Goal: Information Seeking & Learning: Learn about a topic

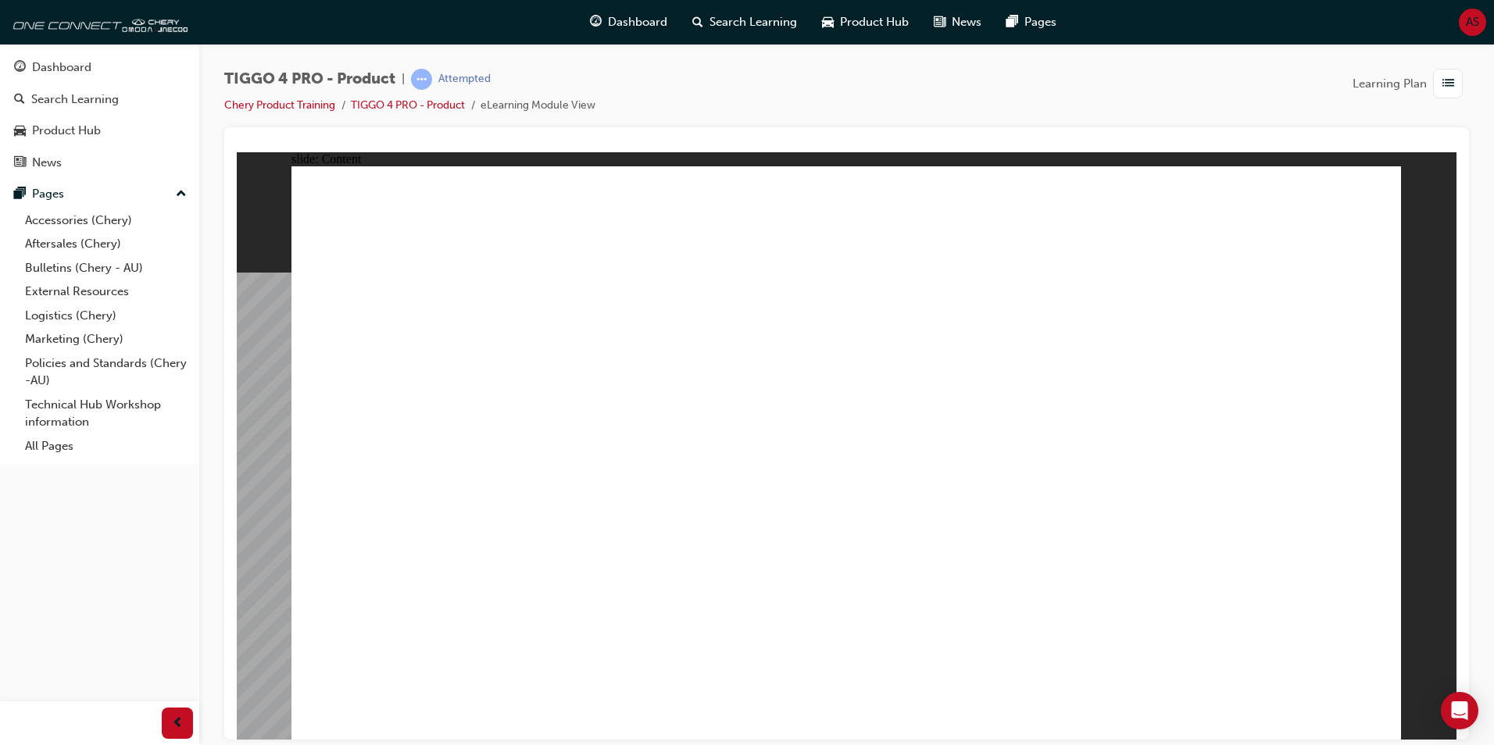
drag, startPoint x: 1293, startPoint y: 284, endPoint x: 1294, endPoint y: 295, distance: 10.2
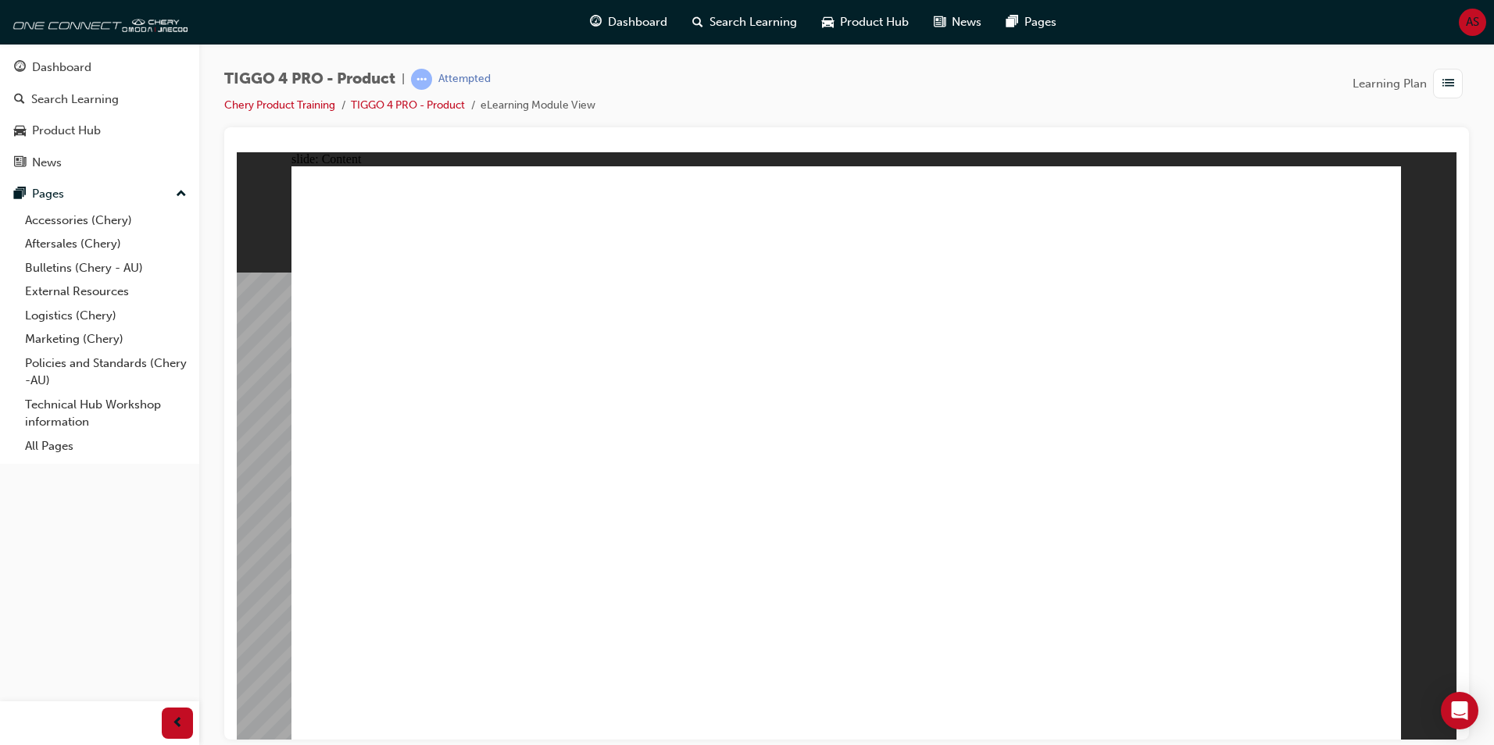
drag, startPoint x: 992, startPoint y: 441, endPoint x: 1069, endPoint y: 449, distance: 77.0
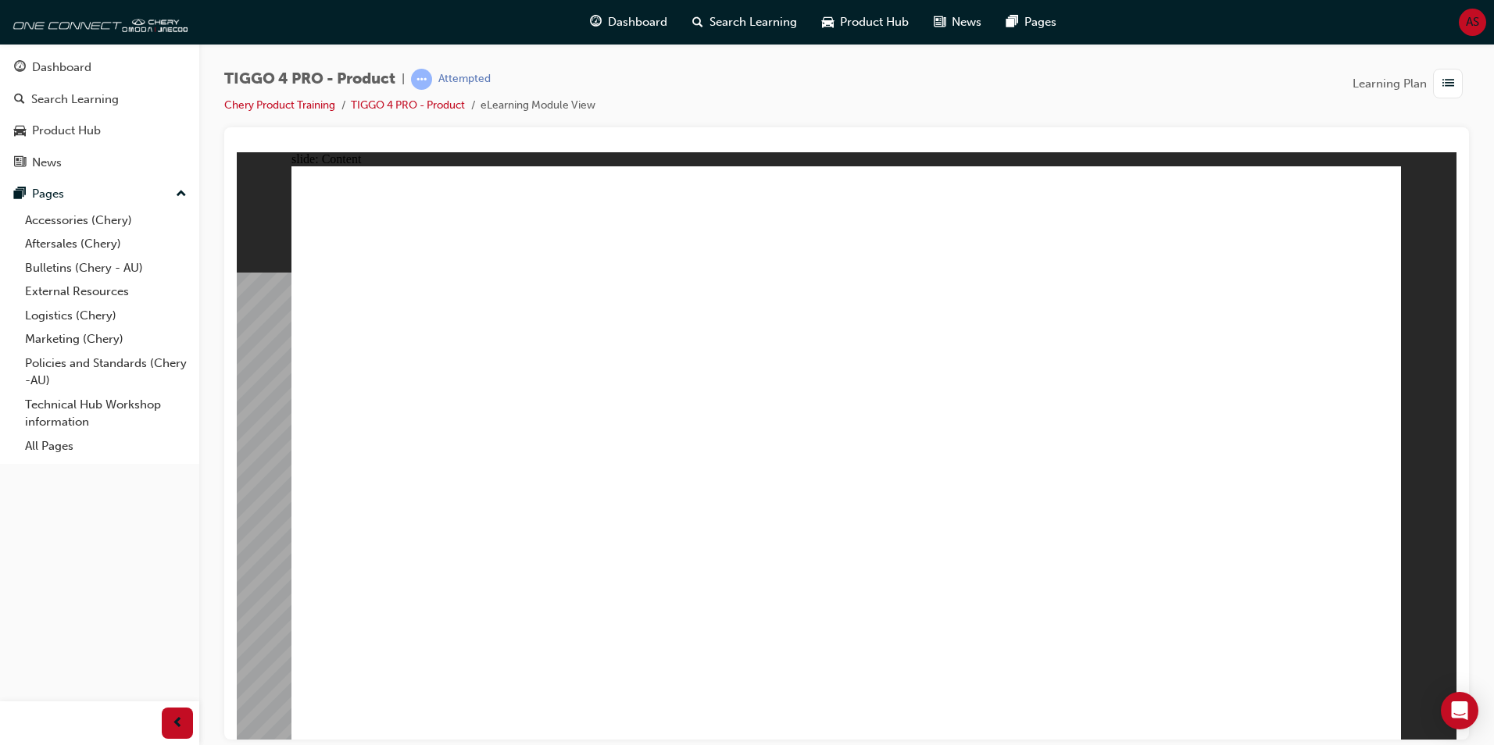
radio input "true"
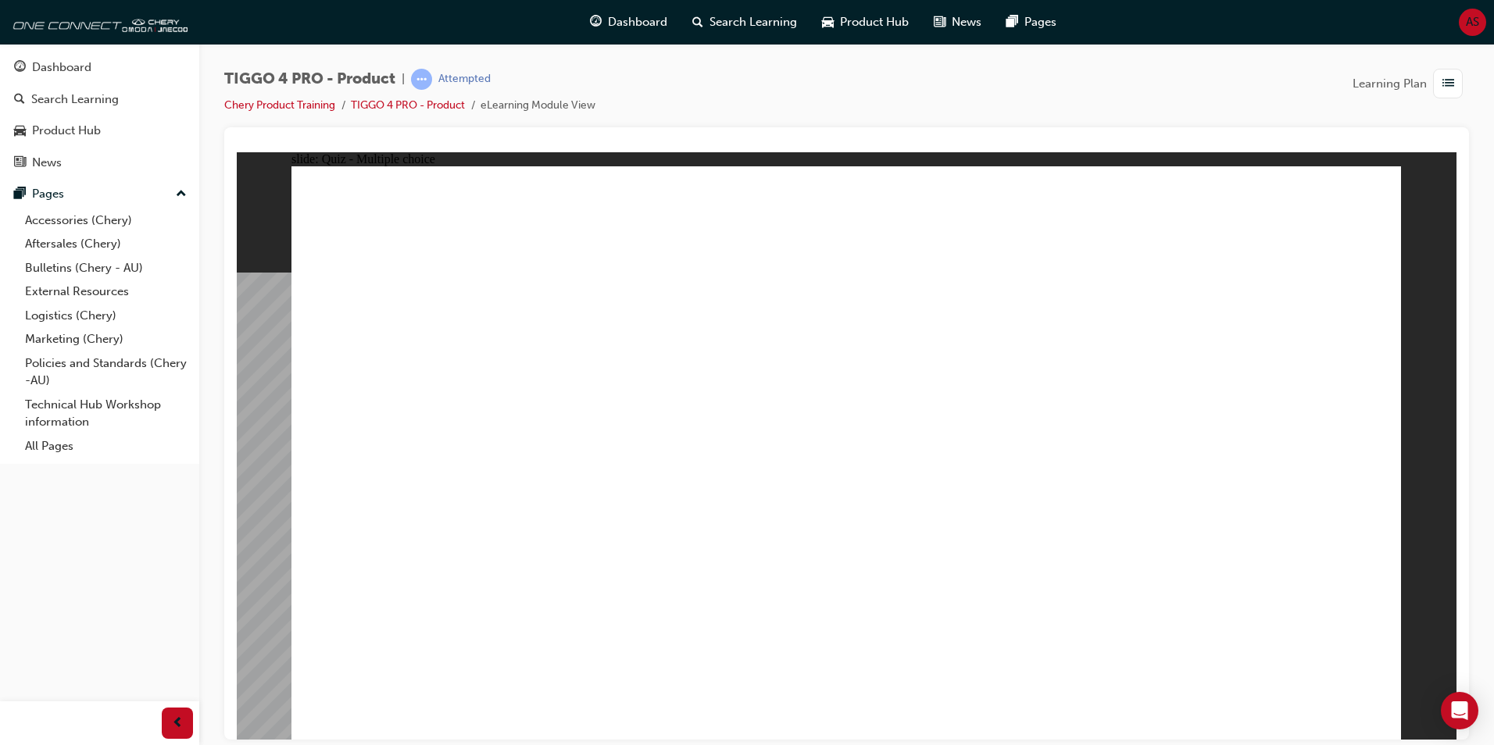
drag, startPoint x: 405, startPoint y: 361, endPoint x: 855, endPoint y: 587, distance: 504.1
drag, startPoint x: 625, startPoint y: 360, endPoint x: 628, endPoint y: 578, distance: 218.0
drag, startPoint x: 855, startPoint y: 356, endPoint x: 1069, endPoint y: 581, distance: 310.5
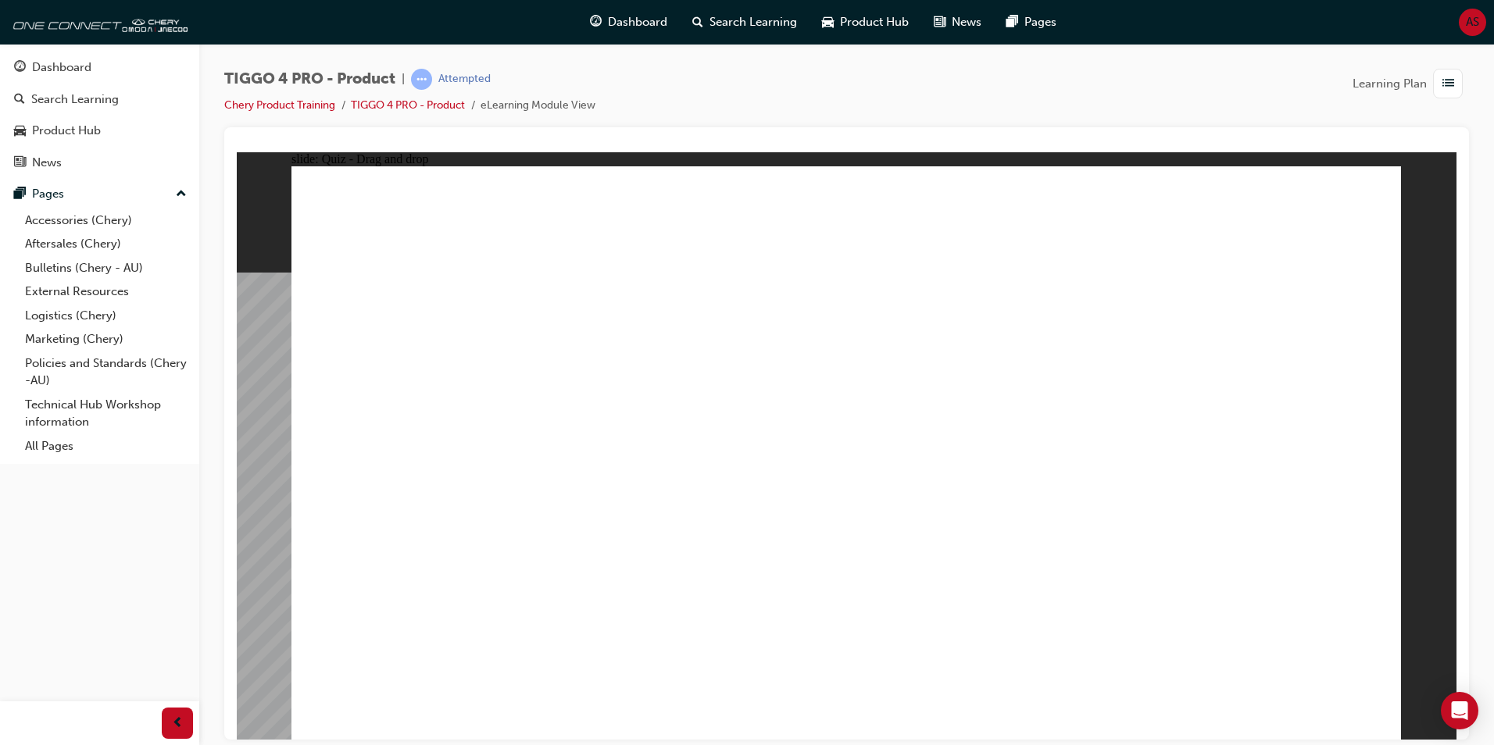
drag, startPoint x: 1080, startPoint y: 359, endPoint x: 425, endPoint y: 582, distance: 691.7
drag, startPoint x: 1297, startPoint y: 417, endPoint x: 1305, endPoint y: 591, distance: 174.4
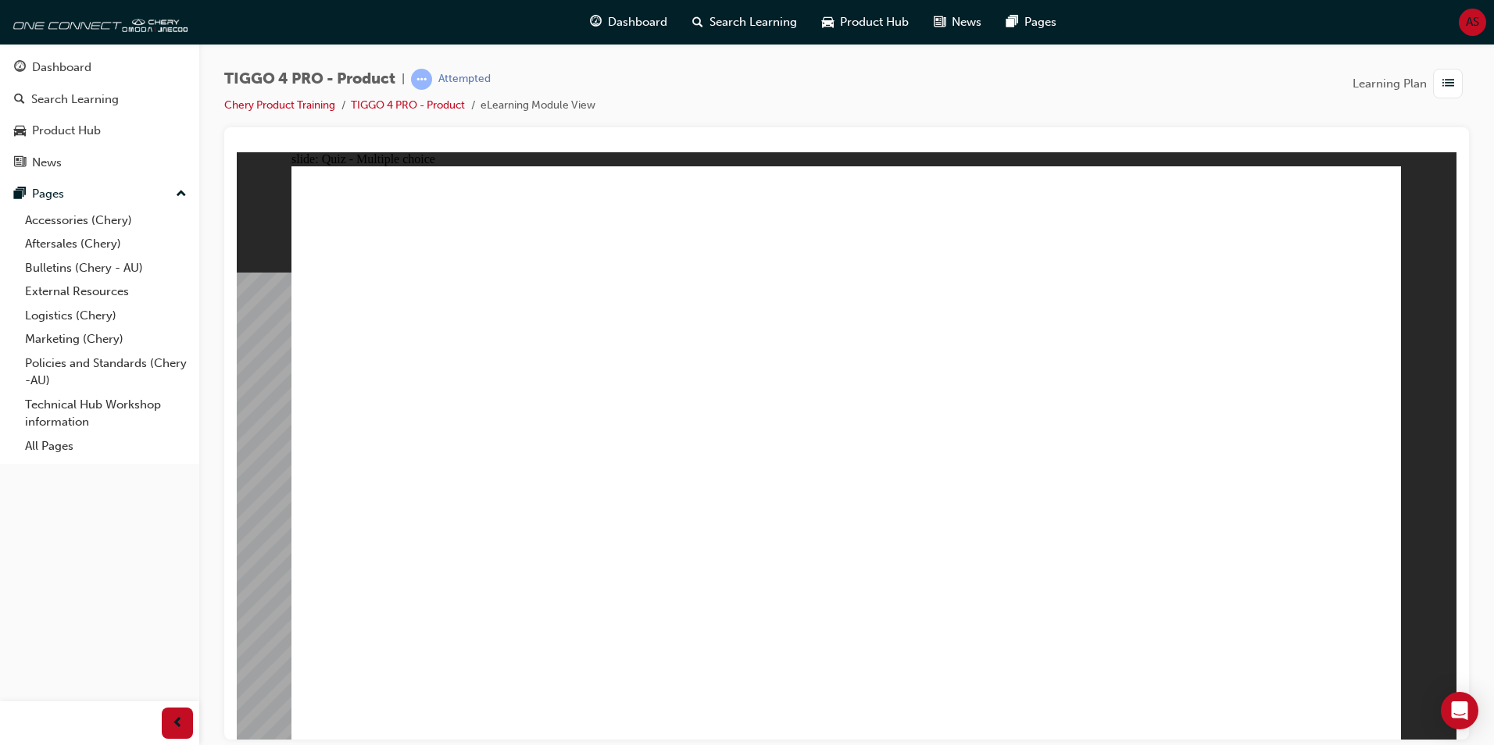
radio input "true"
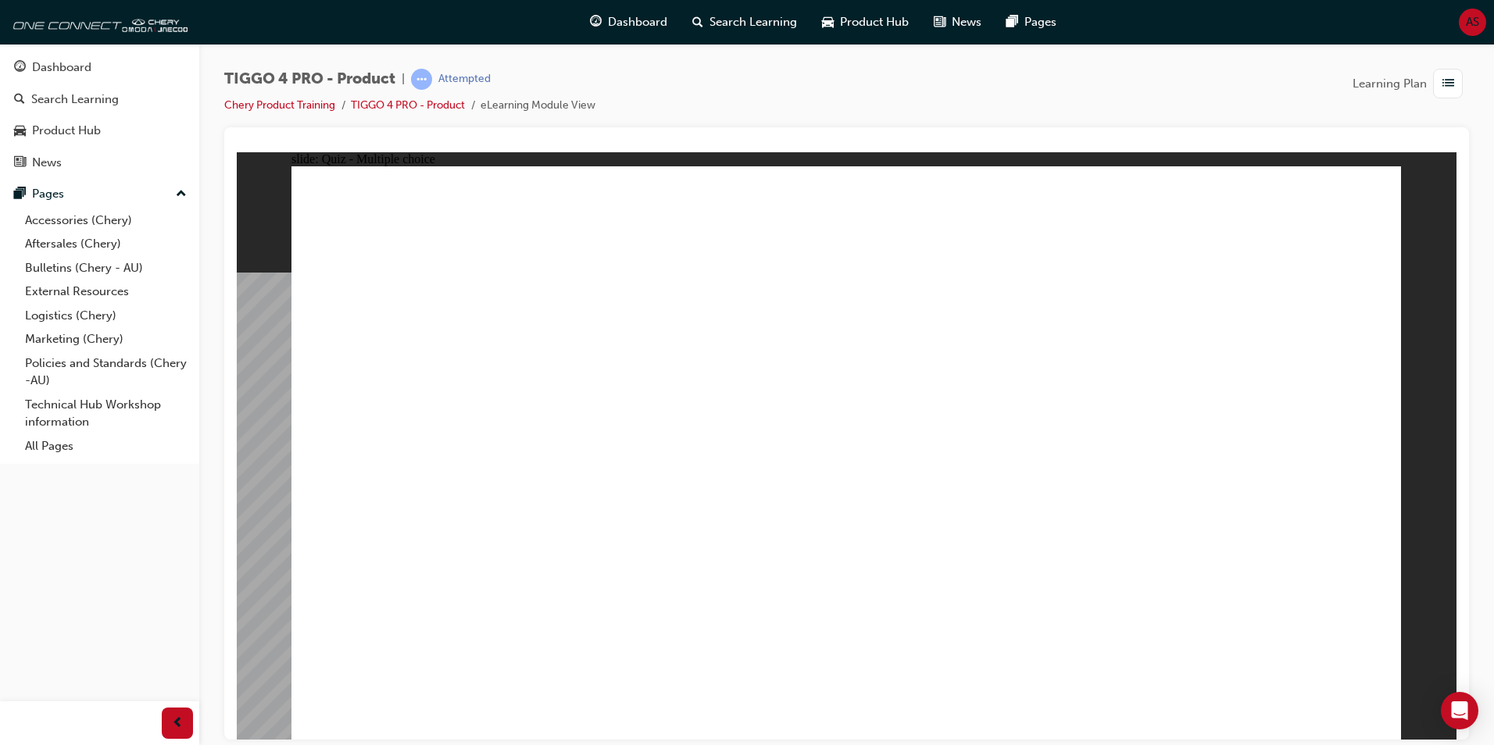
drag, startPoint x: 605, startPoint y: 390, endPoint x: 869, endPoint y: 358, distance: 266.0
drag, startPoint x: 670, startPoint y: 444, endPoint x: 1178, endPoint y: 383, distance: 511.4
drag, startPoint x: 632, startPoint y: 509, endPoint x: 1212, endPoint y: 448, distance: 582.9
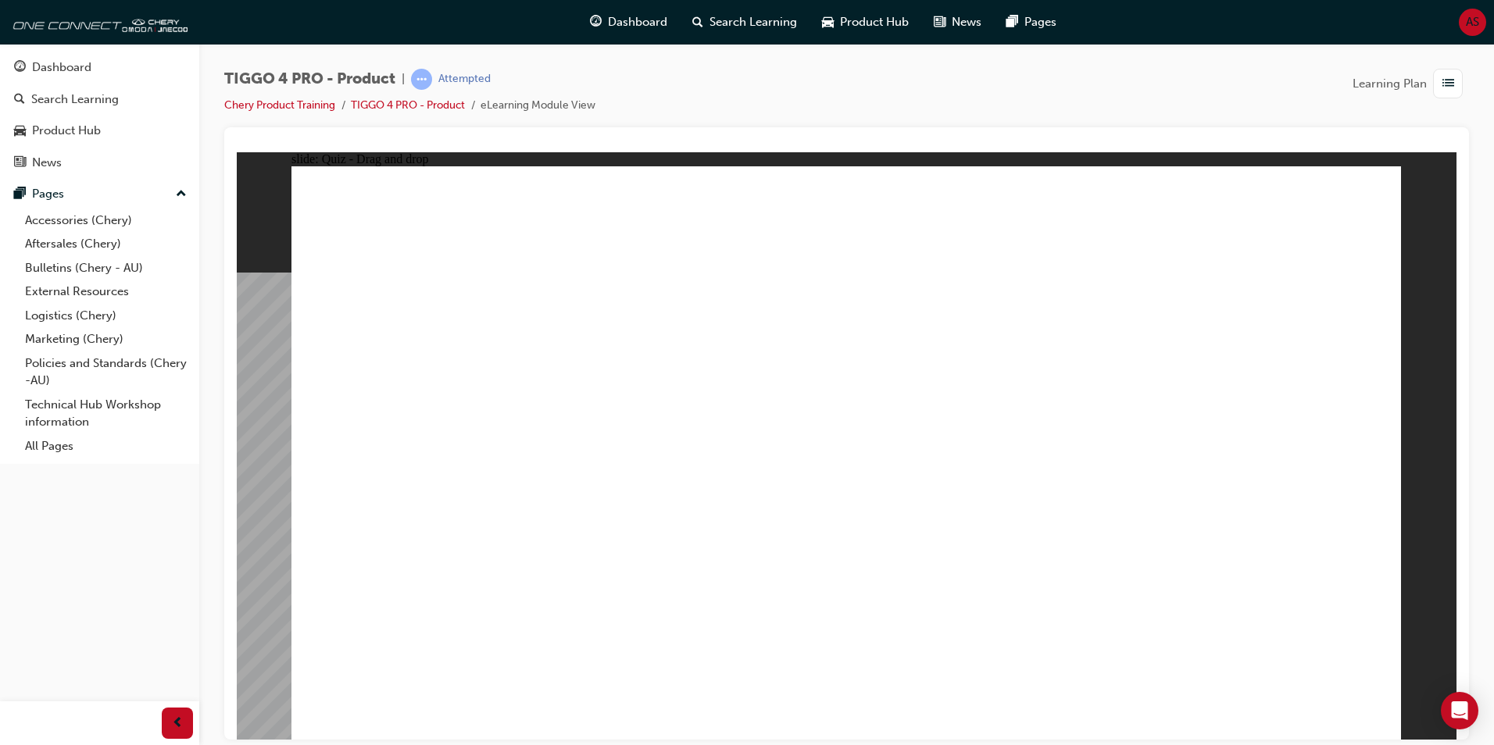
drag, startPoint x: 370, startPoint y: 517, endPoint x: 949, endPoint y: 417, distance: 587.4
drag, startPoint x: 423, startPoint y: 468, endPoint x: 1221, endPoint y: 445, distance: 798.7
drag, startPoint x: 447, startPoint y: 573, endPoint x: 984, endPoint y: 415, distance: 559.4
drag, startPoint x: 382, startPoint y: 381, endPoint x: 1115, endPoint y: 441, distance: 735.2
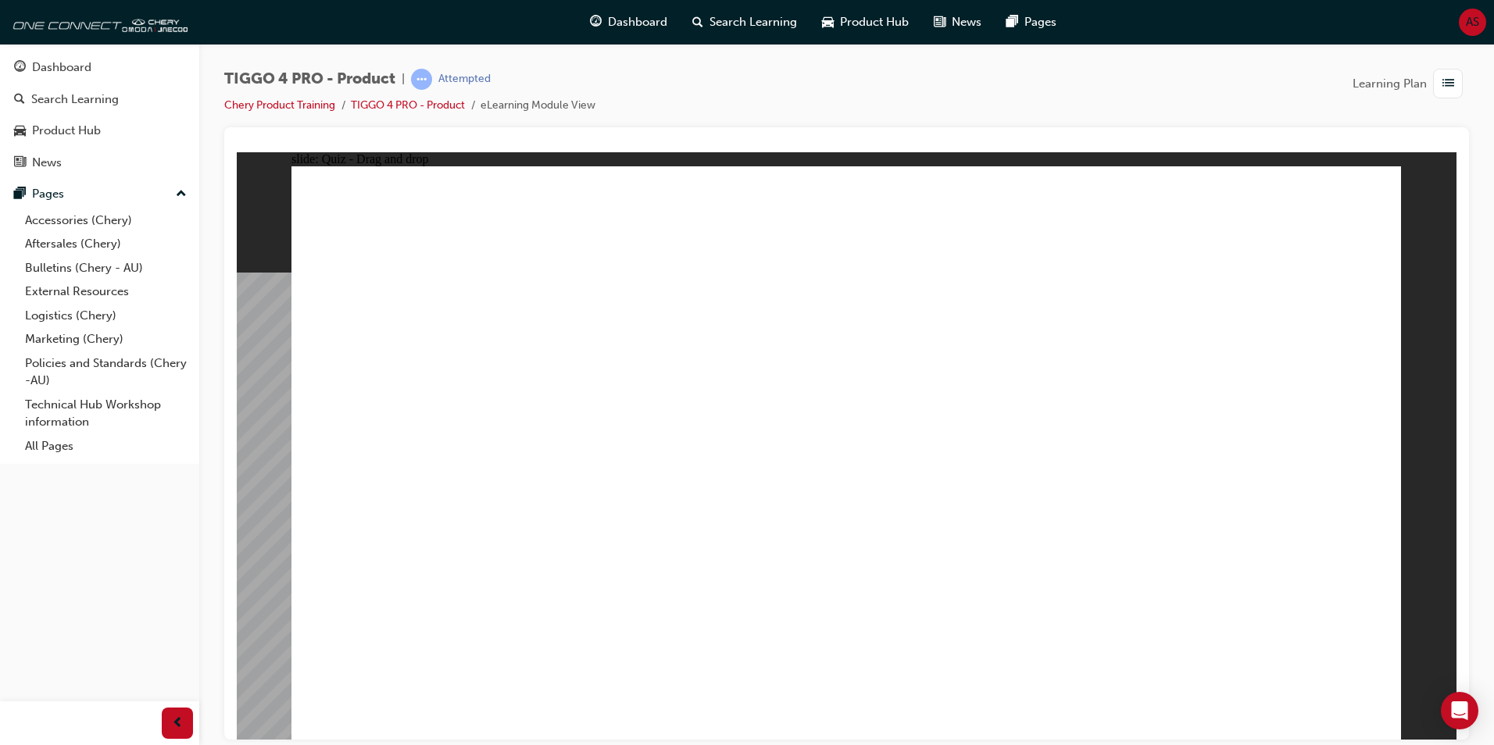
radio input "true"
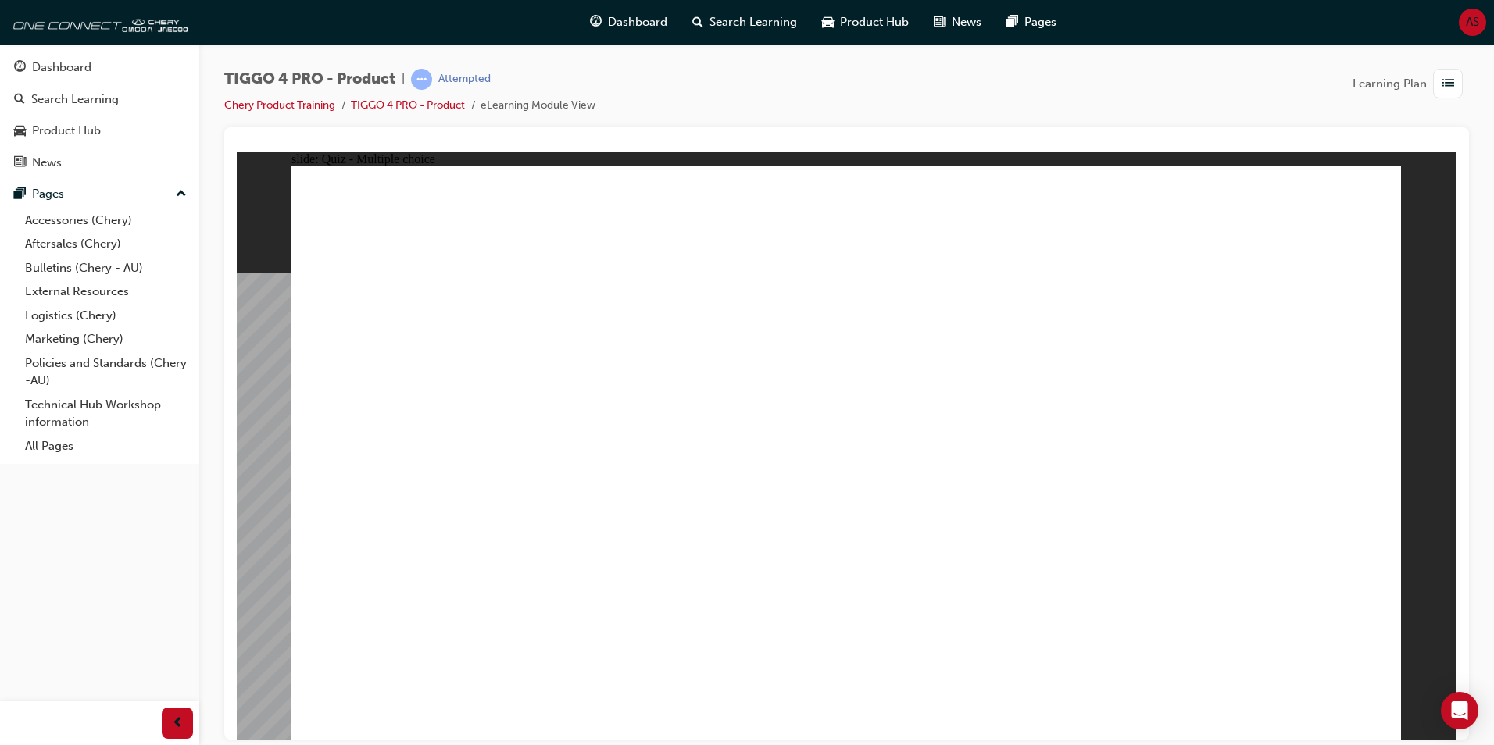
radio input "true"
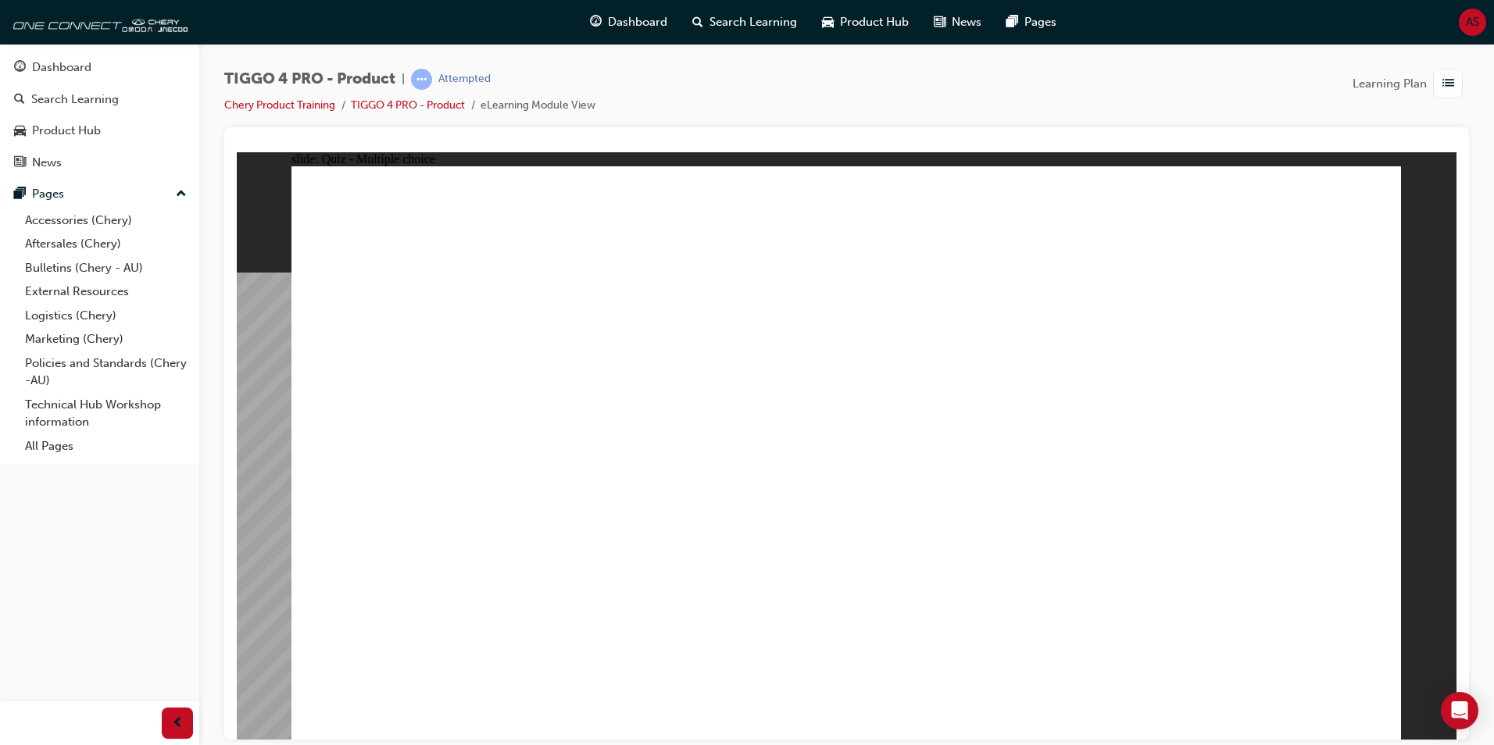
radio input "true"
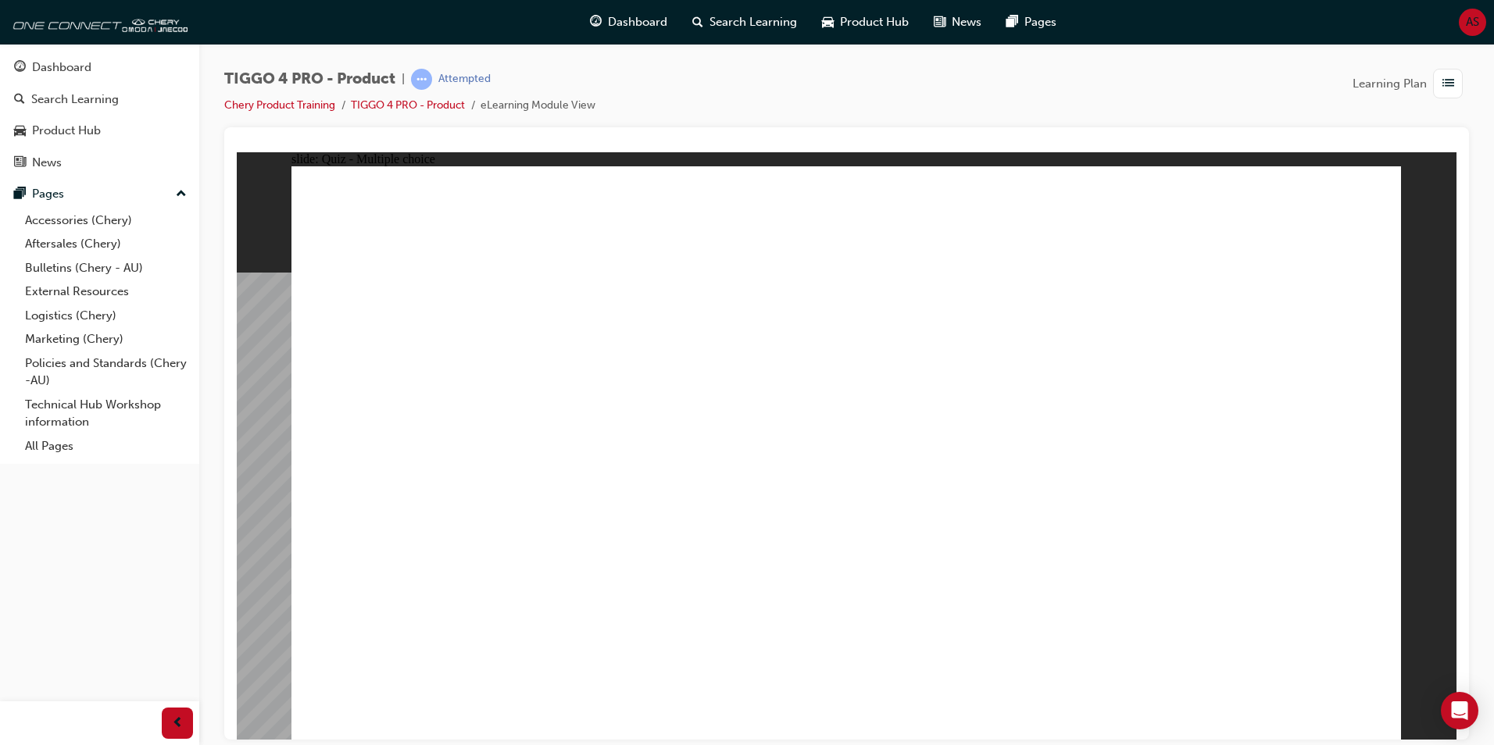
radio input "true"
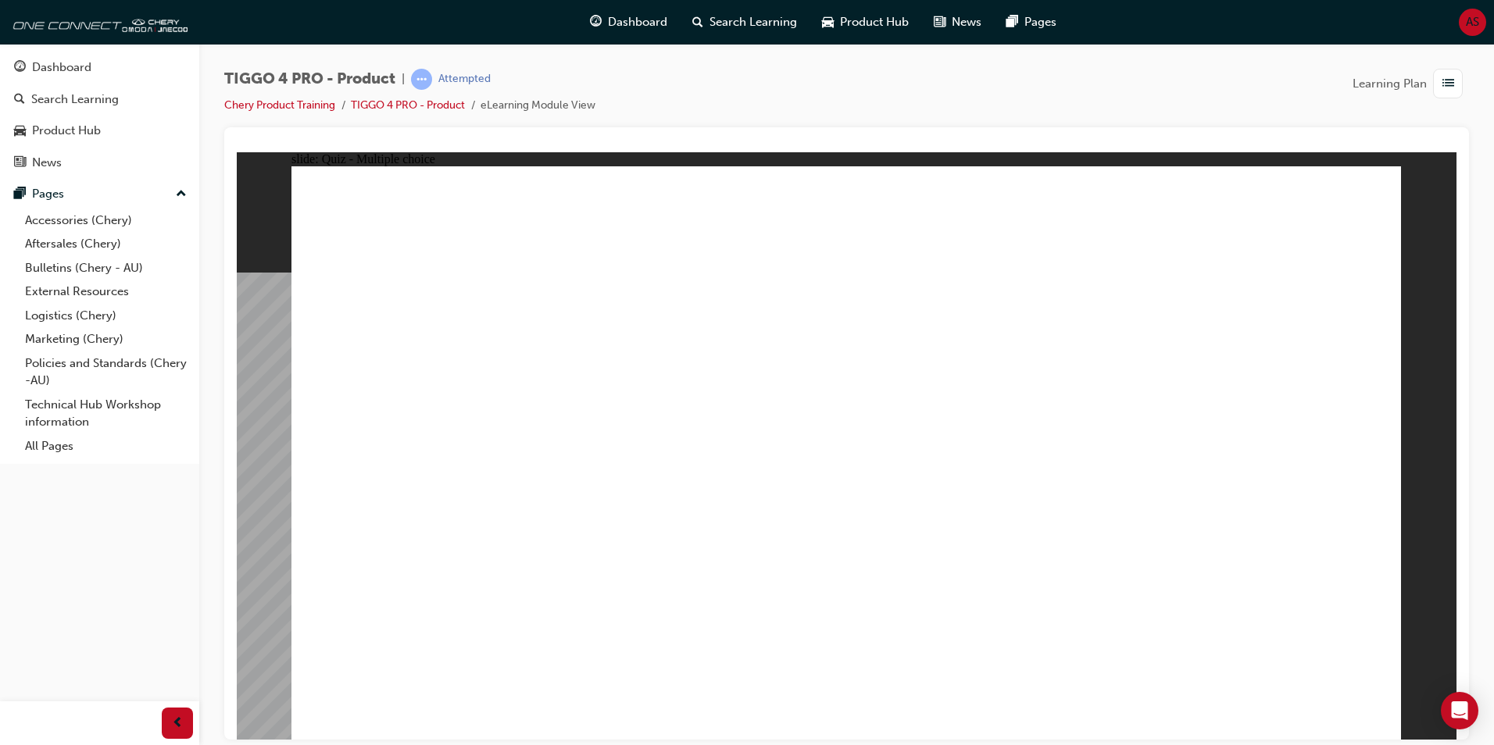
radio input "true"
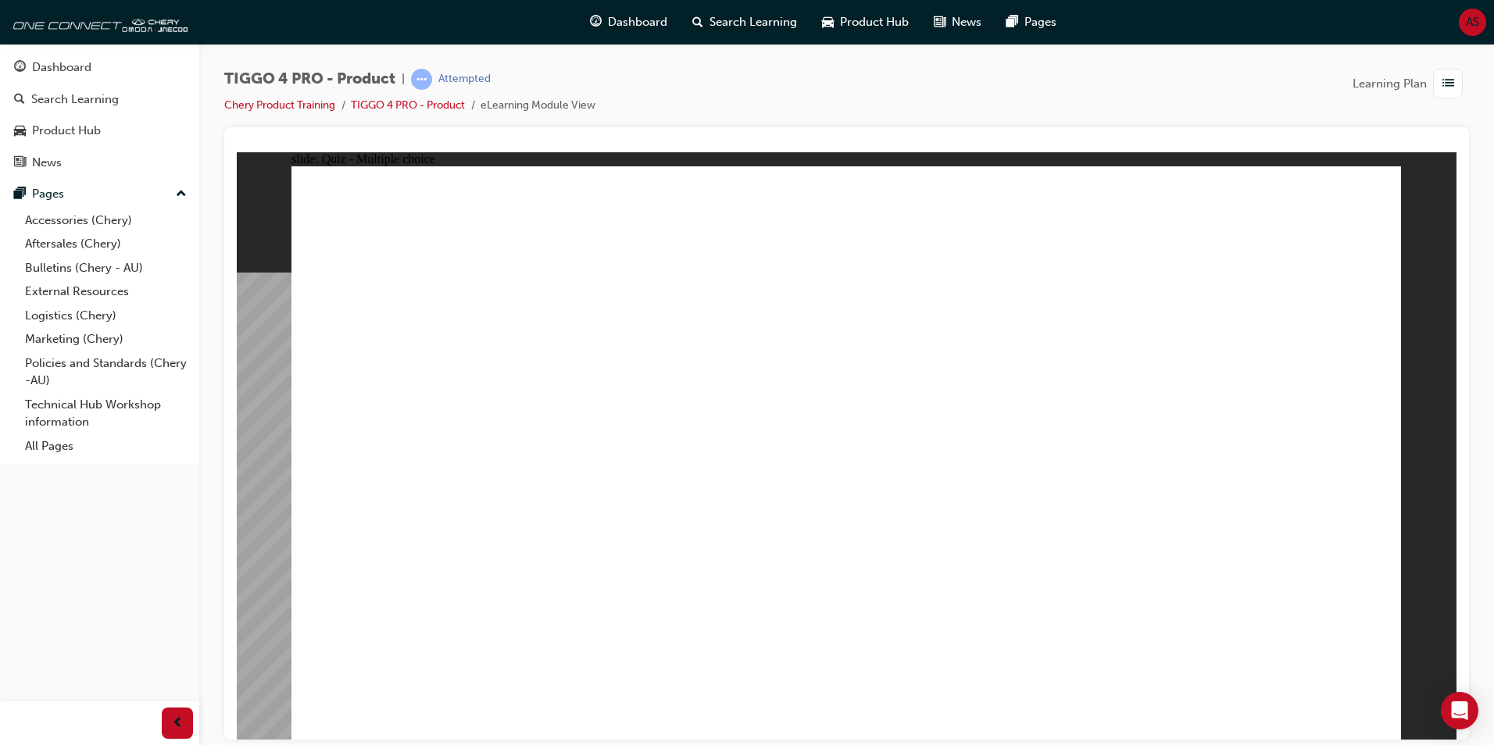
drag, startPoint x: 402, startPoint y: 353, endPoint x: 837, endPoint y: 577, distance: 488.8
drag, startPoint x: 640, startPoint y: 357, endPoint x: 631, endPoint y: 570, distance: 213.4
drag, startPoint x: 842, startPoint y: 366, endPoint x: 1087, endPoint y: 587, distance: 330.2
drag, startPoint x: 1051, startPoint y: 357, endPoint x: 392, endPoint y: 575, distance: 693.7
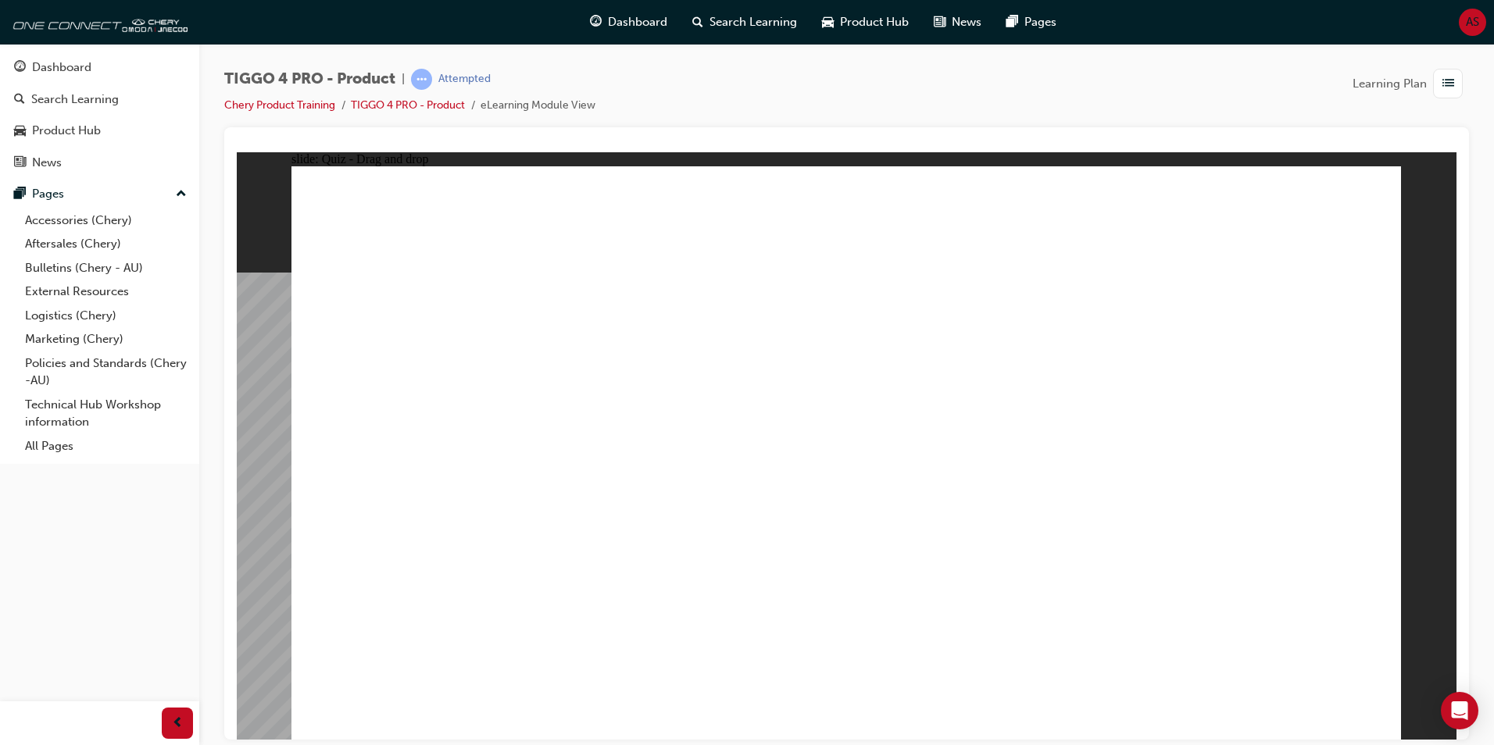
drag, startPoint x: 1289, startPoint y: 355, endPoint x: 1286, endPoint y: 581, distance: 225.8
radio input "true"
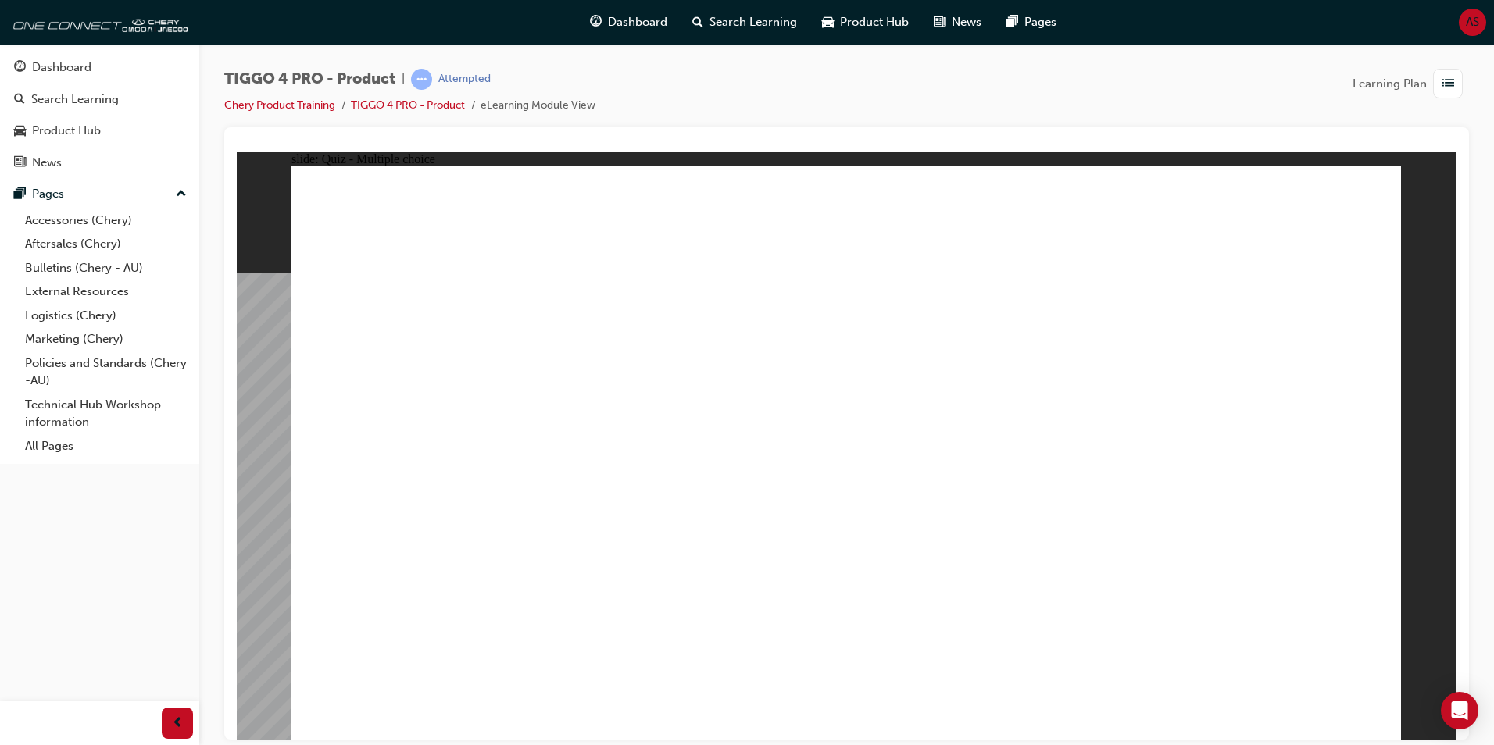
radio input "true"
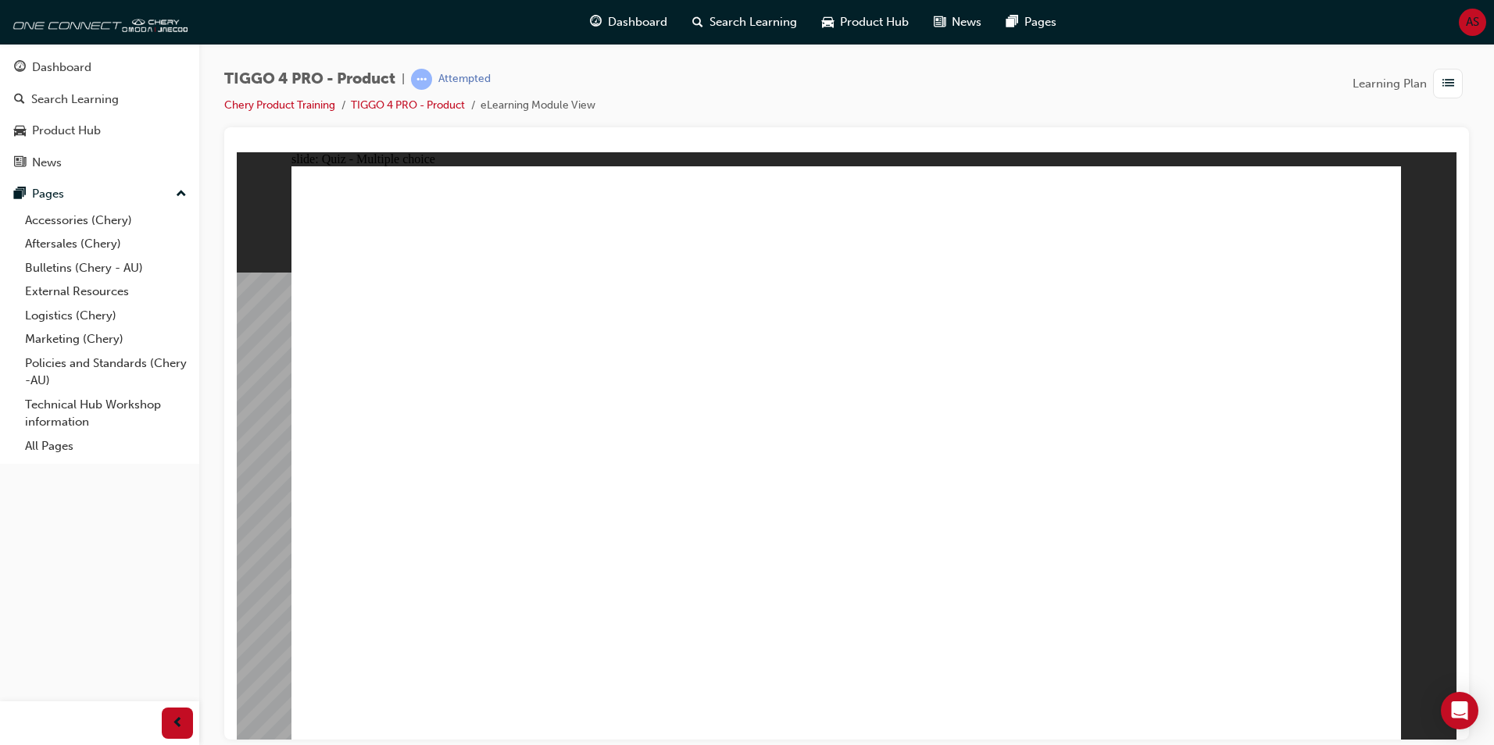
drag, startPoint x: 673, startPoint y: 395, endPoint x: 901, endPoint y: 343, distance: 234.6
drag, startPoint x: 718, startPoint y: 450, endPoint x: 1277, endPoint y: 347, distance: 568.8
drag, startPoint x: 669, startPoint y: 512, endPoint x: 1199, endPoint y: 366, distance: 550.2
drag, startPoint x: 462, startPoint y: 403, endPoint x: 1266, endPoint y: 394, distance: 804.7
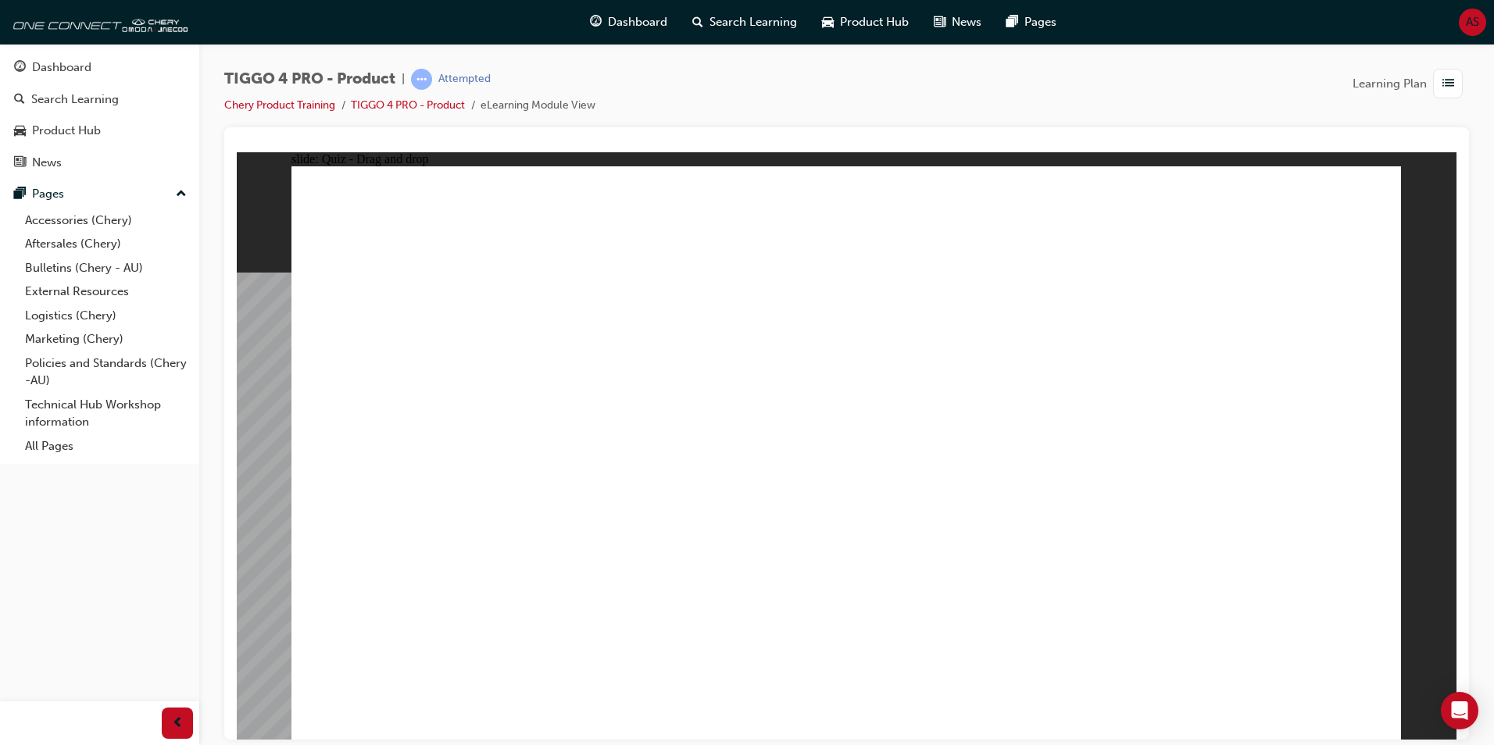
drag, startPoint x: 448, startPoint y: 467, endPoint x: 1207, endPoint y: 466, distance: 758.5
drag, startPoint x: 488, startPoint y: 507, endPoint x: 991, endPoint y: 379, distance: 519.1
drag, startPoint x: 450, startPoint y: 585, endPoint x: 1020, endPoint y: 441, distance: 588.3
drag, startPoint x: 957, startPoint y: 407, endPoint x: 1200, endPoint y: 516, distance: 266.1
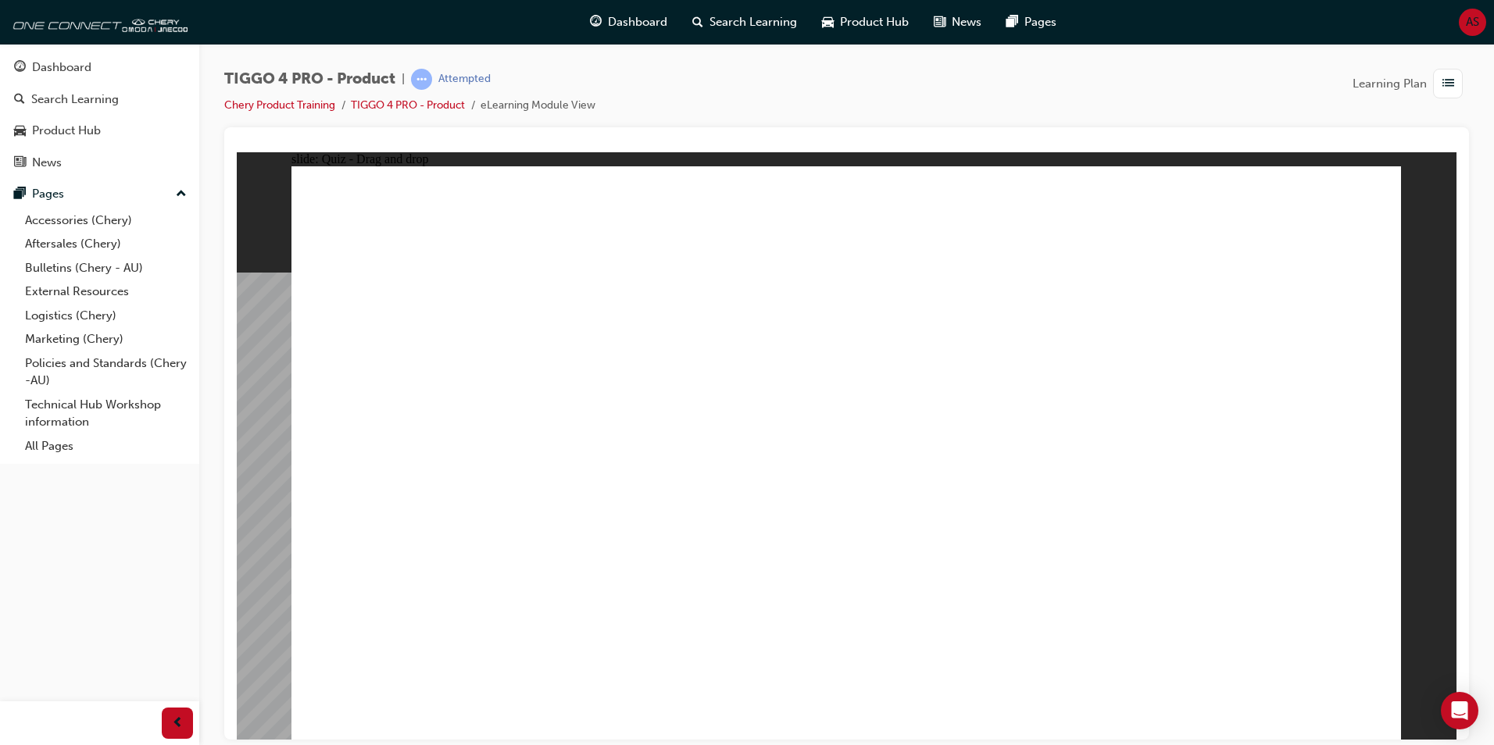
radio input "true"
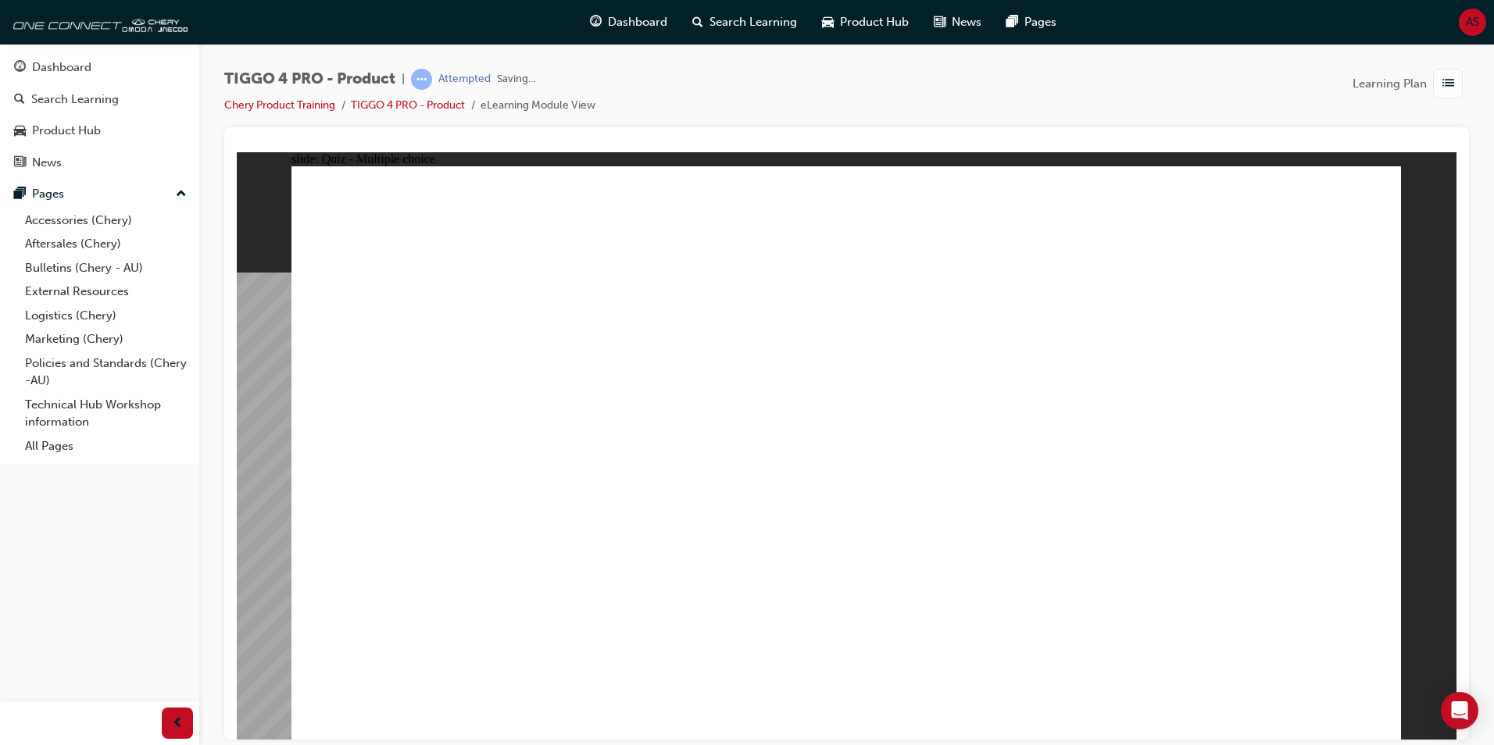
radio input "true"
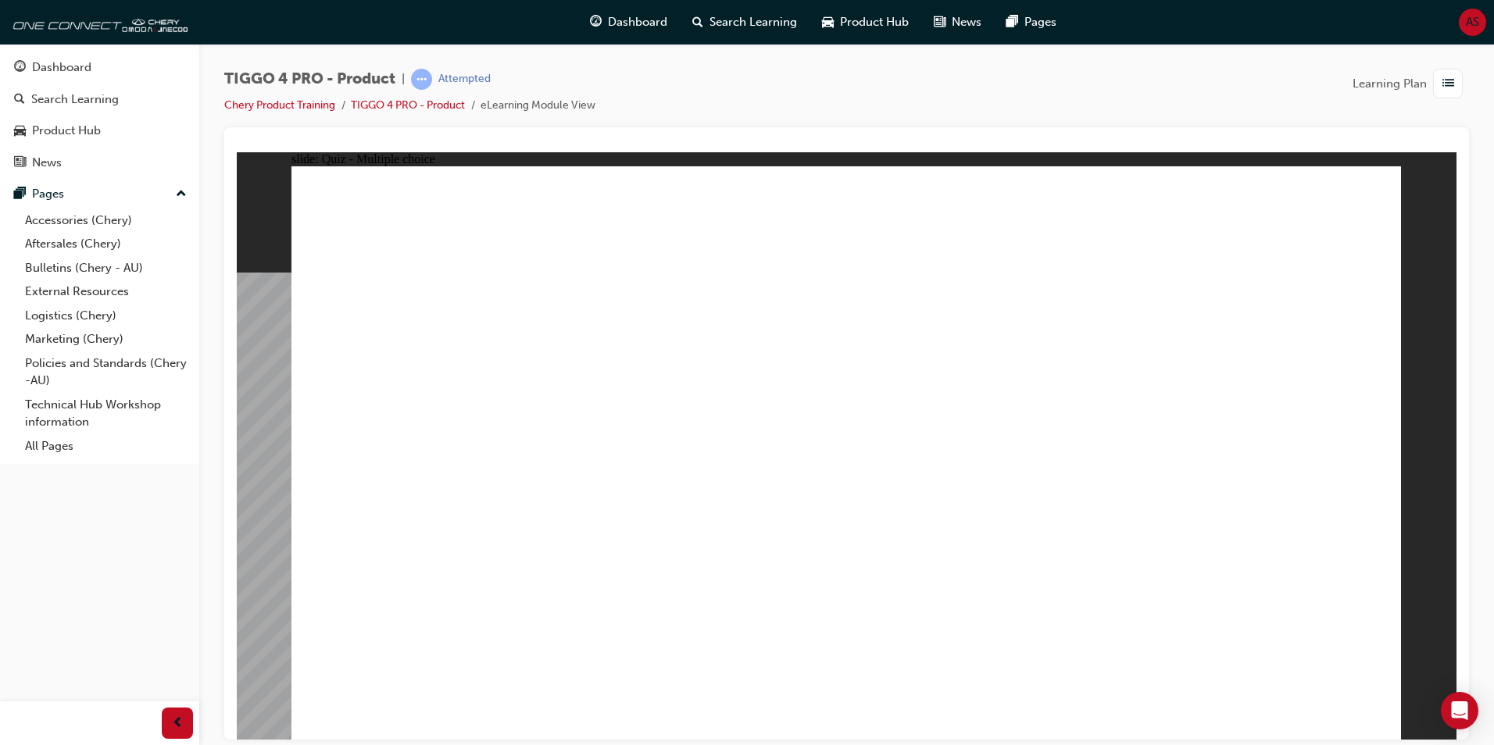
radio input "true"
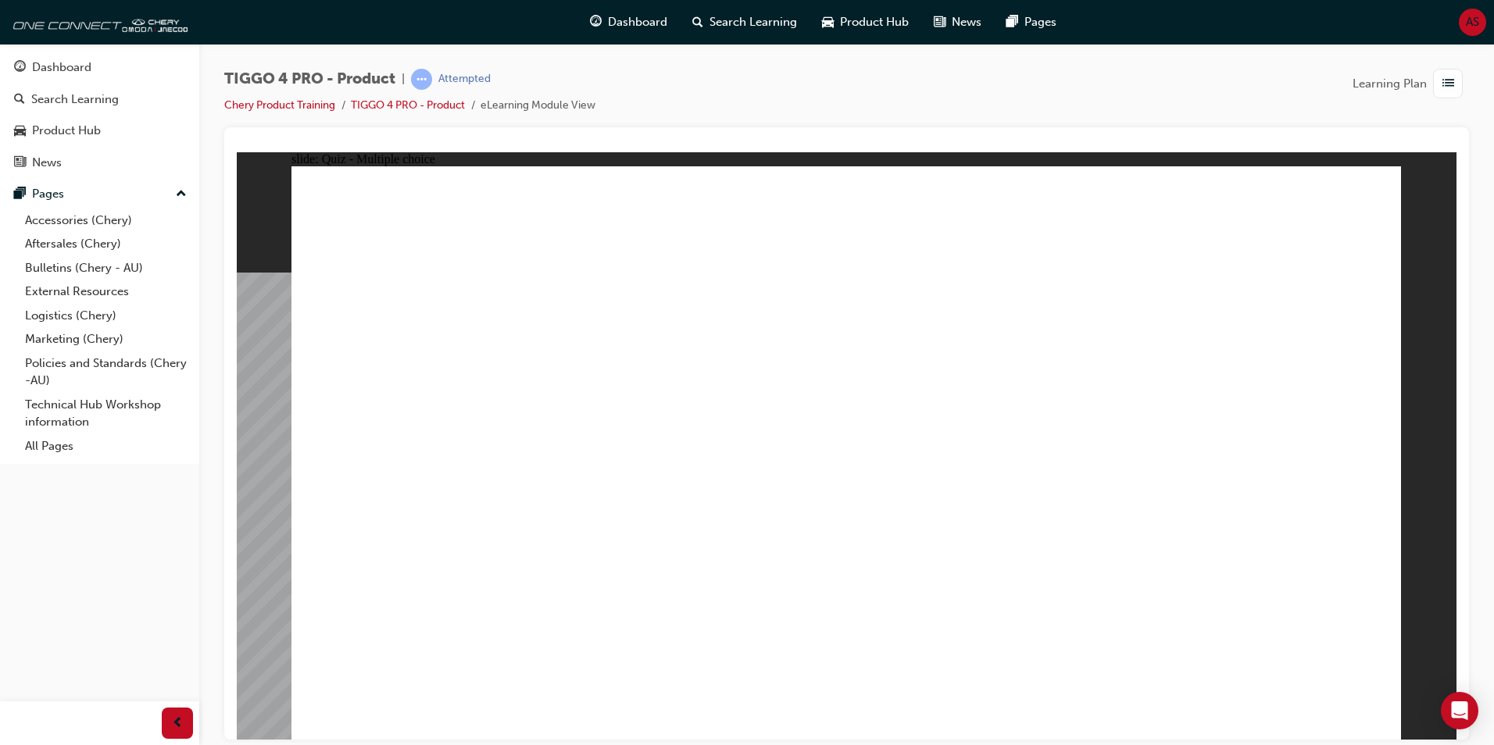
radio input "true"
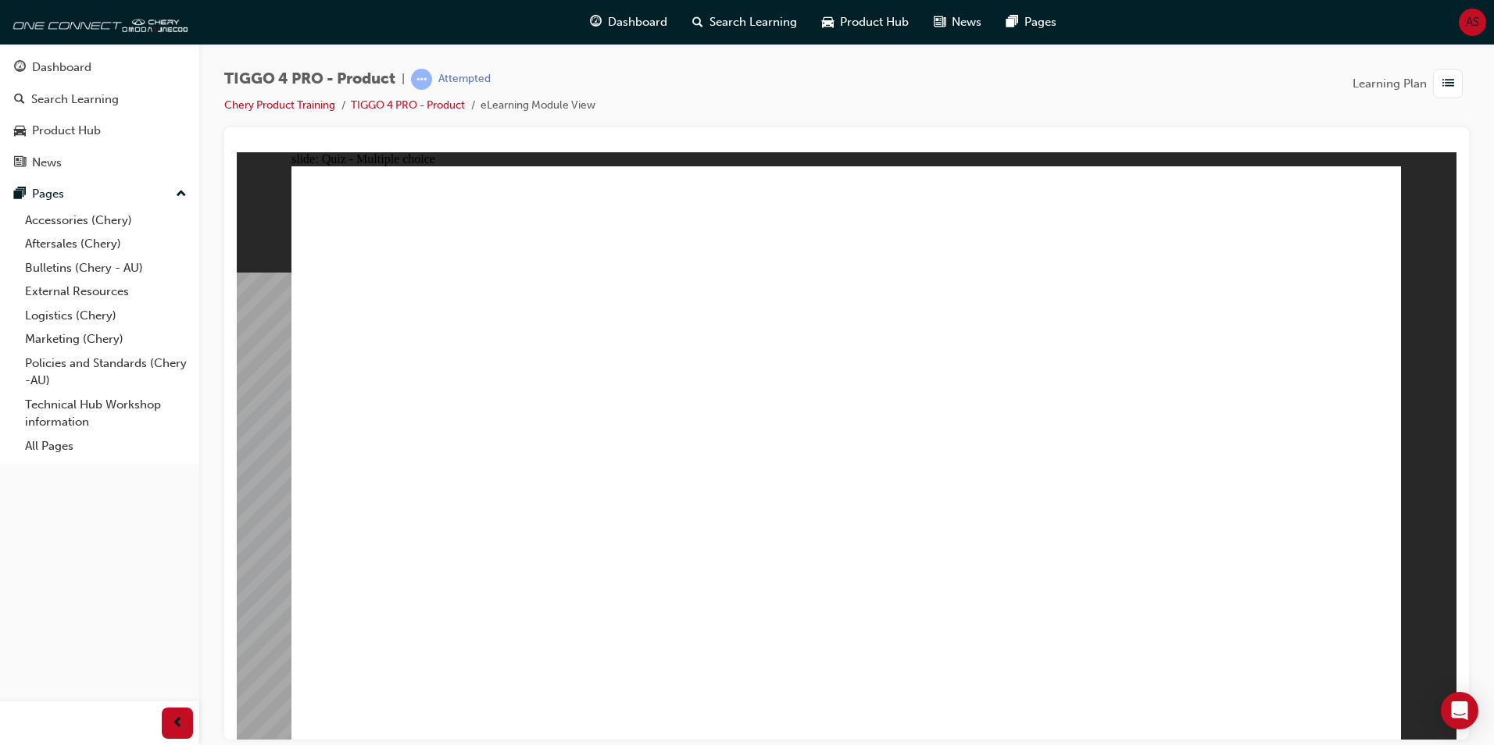
radio input "true"
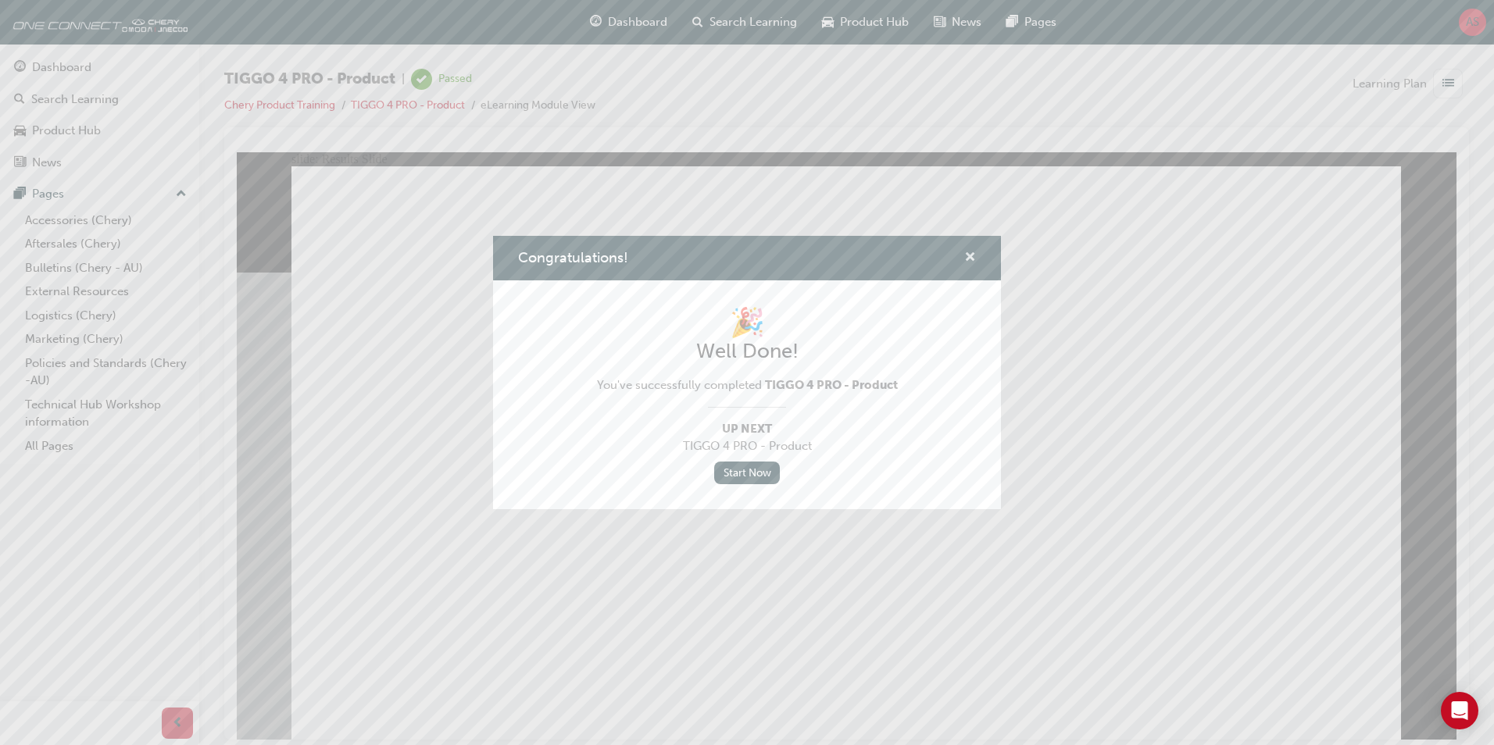
click at [970, 256] on span "cross-icon" at bounding box center [970, 259] width 12 height 14
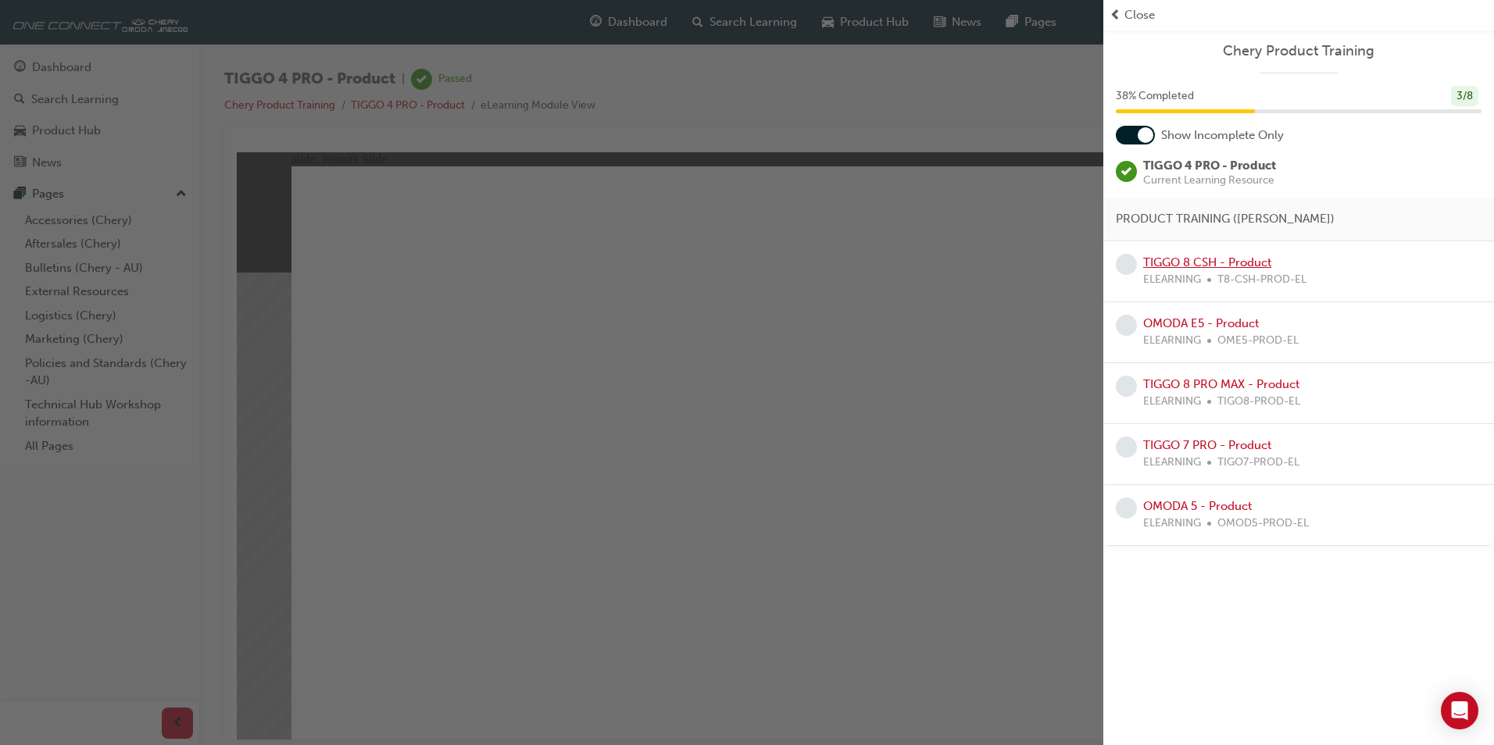
click at [1195, 267] on link "TIGGO 8 CSH - Product" at bounding box center [1207, 262] width 128 height 14
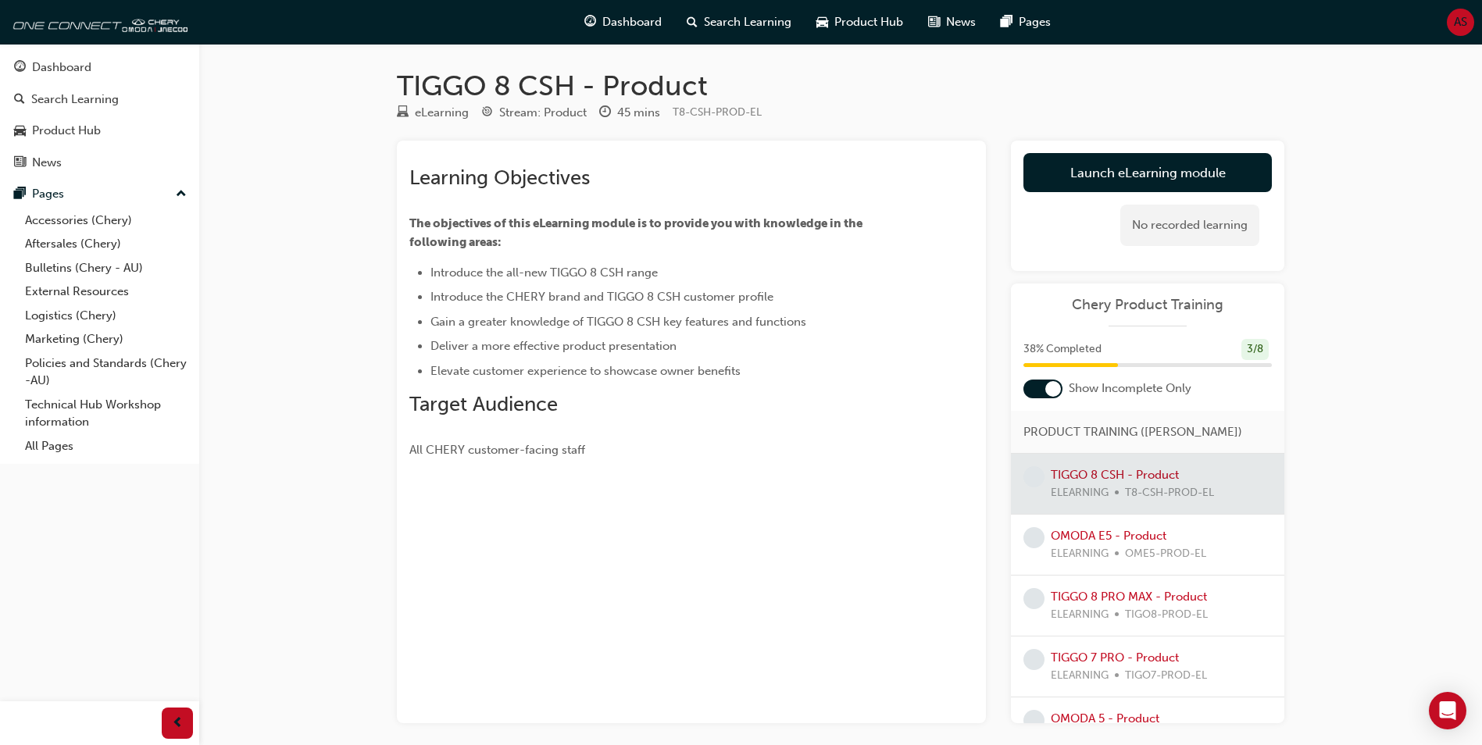
click at [620, 419] on div "Learning Objectives The objectives of this eLearning module is to provide you w…" at bounding box center [663, 313] width 508 height 294
click at [1121, 179] on link "Launch eLearning module" at bounding box center [1147, 172] width 248 height 39
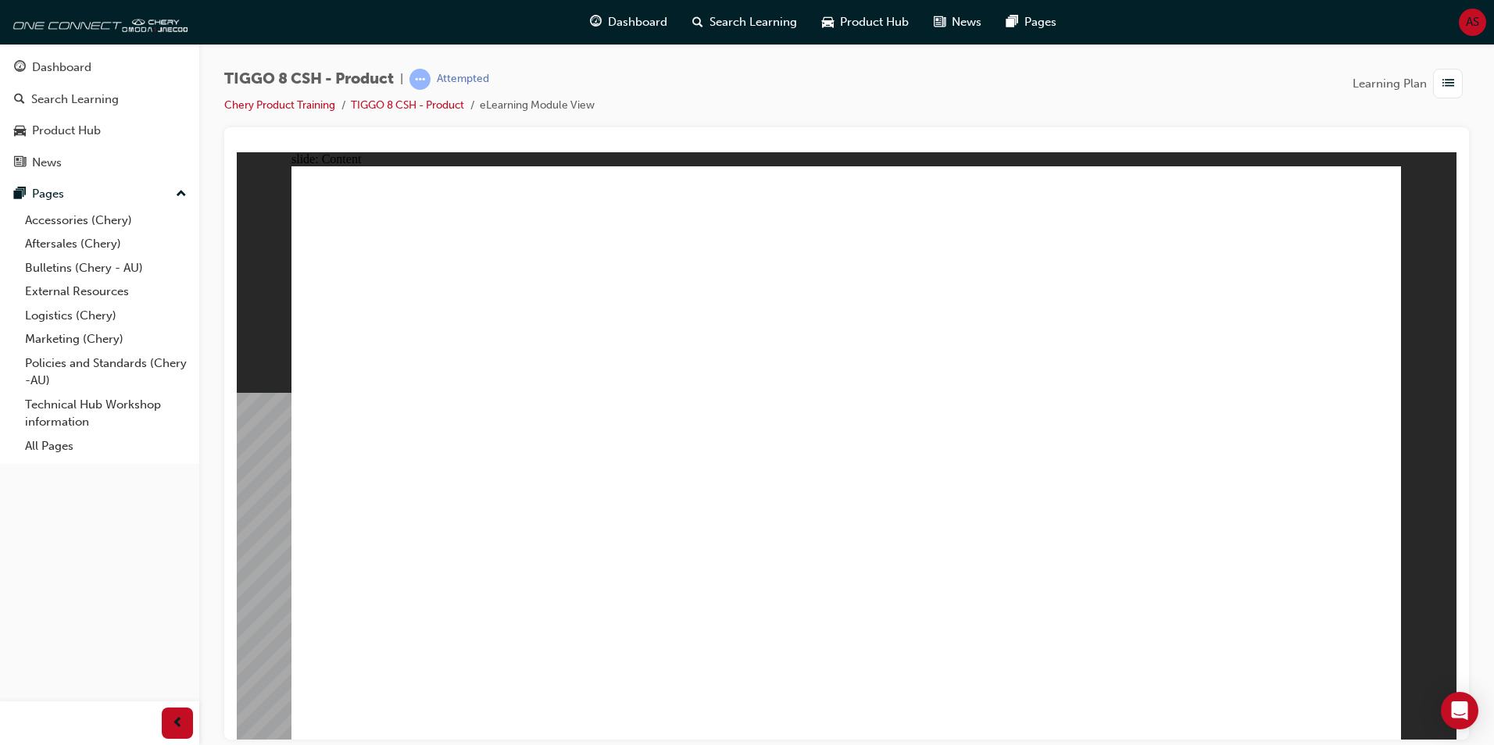
click at [1455, 91] on div "button" at bounding box center [1448, 84] width 30 height 30
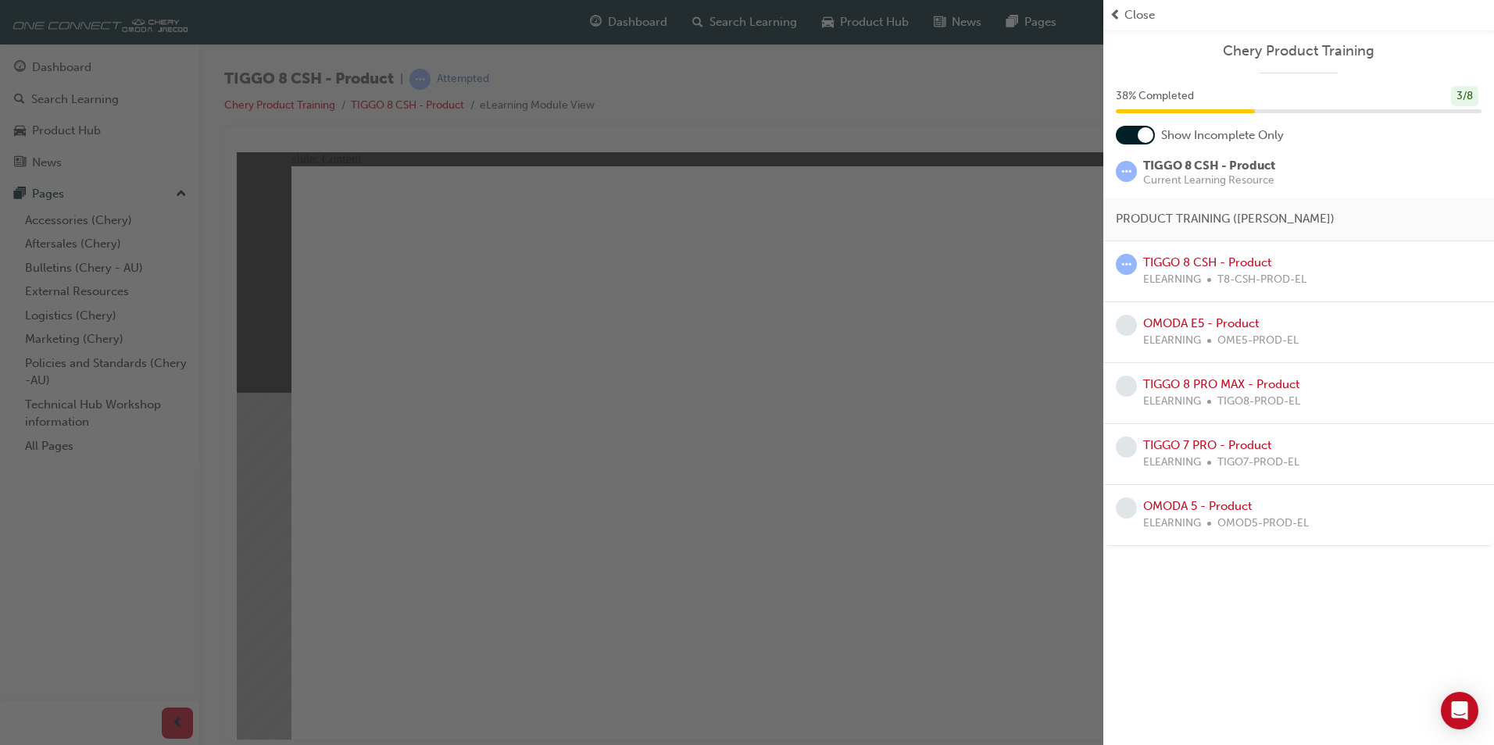
click at [986, 230] on div "button" at bounding box center [551, 372] width 1103 height 745
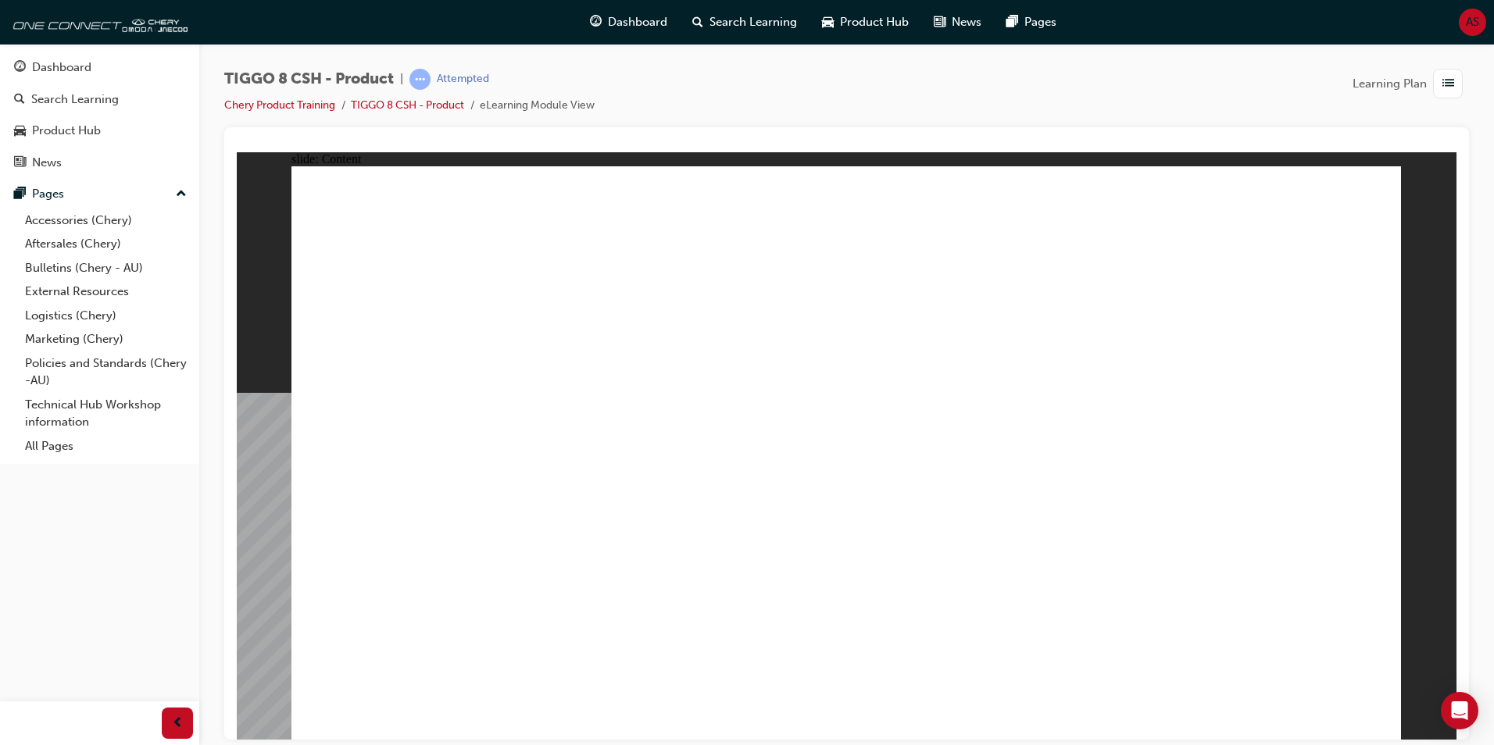
drag, startPoint x: 1003, startPoint y: 519, endPoint x: 998, endPoint y: 415, distance: 104.8
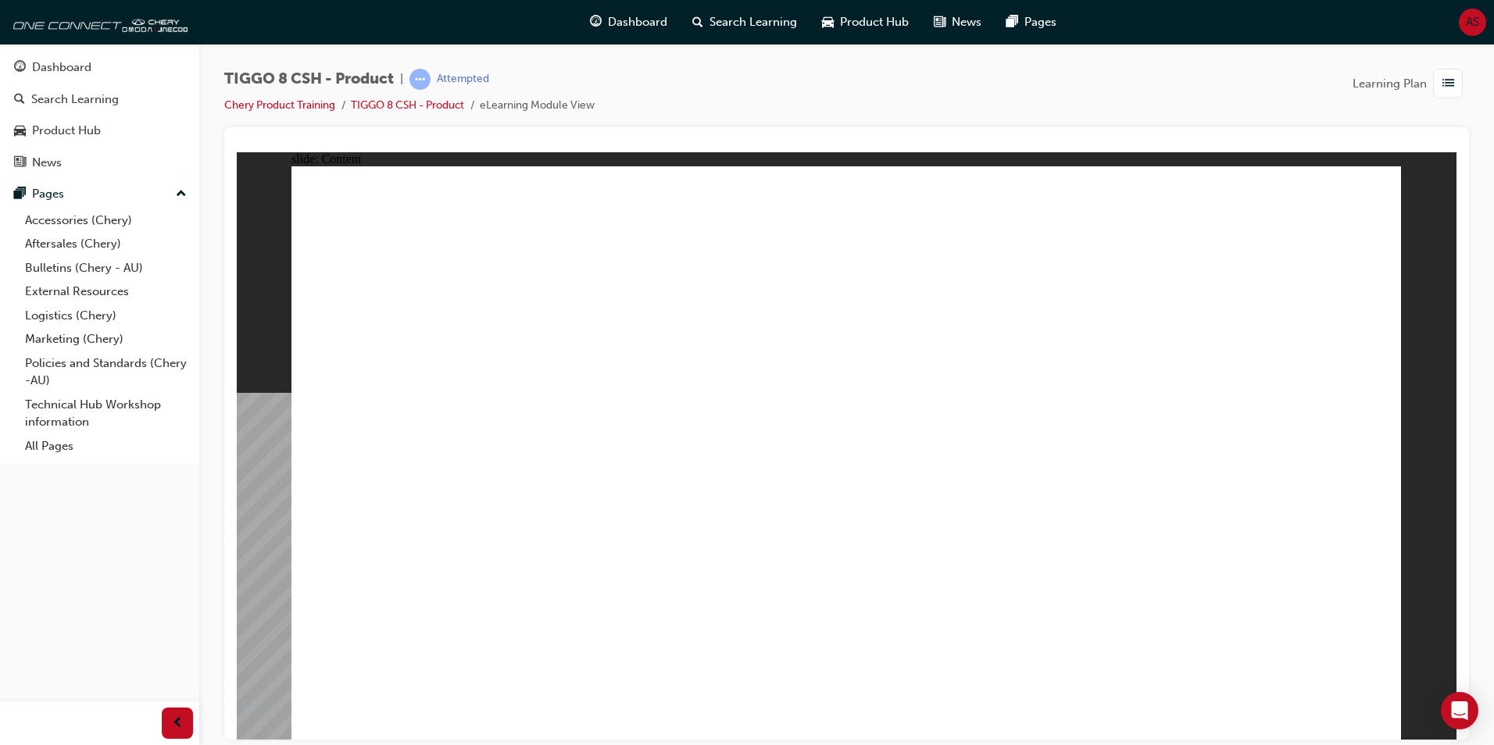
drag, startPoint x: 995, startPoint y: 406, endPoint x: 995, endPoint y: 342, distance: 64.1
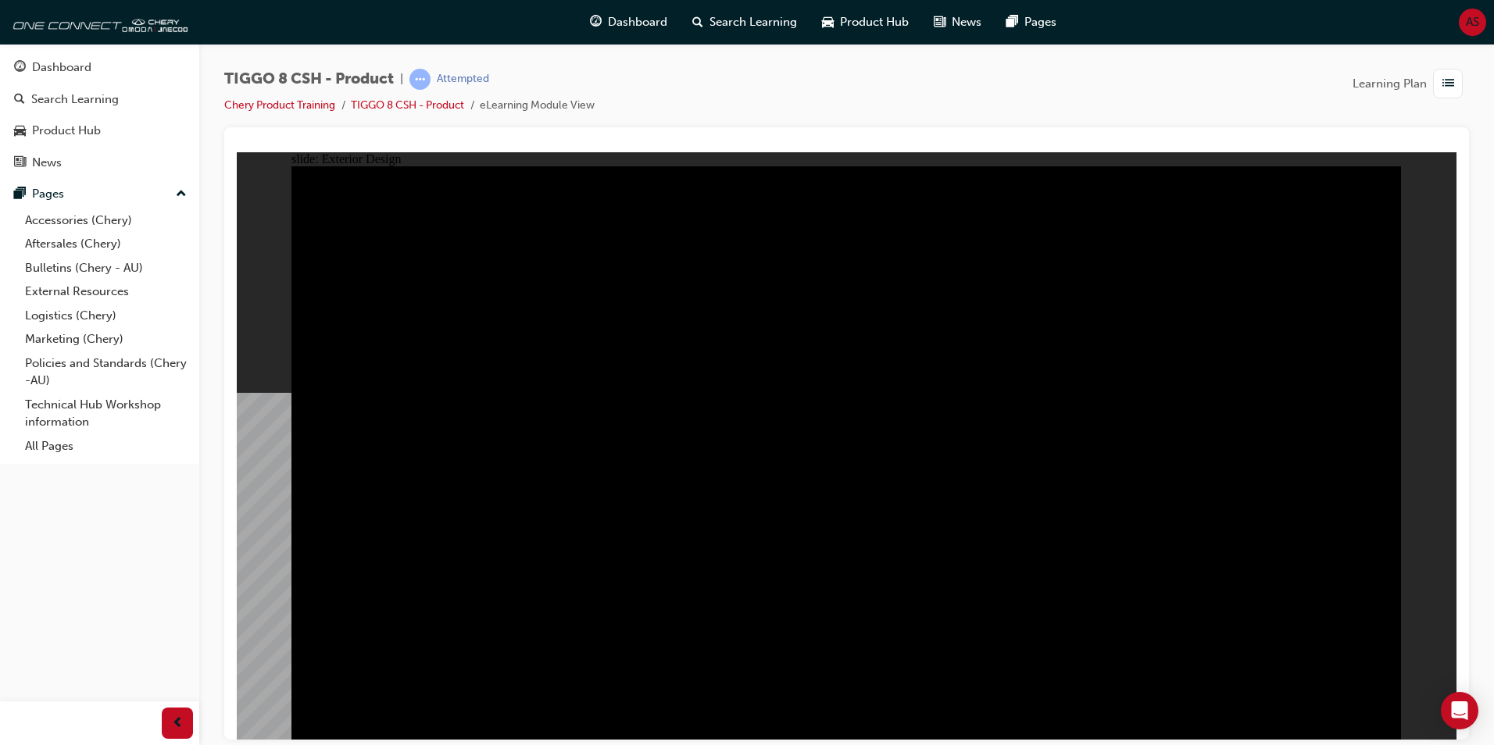
drag, startPoint x: 720, startPoint y: 348, endPoint x: 713, endPoint y: 436, distance: 87.8
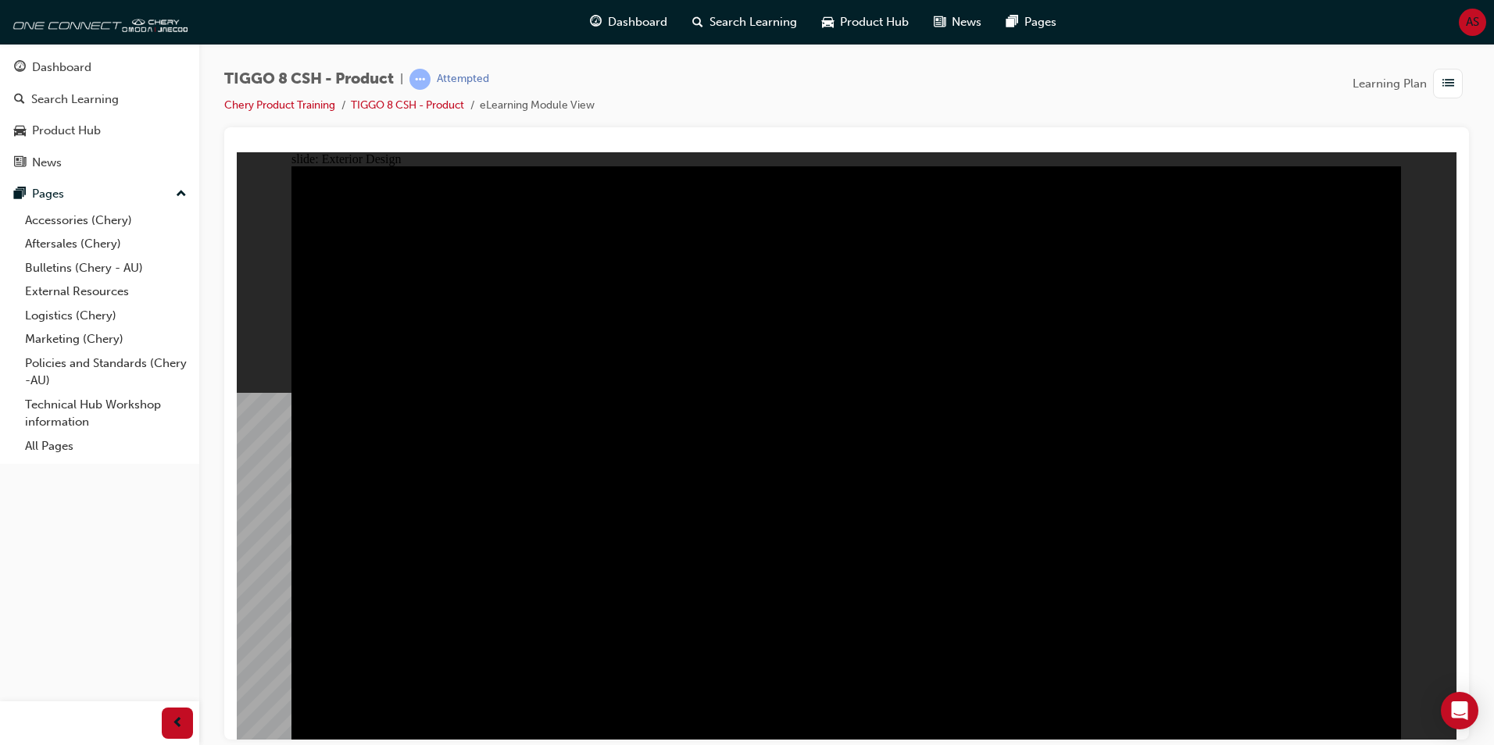
drag, startPoint x: 1126, startPoint y: 420, endPoint x: 1022, endPoint y: 419, distance: 103.9
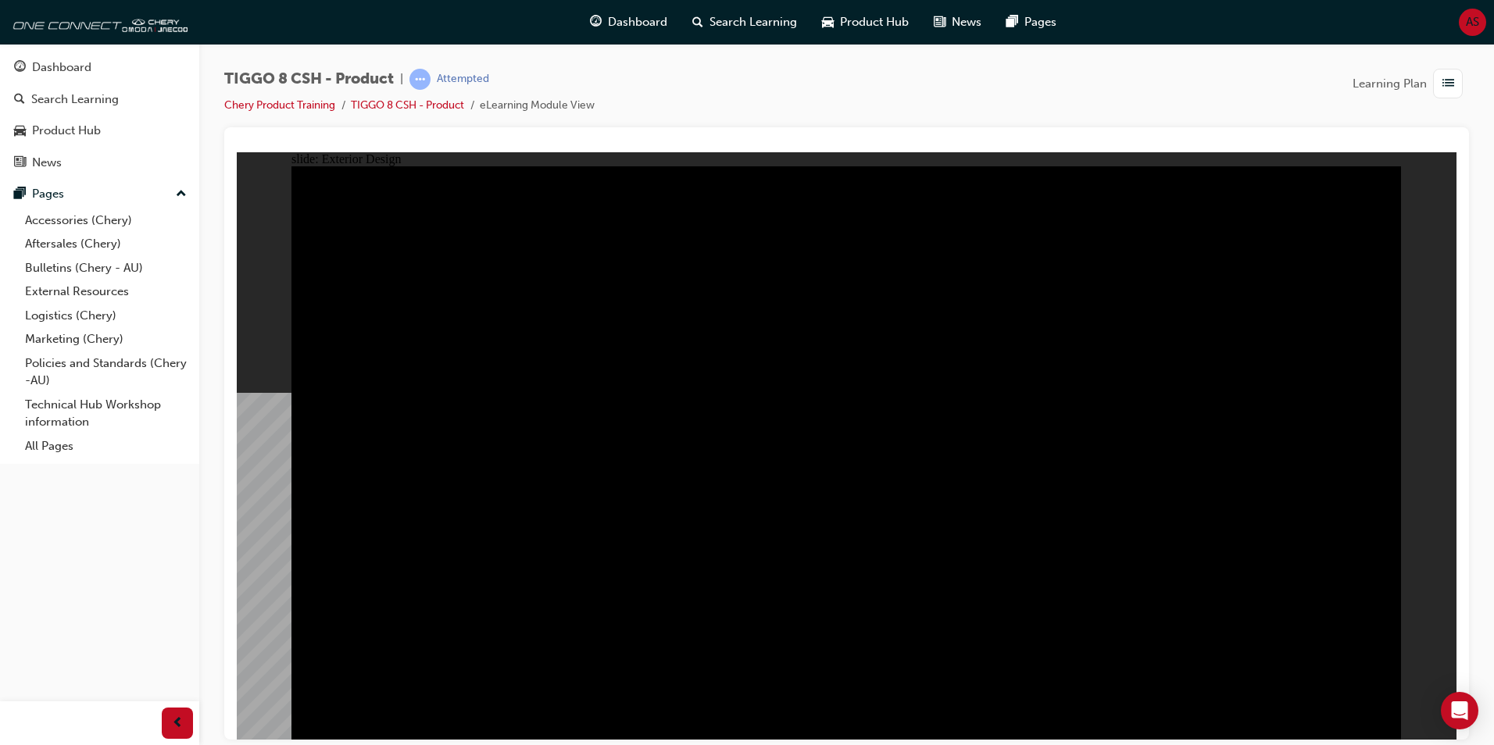
type input "23"
drag, startPoint x: 344, startPoint y: 230, endPoint x: 1419, endPoint y: 220, distance: 1075.8
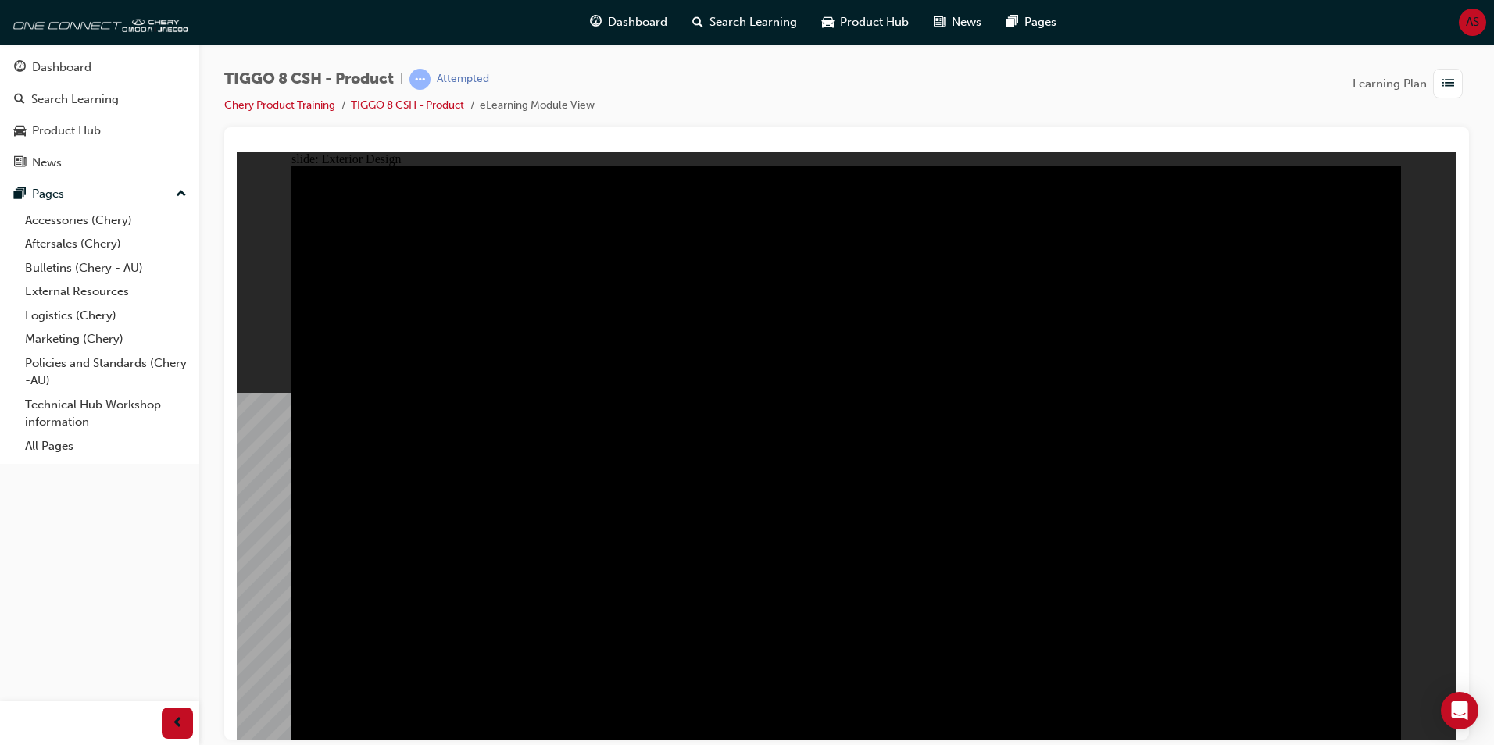
drag, startPoint x: 1047, startPoint y: 386, endPoint x: 917, endPoint y: 389, distance: 129.7
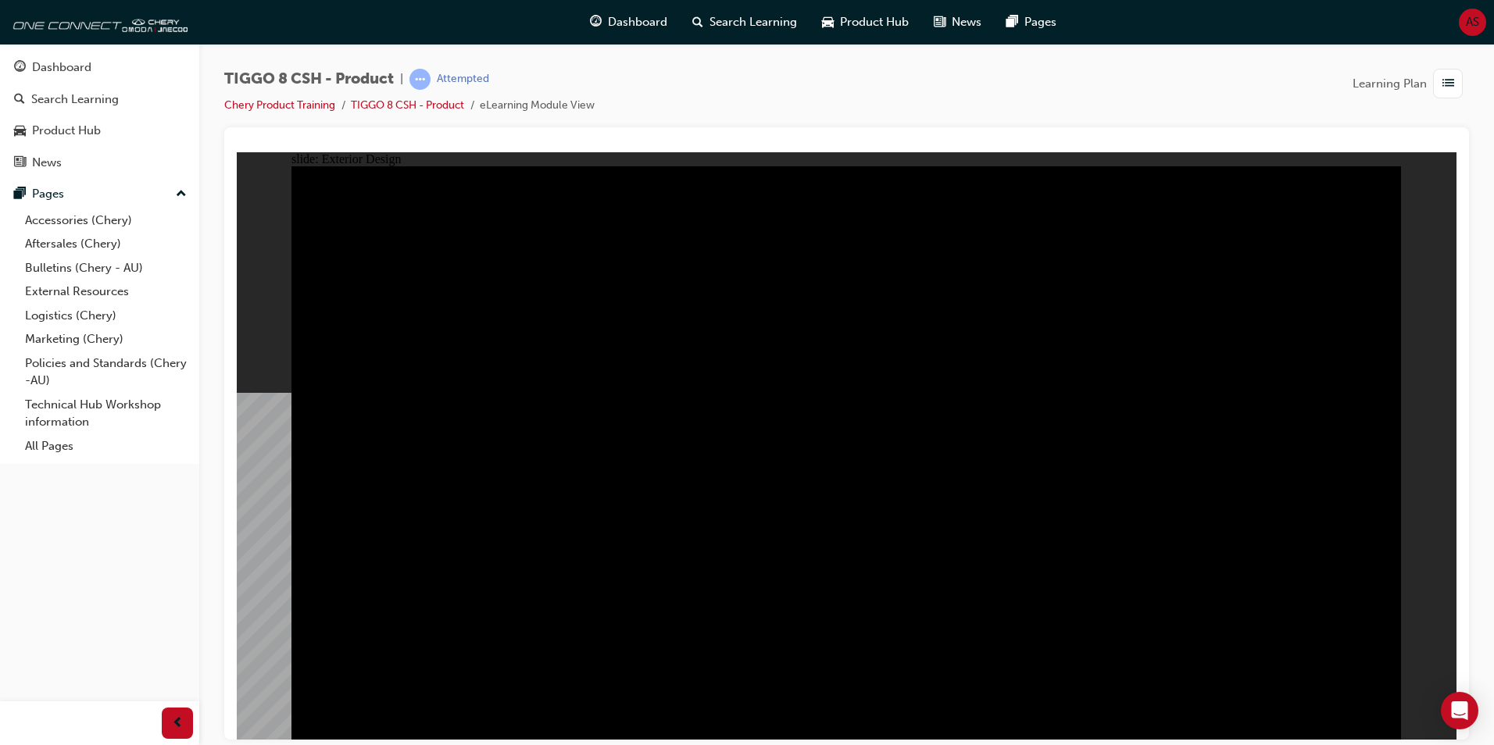
drag, startPoint x: 1065, startPoint y: 384, endPoint x: 587, endPoint y: 290, distance: 487.3
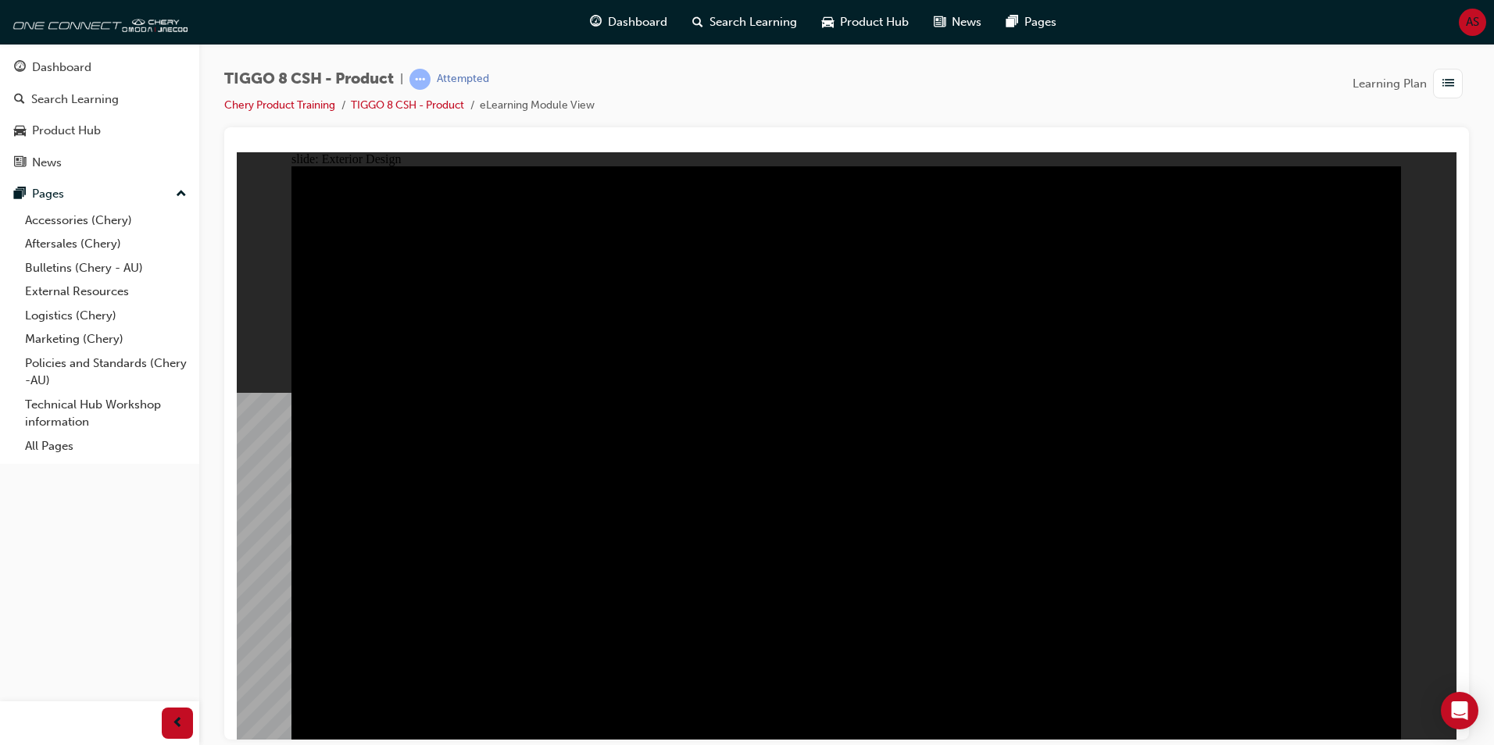
drag, startPoint x: 588, startPoint y: 290, endPoint x: 502, endPoint y: 497, distance: 224.1
drag, startPoint x: 510, startPoint y: 625, endPoint x: 527, endPoint y: 624, distance: 16.4
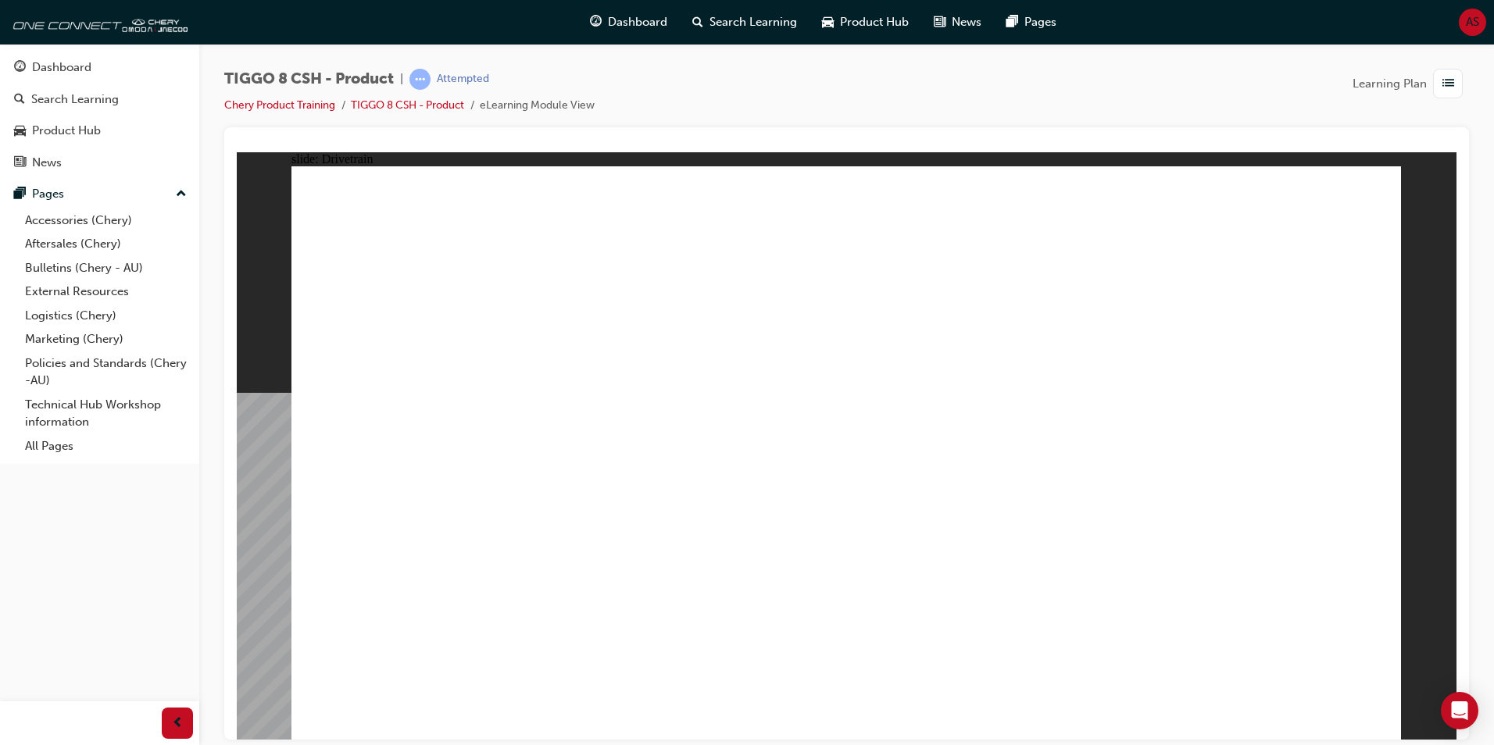
drag, startPoint x: 469, startPoint y: 345, endPoint x: 451, endPoint y: 354, distance: 21.0
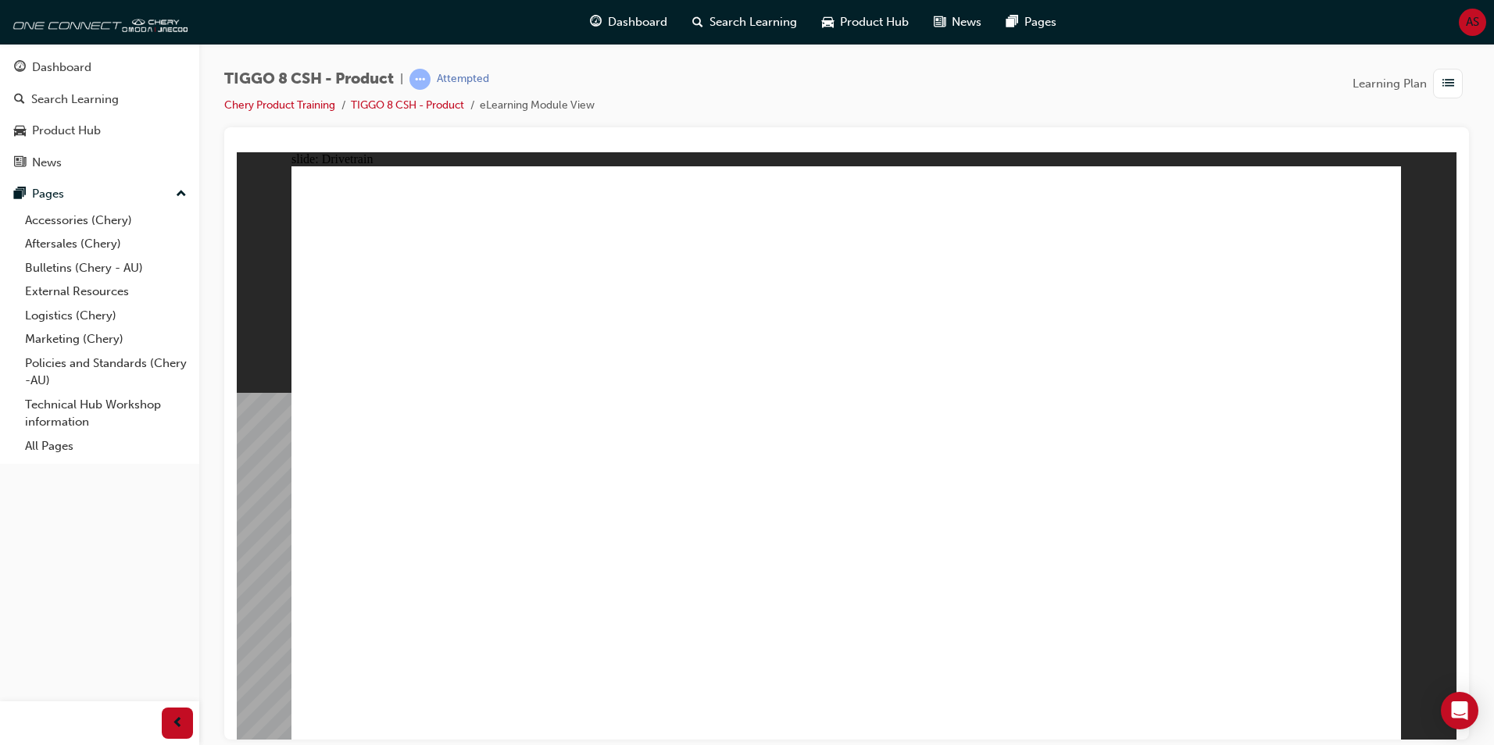
type input "24"
drag, startPoint x: 409, startPoint y: 430, endPoint x: 755, endPoint y: 447, distance: 346.5
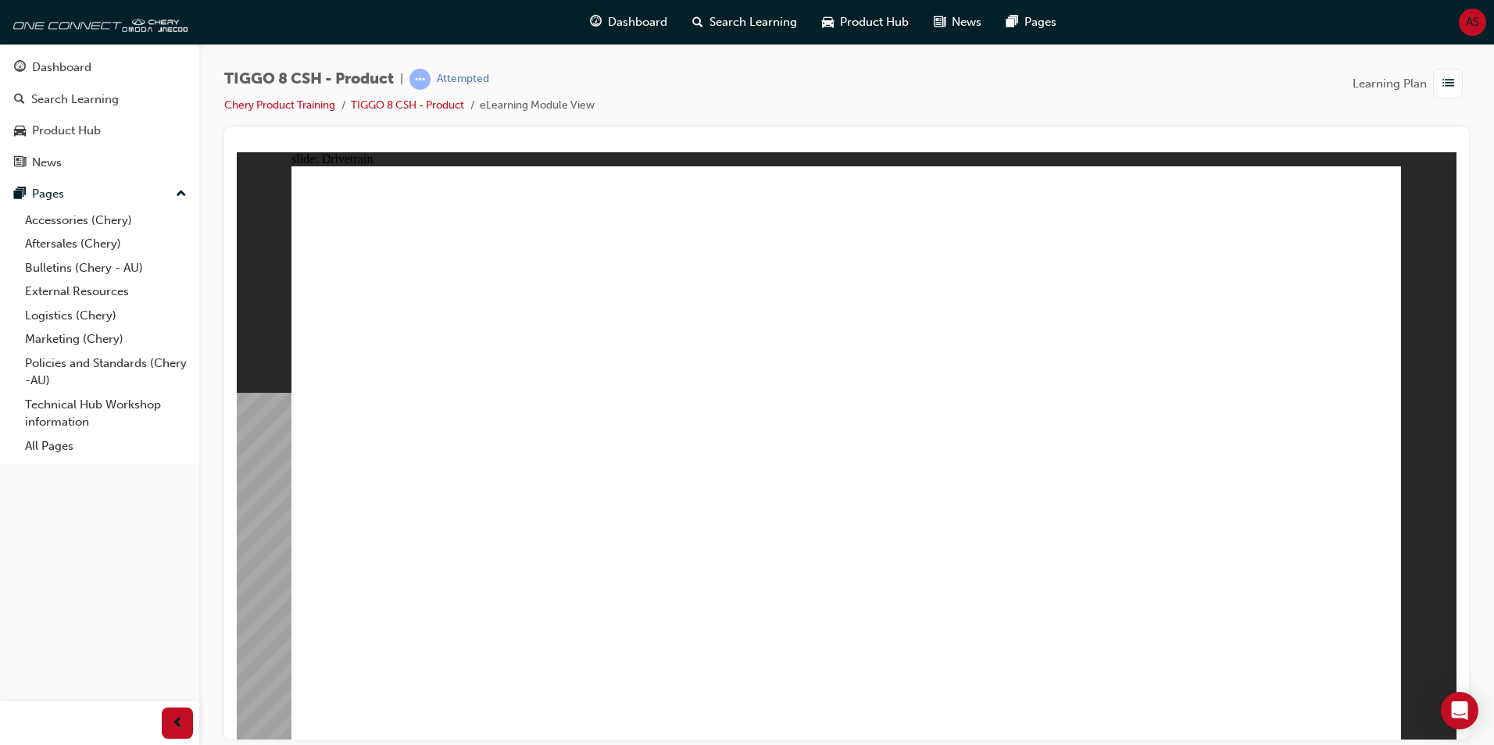
drag, startPoint x: 394, startPoint y: 587, endPoint x: 396, endPoint y: 605, distance: 18.1
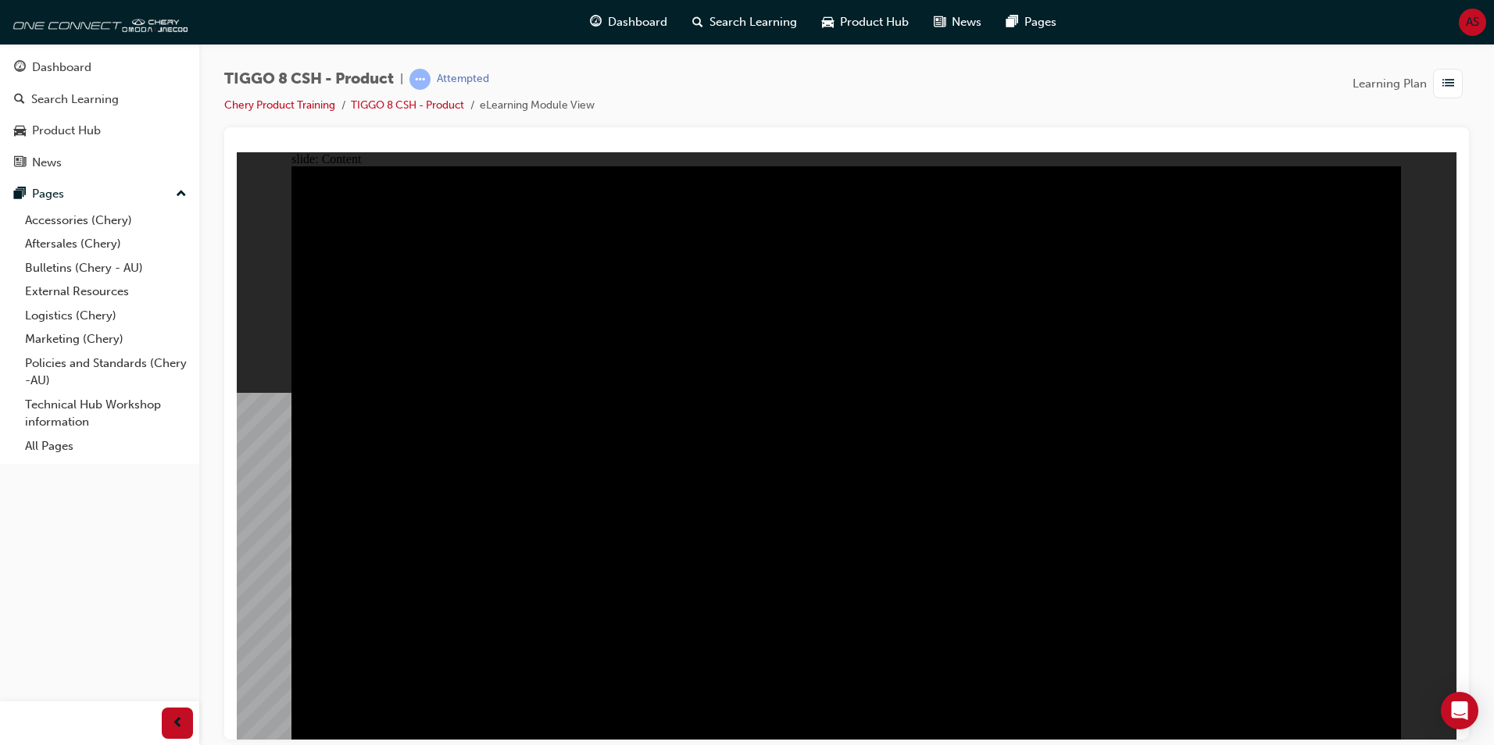
drag, startPoint x: 1241, startPoint y: 616, endPoint x: 1131, endPoint y: 616, distance: 109.4
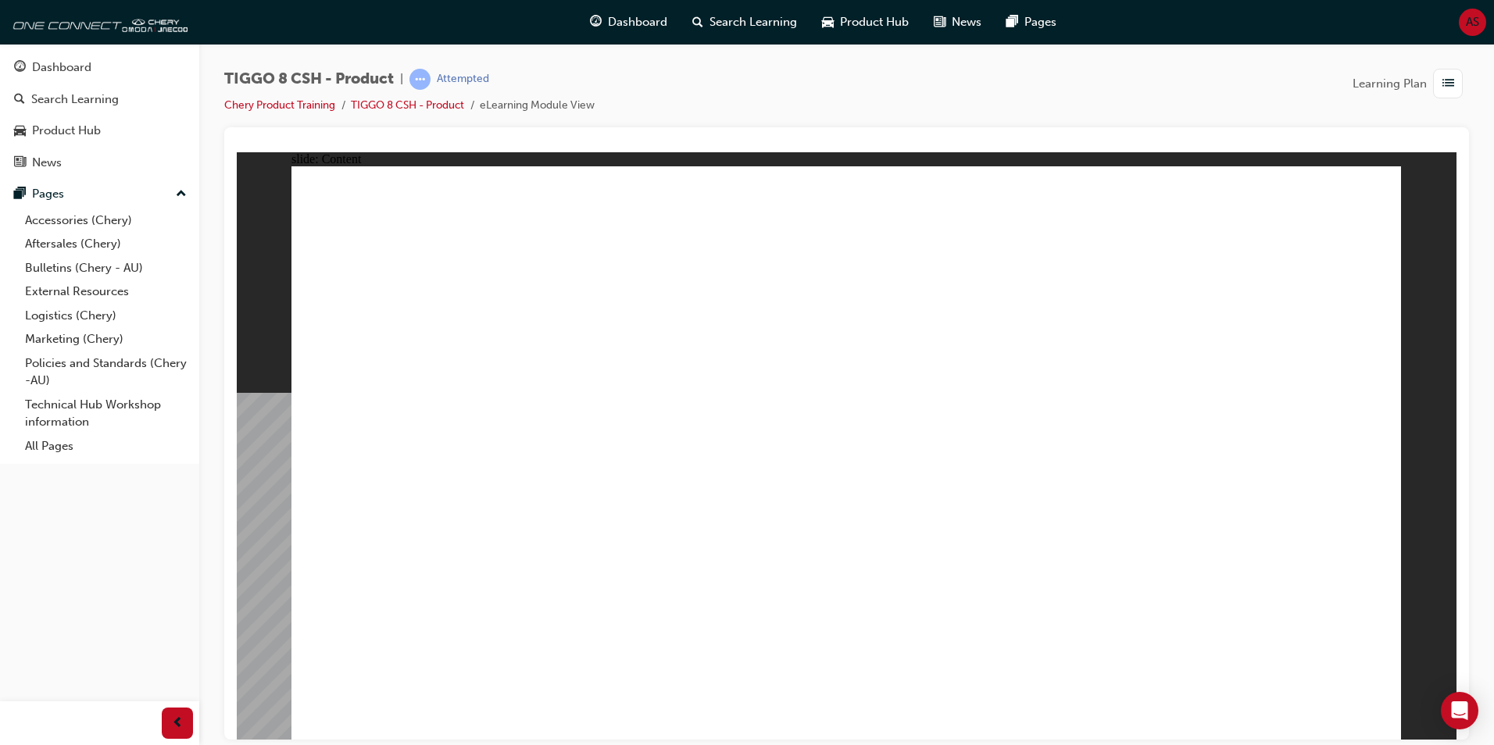
drag, startPoint x: 1361, startPoint y: 715, endPoint x: 1260, endPoint y: 699, distance: 102.0
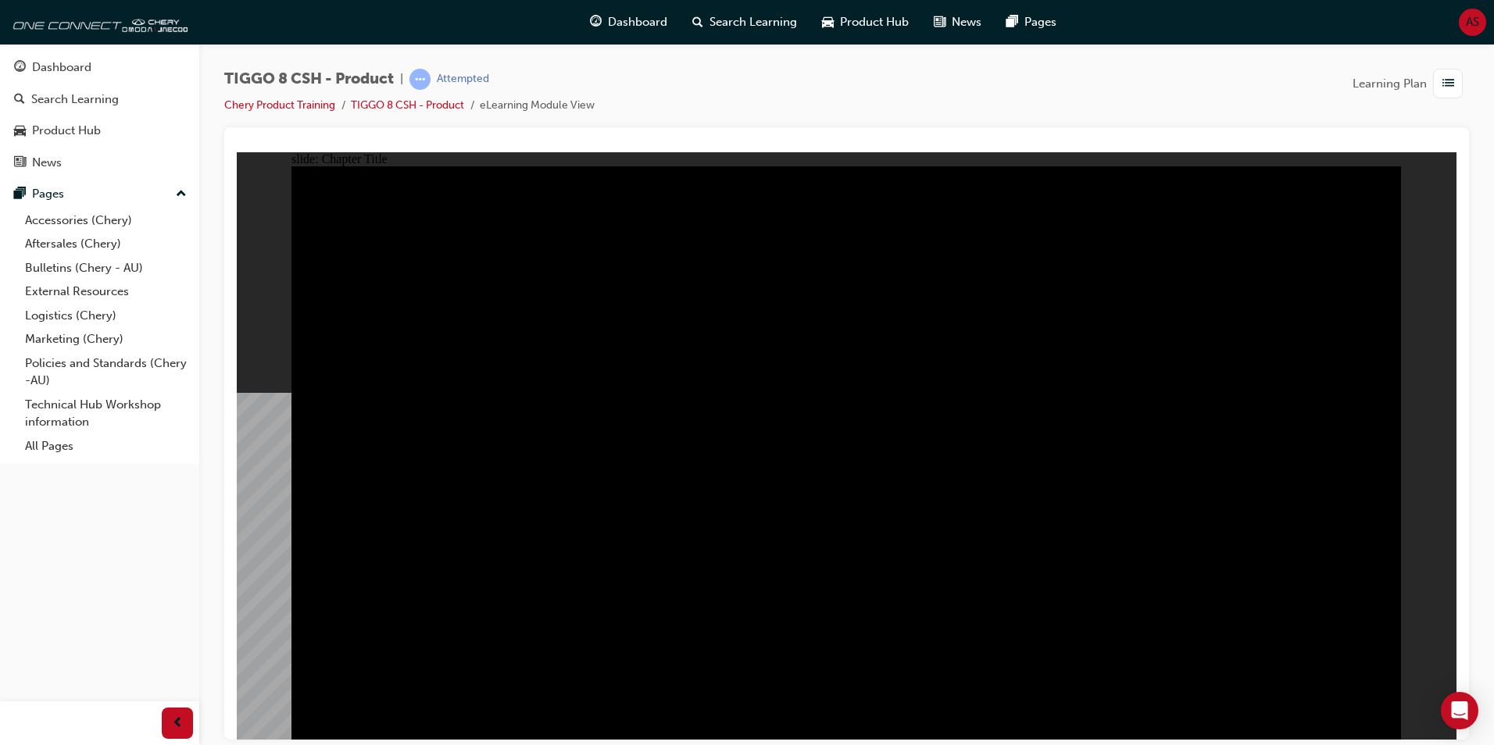
radio input "true"
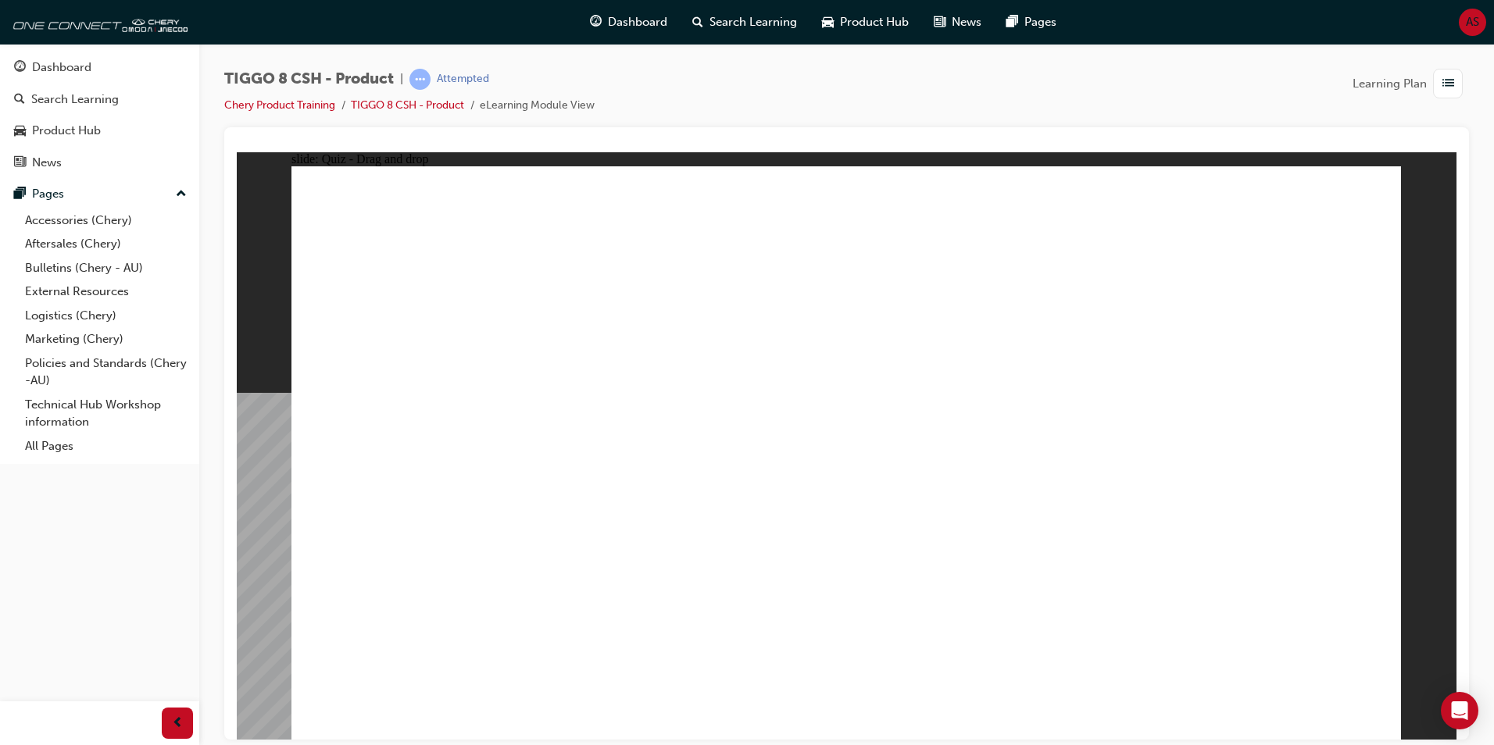
drag, startPoint x: 1019, startPoint y: 261, endPoint x: 677, endPoint y: 458, distance: 395.4
drag, startPoint x: 918, startPoint y: 350, endPoint x: 857, endPoint y: 494, distance: 156.1
drag, startPoint x: 801, startPoint y: 213, endPoint x: 1051, endPoint y: 479, distance: 365.3
drag, startPoint x: 1291, startPoint y: 231, endPoint x: 1303, endPoint y: 485, distance: 254.2
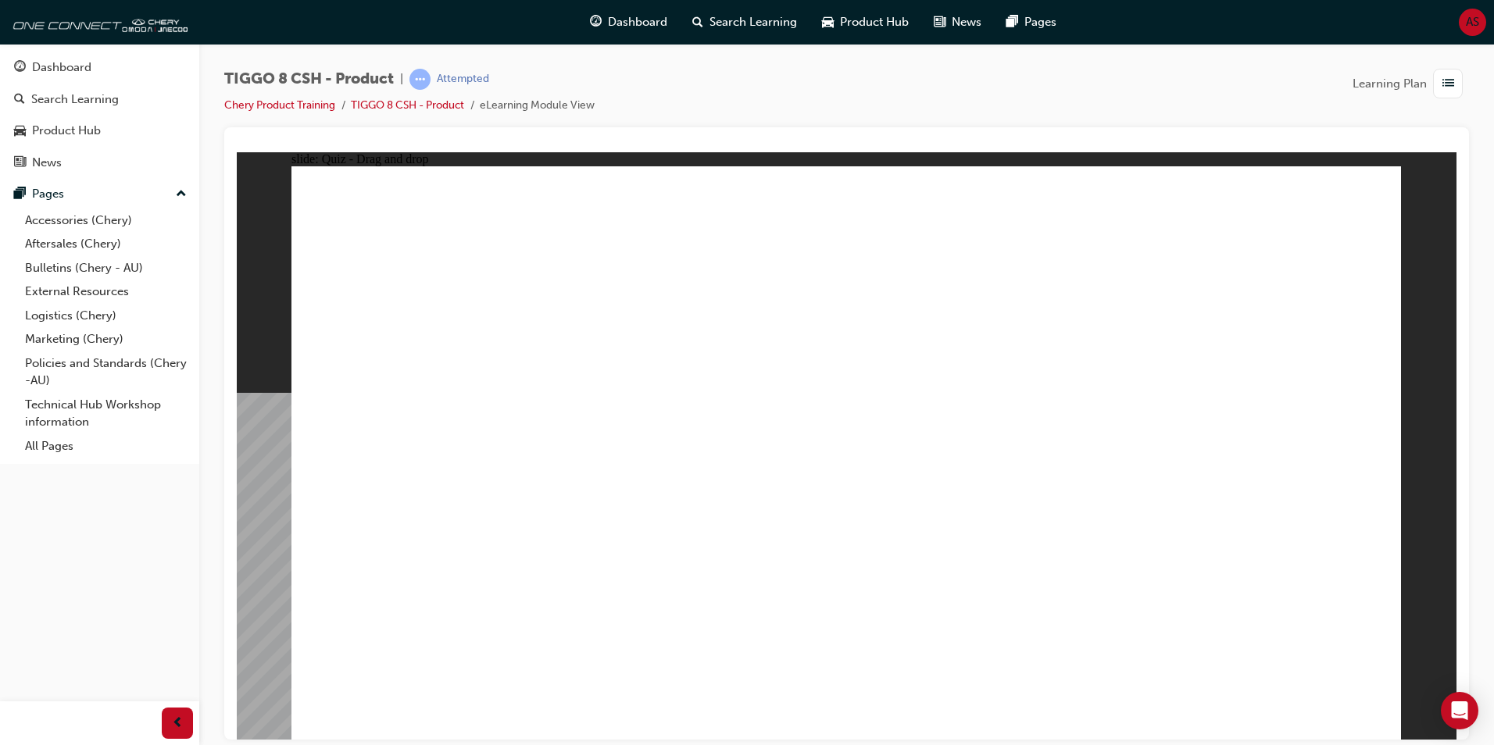
drag, startPoint x: 1146, startPoint y: 367, endPoint x: 413, endPoint y: 511, distance: 746.7
checkbox input "true"
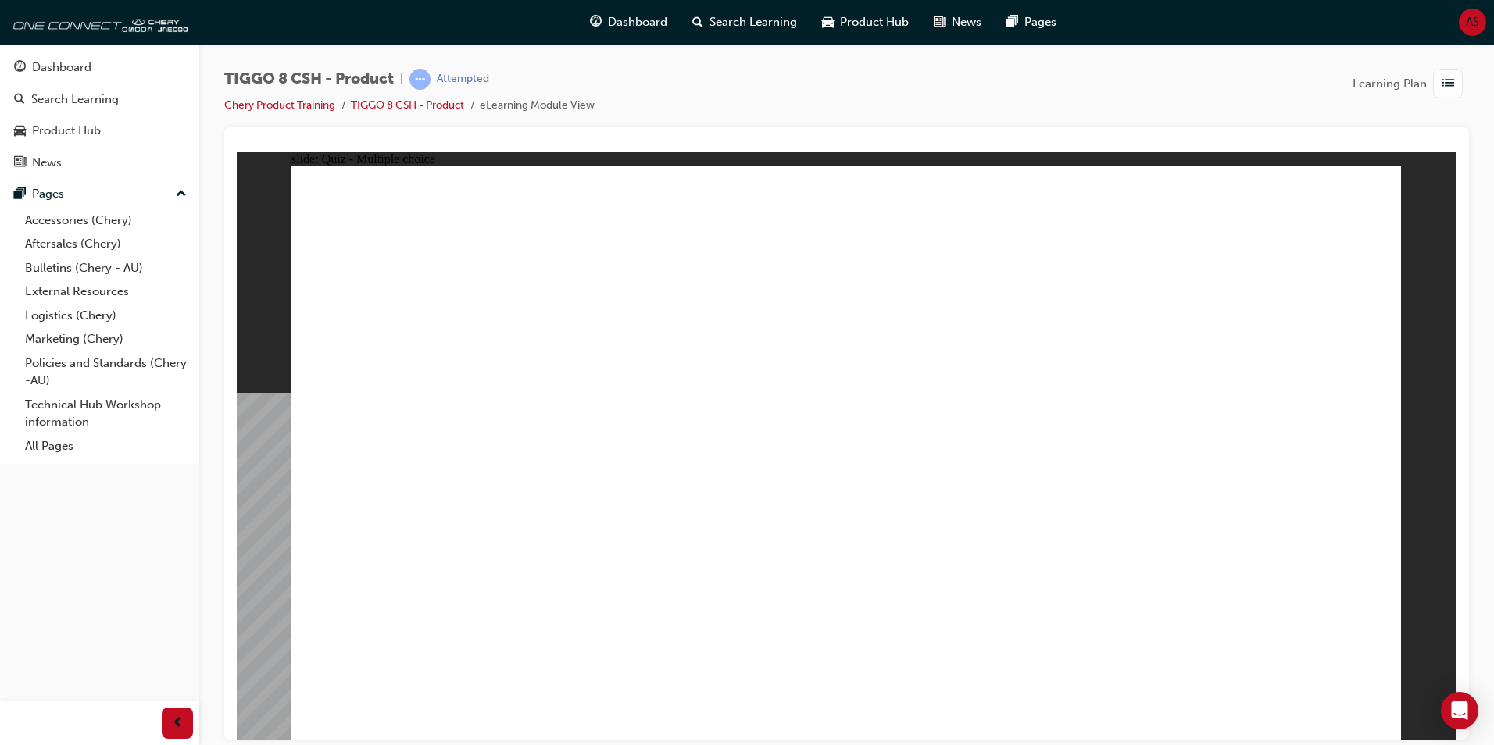
radio input "true"
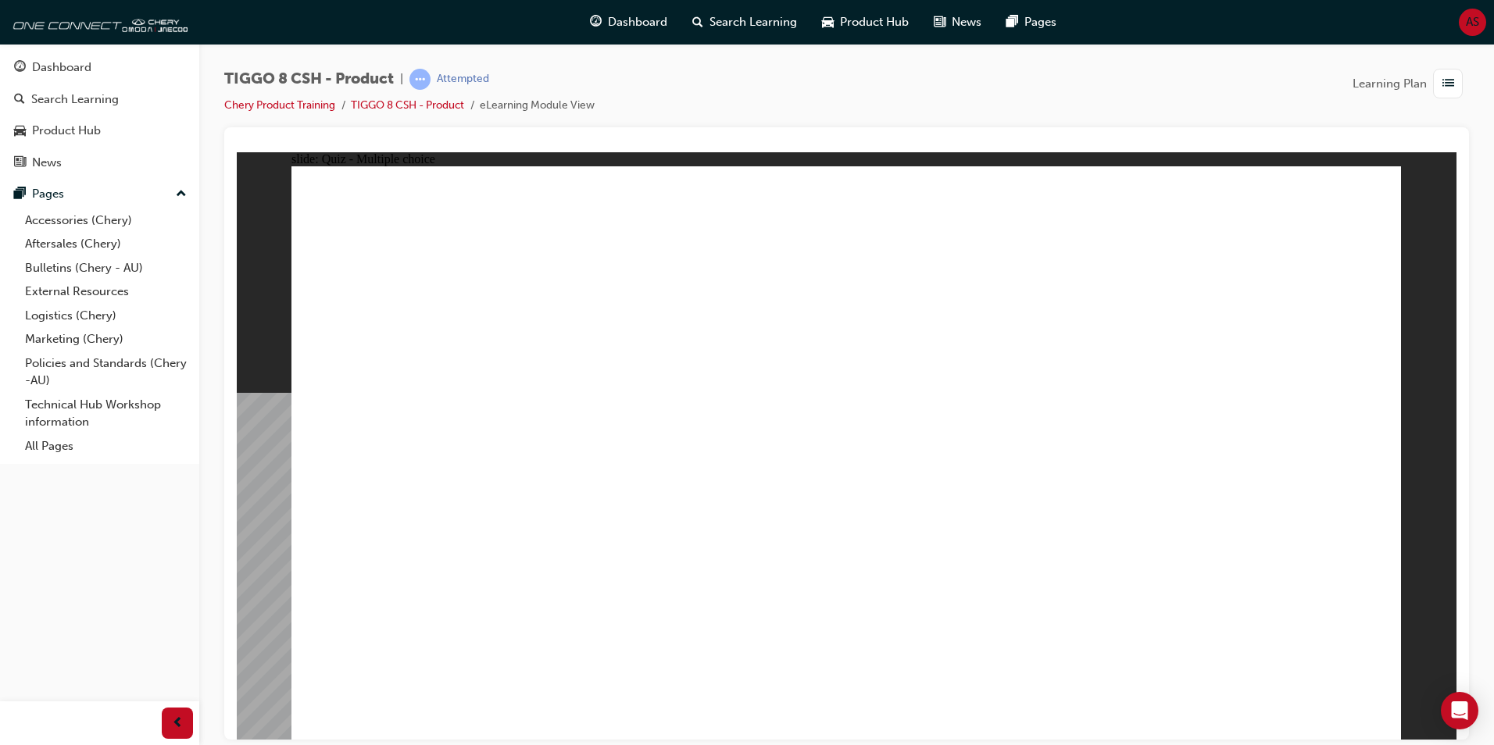
drag, startPoint x: 1063, startPoint y: 284, endPoint x: 1011, endPoint y: 552, distance: 273.8
drag, startPoint x: 1080, startPoint y: 311, endPoint x: 943, endPoint y: 577, distance: 299.4
drag, startPoint x: 1069, startPoint y: 227, endPoint x: 1007, endPoint y: 556, distance: 335.4
drag, startPoint x: 1275, startPoint y: 227, endPoint x: 1122, endPoint y: 540, distance: 348.7
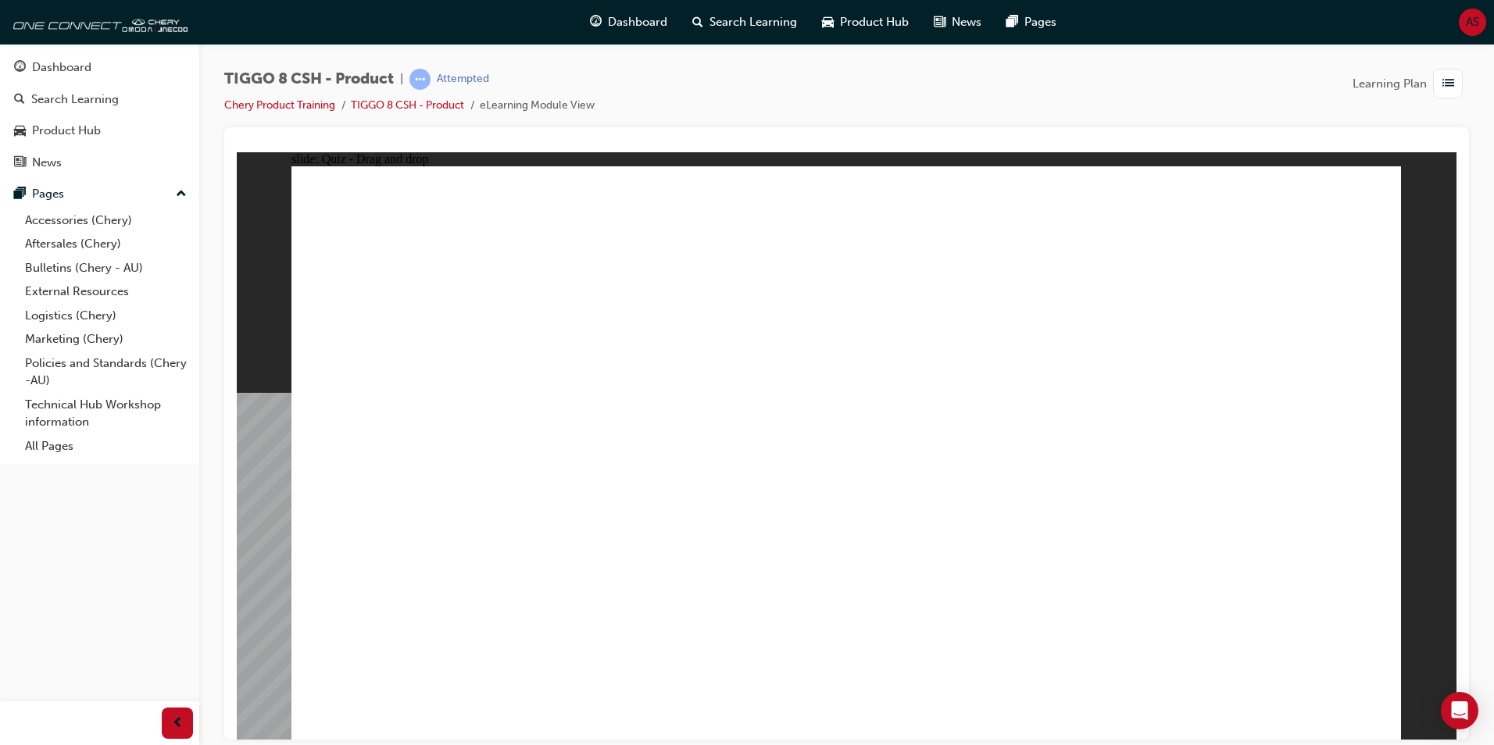
drag, startPoint x: 1274, startPoint y: 269, endPoint x: 1078, endPoint y: 573, distance: 361.7
drag, startPoint x: 886, startPoint y: 229, endPoint x: 1068, endPoint y: 559, distance: 376.6
drag, startPoint x: 781, startPoint y: 368, endPoint x: 495, endPoint y: 534, distance: 330.8
drag, startPoint x: 840, startPoint y: 273, endPoint x: 566, endPoint y: 525, distance: 371.5
drag, startPoint x: 802, startPoint y: 348, endPoint x: 532, endPoint y: 534, distance: 328.5
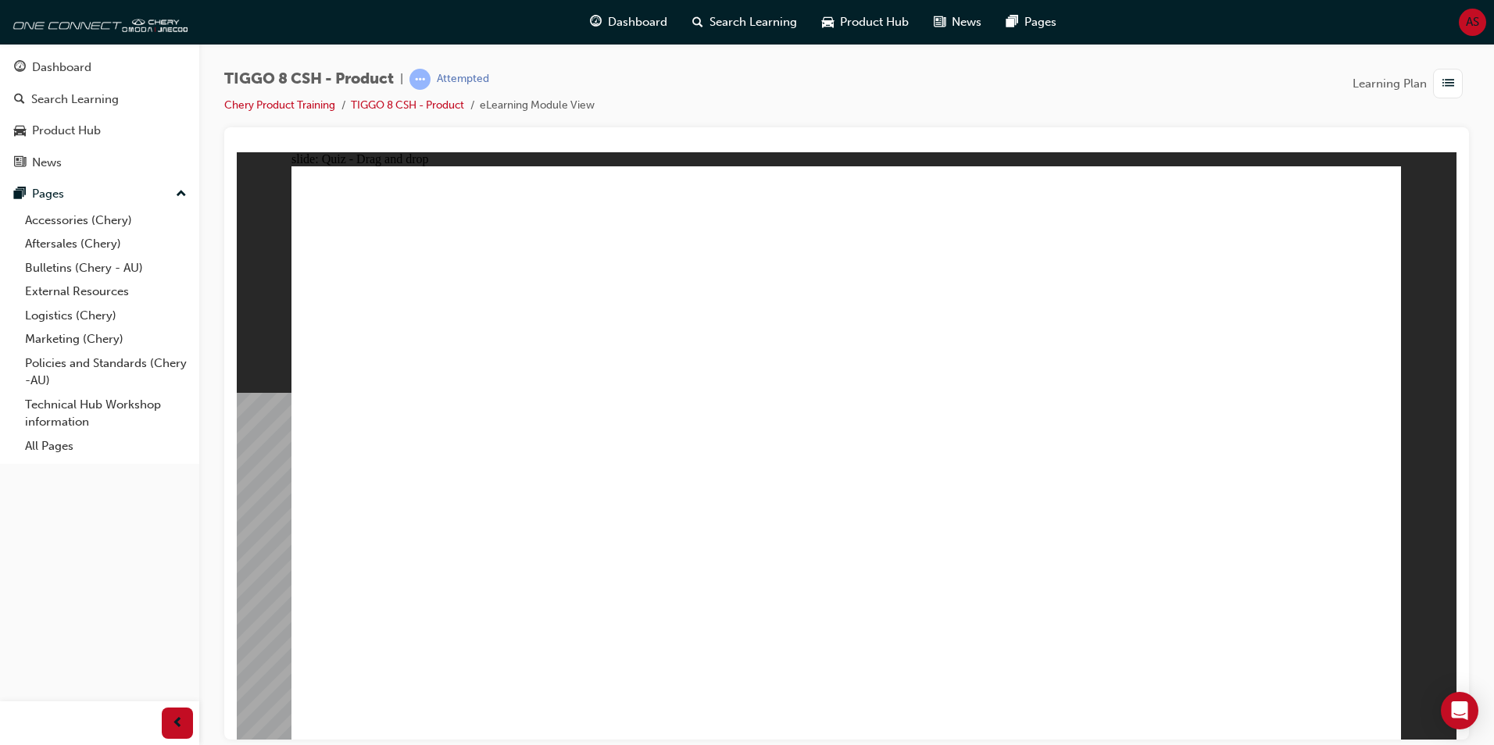
drag, startPoint x: 853, startPoint y: 267, endPoint x: 453, endPoint y: 519, distance: 472.5
drag, startPoint x: 852, startPoint y: 250, endPoint x: 847, endPoint y: 280, distance: 30.8
drag, startPoint x: 848, startPoint y: 269, endPoint x: 976, endPoint y: 603, distance: 358.3
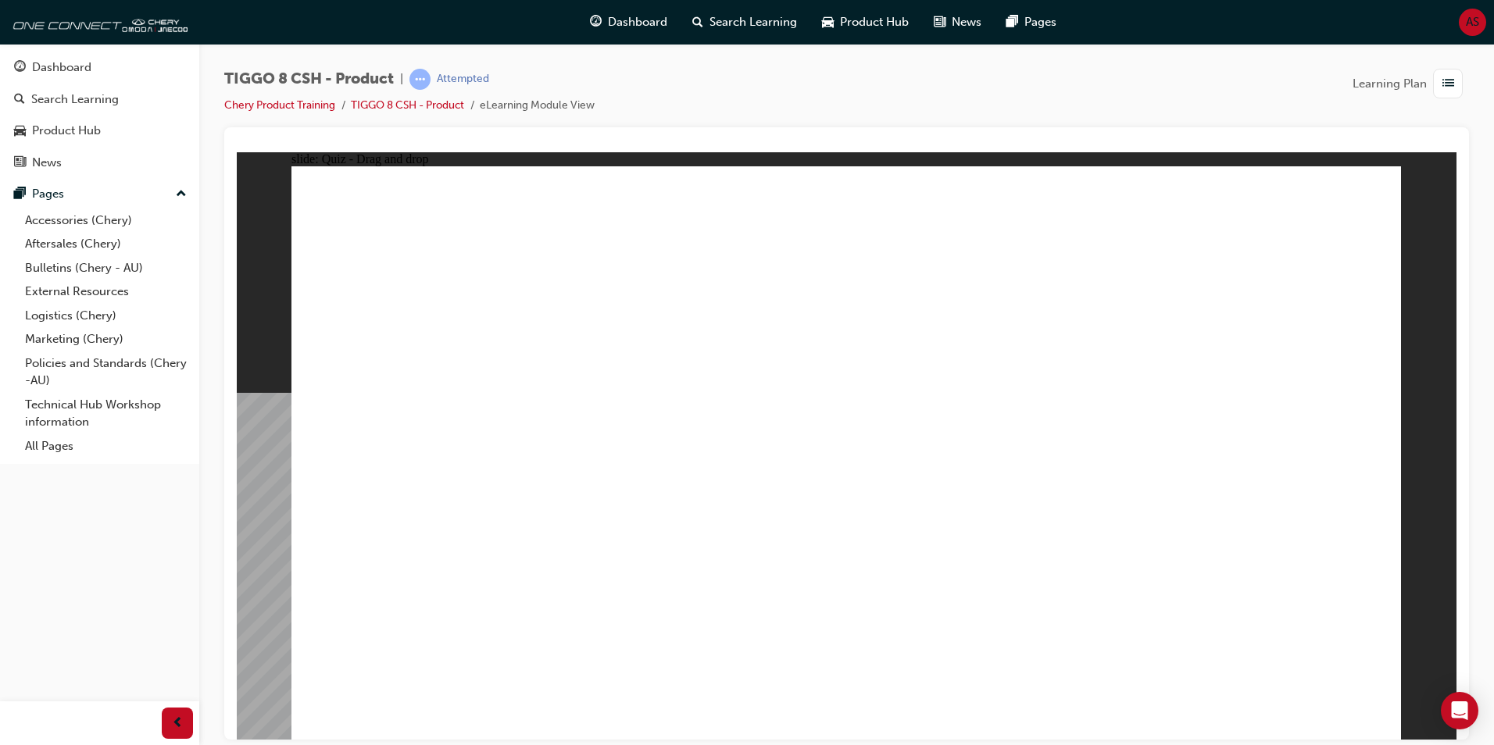
drag, startPoint x: 898, startPoint y: 539, endPoint x: 852, endPoint y: 540, distance: 46.1
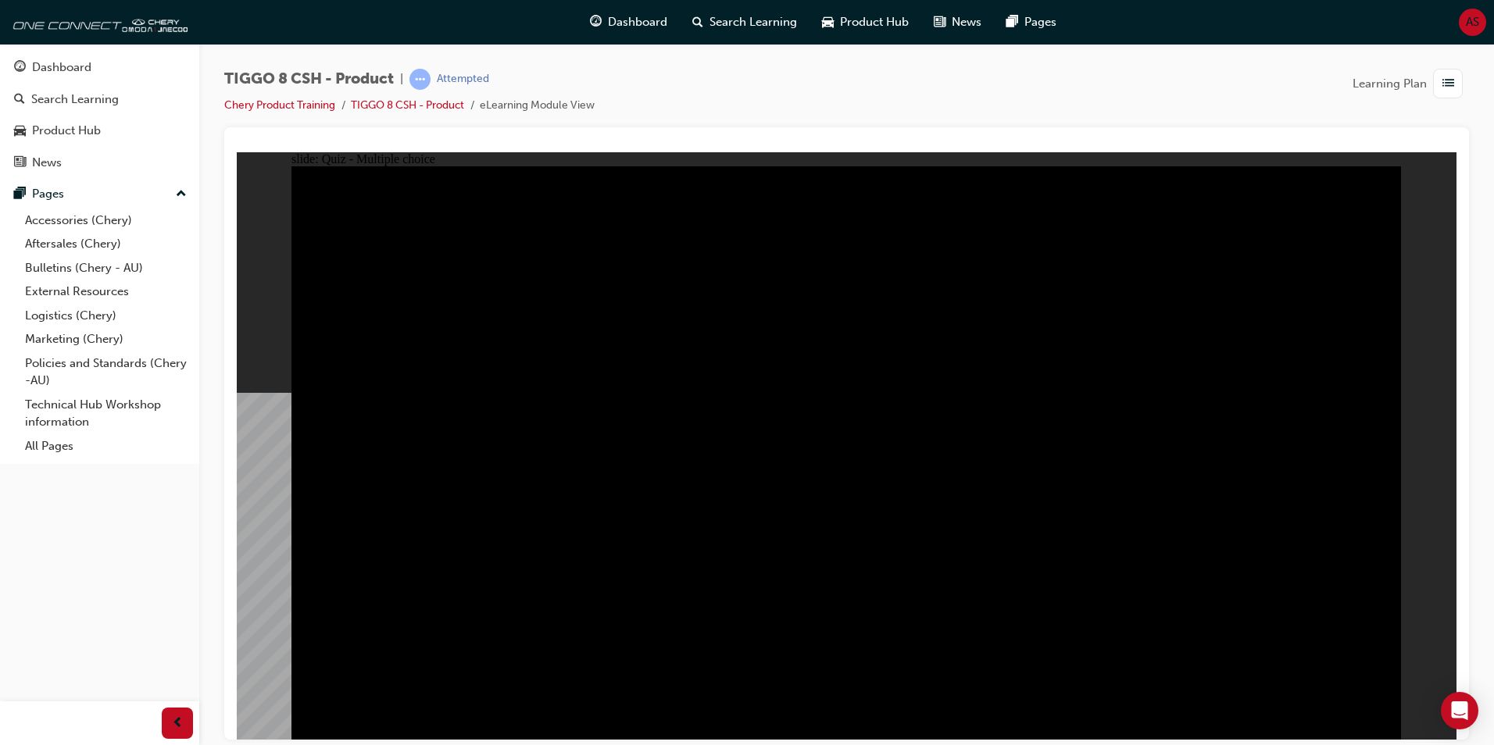
radio input "true"
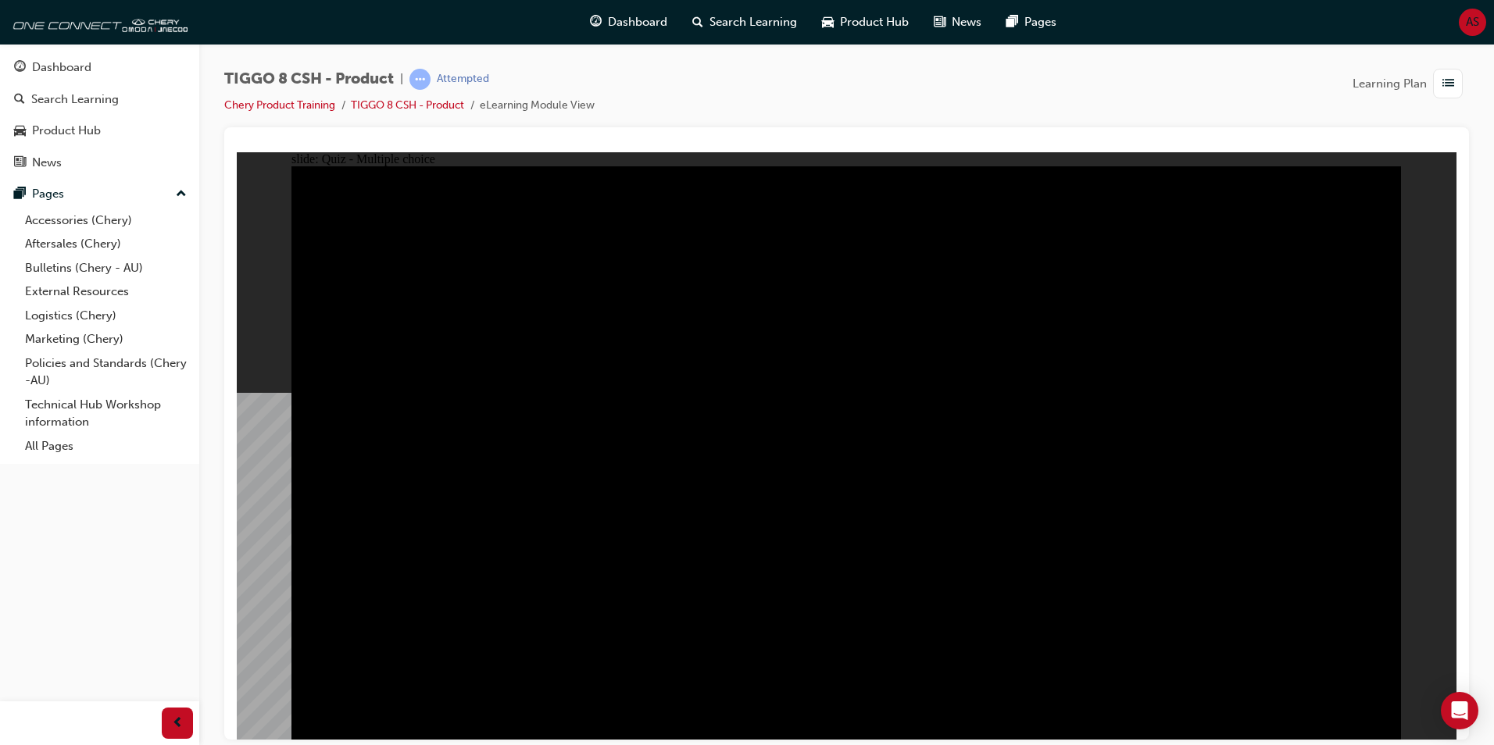
radio input "true"
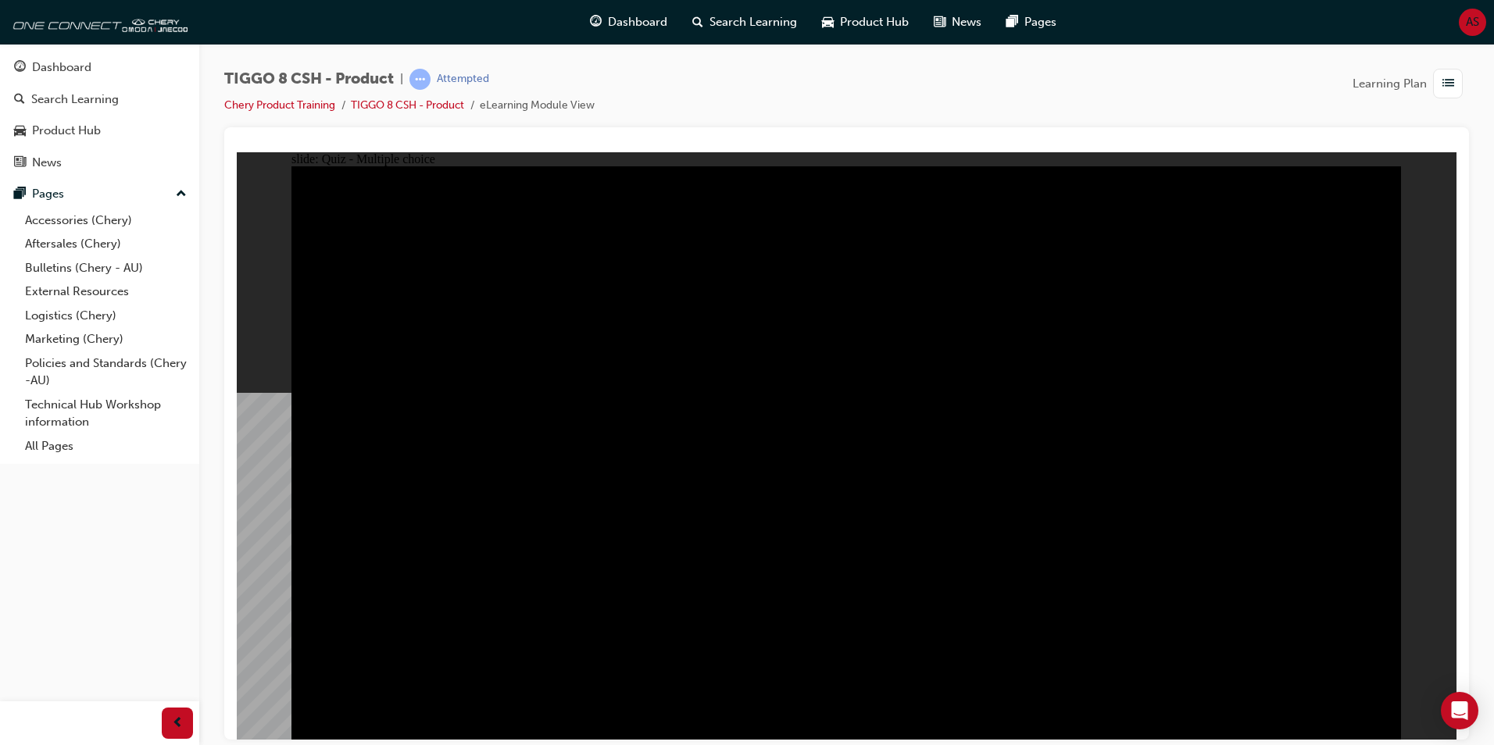
checkbox input "true"
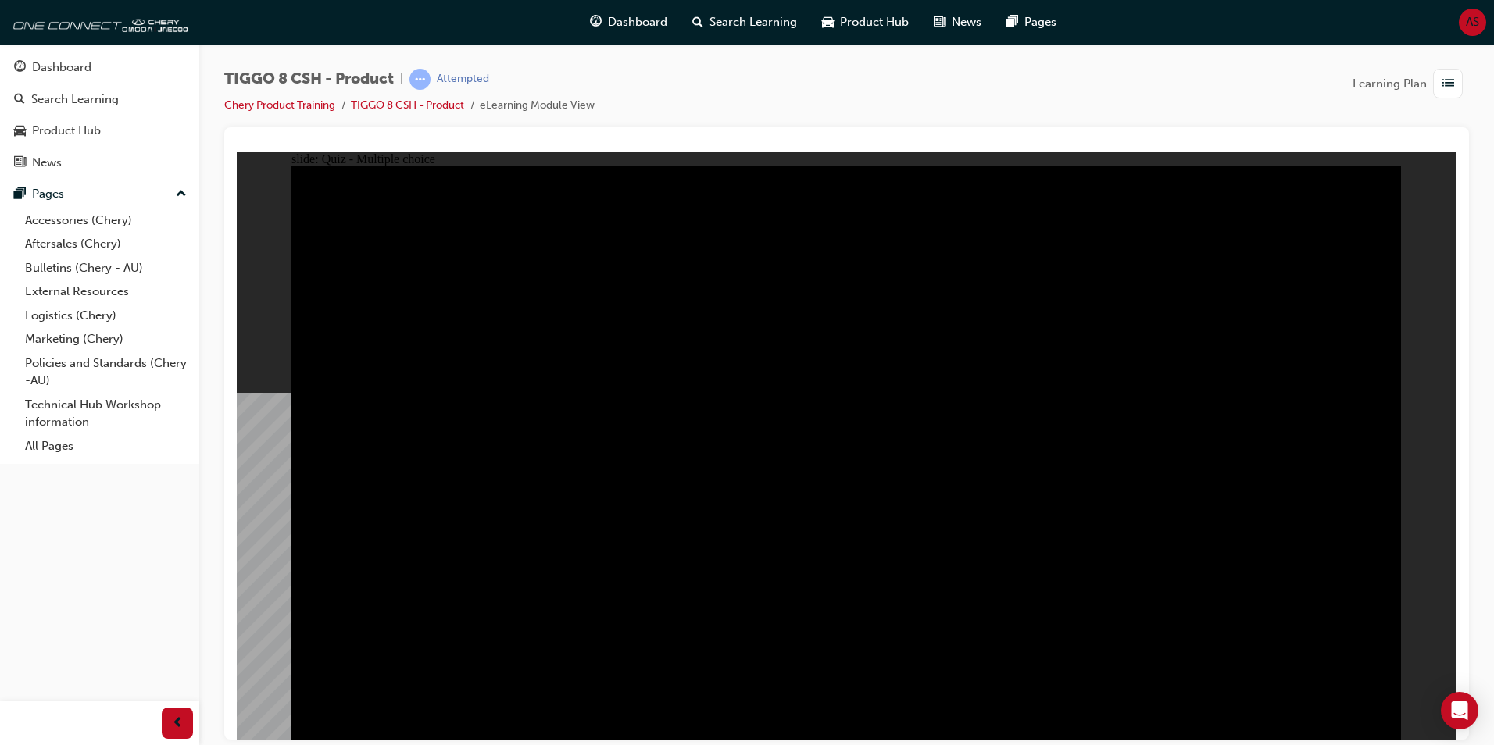
checkbox input "true"
drag, startPoint x: 365, startPoint y: 321, endPoint x: 690, endPoint y: 303, distance: 325.5
checkbox input "true"
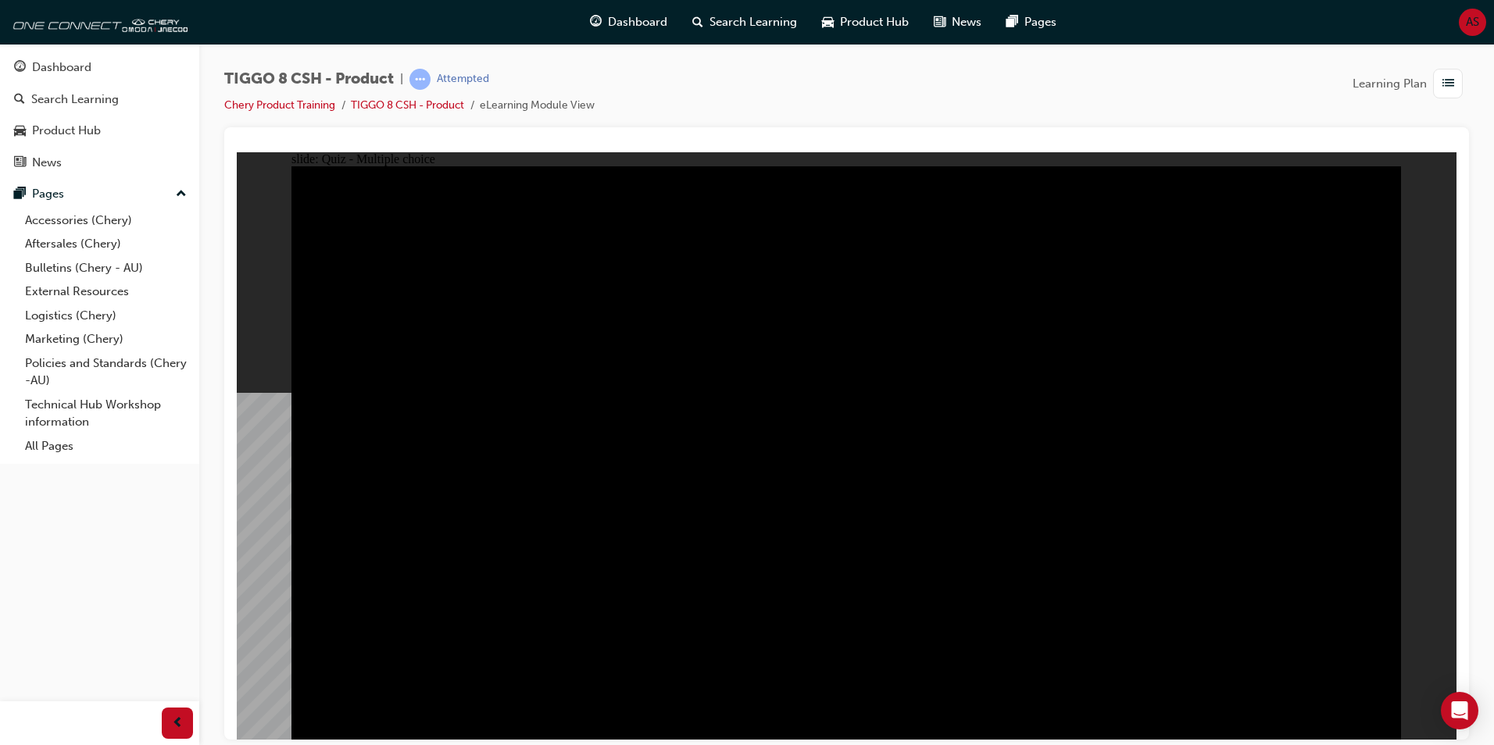
checkbox input "true"
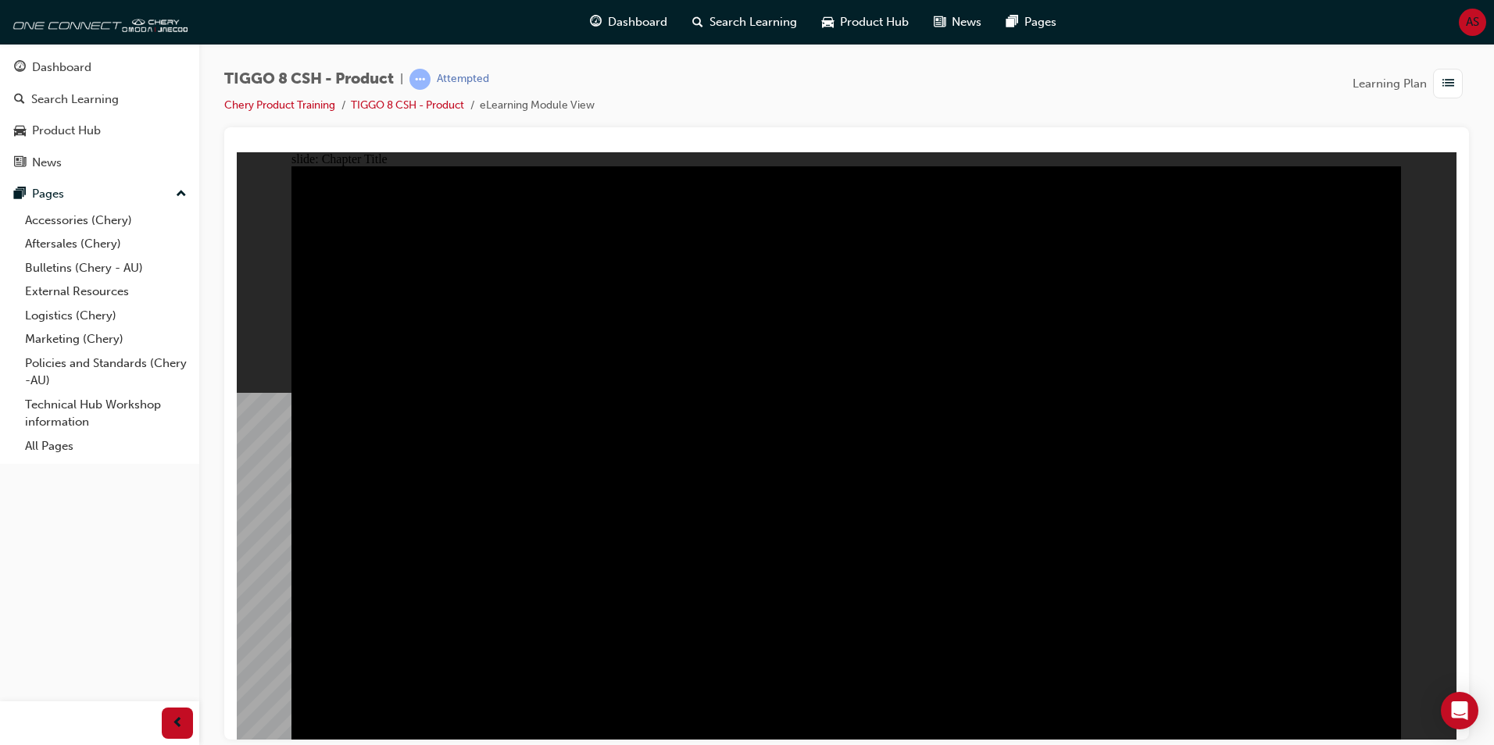
drag, startPoint x: 1355, startPoint y: 712, endPoint x: 1369, endPoint y: 715, distance: 13.6
radio input "true"
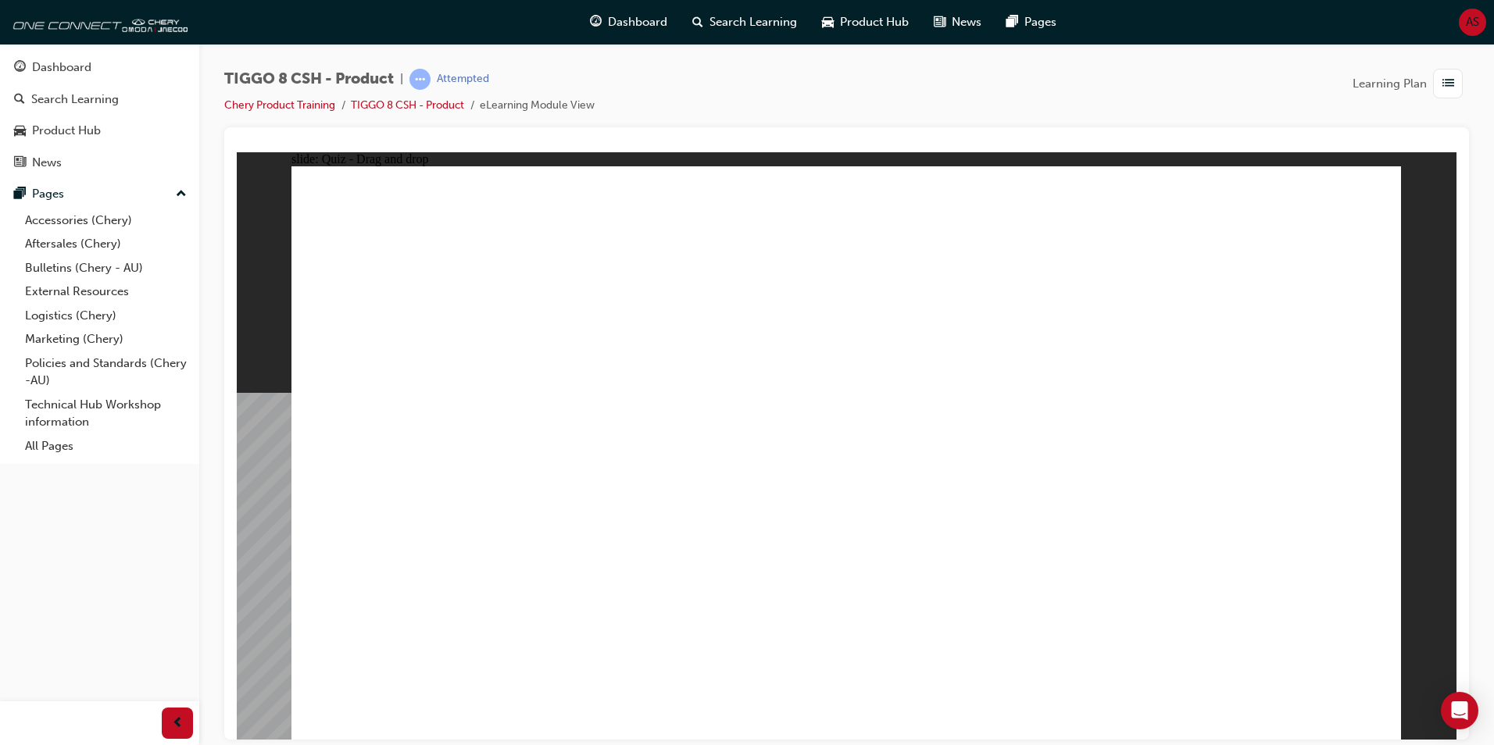
drag, startPoint x: 830, startPoint y: 242, endPoint x: 1073, endPoint y: 500, distance: 353.7
drag, startPoint x: 1266, startPoint y: 248, endPoint x: 1280, endPoint y: 479, distance: 231.7
drag, startPoint x: 976, startPoint y: 330, endPoint x: 605, endPoint y: 510, distance: 411.6
drag, startPoint x: 904, startPoint y: 332, endPoint x: 846, endPoint y: 470, distance: 149.9
drag, startPoint x: 1160, startPoint y: 356, endPoint x: 502, endPoint y: 484, distance: 670.7
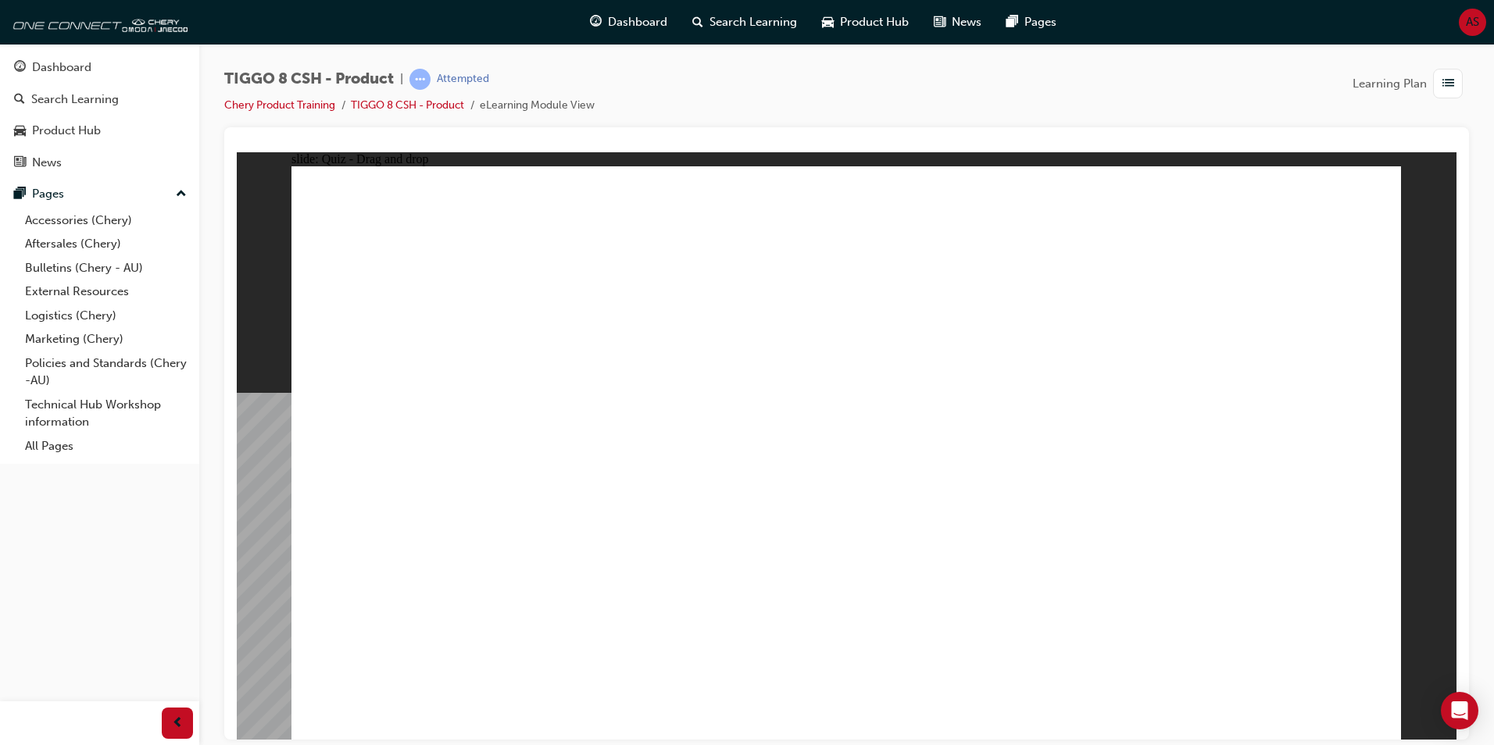
drag, startPoint x: 1383, startPoint y: 658, endPoint x: 1345, endPoint y: 655, distance: 37.6
checkbox input "true"
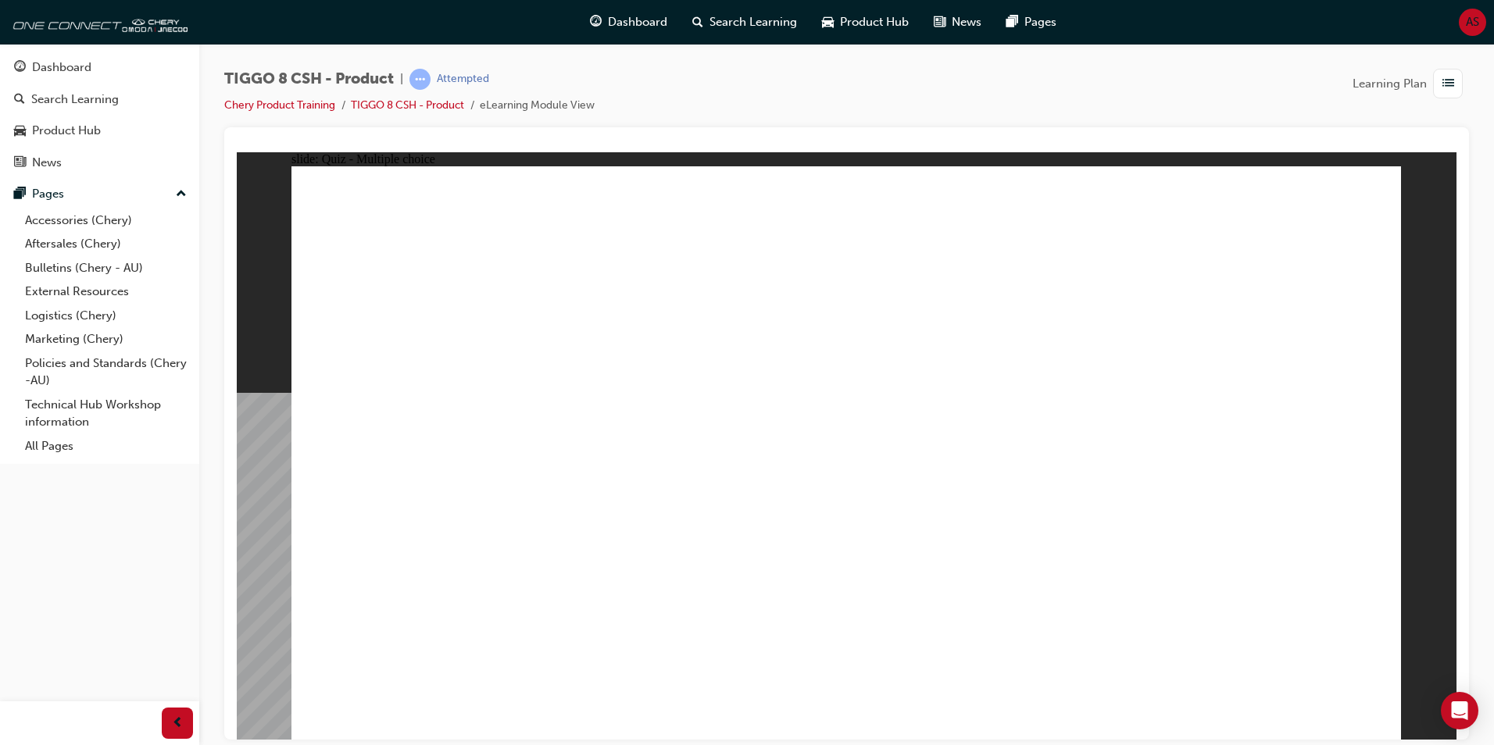
radio input "true"
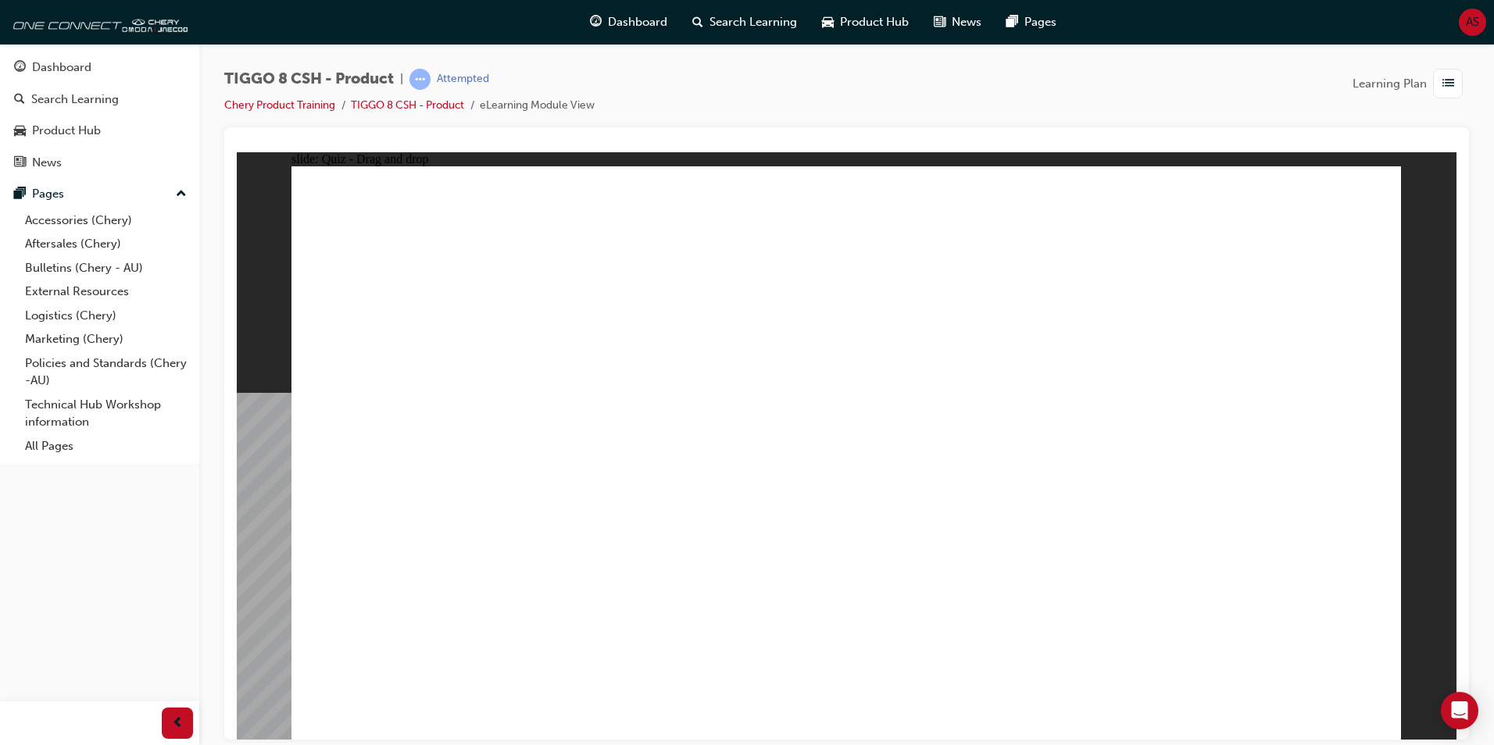
drag, startPoint x: 866, startPoint y: 227, endPoint x: 952, endPoint y: 536, distance: 321.1
drag, startPoint x: 907, startPoint y: 275, endPoint x: 938, endPoint y: 598, distance: 324.1
drag, startPoint x: 1051, startPoint y: 294, endPoint x: 1030, endPoint y: 471, distance: 178.5
drag, startPoint x: 1045, startPoint y: 323, endPoint x: 566, endPoint y: 523, distance: 519.7
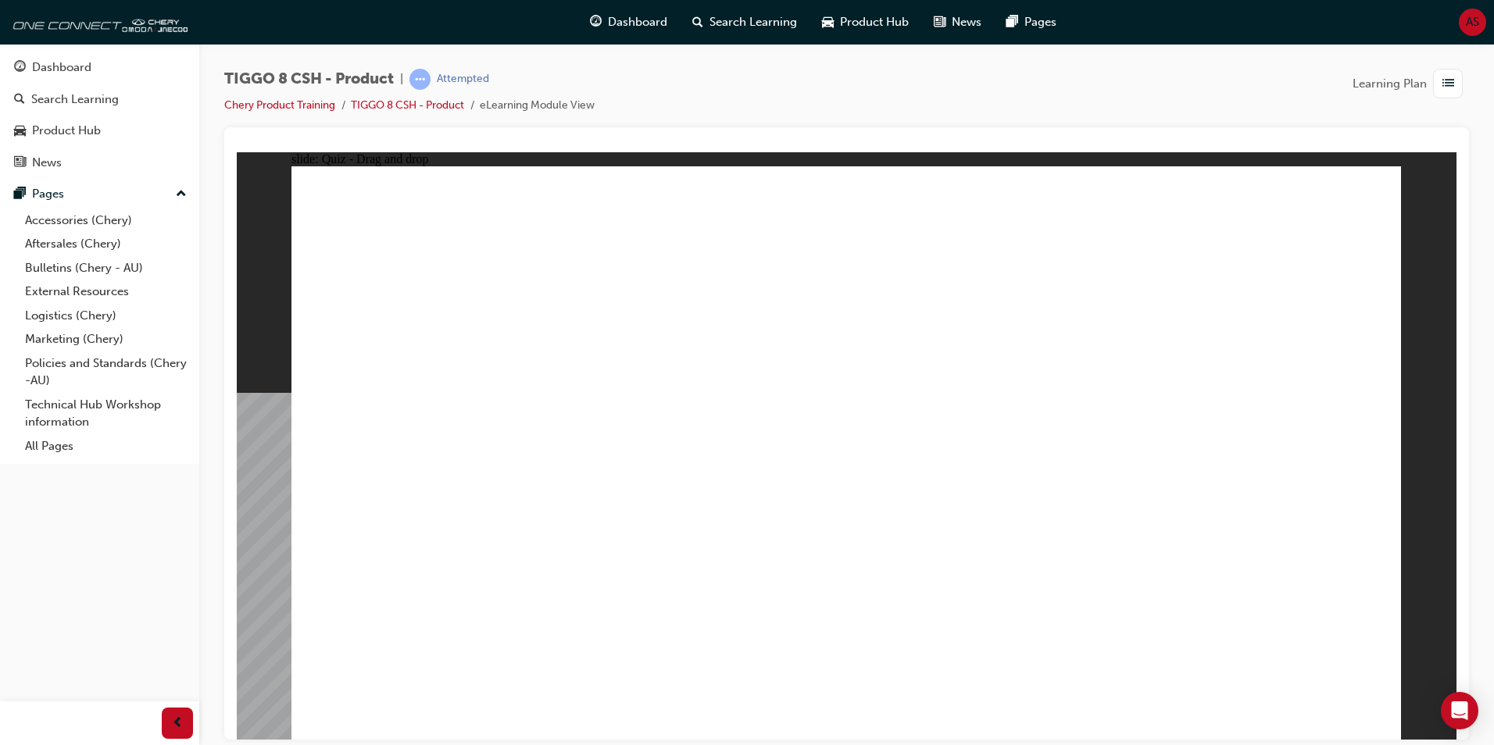
drag, startPoint x: 1065, startPoint y: 317, endPoint x: 890, endPoint y: 584, distance: 319.4
drag, startPoint x: 1054, startPoint y: 270, endPoint x: 1055, endPoint y: 514, distance: 243.7
drag, startPoint x: 1074, startPoint y: 233, endPoint x: 912, endPoint y: 563, distance: 368.2
drag, startPoint x: 1284, startPoint y: 300, endPoint x: 1098, endPoint y: 555, distance: 316.4
drag, startPoint x: 1250, startPoint y: 223, endPoint x: 981, endPoint y: 571, distance: 440.0
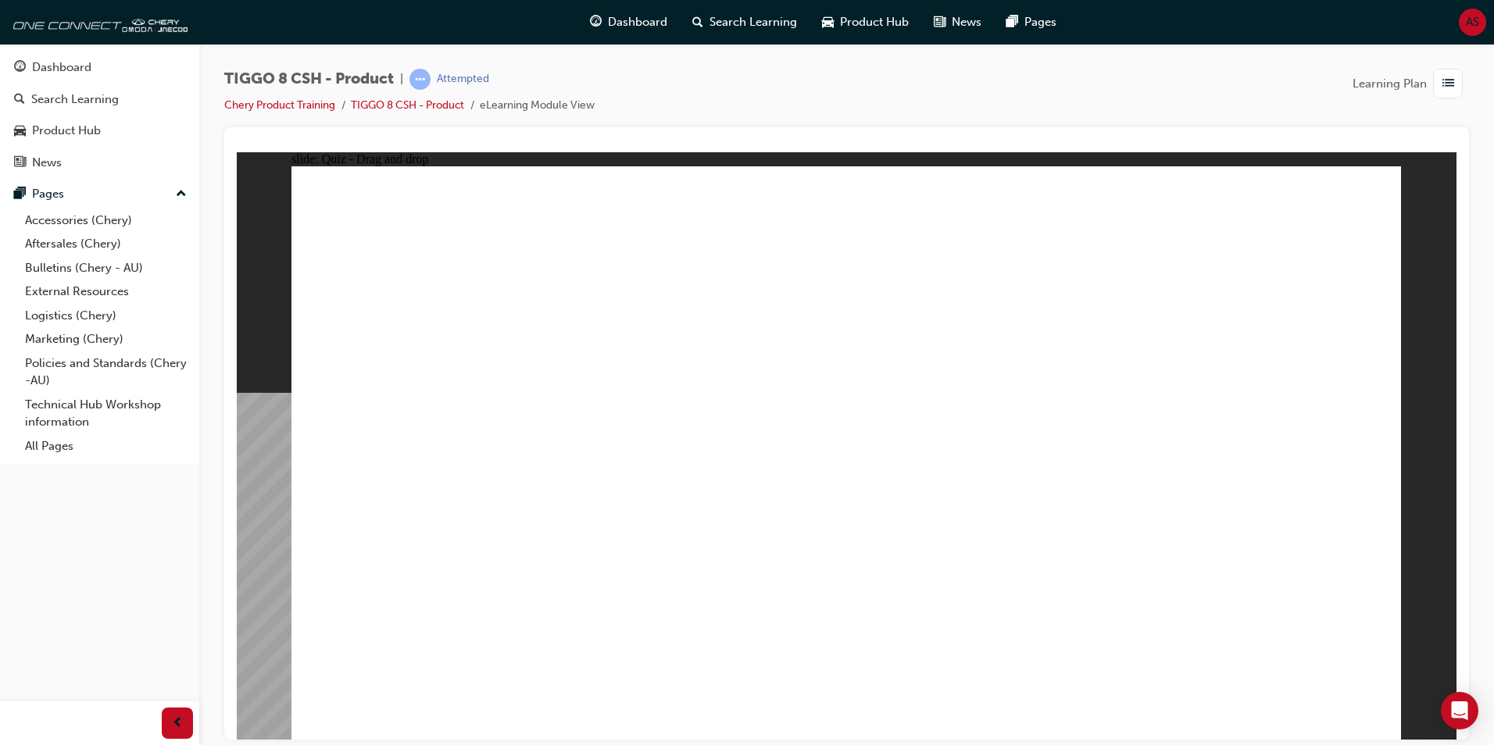
drag, startPoint x: 1286, startPoint y: 634, endPoint x: 1309, endPoint y: 648, distance: 27.3
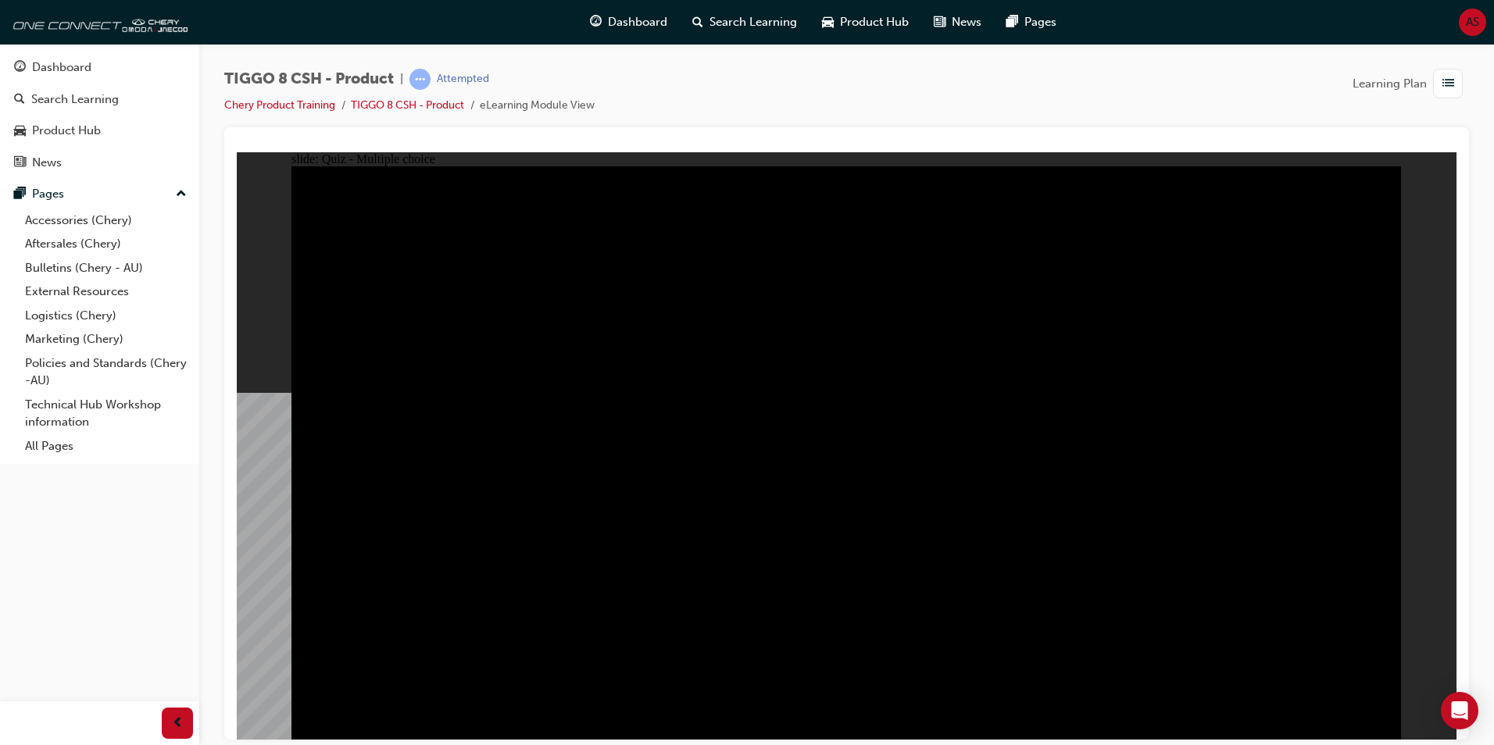
radio input "true"
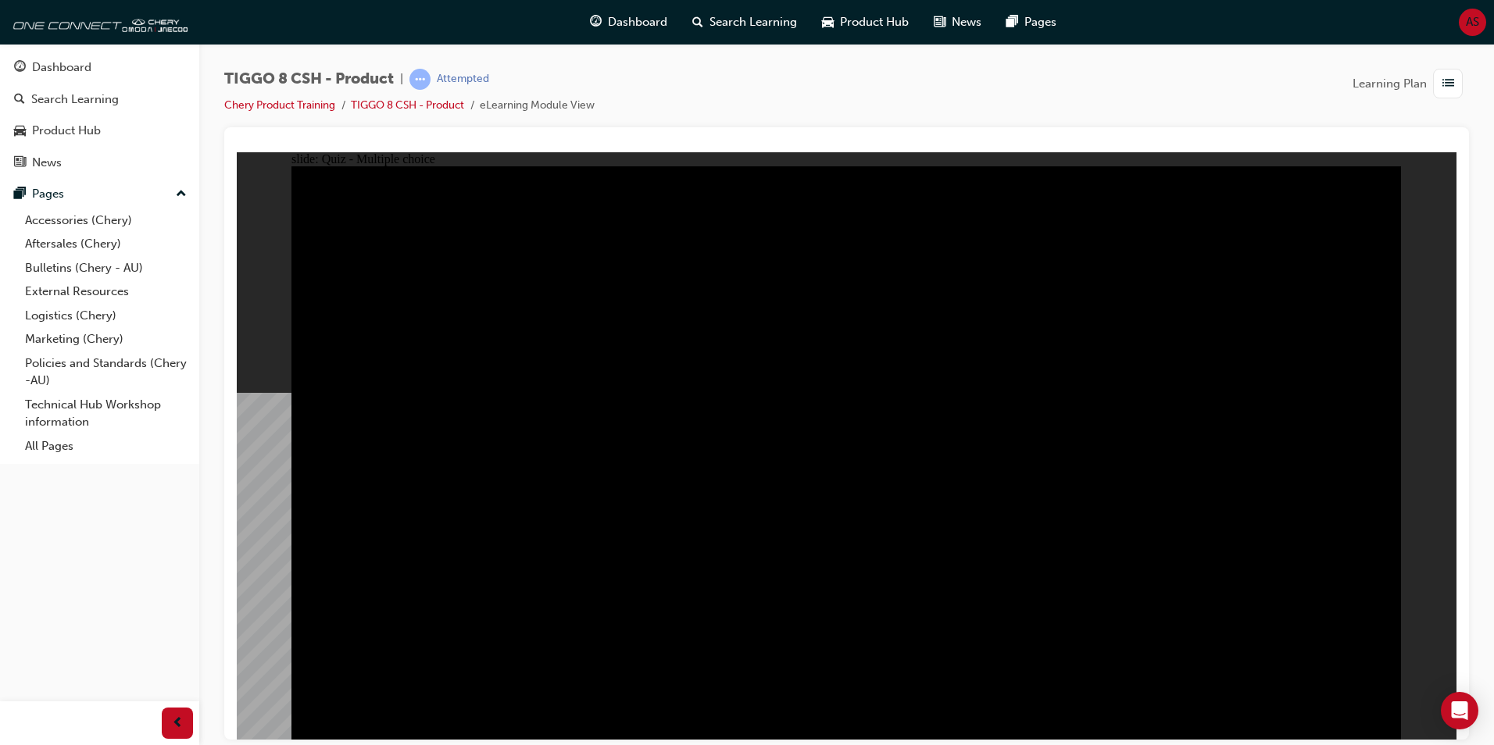
radio input "true"
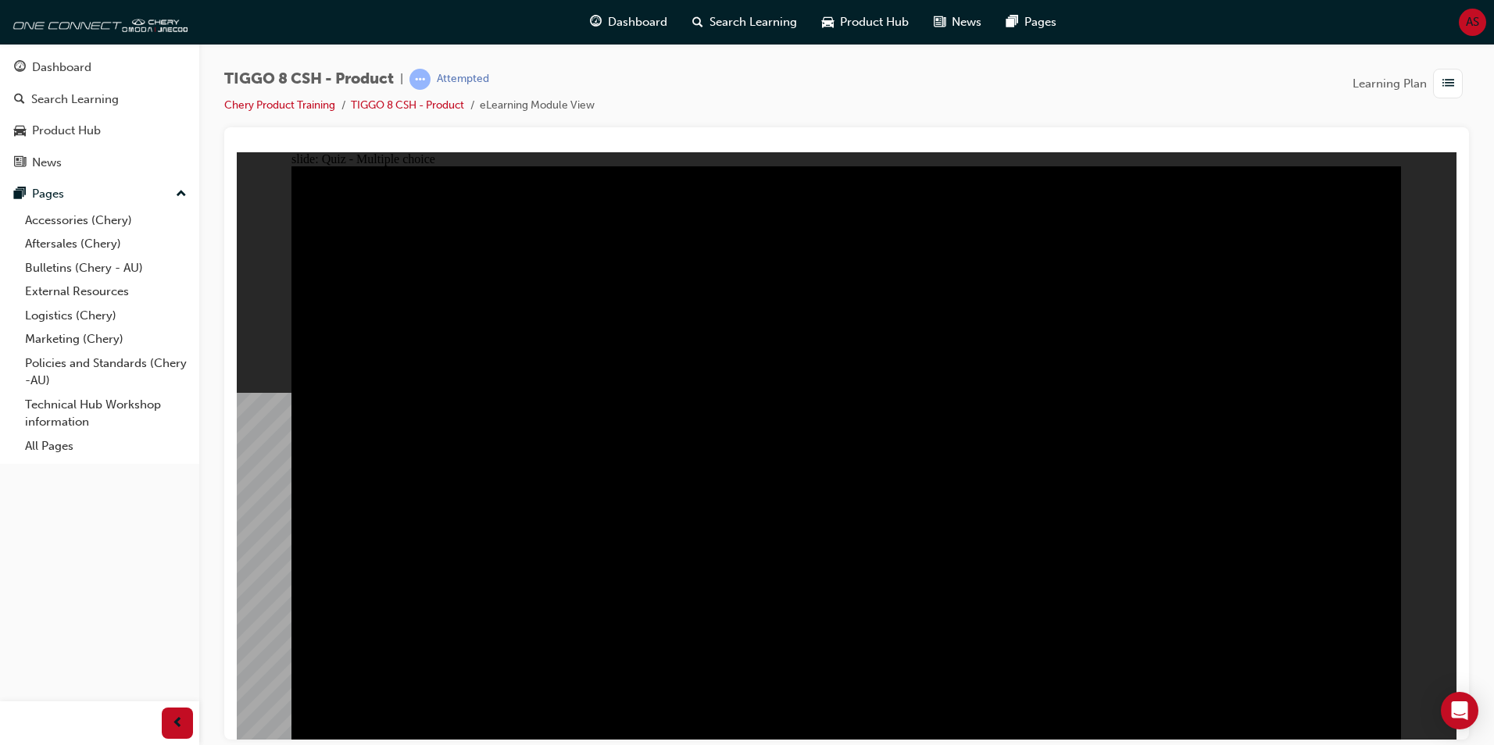
checkbox input "true"
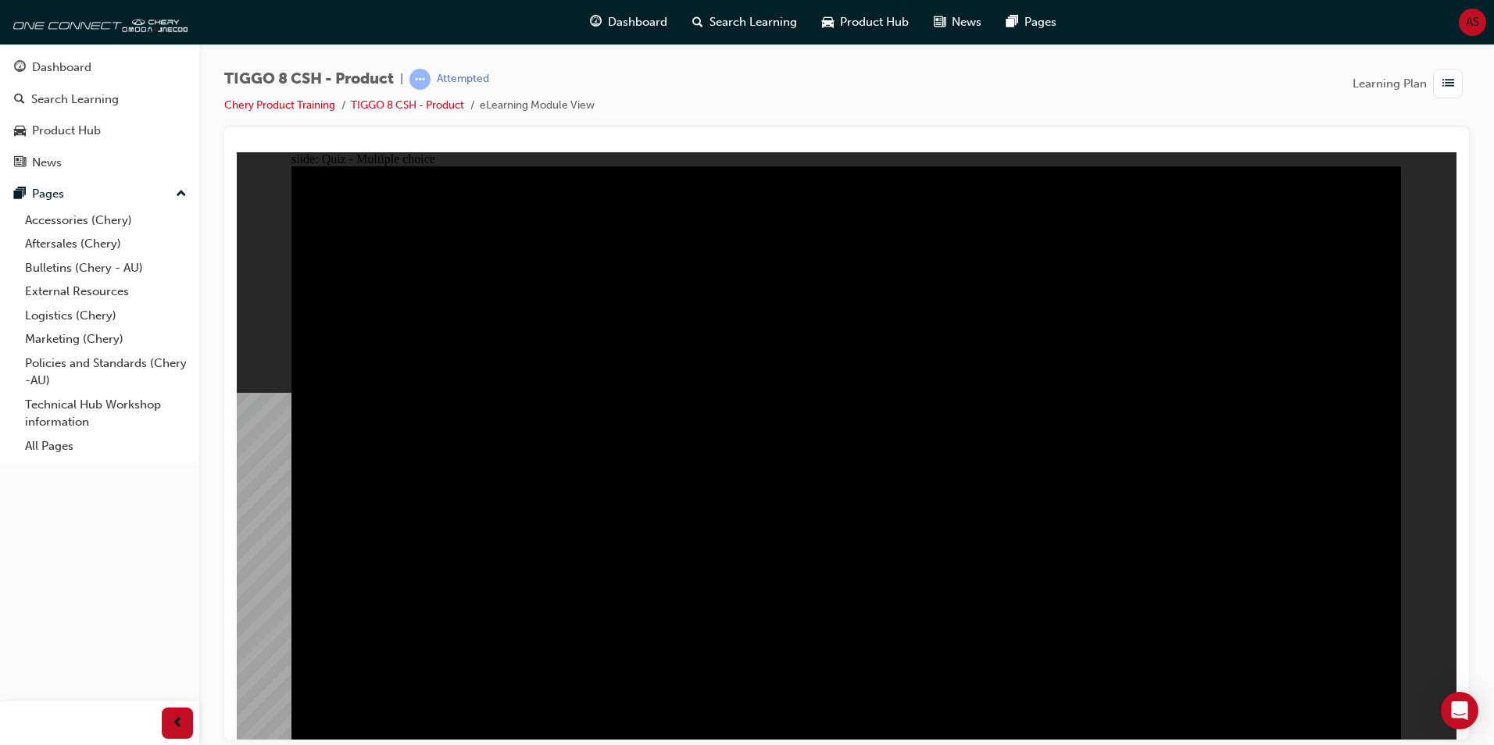
checkbox input "true"
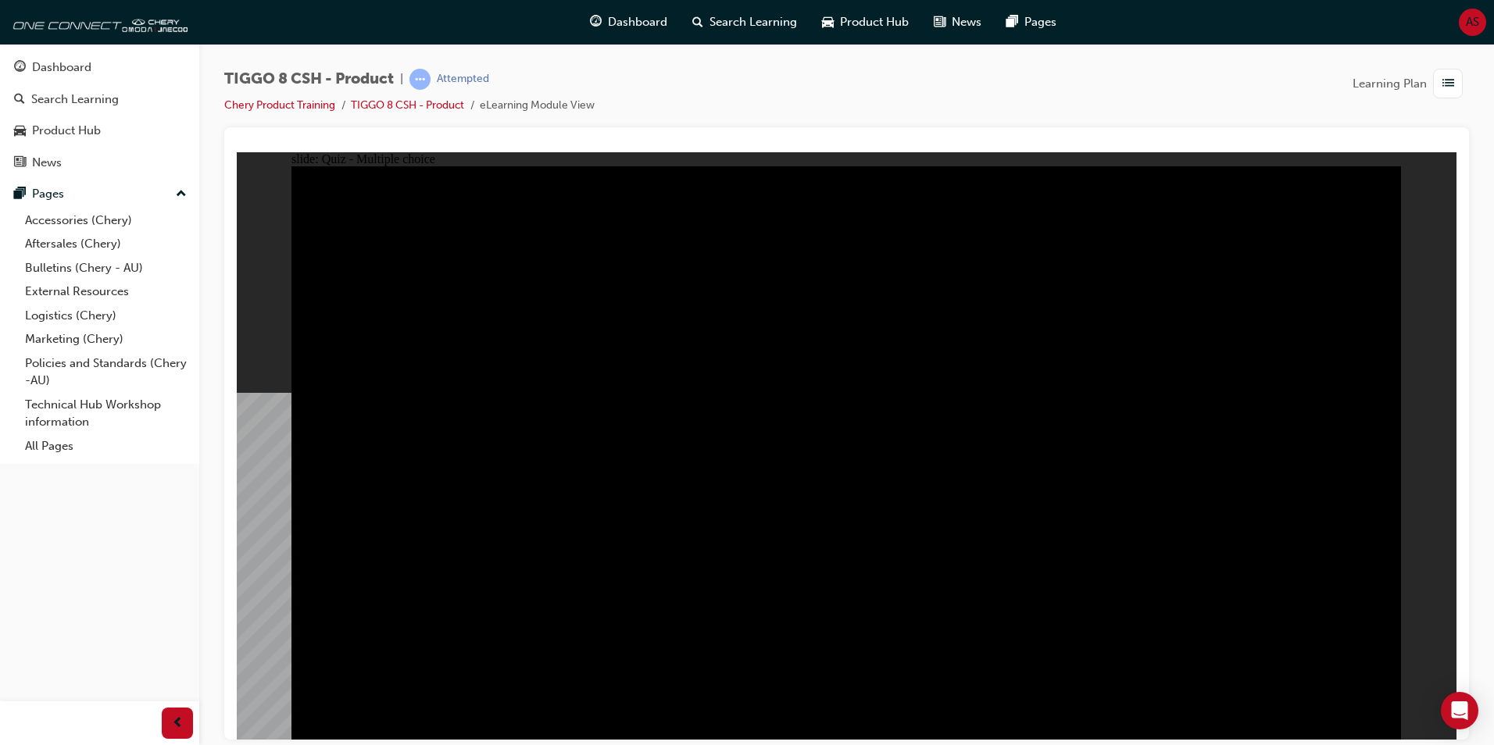
checkbox input "true"
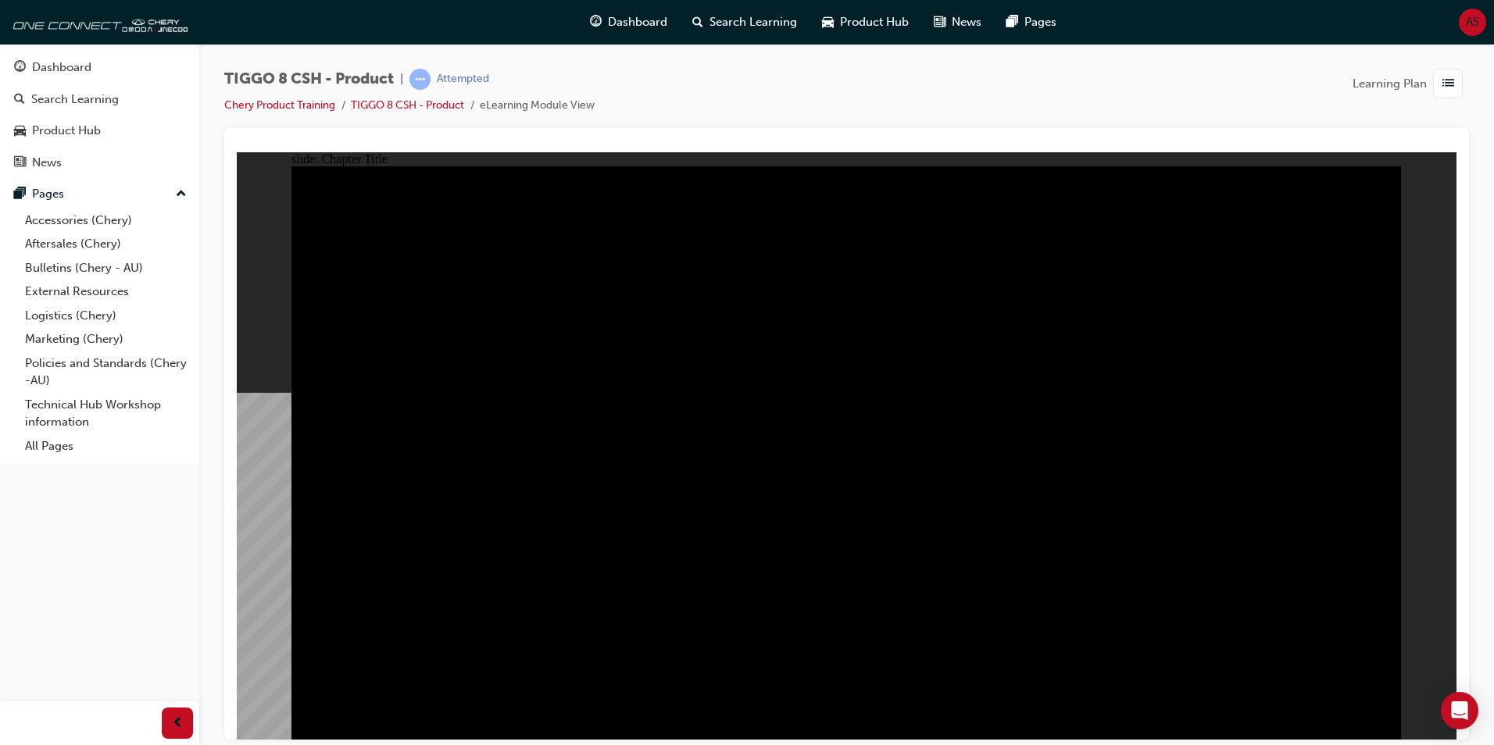
radio input "true"
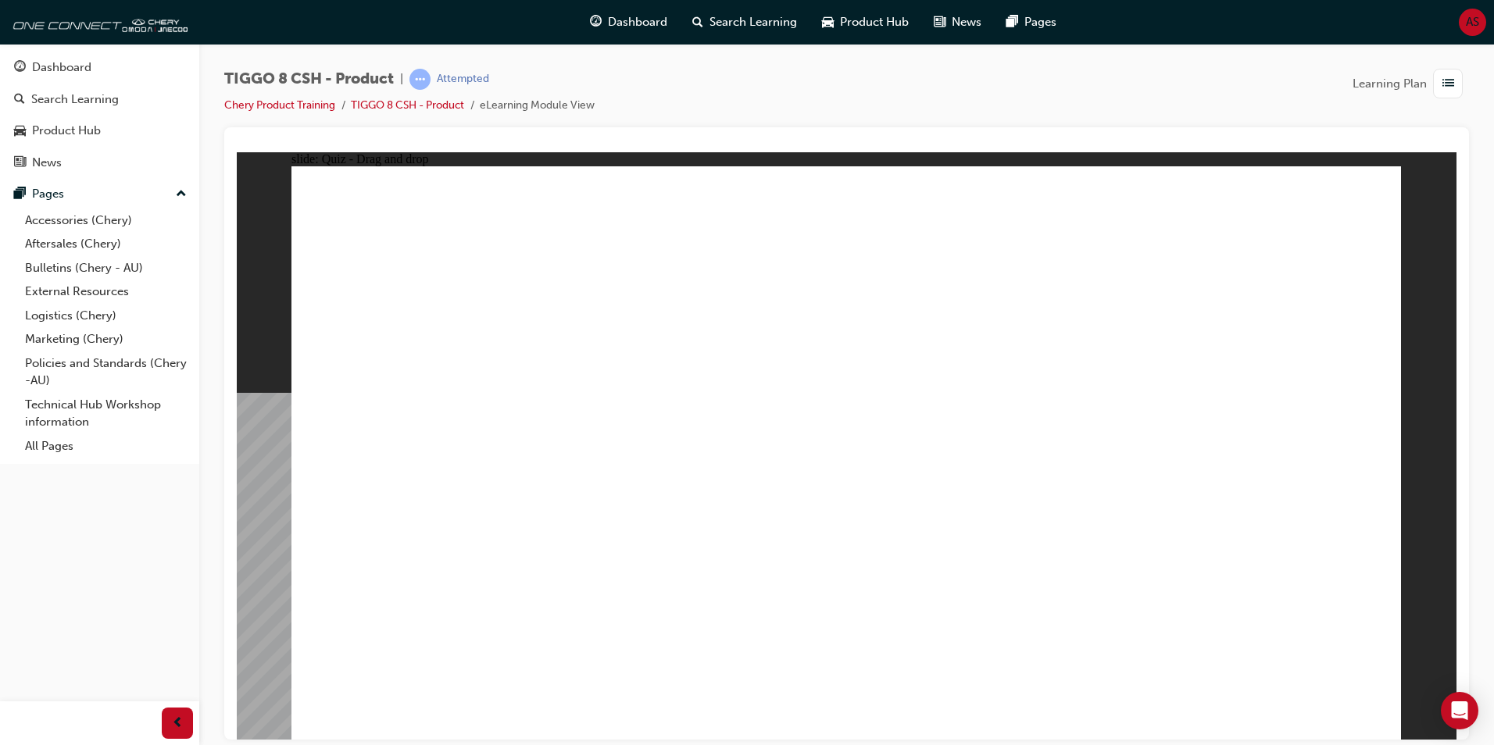
drag, startPoint x: 1291, startPoint y: 242, endPoint x: 1344, endPoint y: 497, distance: 260.3
drag, startPoint x: 796, startPoint y: 233, endPoint x: 1059, endPoint y: 510, distance: 381.8
drag, startPoint x: 965, startPoint y: 323, endPoint x: 870, endPoint y: 443, distance: 153.0
drag, startPoint x: 766, startPoint y: 504, endPoint x: 584, endPoint y: 500, distance: 182.8
drag, startPoint x: 1057, startPoint y: 462, endPoint x: 809, endPoint y: 451, distance: 247.9
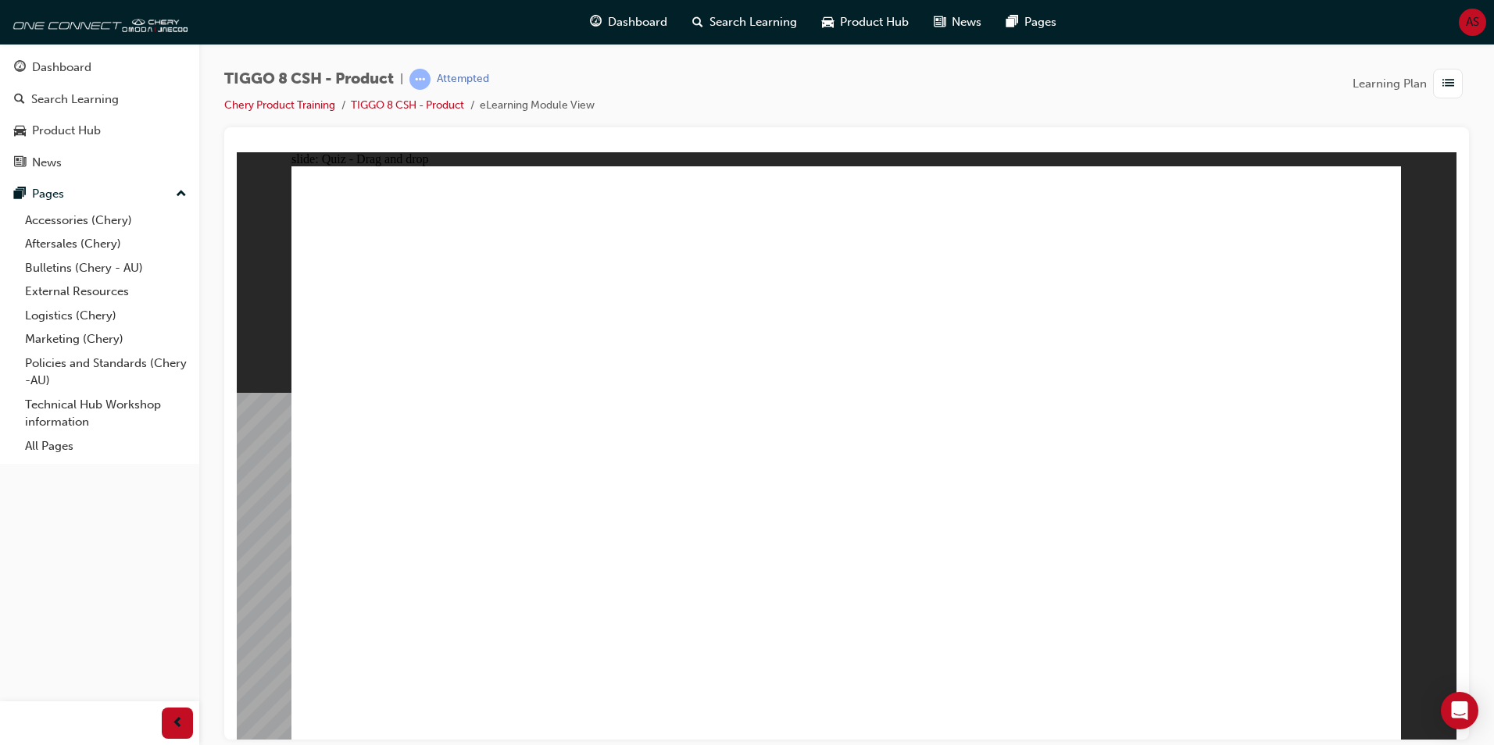
drag, startPoint x: 1005, startPoint y: 219, endPoint x: 1055, endPoint y: 479, distance: 264.9
drag, startPoint x: 1047, startPoint y: 404, endPoint x: 459, endPoint y: 491, distance: 594.7
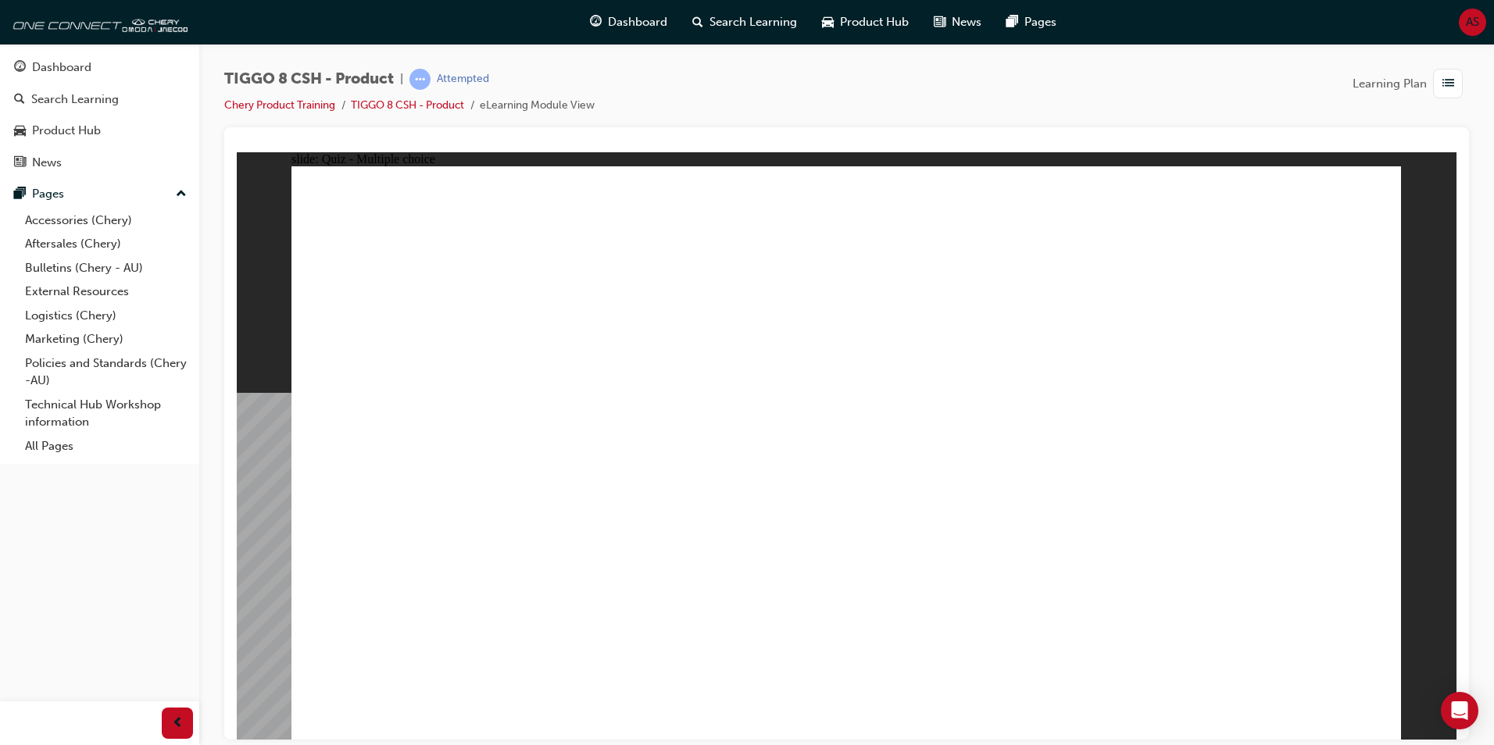
checkbox input "true"
radio input "true"
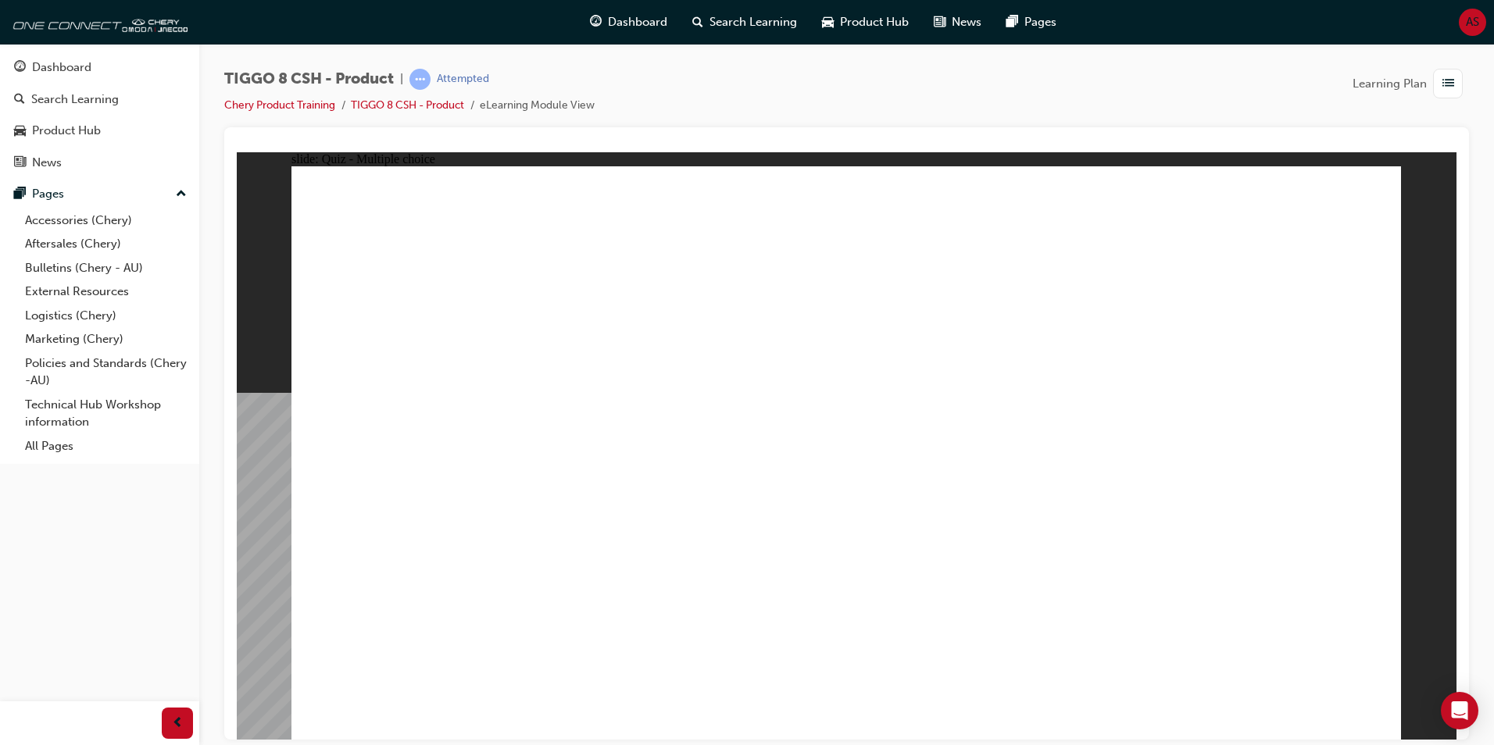
drag, startPoint x: 922, startPoint y: 273, endPoint x: 949, endPoint y: 540, distance: 268.6
drag, startPoint x: 871, startPoint y: 233, endPoint x: 918, endPoint y: 501, distance: 272.0
drag, startPoint x: 1034, startPoint y: 281, endPoint x: 1002, endPoint y: 516, distance: 237.3
drag, startPoint x: 1059, startPoint y: 276, endPoint x: 1076, endPoint y: 499, distance: 224.1
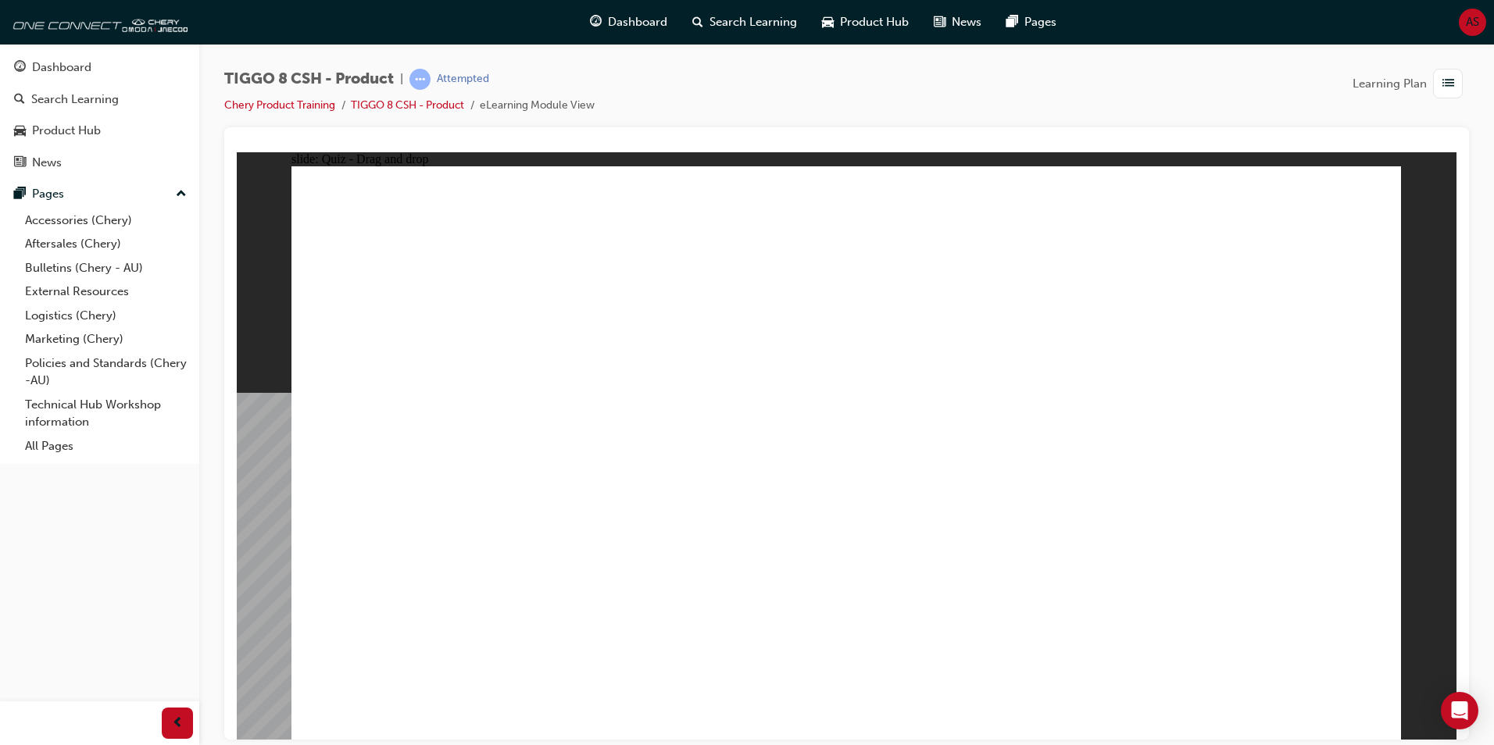
drag, startPoint x: 1064, startPoint y: 316, endPoint x: 1110, endPoint y: 393, distance: 89.4
drag, startPoint x: 1234, startPoint y: 263, endPoint x: 1044, endPoint y: 484, distance: 291.4
drag, startPoint x: 1267, startPoint y: 234, endPoint x: 1043, endPoint y: 534, distance: 374.5
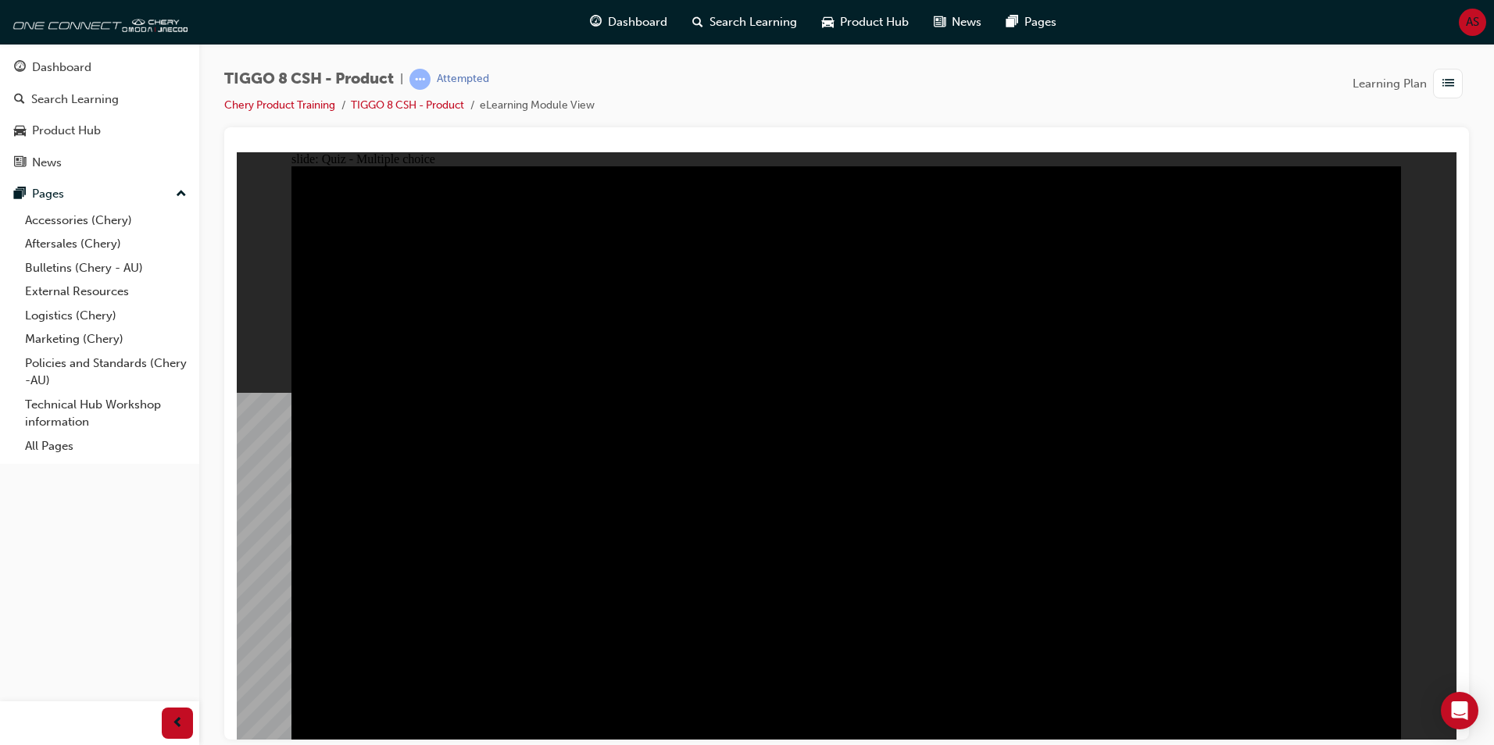
radio input "true"
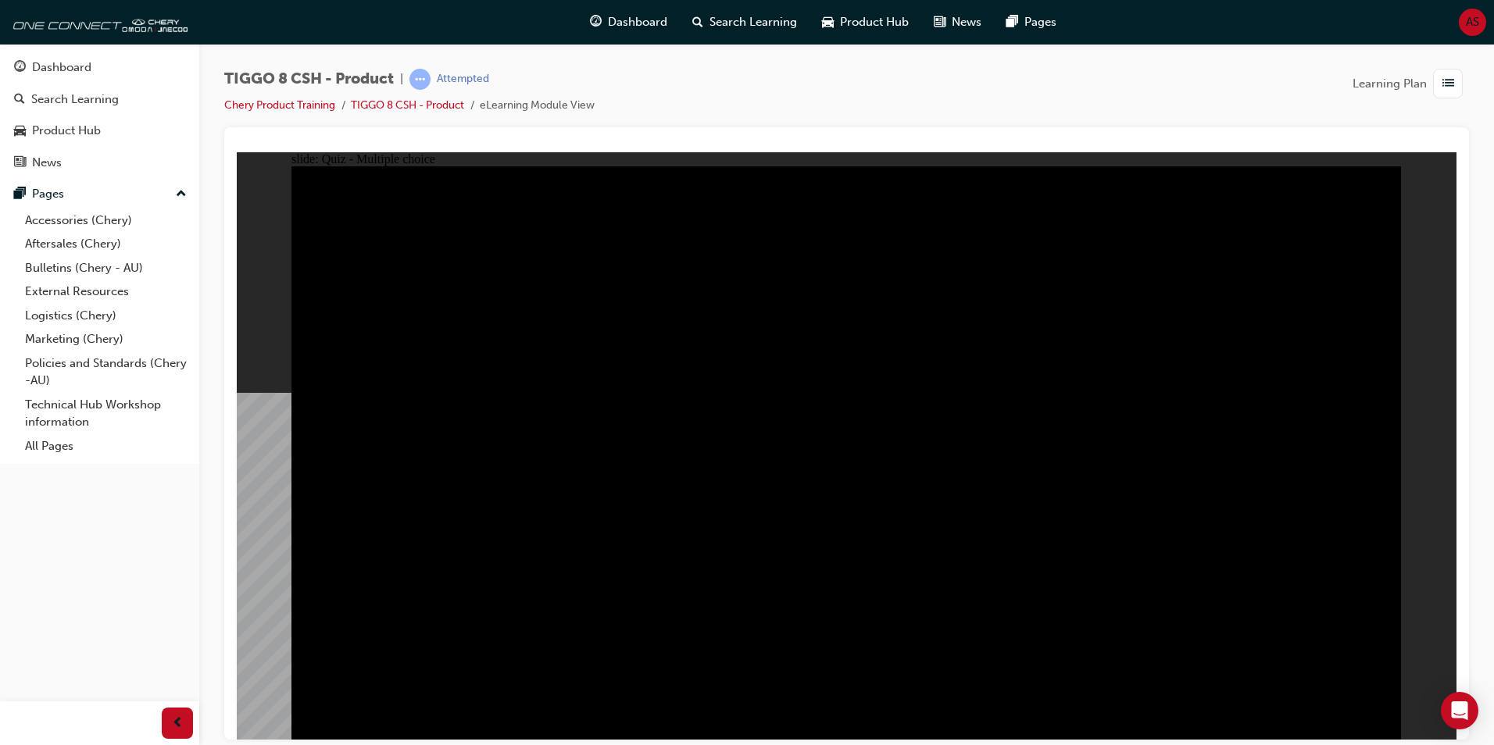
radio input "true"
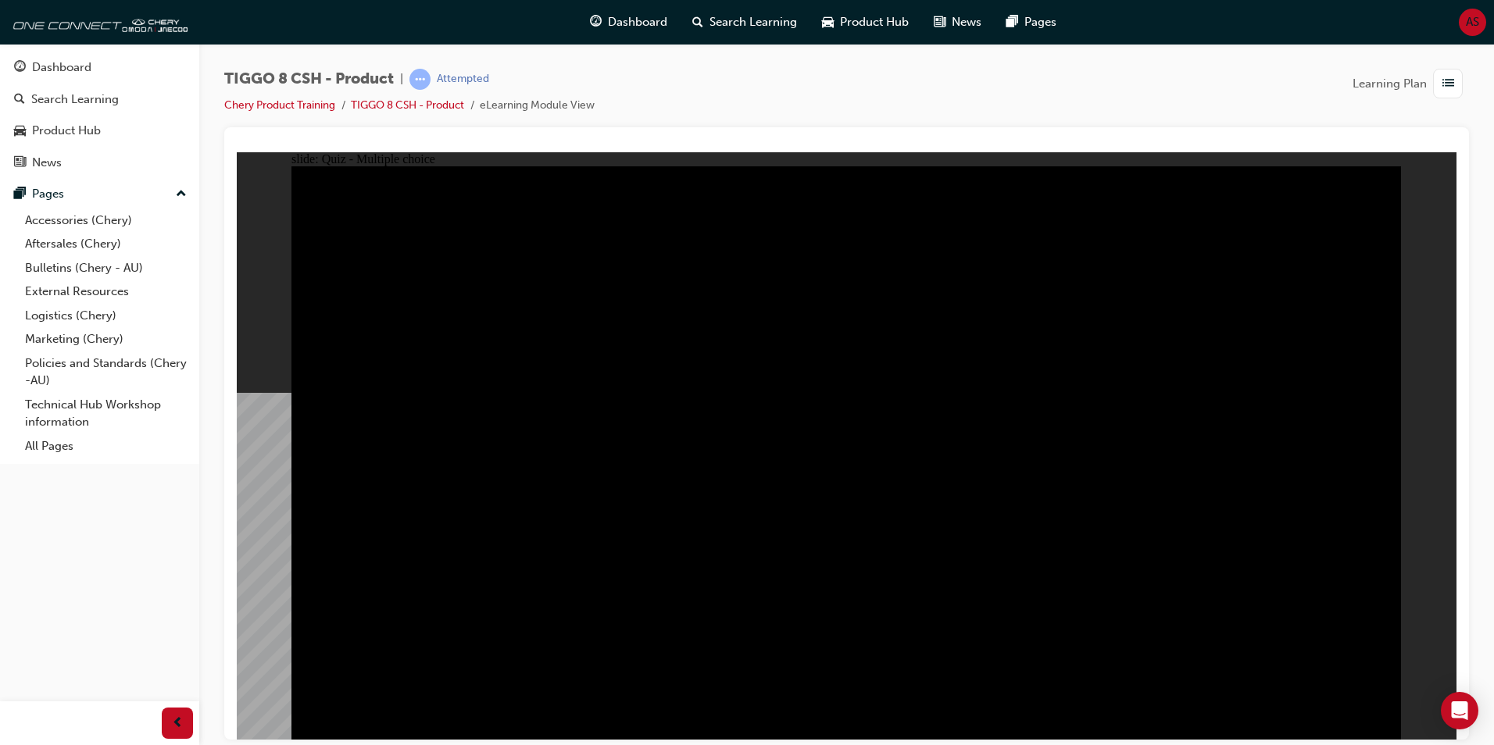
checkbox input "true"
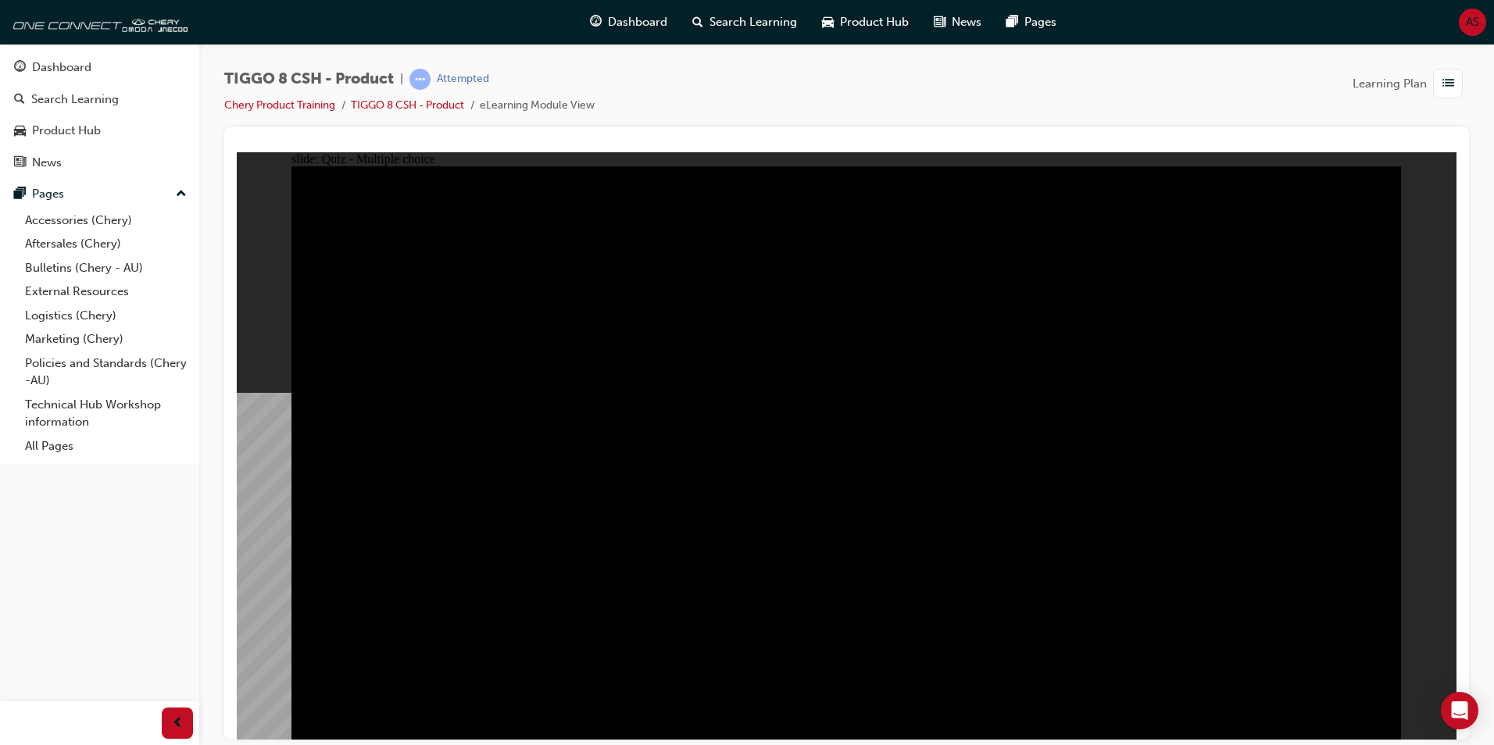
checkbox input "true"
checkbox input "false"
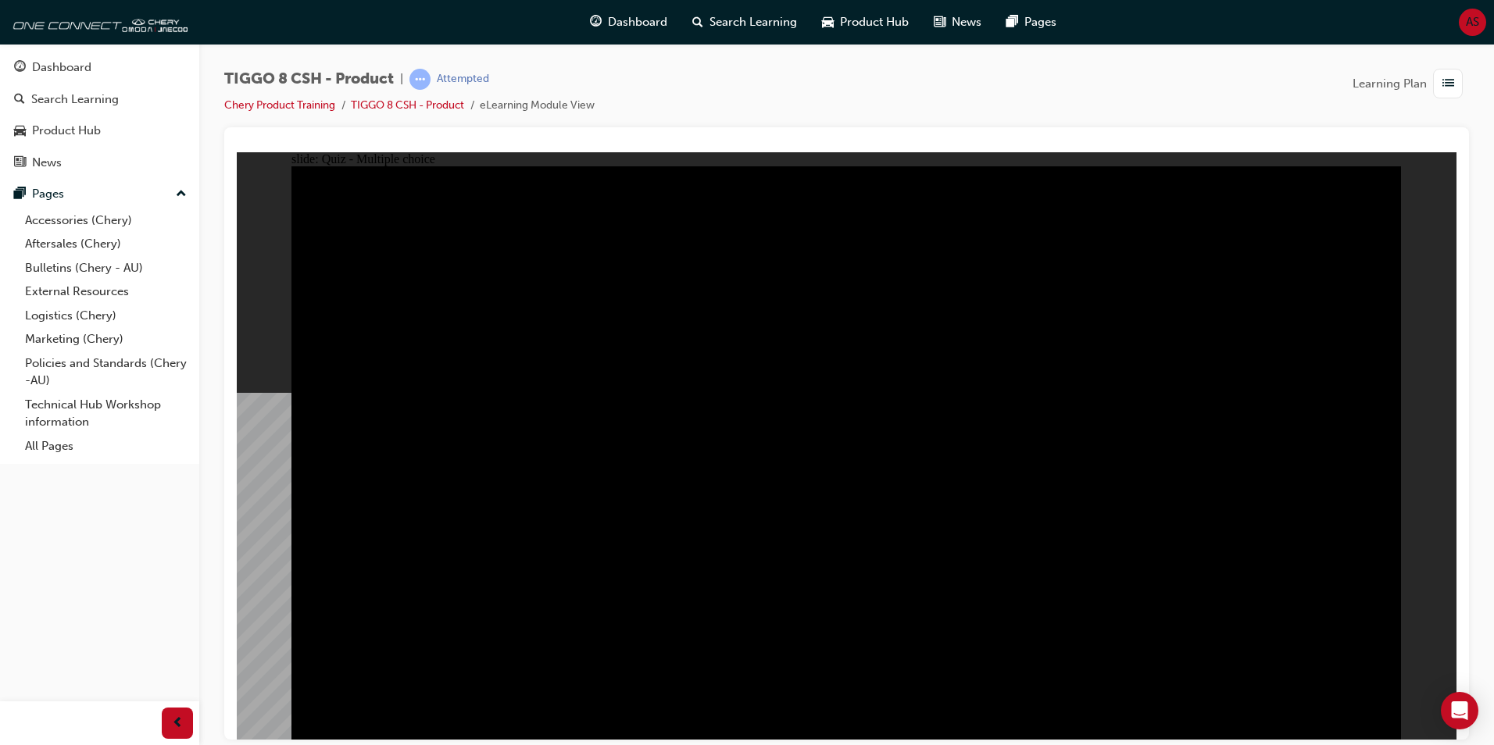
checkbox input "true"
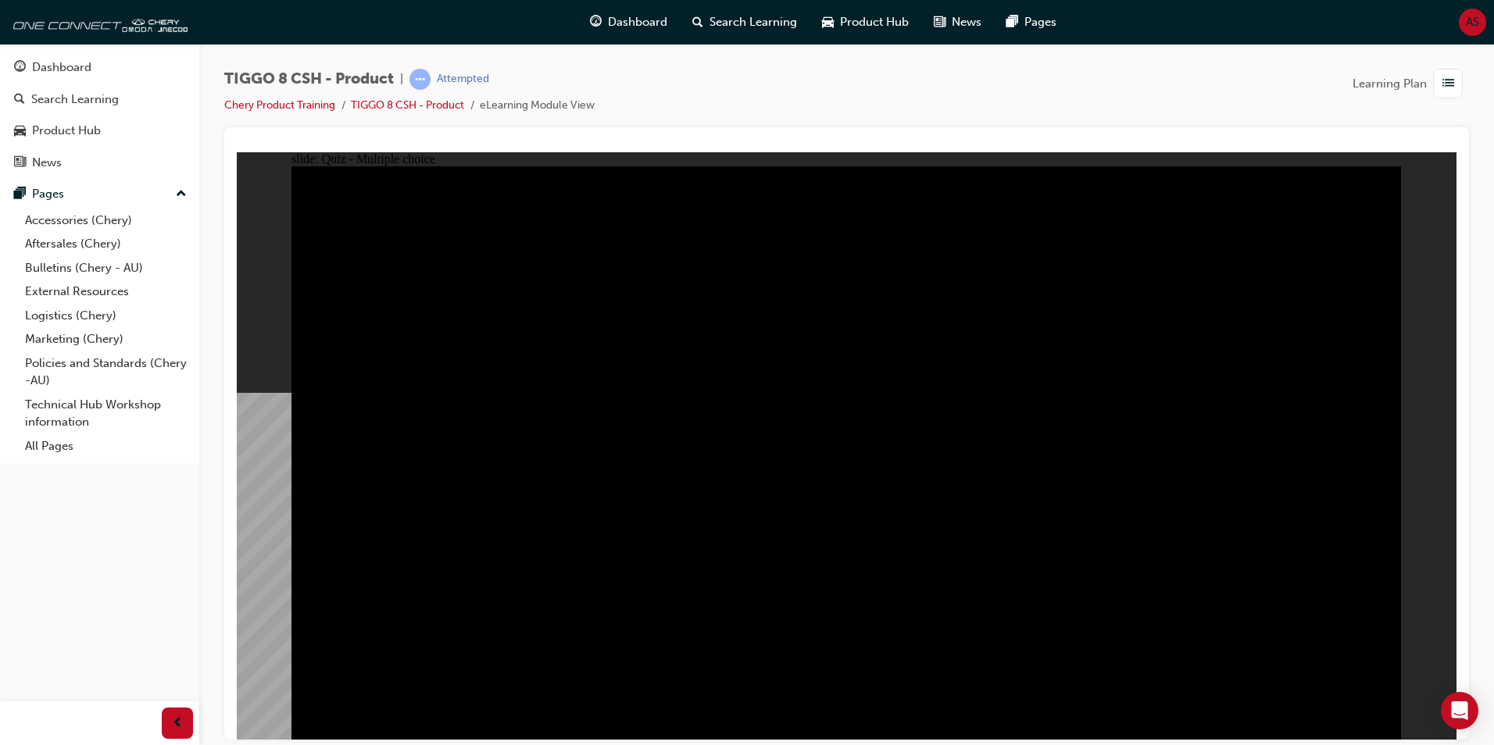
checkbox input "false"
checkbox input "true"
checkbox input "false"
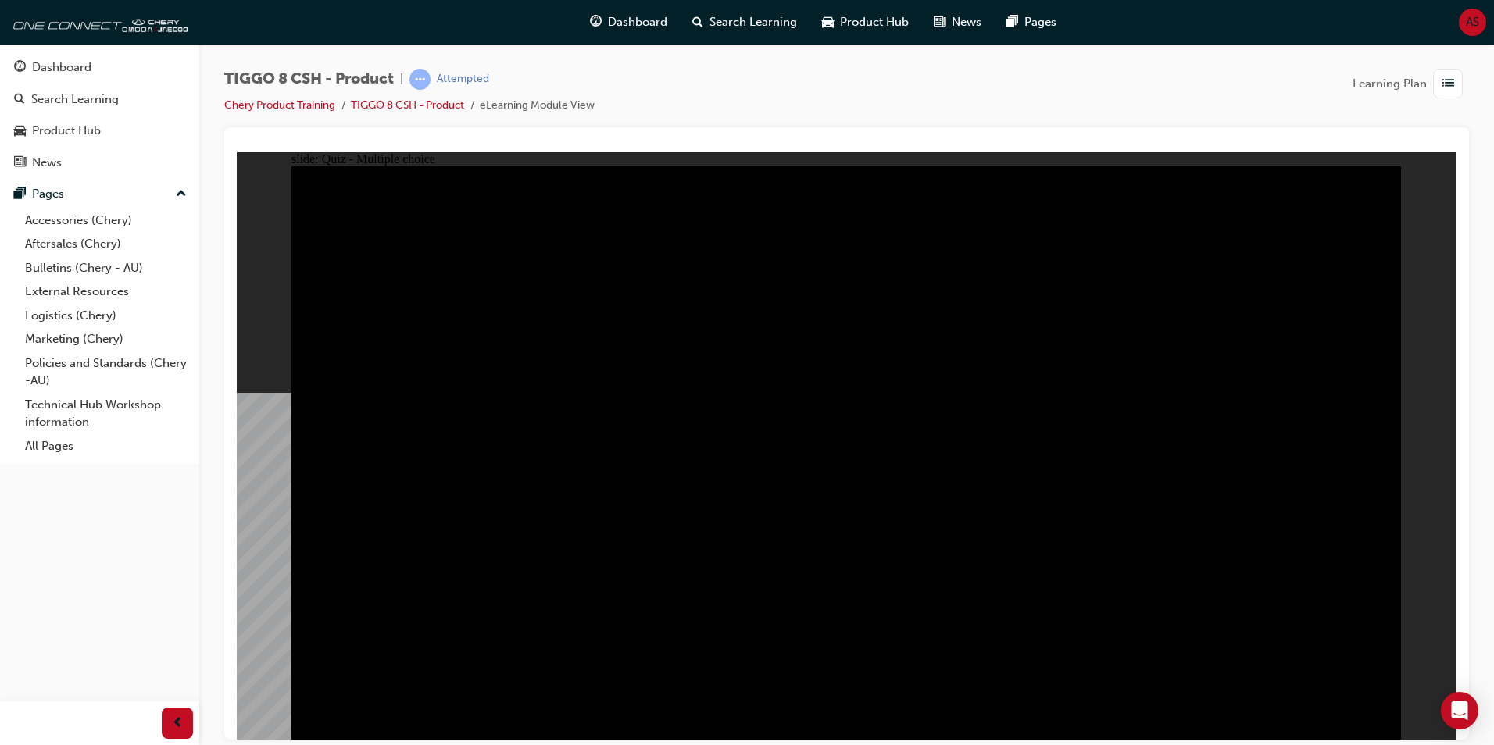
checkbox input "true"
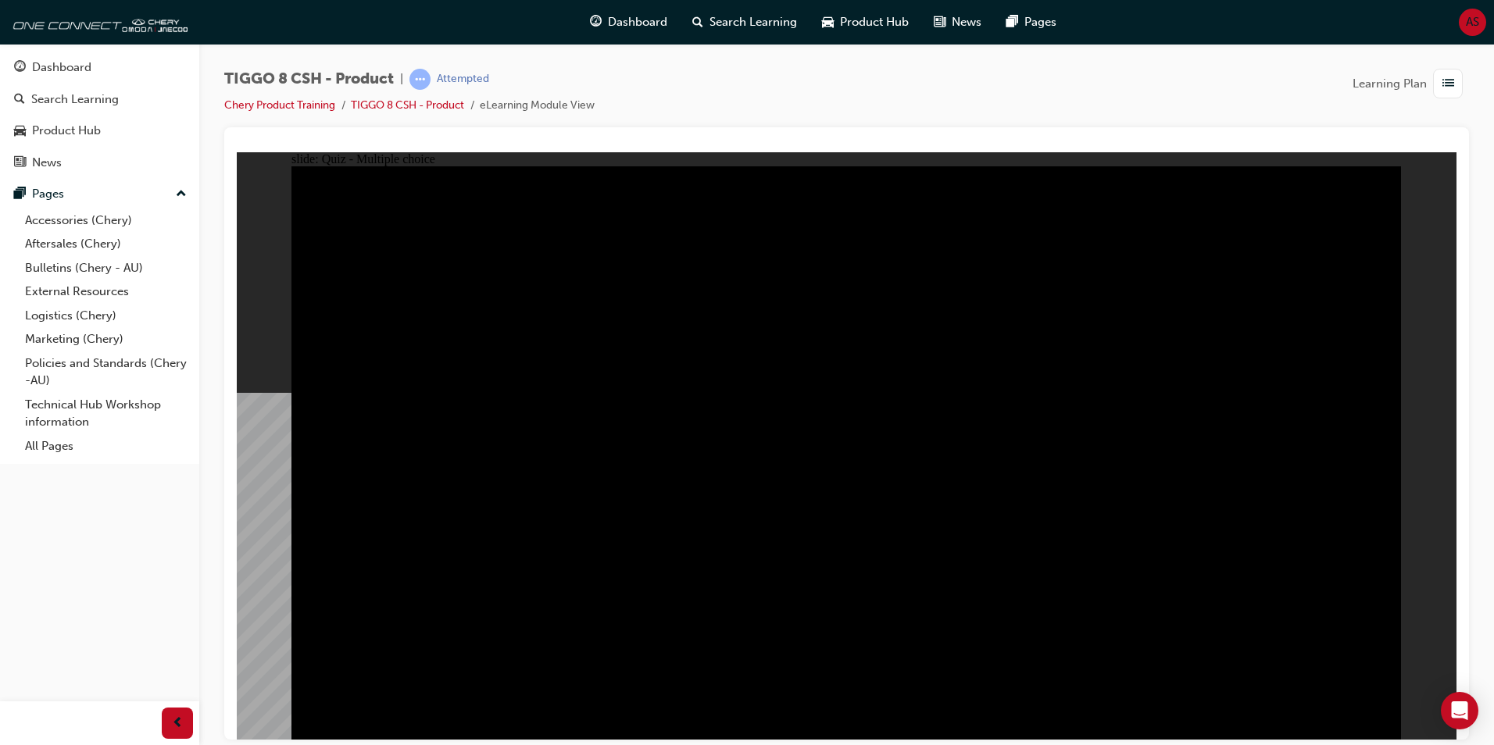
radio input "false"
radio input "true"
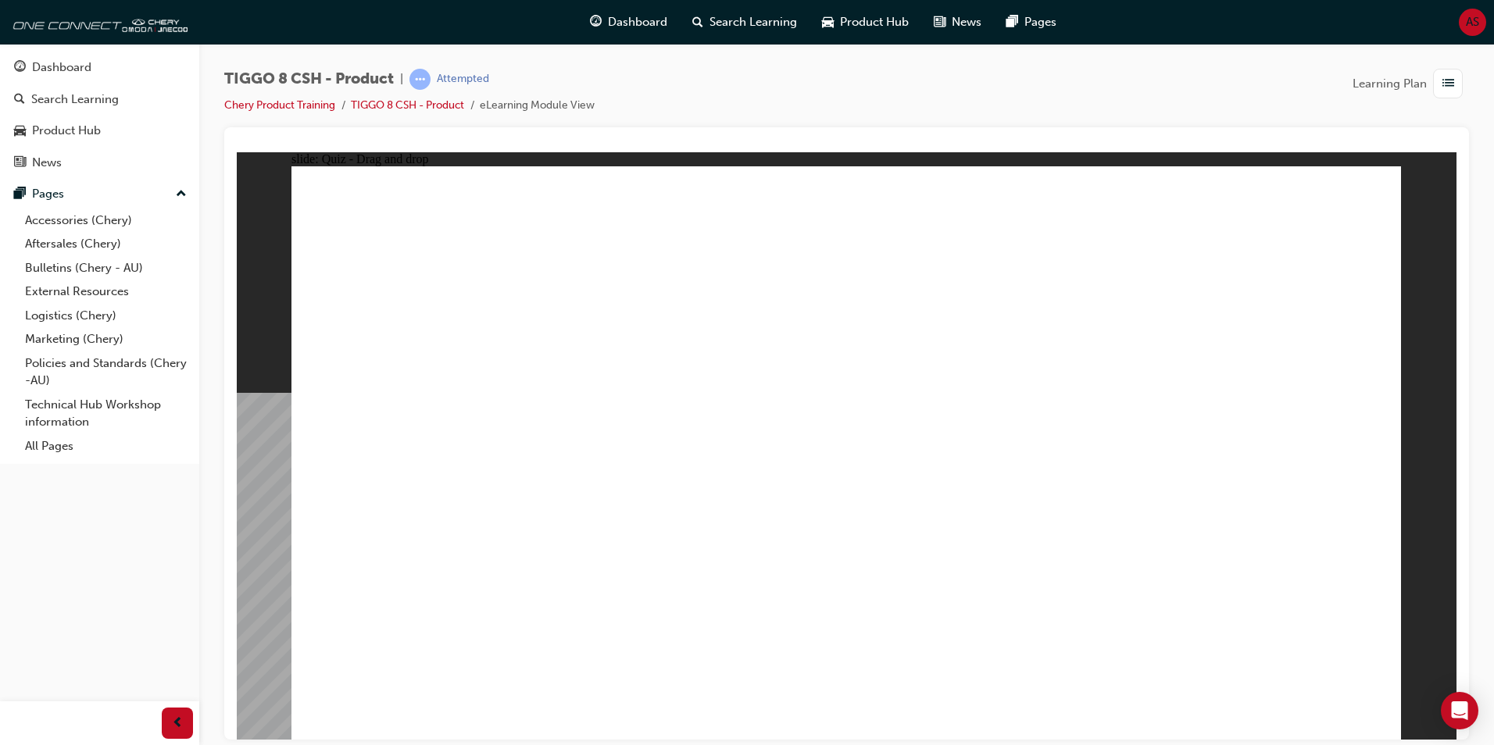
drag, startPoint x: 1291, startPoint y: 244, endPoint x: 1276, endPoint y: 493, distance: 249.6
drag, startPoint x: 1174, startPoint y: 372, endPoint x: 1302, endPoint y: 531, distance: 204.5
drag, startPoint x: 1232, startPoint y: 236, endPoint x: 381, endPoint y: 493, distance: 888.7
drag, startPoint x: 485, startPoint y: 453, endPoint x: 1219, endPoint y: 312, distance: 746.9
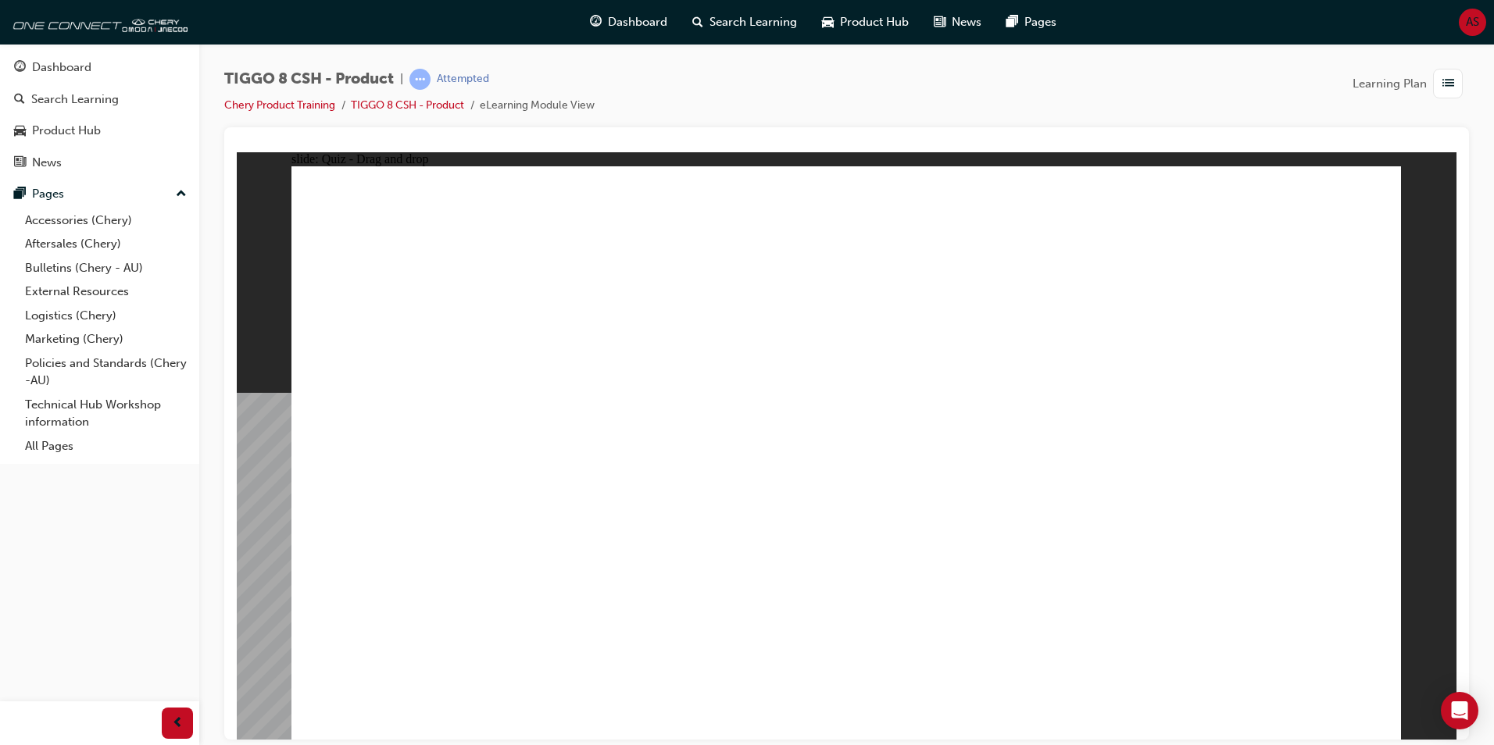
drag, startPoint x: 847, startPoint y: 238, endPoint x: 1110, endPoint y: 508, distance: 376.8
drag, startPoint x: 1073, startPoint y: 242, endPoint x: 667, endPoint y: 505, distance: 483.0
drag, startPoint x: 981, startPoint y: 360, endPoint x: 898, endPoint y: 466, distance: 134.7
drag, startPoint x: 1313, startPoint y: 219, endPoint x: 487, endPoint y: 473, distance: 864.1
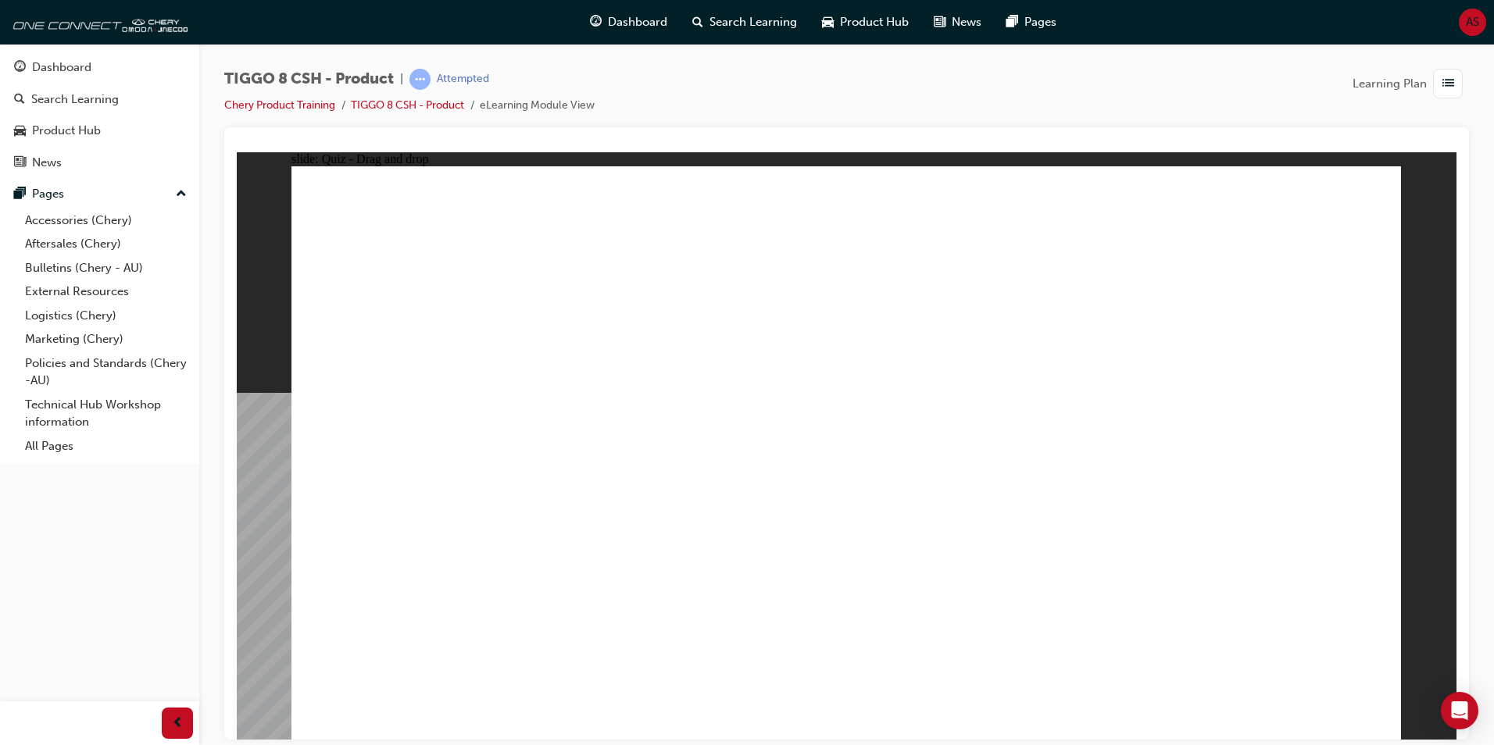
checkbox input "true"
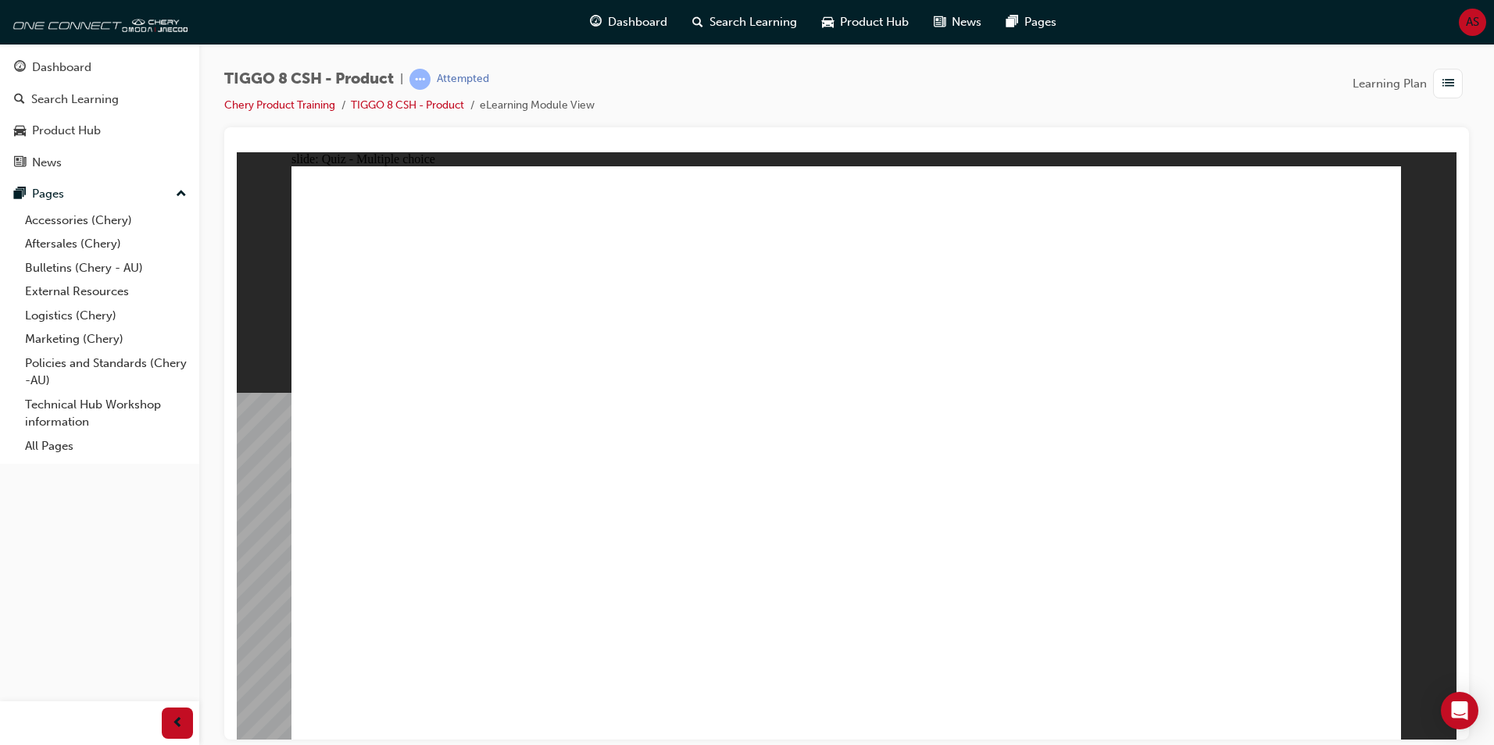
radio input "true"
drag, startPoint x: 1012, startPoint y: 405, endPoint x: 930, endPoint y: 551, distance: 166.9
drag, startPoint x: 838, startPoint y: 257, endPoint x: 898, endPoint y: 542, distance: 291.3
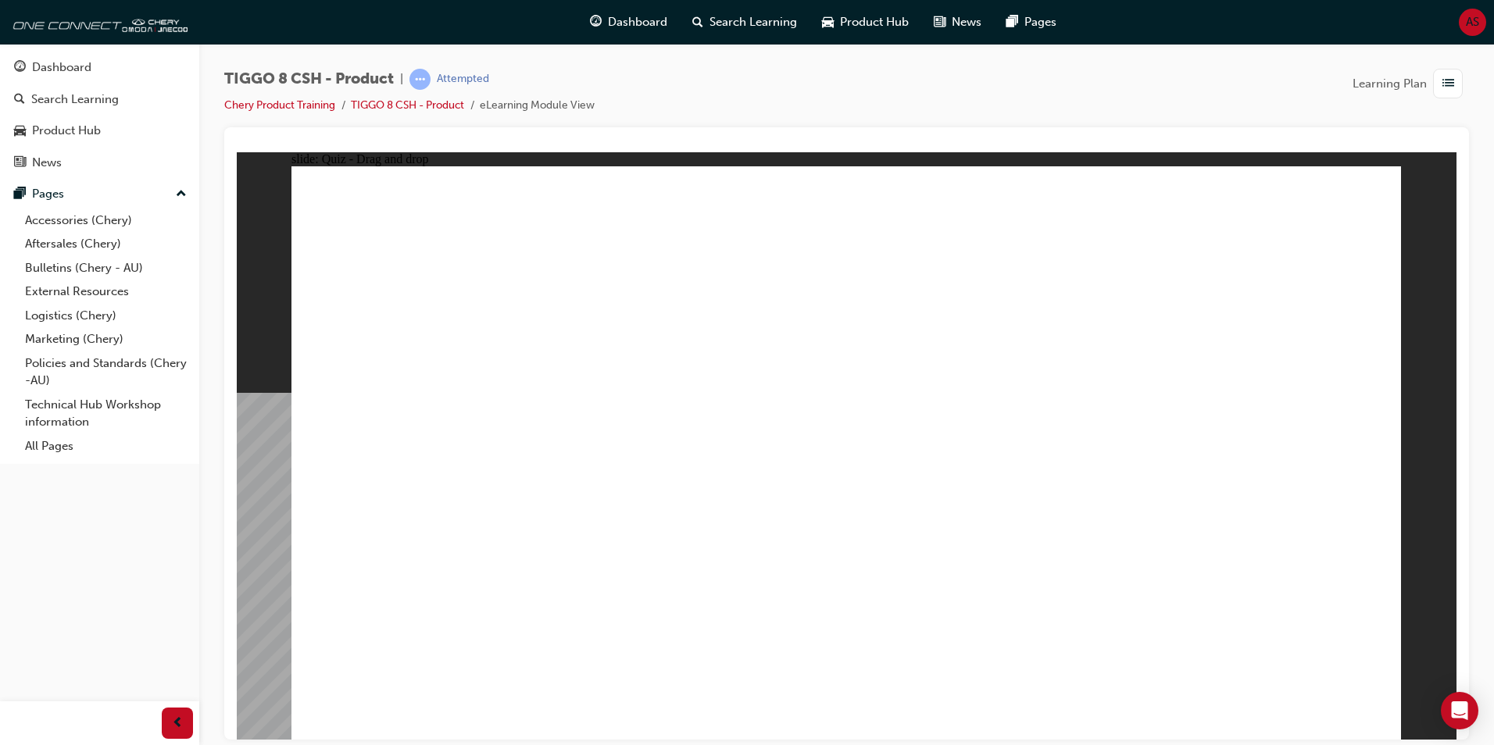
drag, startPoint x: 863, startPoint y: 260, endPoint x: 900, endPoint y: 558, distance: 299.9
drag, startPoint x: 1071, startPoint y: 273, endPoint x: 1026, endPoint y: 536, distance: 267.1
drag, startPoint x: 1062, startPoint y: 221, endPoint x: 1069, endPoint y: 520, distance: 299.3
drag, startPoint x: 1275, startPoint y: 264, endPoint x: 1030, endPoint y: 503, distance: 341.9
drag, startPoint x: 1266, startPoint y: 225, endPoint x: 1090, endPoint y: 519, distance: 343.4
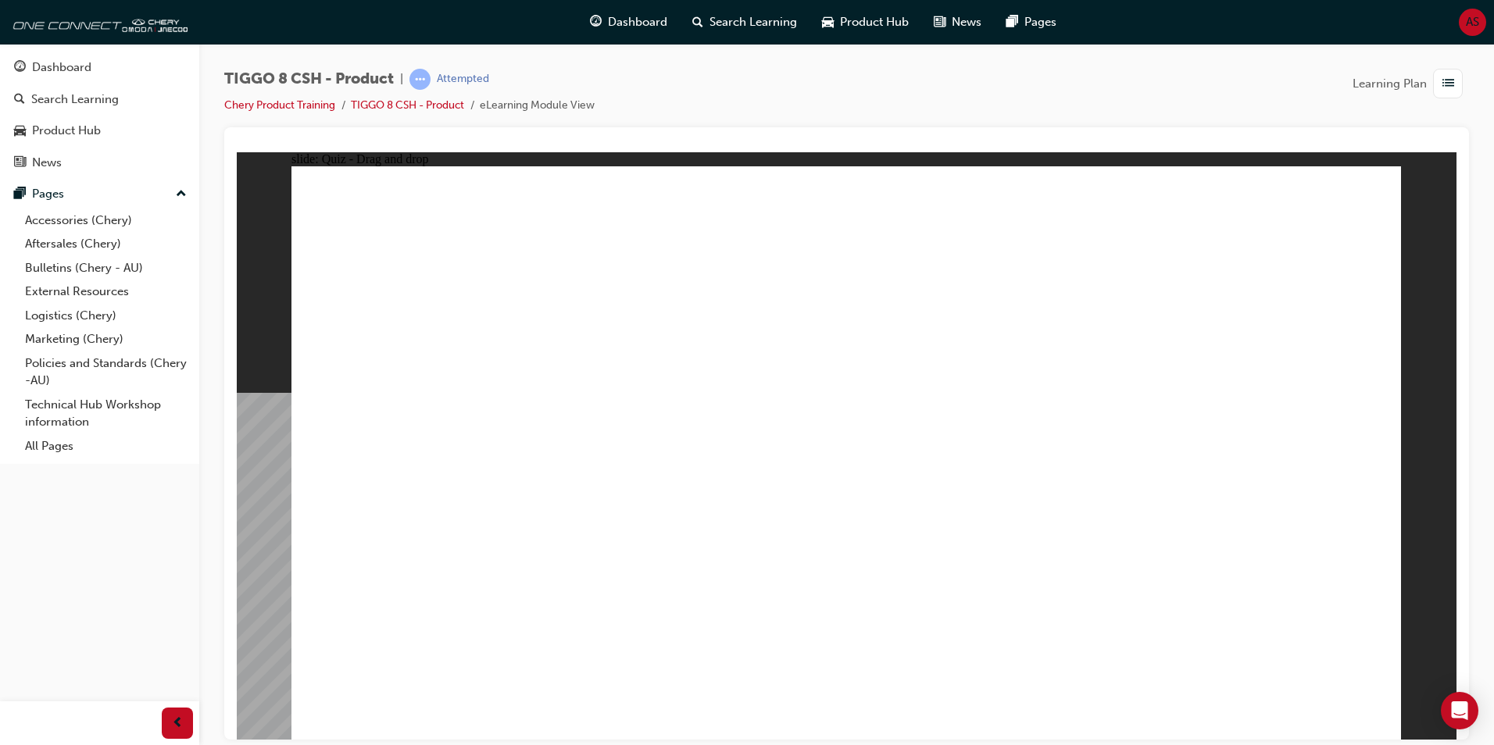
drag, startPoint x: 871, startPoint y: 550, endPoint x: 826, endPoint y: 541, distance: 46.3
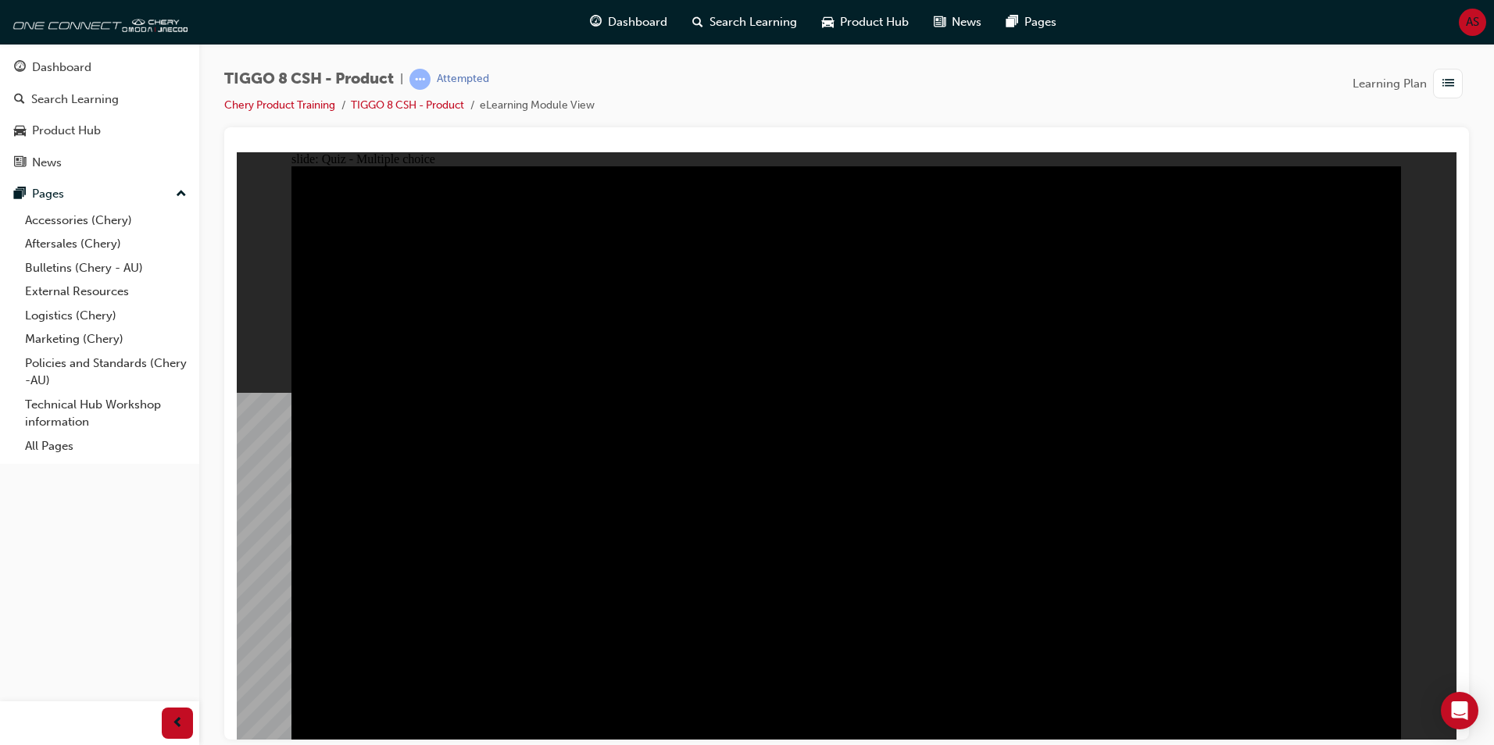
radio input "true"
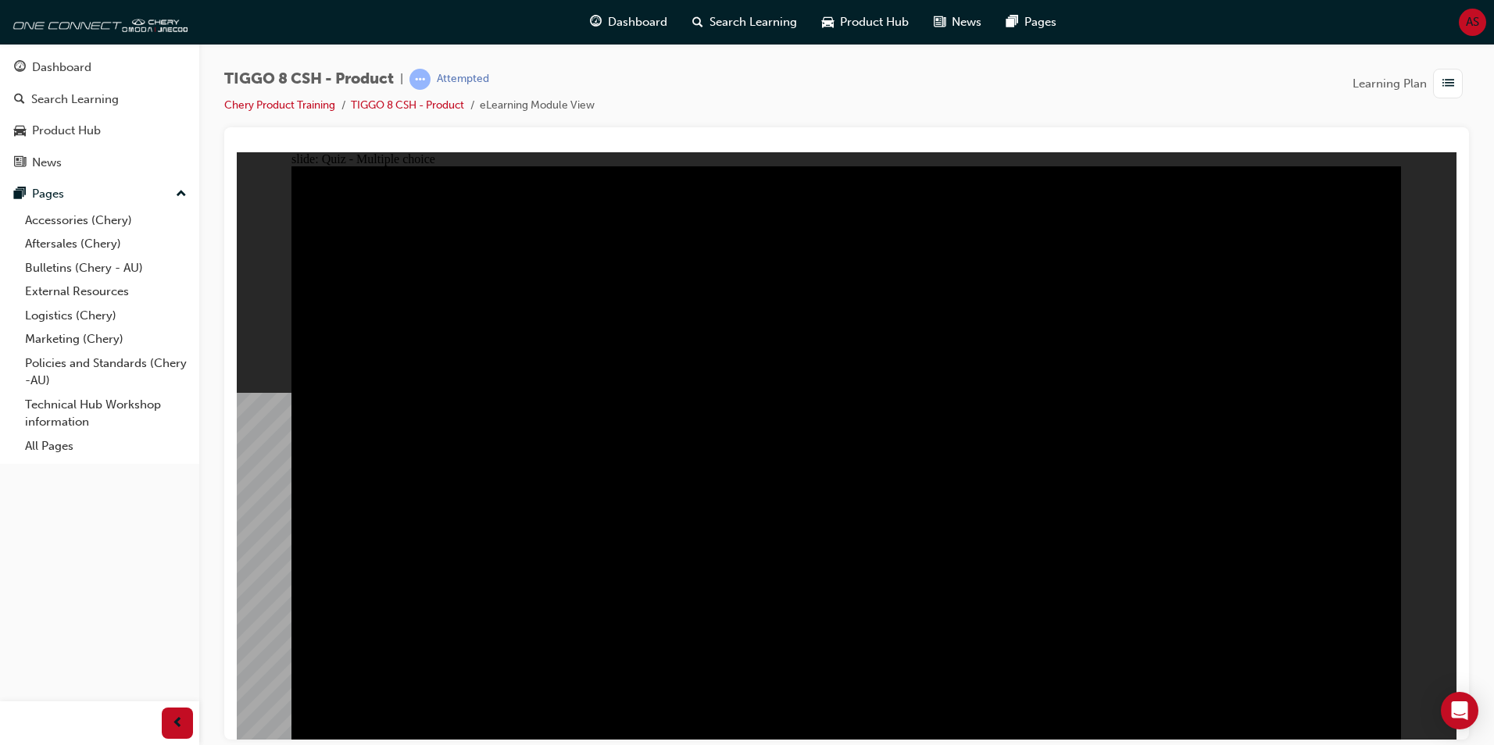
radio input "true"
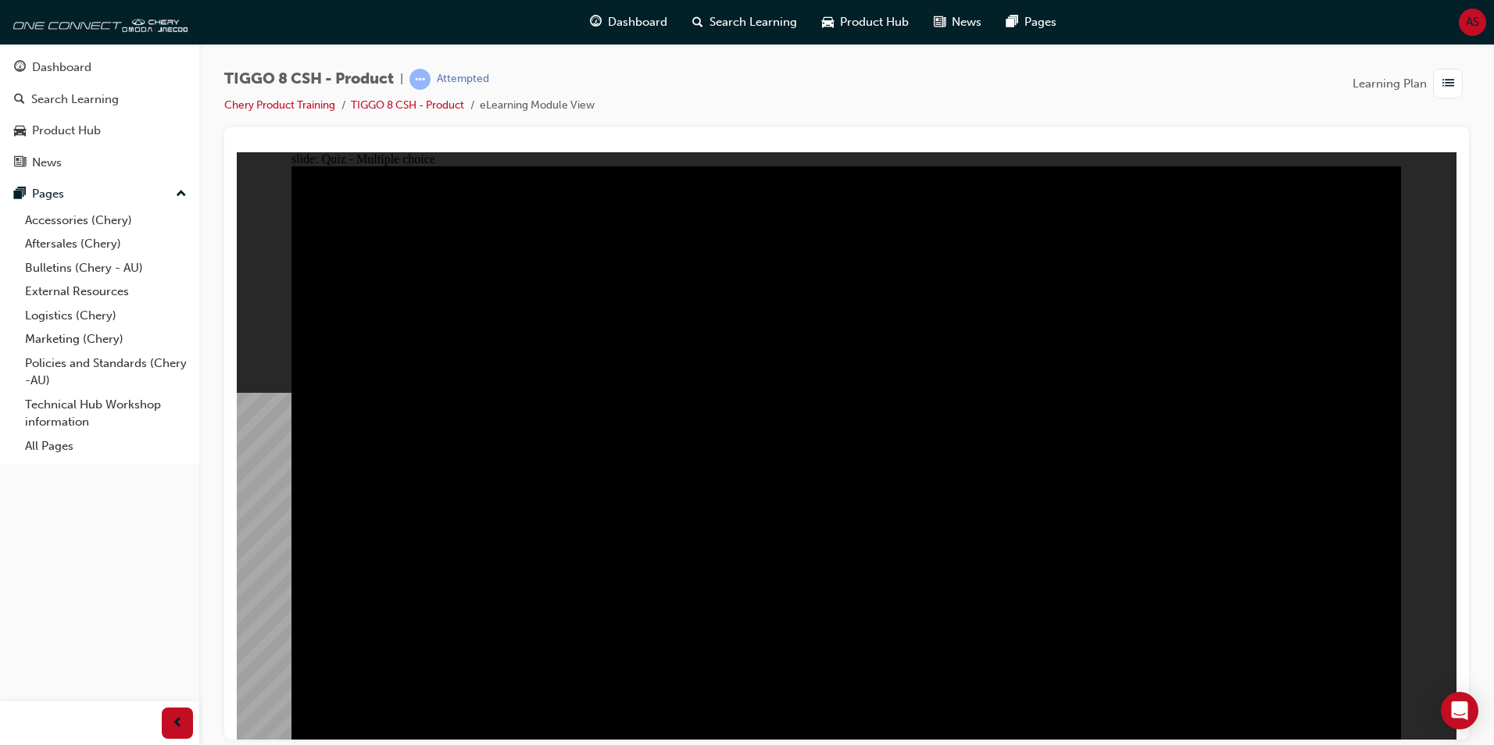
checkbox input "true"
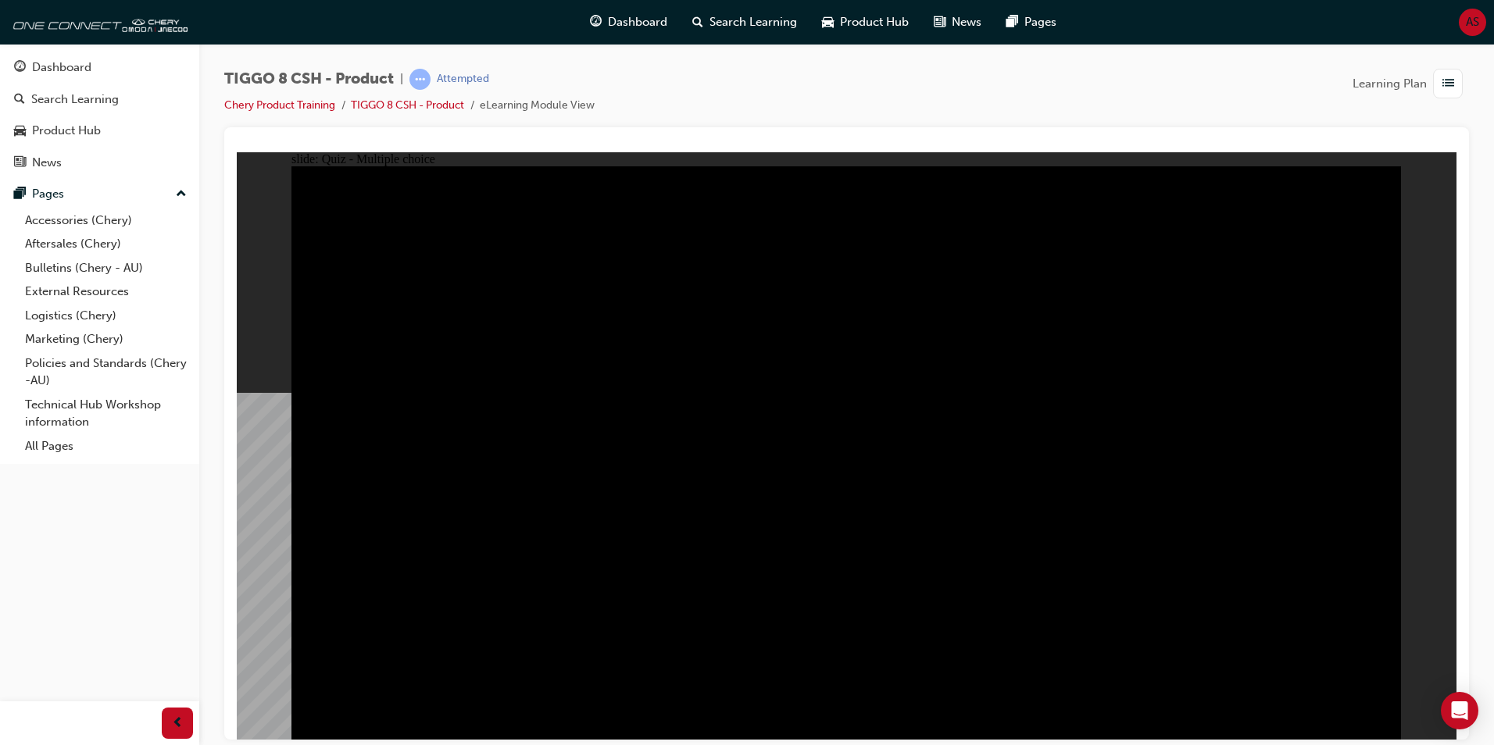
checkbox input "true"
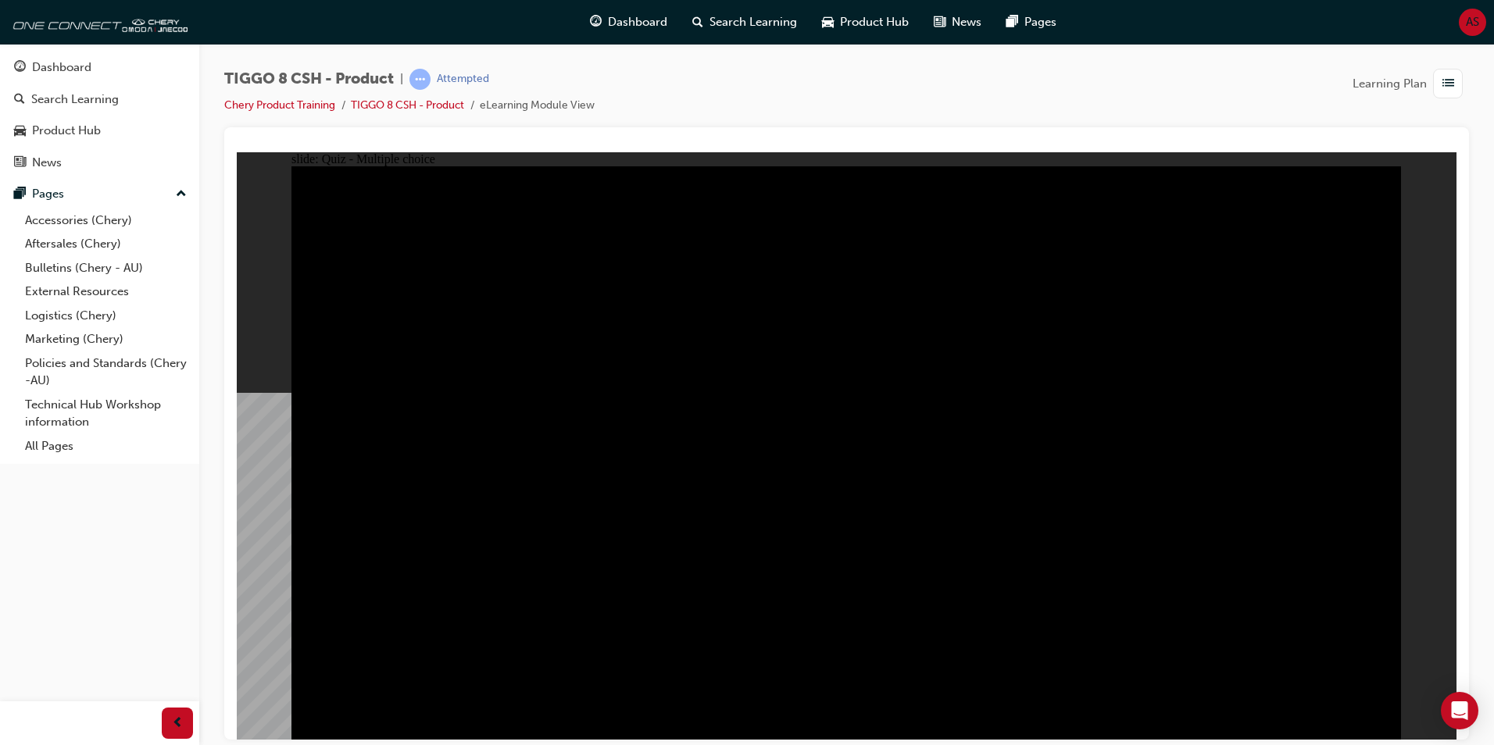
checkbox input "true"
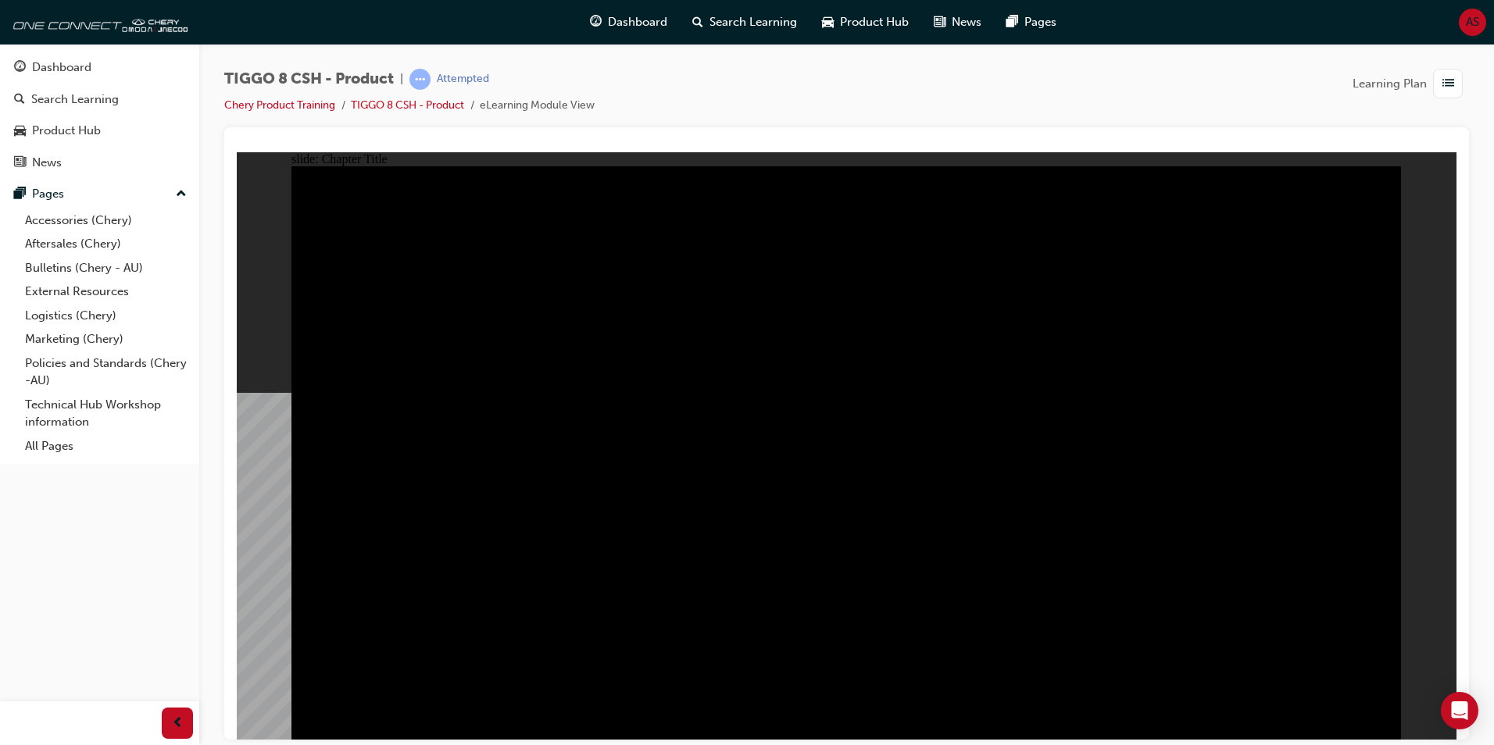
radio input "false"
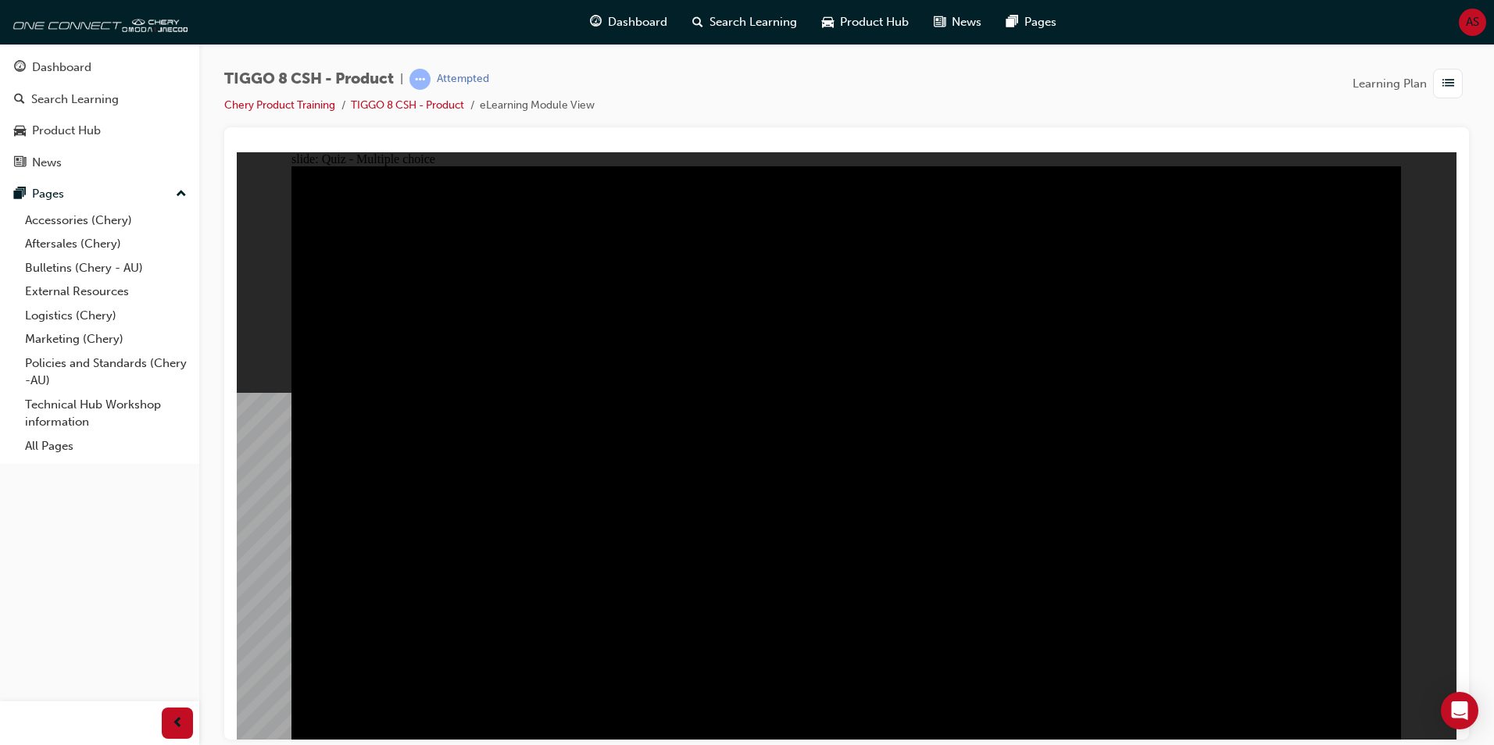
radio input "true"
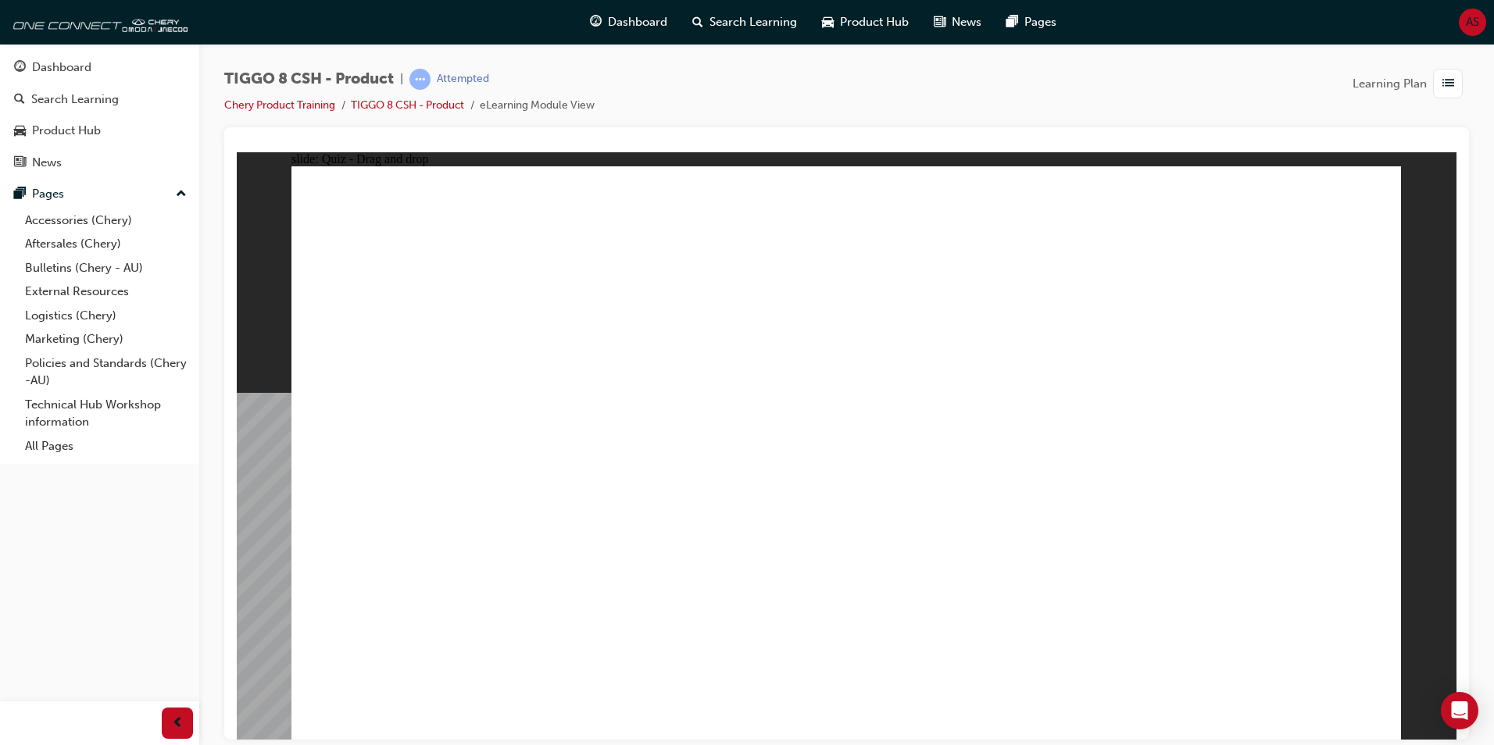
drag, startPoint x: 1126, startPoint y: 353, endPoint x: 1290, endPoint y: 496, distance: 217.6
drag, startPoint x: 976, startPoint y: 355, endPoint x: 936, endPoint y: 502, distance: 152.4
drag, startPoint x: 829, startPoint y: 241, endPoint x: 1069, endPoint y: 510, distance: 361.3
drag, startPoint x: 1045, startPoint y: 237, endPoint x: 683, endPoint y: 501, distance: 448.0
drag, startPoint x: 905, startPoint y: 302, endPoint x: 400, endPoint y: 498, distance: 541.9
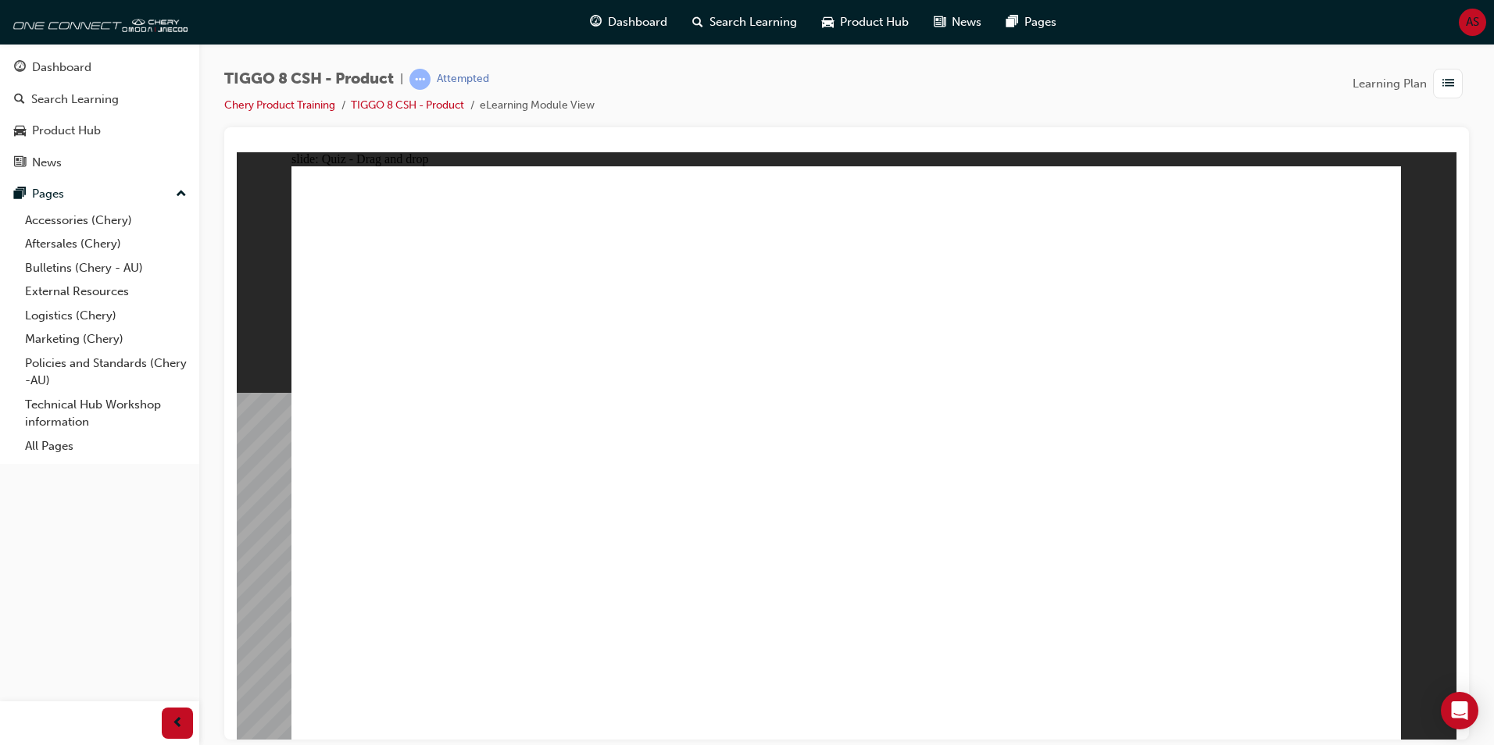
checkbox input "true"
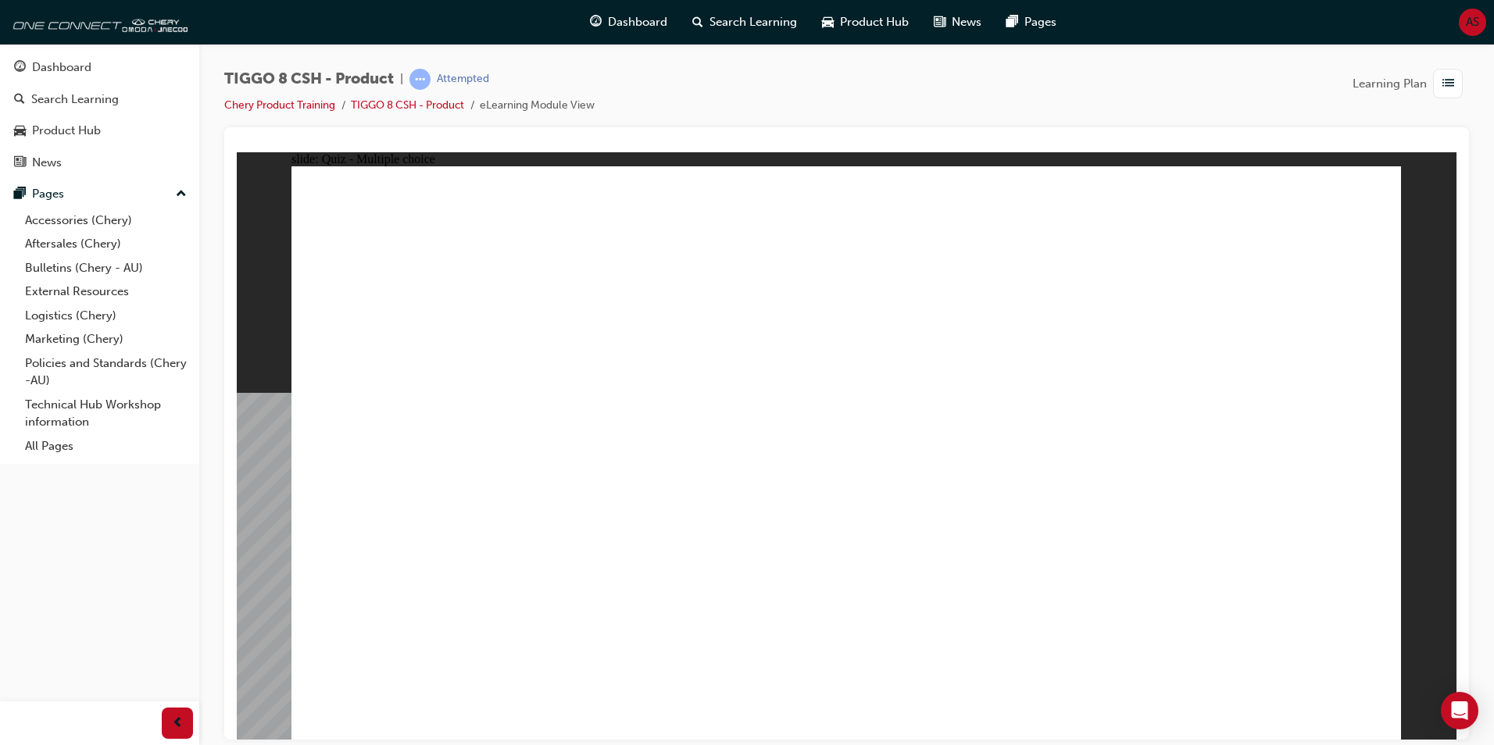
drag, startPoint x: 857, startPoint y: 580, endPoint x: 866, endPoint y: 567, distance: 15.8
radio input "true"
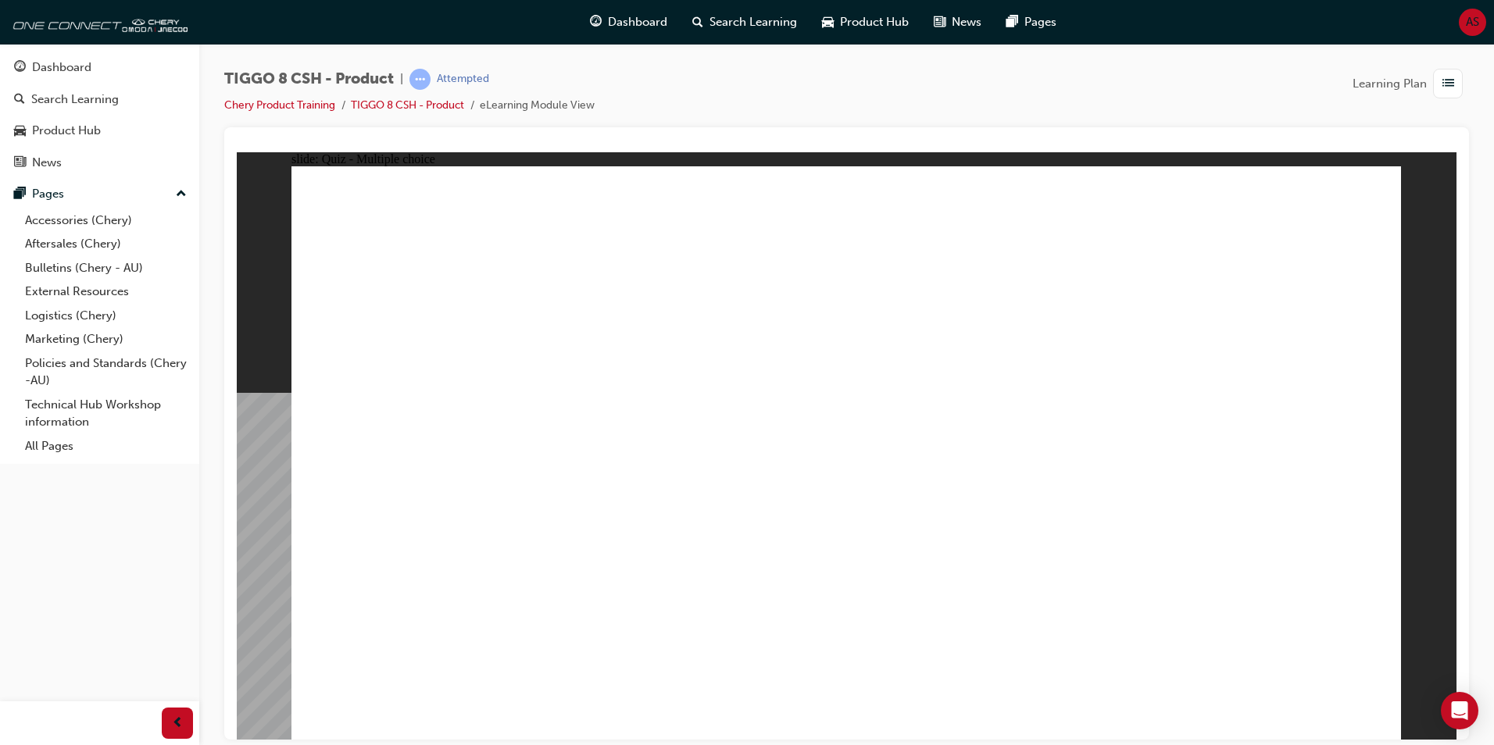
drag, startPoint x: 1037, startPoint y: 312, endPoint x: 1022, endPoint y: 515, distance: 203.7
drag, startPoint x: 837, startPoint y: 283, endPoint x: 914, endPoint y: 536, distance: 264.7
drag, startPoint x: 855, startPoint y: 320, endPoint x: 934, endPoint y: 544, distance: 238.7
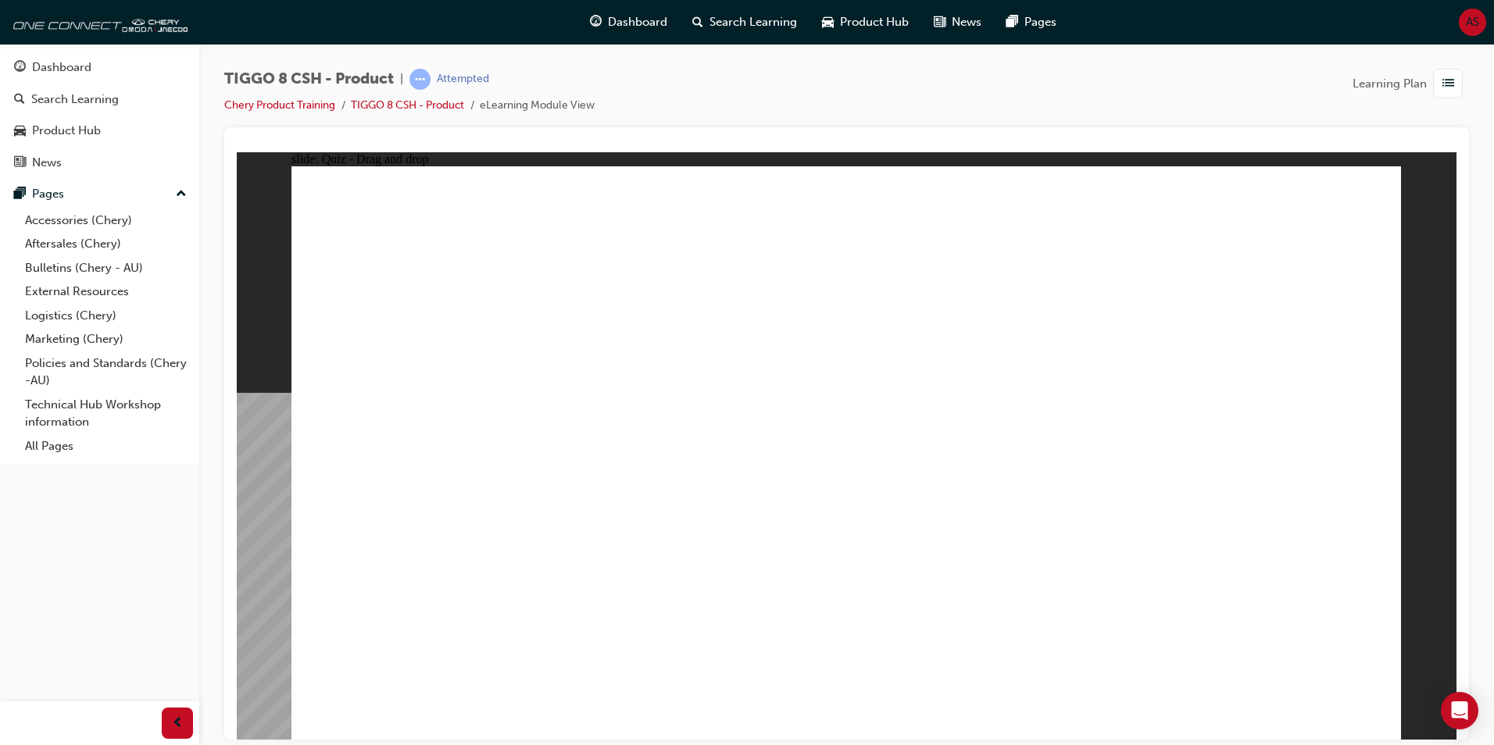
drag, startPoint x: 1055, startPoint y: 259, endPoint x: 1040, endPoint y: 495, distance: 236.4
drag, startPoint x: 1078, startPoint y: 240, endPoint x: 1001, endPoint y: 510, distance: 281.1
drag, startPoint x: 1283, startPoint y: 258, endPoint x: 1104, endPoint y: 473, distance: 279.6
drag, startPoint x: 1167, startPoint y: 360, endPoint x: 1041, endPoint y: 555, distance: 232.7
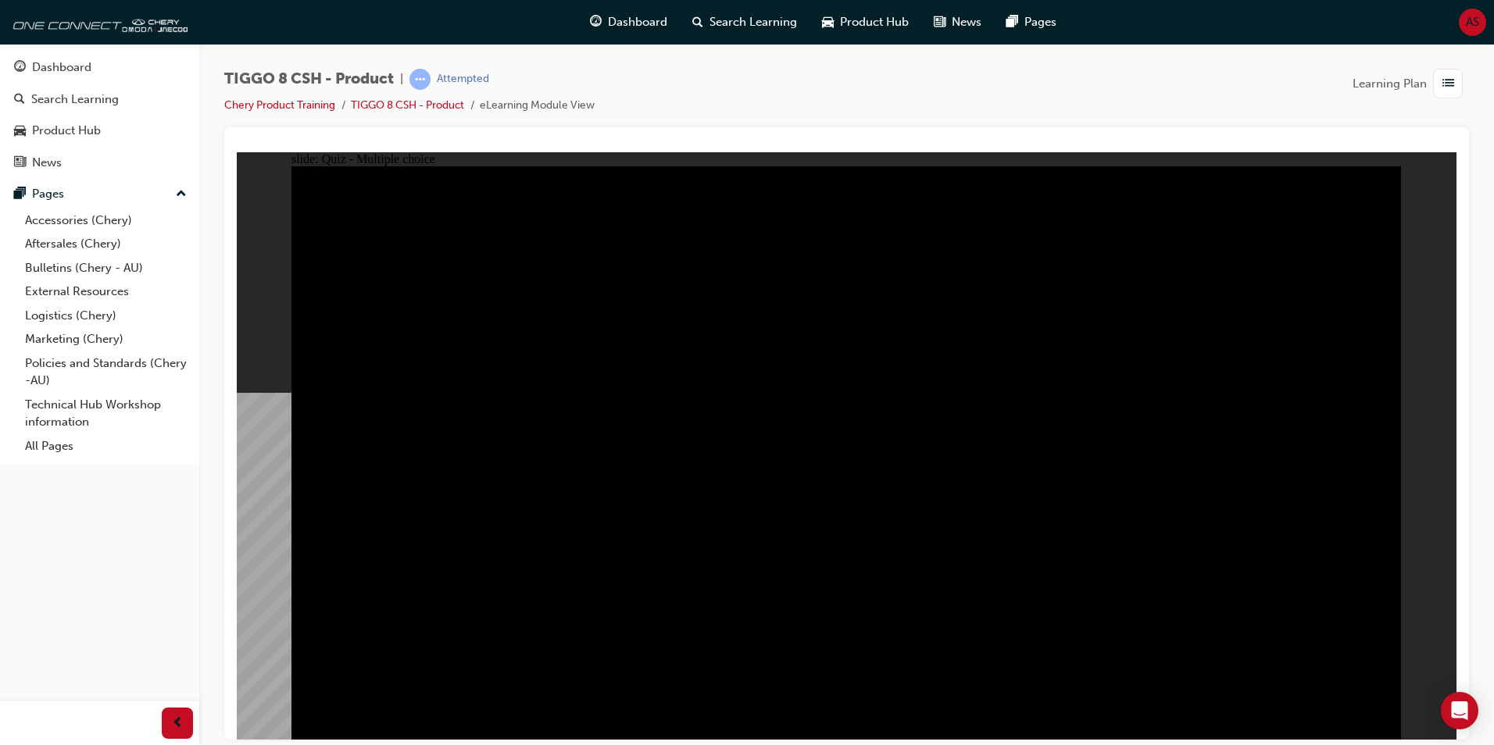
radio input "true"
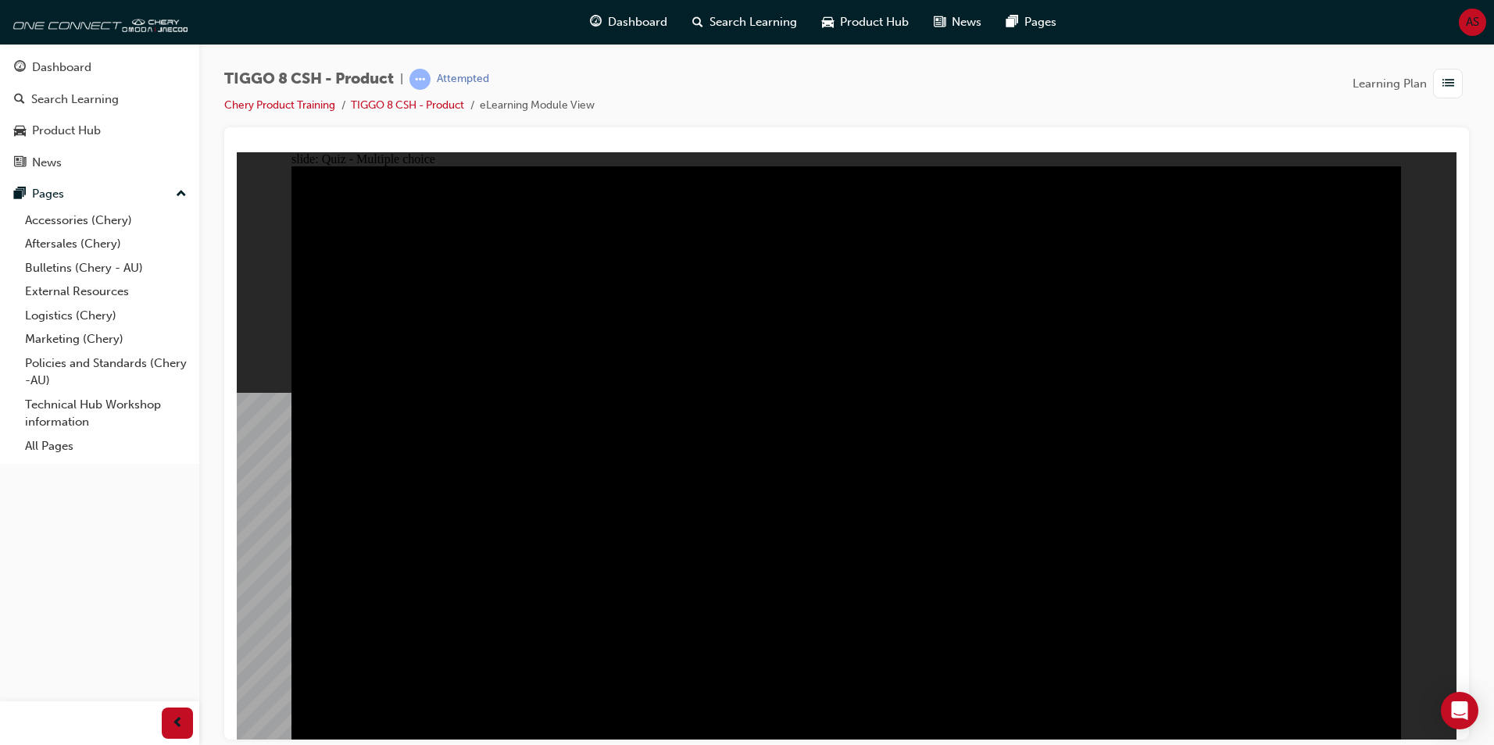
radio input "true"
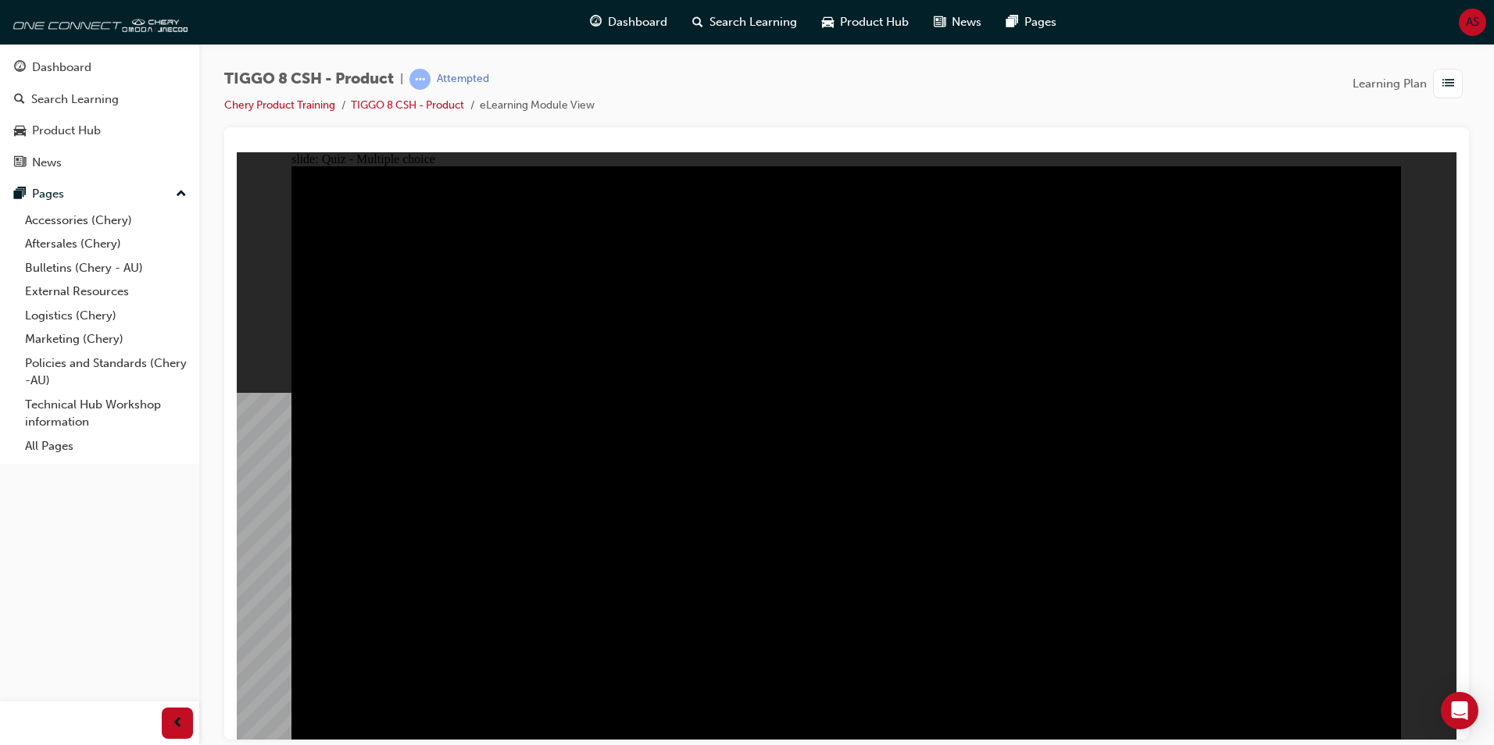
radio input "true"
checkbox input "true"
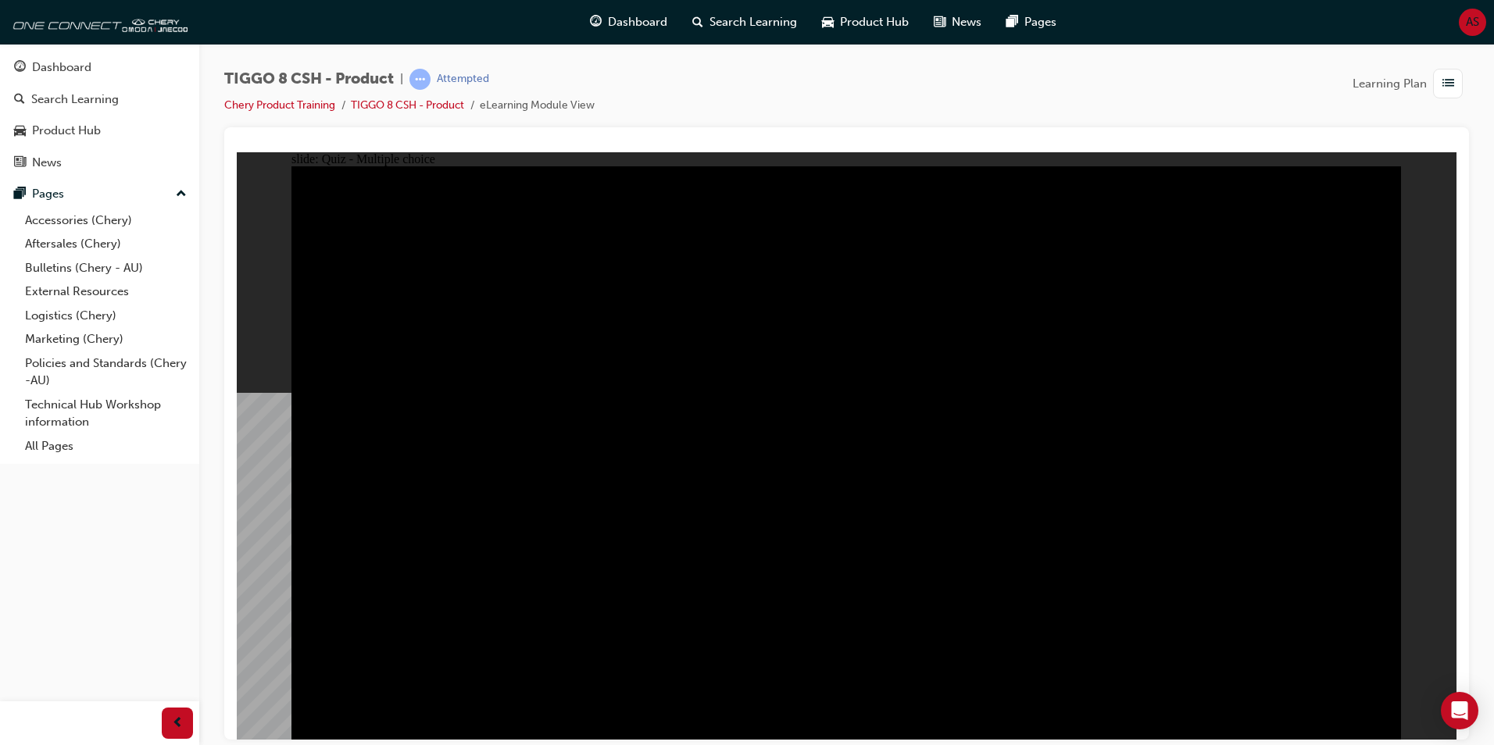
checkbox input "true"
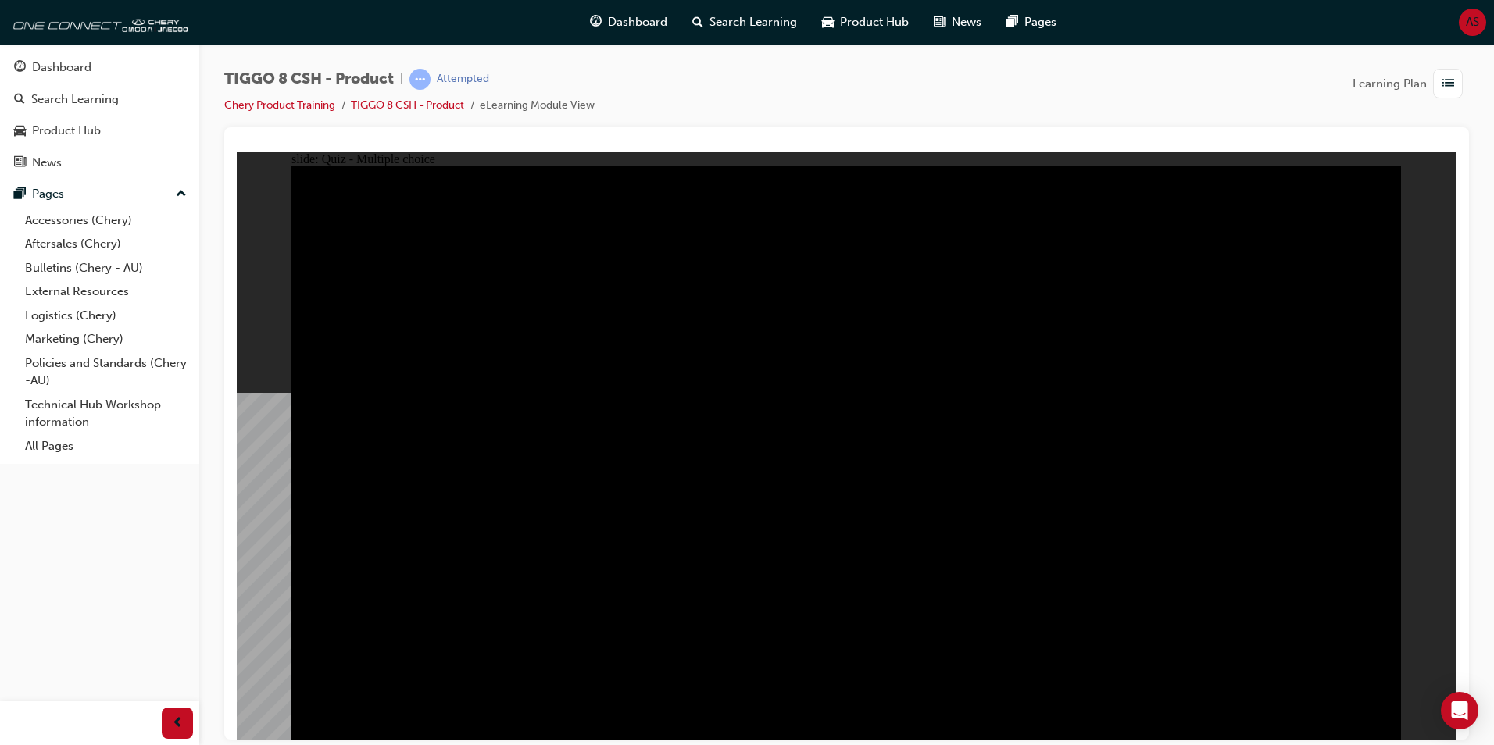
checkbox input "true"
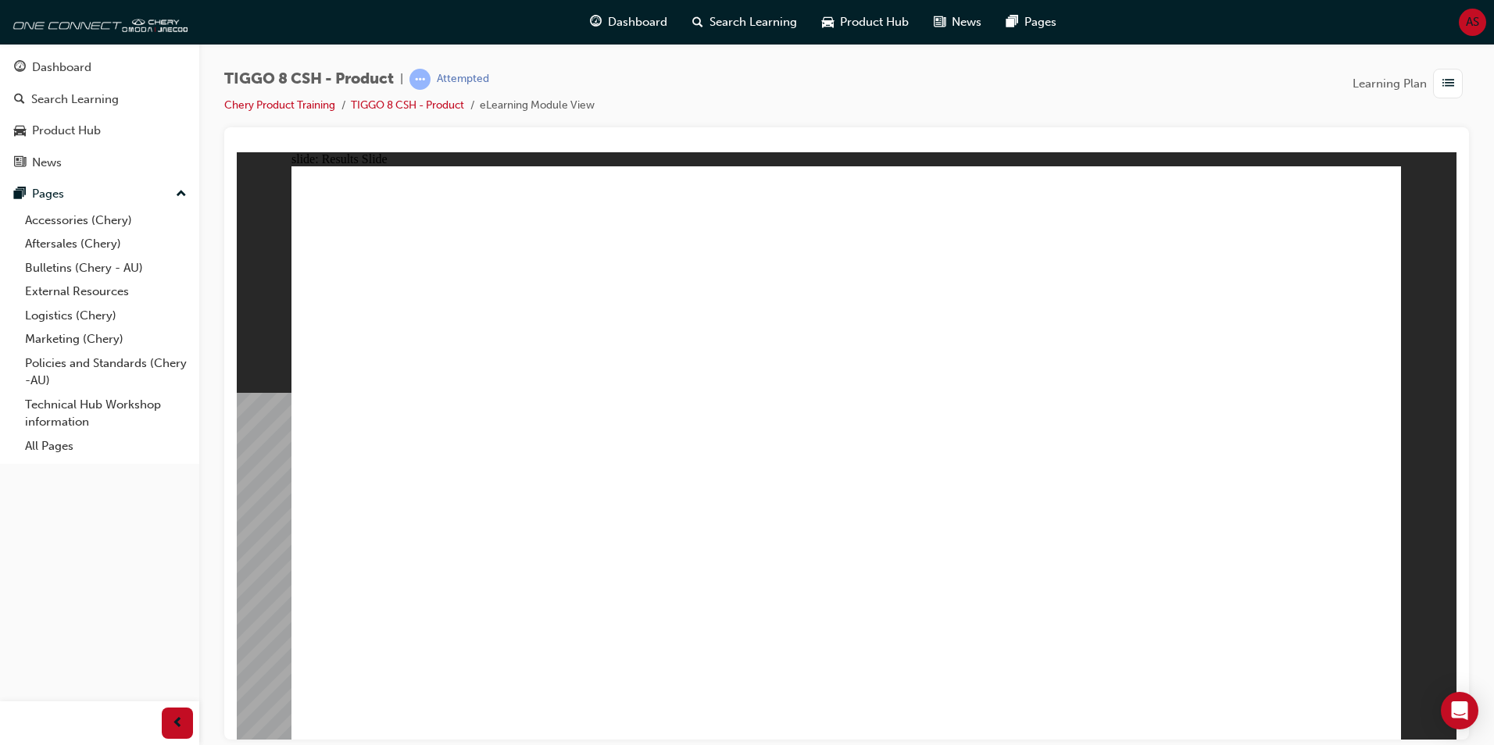
drag, startPoint x: 539, startPoint y: 620, endPoint x: 544, endPoint y: 632, distance: 12.9
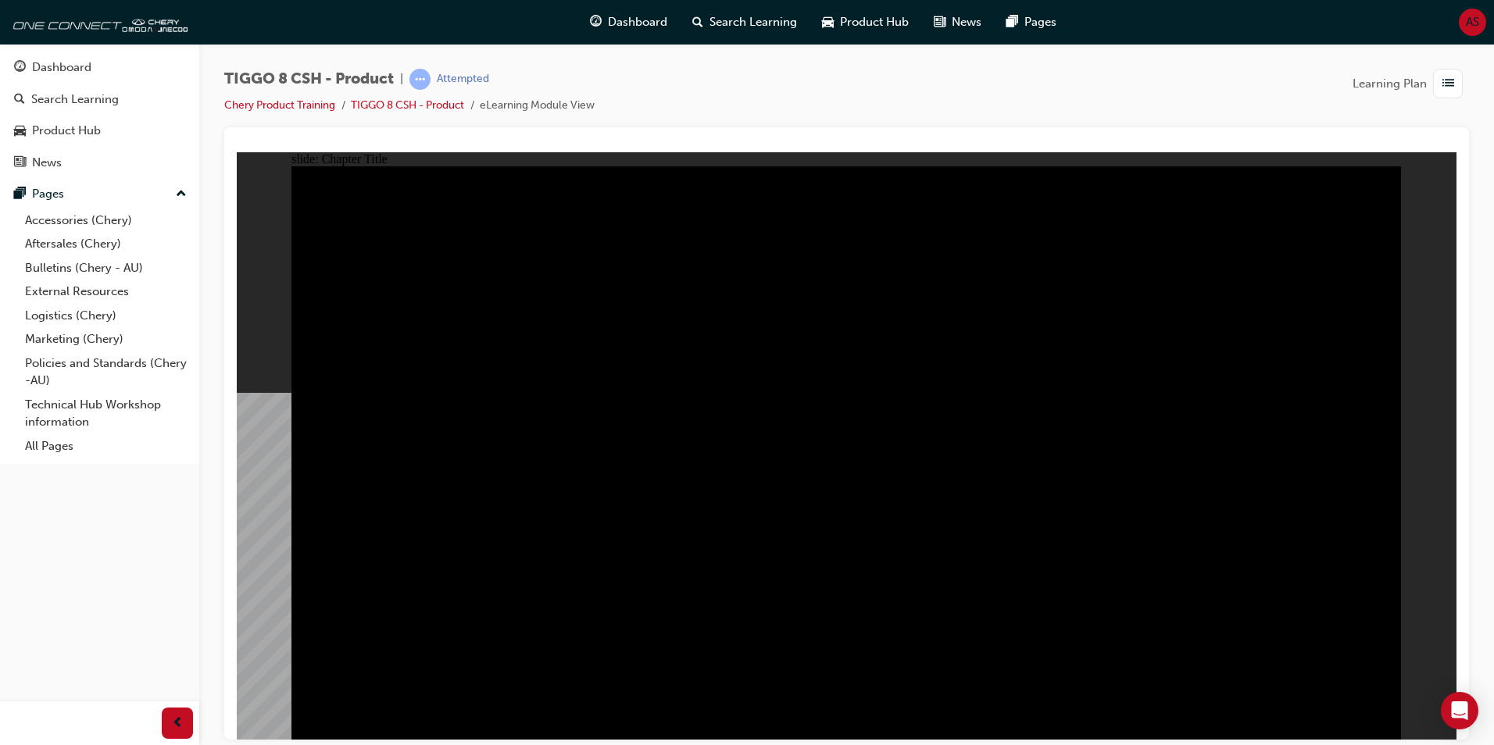
radio input "true"
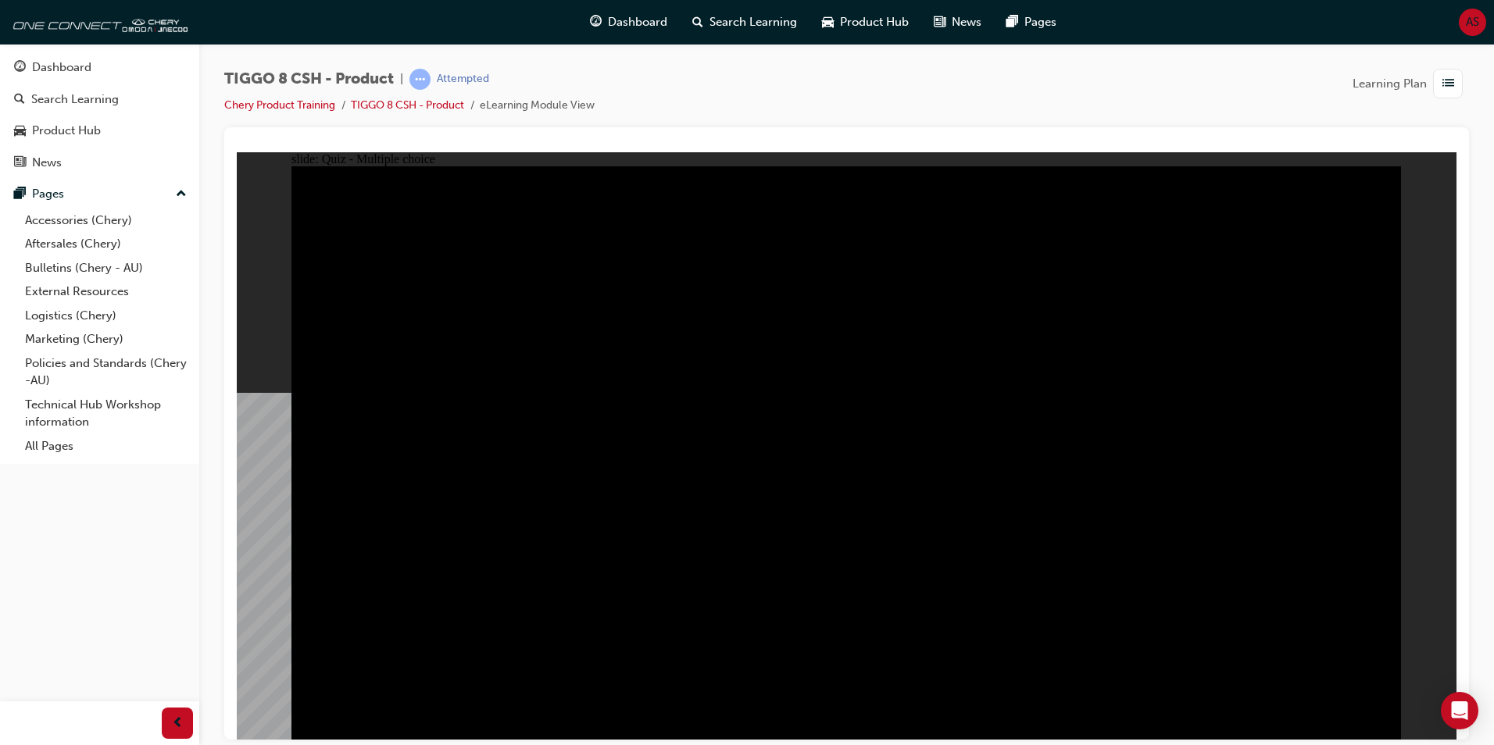
radio input "true"
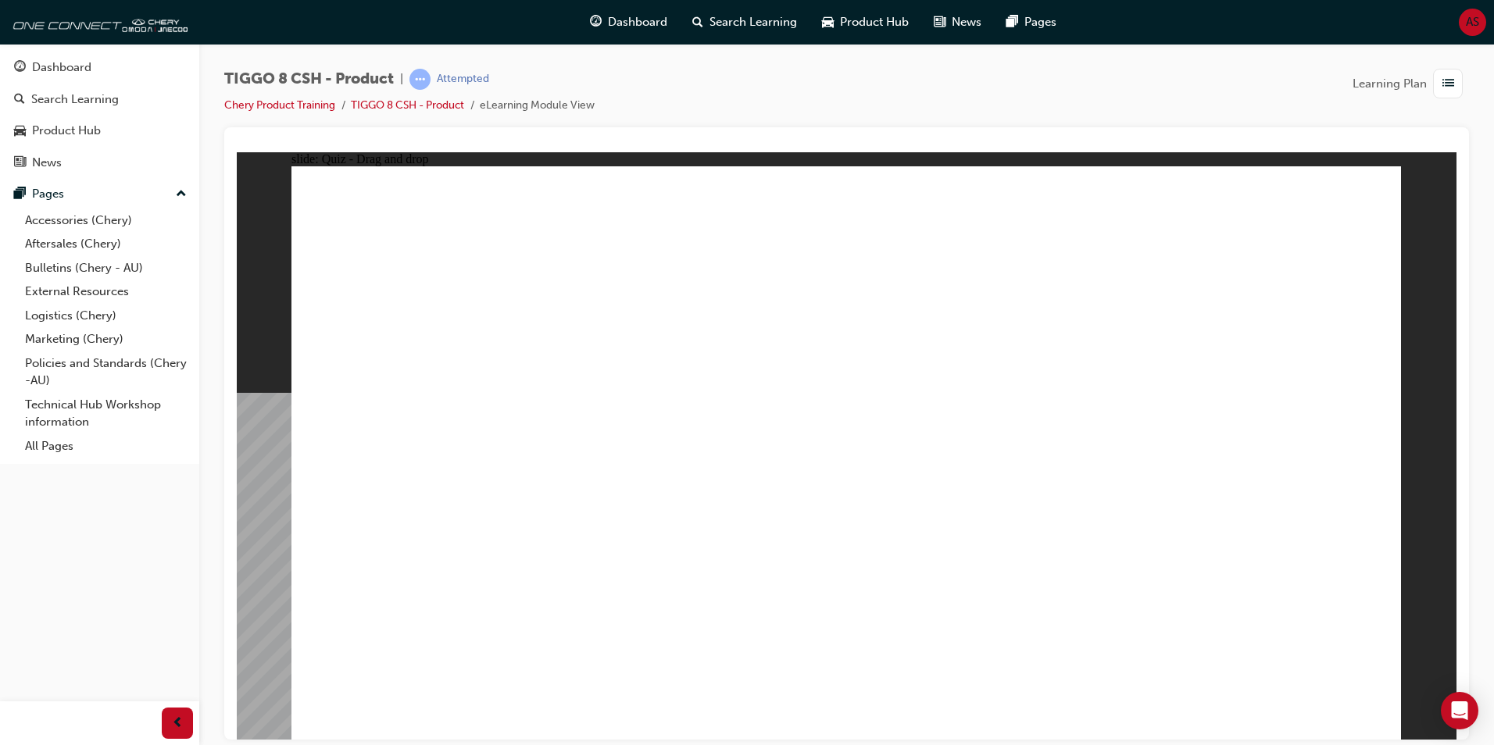
drag, startPoint x: 874, startPoint y: 248, endPoint x: 1115, endPoint y: 508, distance: 353.8
drag, startPoint x: 1247, startPoint y: 255, endPoint x: 414, endPoint y: 503, distance: 868.8
drag, startPoint x: 949, startPoint y: 368, endPoint x: 876, endPoint y: 502, distance: 152.1
drag, startPoint x: 1034, startPoint y: 246, endPoint x: 1028, endPoint y: 445, distance: 199.3
drag, startPoint x: 1144, startPoint y: 357, endPoint x: 1272, endPoint y: 519, distance: 206.3
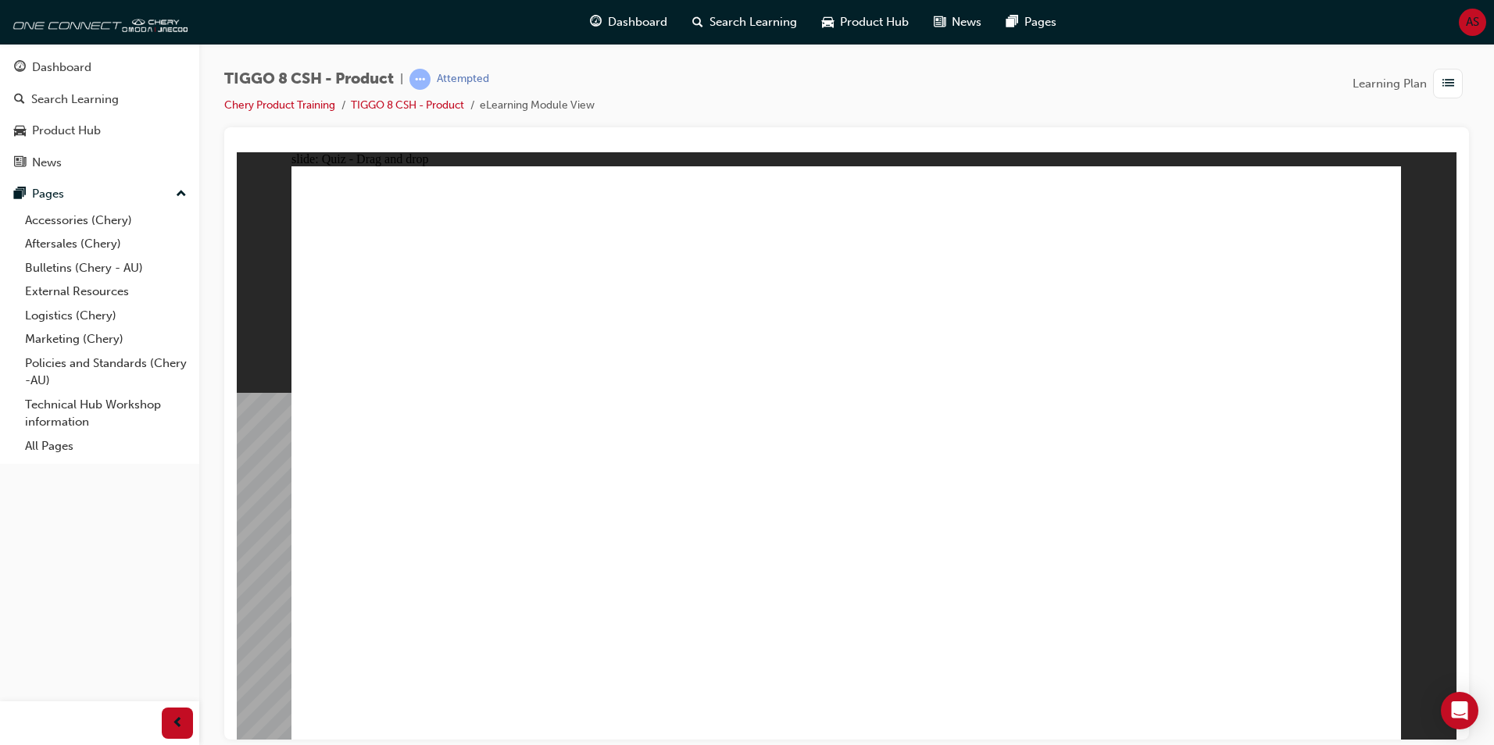
checkbox input "true"
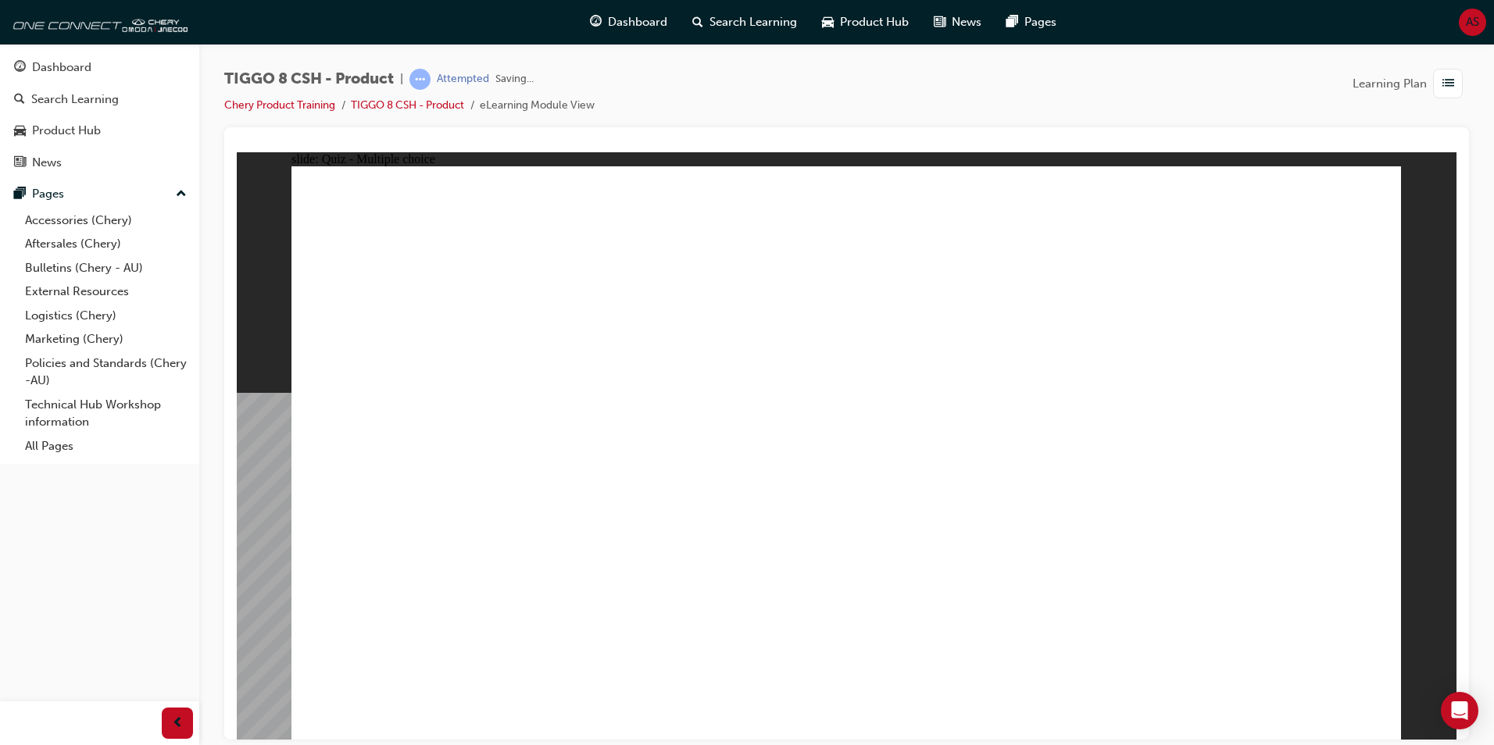
radio input "true"
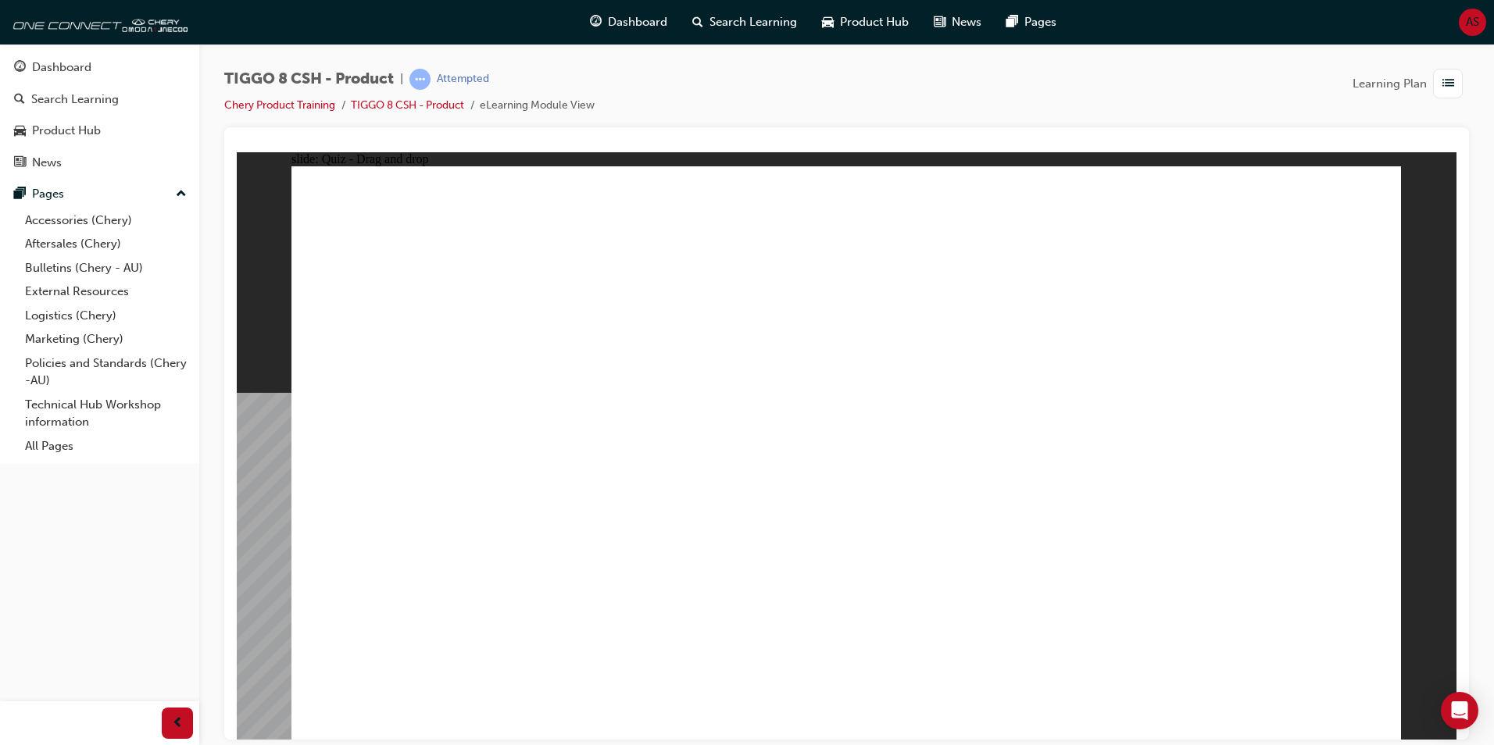
drag, startPoint x: 869, startPoint y: 262, endPoint x: 966, endPoint y: 568, distance: 321.2
drag, startPoint x: 898, startPoint y: 245, endPoint x: 942, endPoint y: 506, distance: 265.3
drag, startPoint x: 1084, startPoint y: 312, endPoint x: 1012, endPoint y: 543, distance: 241.6
drag, startPoint x: 1066, startPoint y: 267, endPoint x: 1017, endPoint y: 530, distance: 267.8
drag, startPoint x: 1105, startPoint y: 212, endPoint x: 1070, endPoint y: 358, distance: 150.3
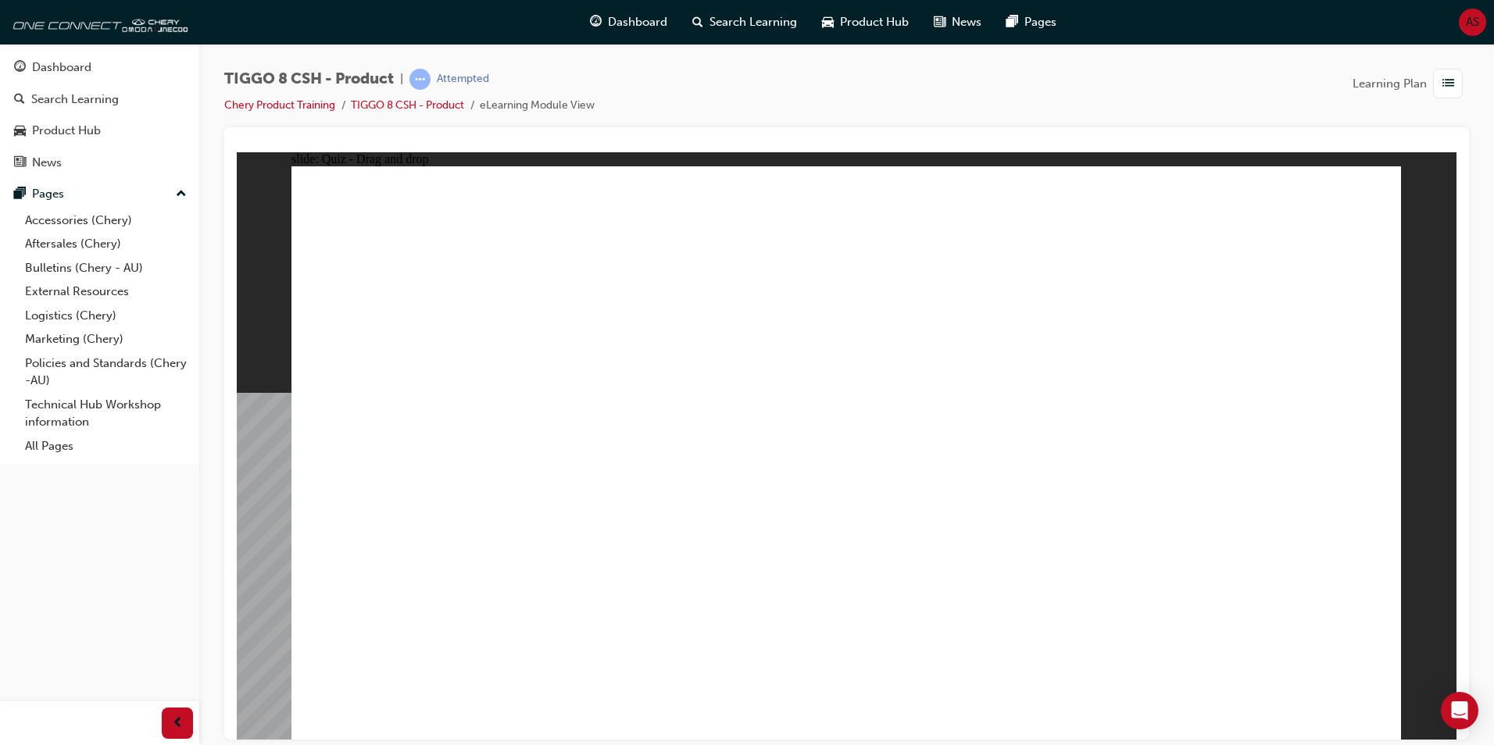
drag, startPoint x: 1087, startPoint y: 237, endPoint x: 993, endPoint y: 520, distance: 297.9
drag, startPoint x: 1264, startPoint y: 260, endPoint x: 994, endPoint y: 528, distance: 380.6
drag, startPoint x: 1304, startPoint y: 221, endPoint x: 1059, endPoint y: 492, distance: 365.1
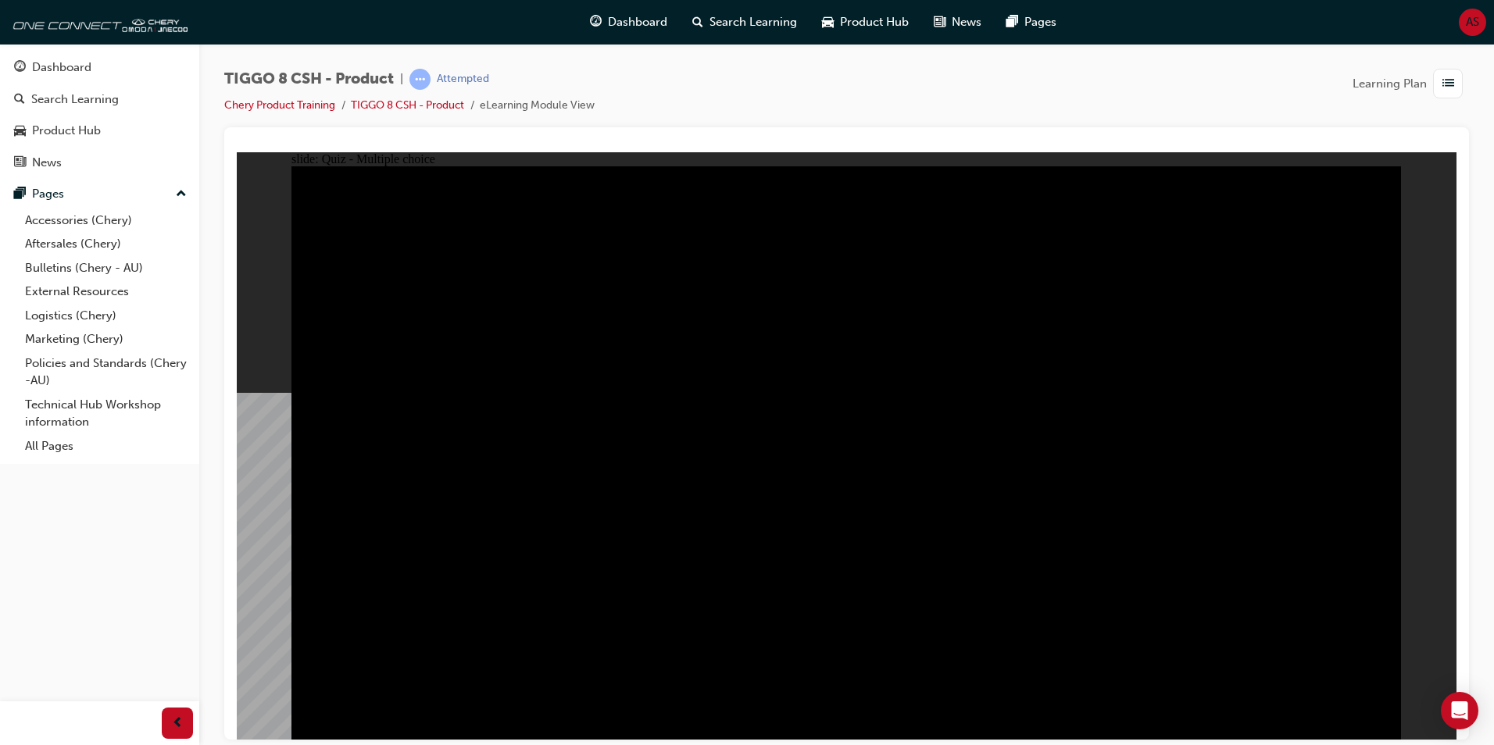
radio input "true"
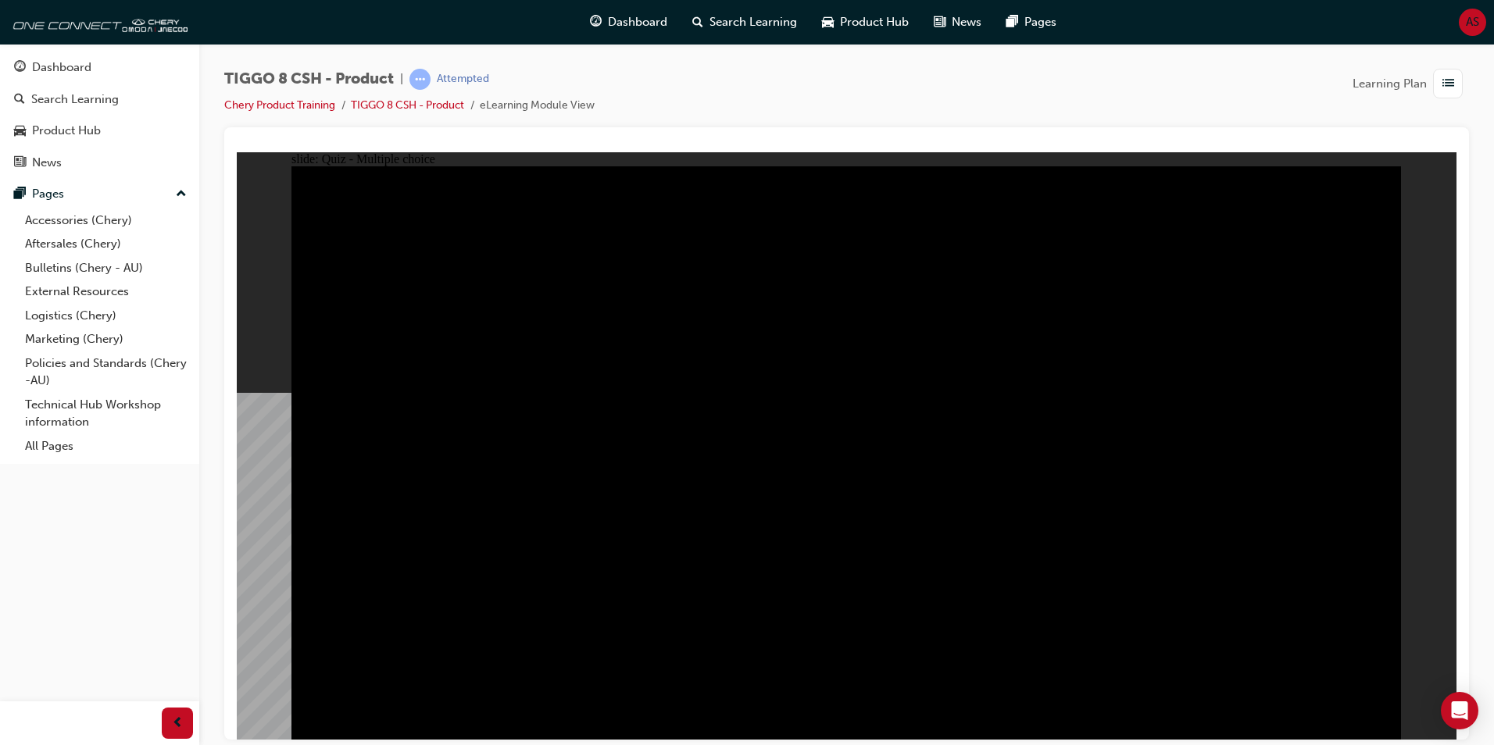
radio input "true"
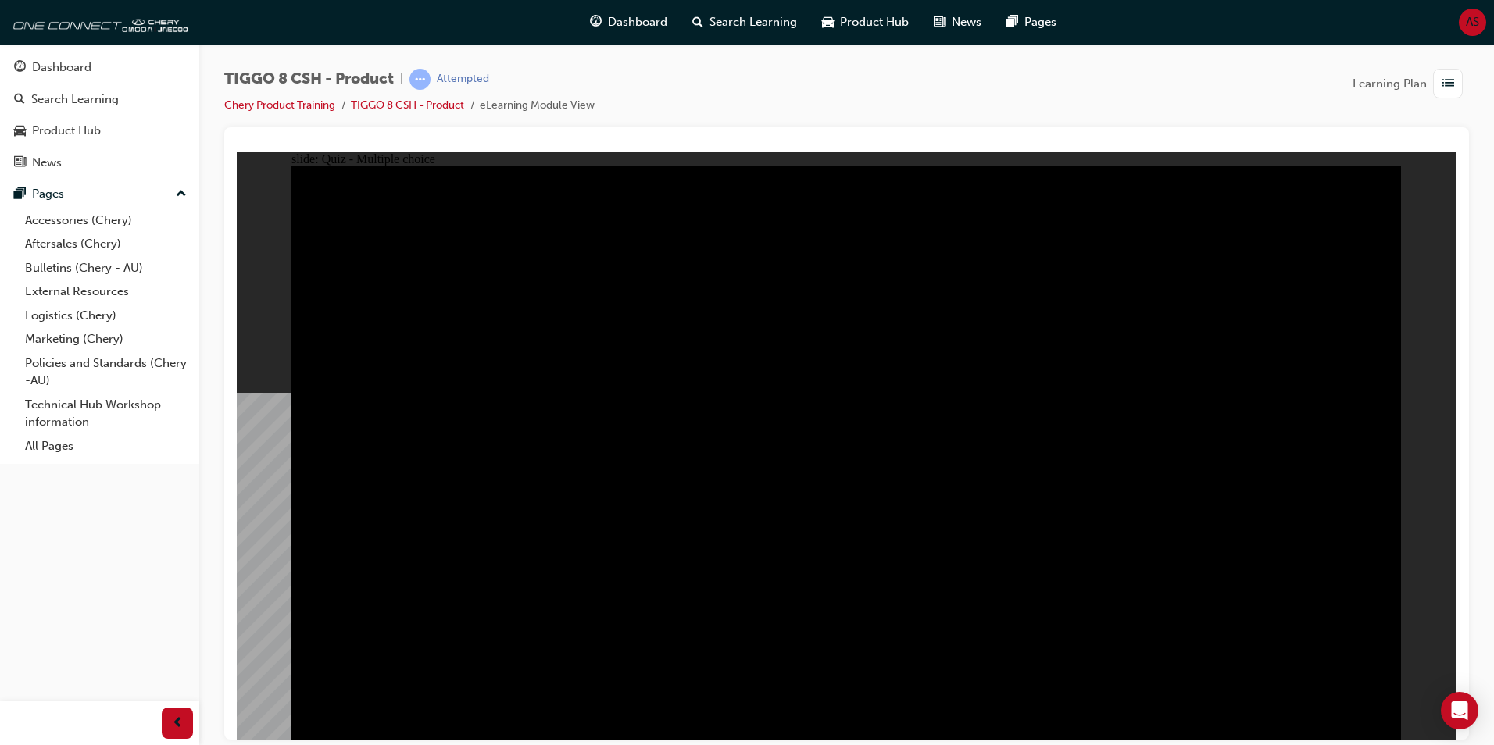
checkbox input "true"
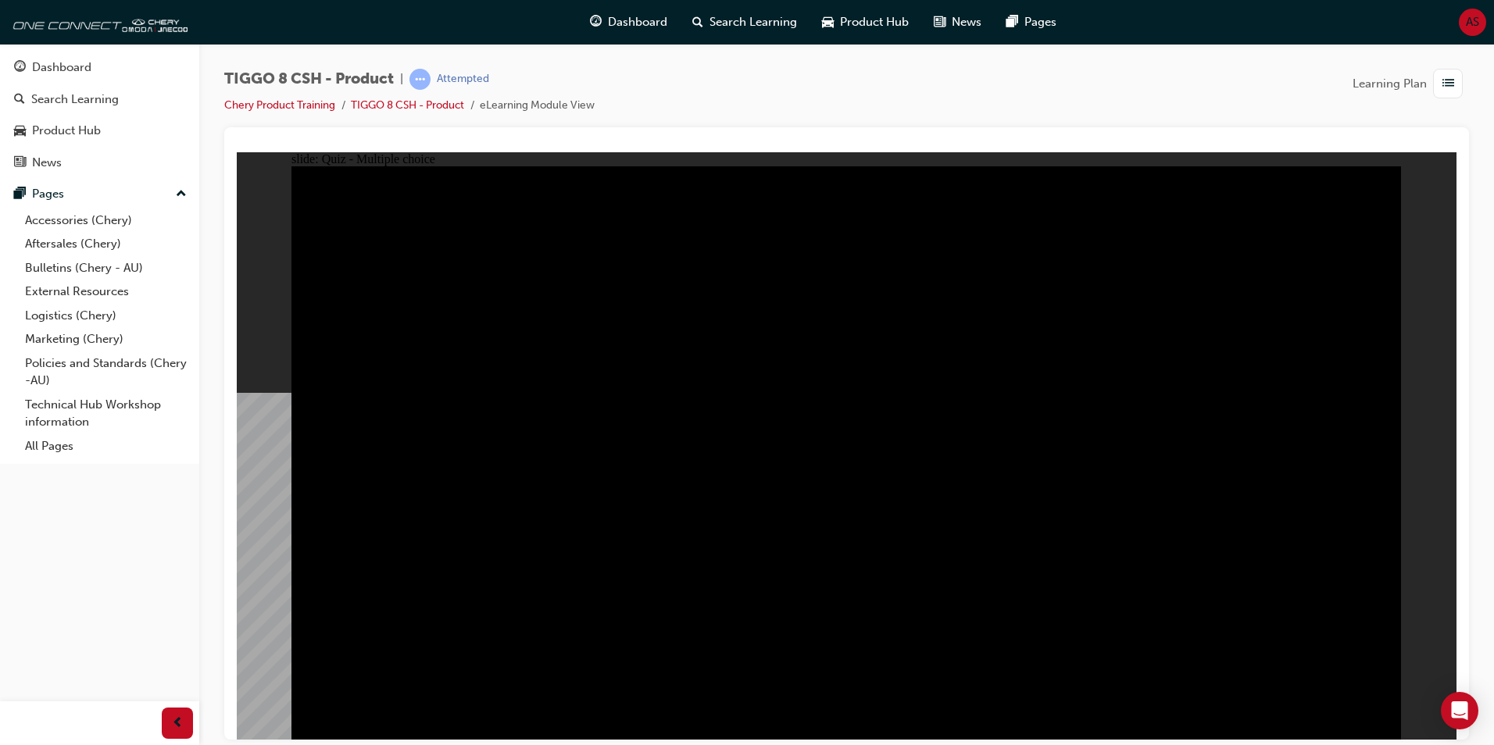
checkbox input "true"
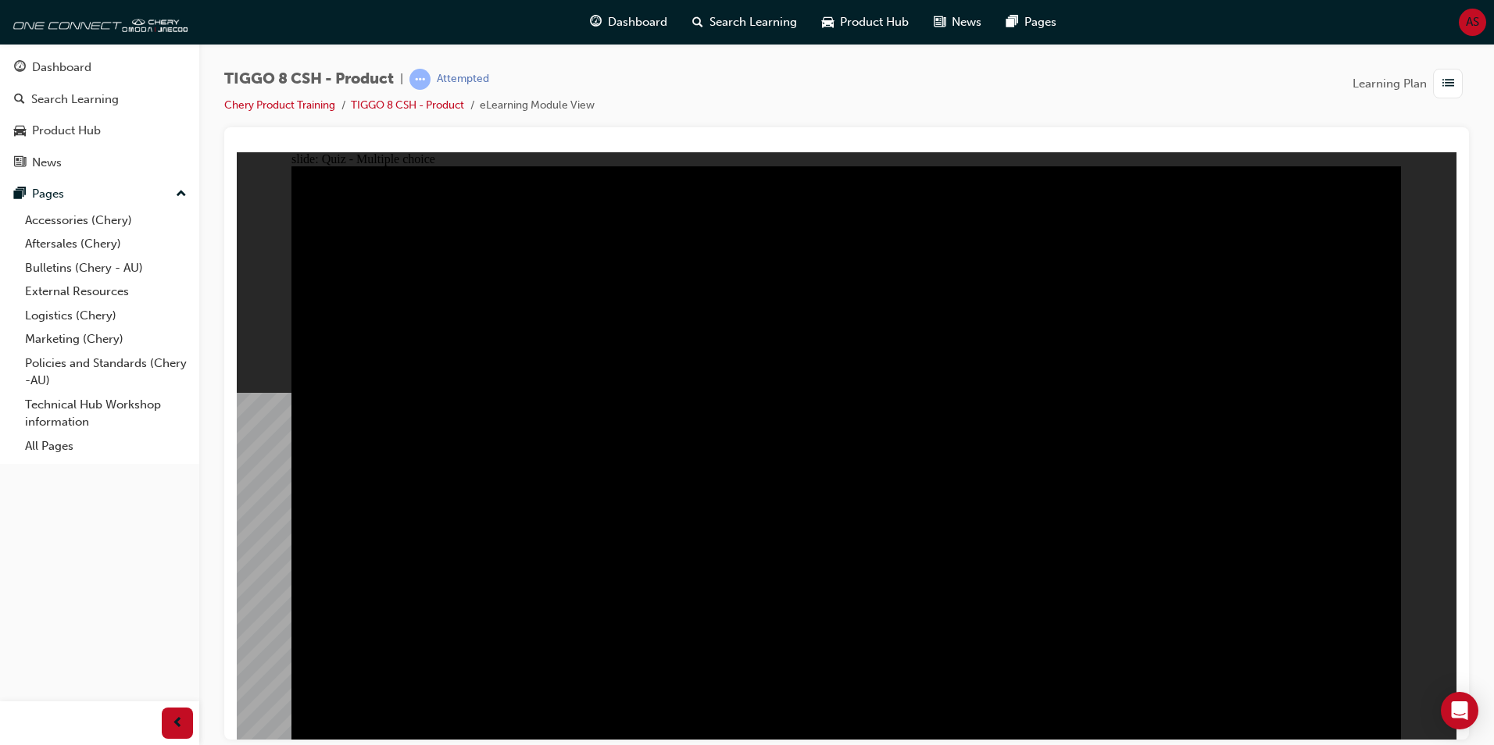
checkbox input "true"
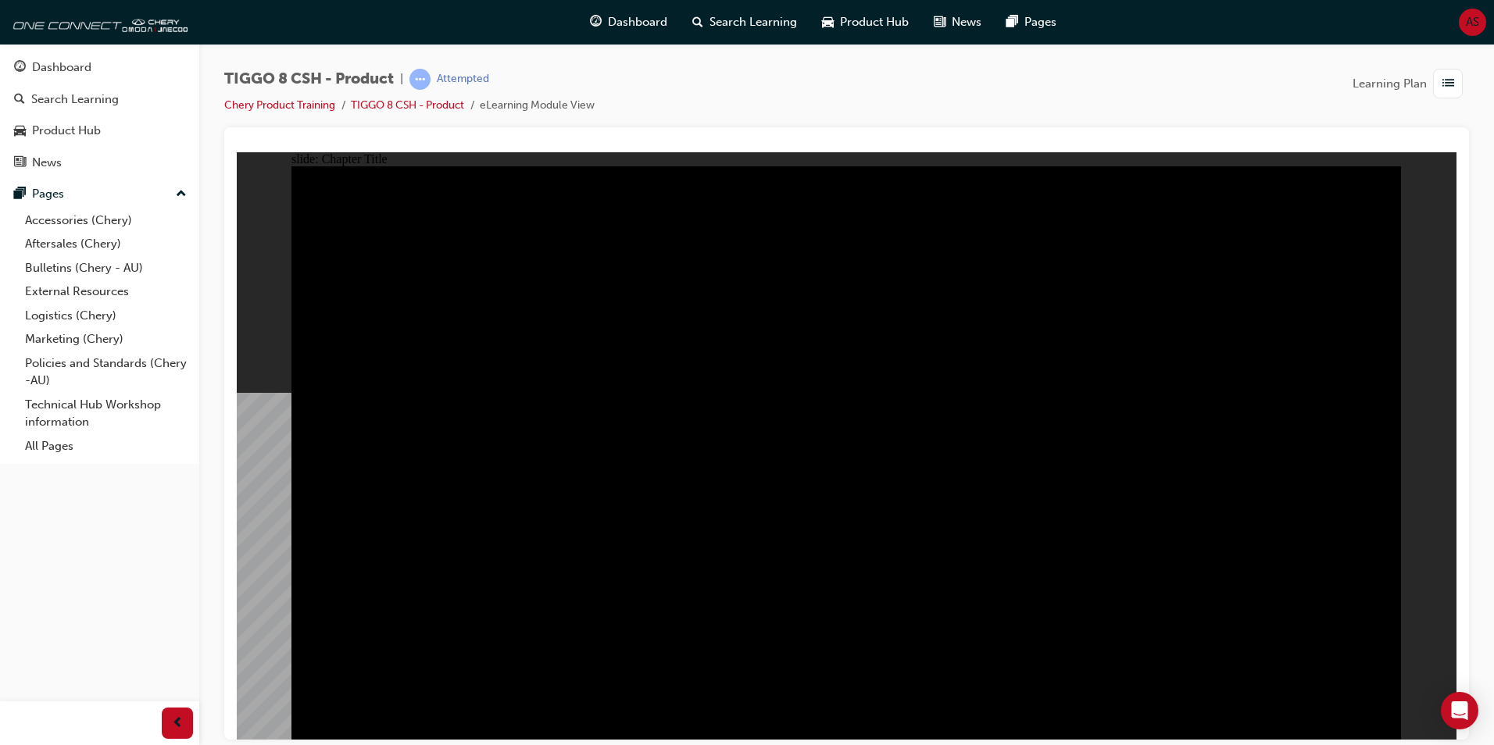
radio input "true"
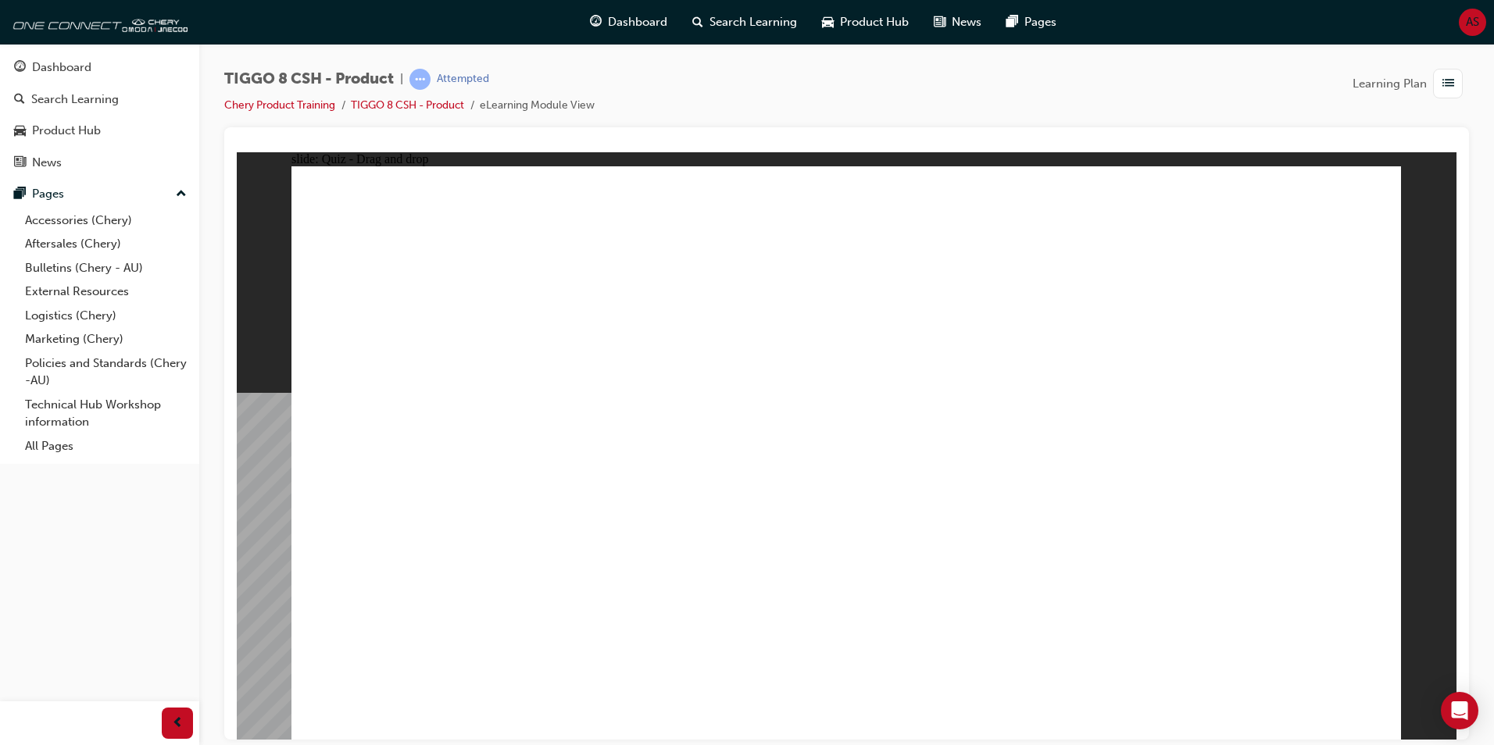
drag, startPoint x: 1308, startPoint y: 234, endPoint x: 467, endPoint y: 480, distance: 876.6
drag, startPoint x: 1047, startPoint y: 253, endPoint x: 648, endPoint y: 498, distance: 468.5
drag, startPoint x: 857, startPoint y: 259, endPoint x: 895, endPoint y: 513, distance: 257.5
drag, startPoint x: 960, startPoint y: 361, endPoint x: 877, endPoint y: 536, distance: 193.6
drag, startPoint x: 788, startPoint y: 242, endPoint x: 1068, endPoint y: 460, distance: 354.6
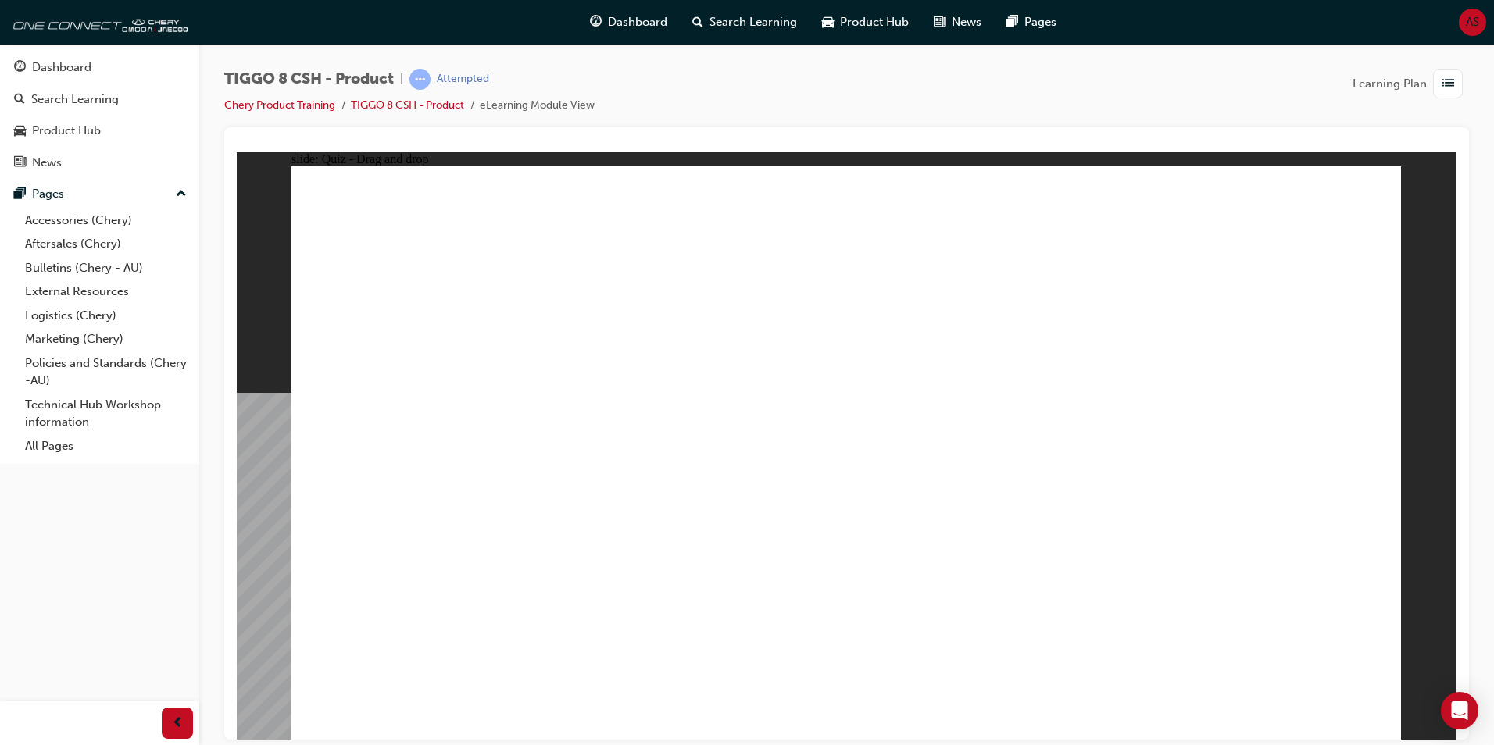
drag, startPoint x: 1176, startPoint y: 418, endPoint x: 1271, endPoint y: 524, distance: 142.2
checkbox input "true"
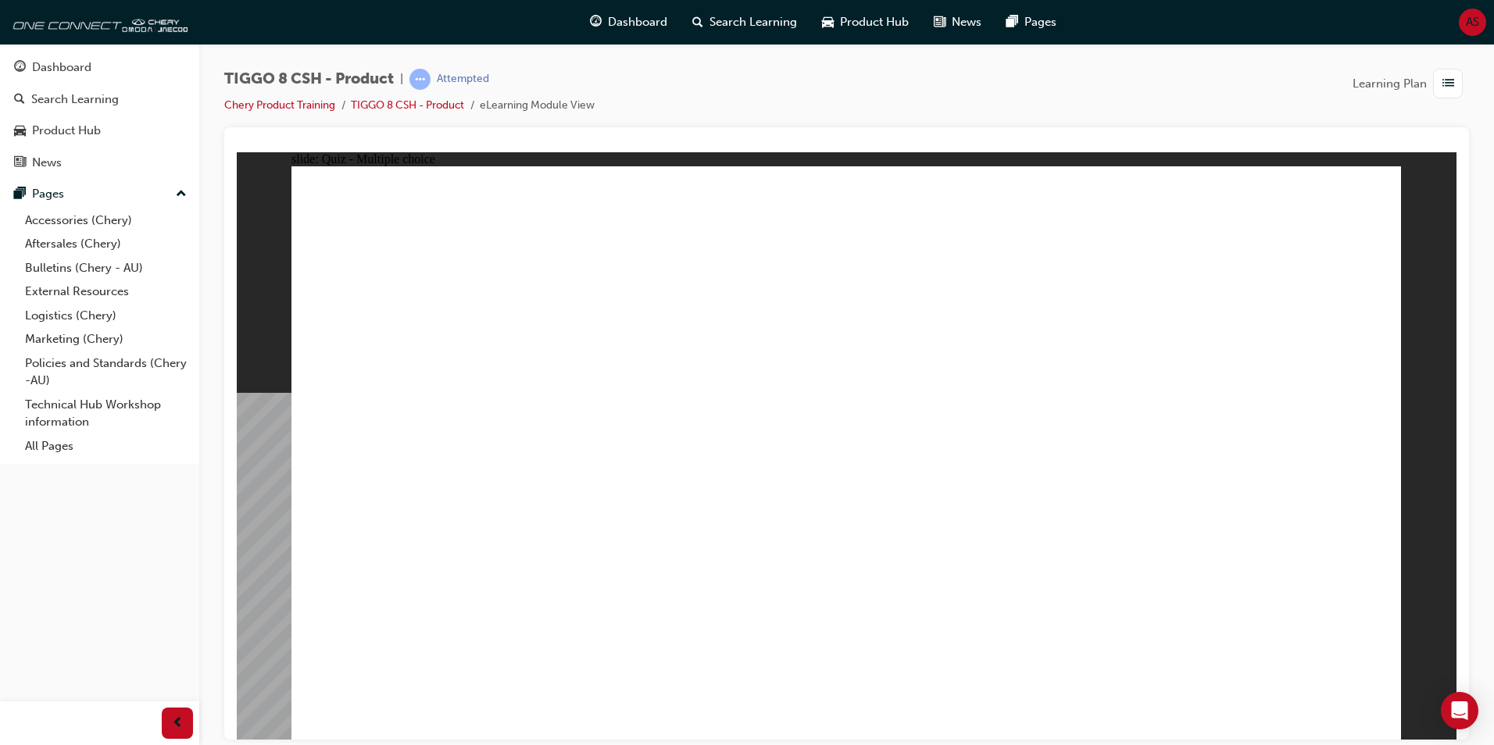
radio input "true"
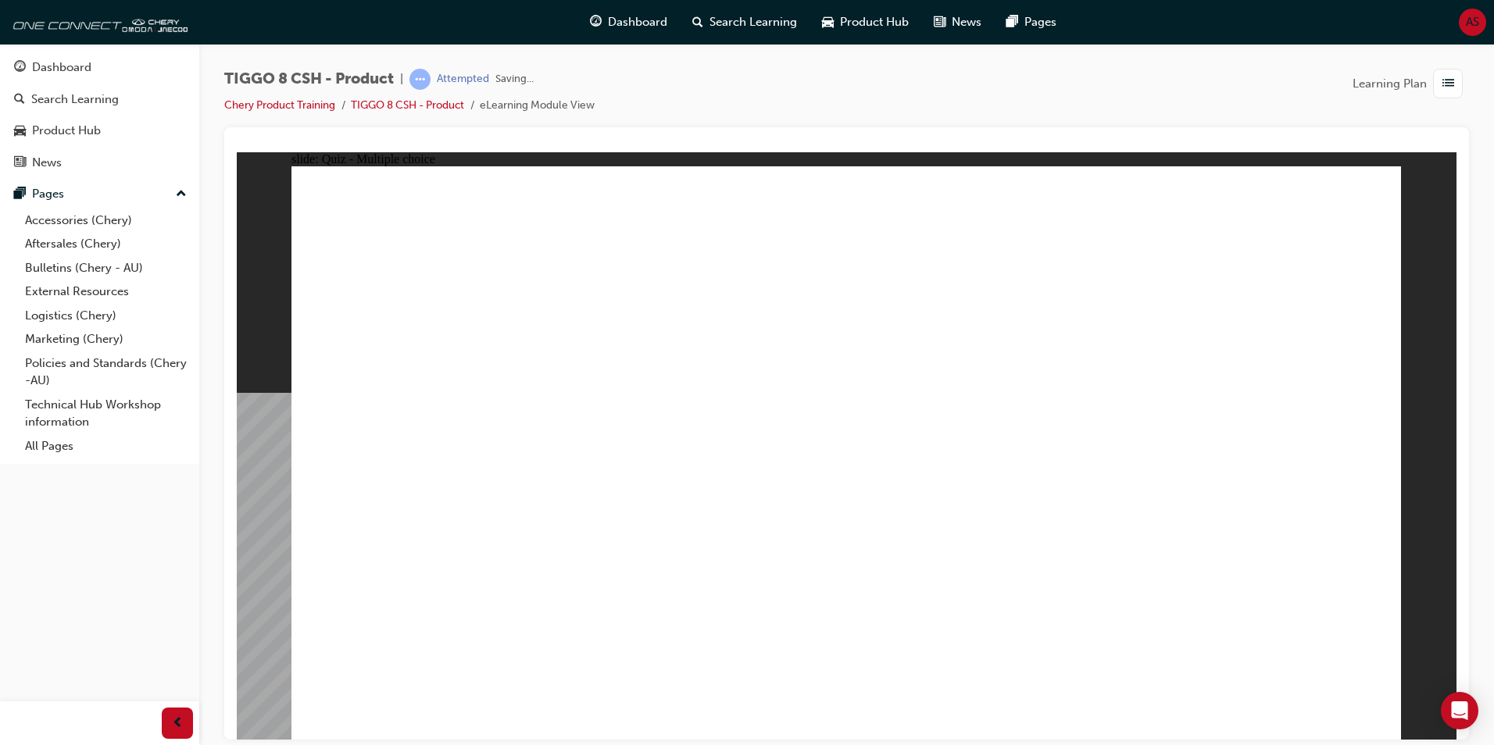
drag, startPoint x: 888, startPoint y: 264, endPoint x: 959, endPoint y: 542, distance: 287.0
drag, startPoint x: 898, startPoint y: 229, endPoint x: 952, endPoint y: 533, distance: 308.8
drag, startPoint x: 1041, startPoint y: 308, endPoint x: 1023, endPoint y: 519, distance: 212.5
drag, startPoint x: 1052, startPoint y: 270, endPoint x: 1043, endPoint y: 489, distance: 218.9
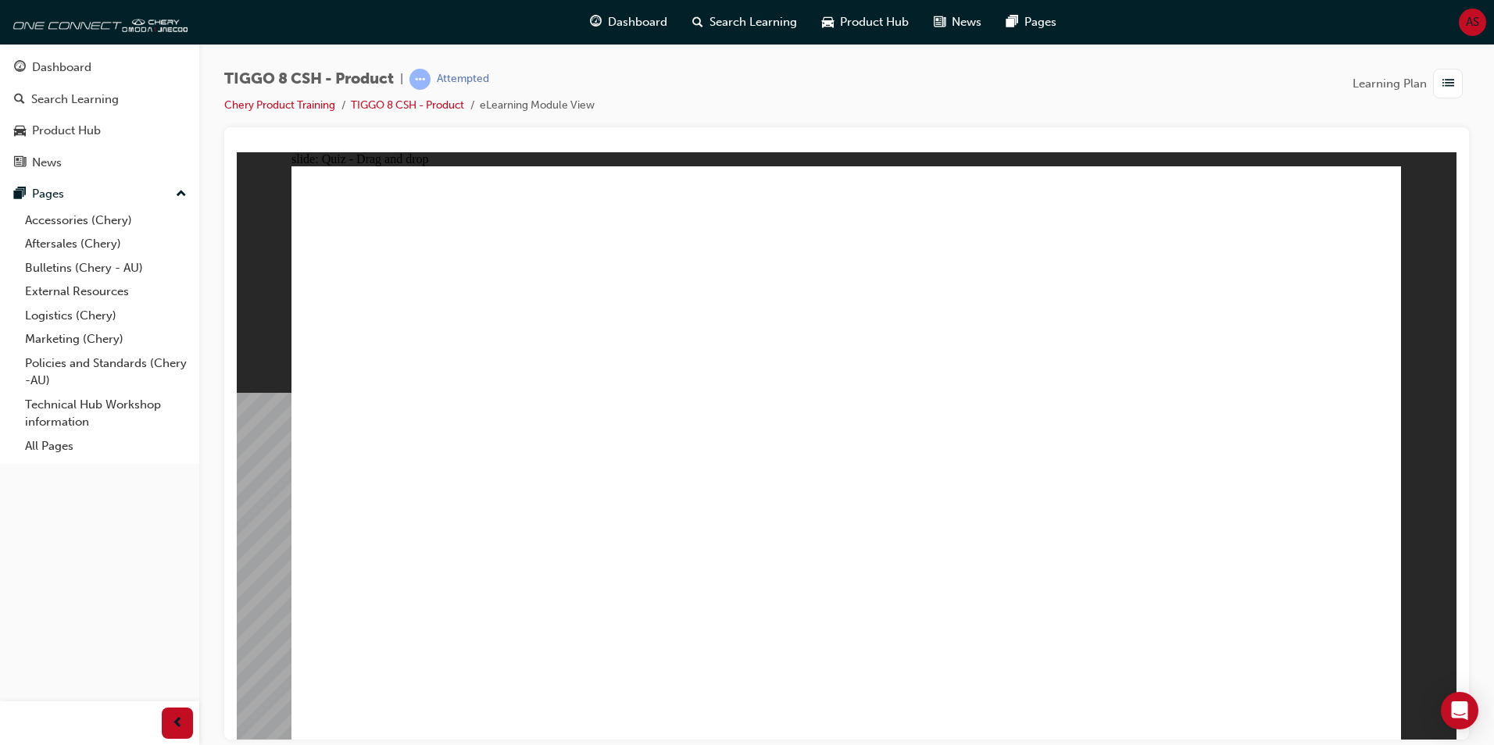
drag, startPoint x: 1041, startPoint y: 242, endPoint x: 987, endPoint y: 524, distance: 287.0
drag, startPoint x: 1278, startPoint y: 261, endPoint x: 1001, endPoint y: 548, distance: 398.9
drag, startPoint x: 1227, startPoint y: 226, endPoint x: 1028, endPoint y: 599, distance: 423.2
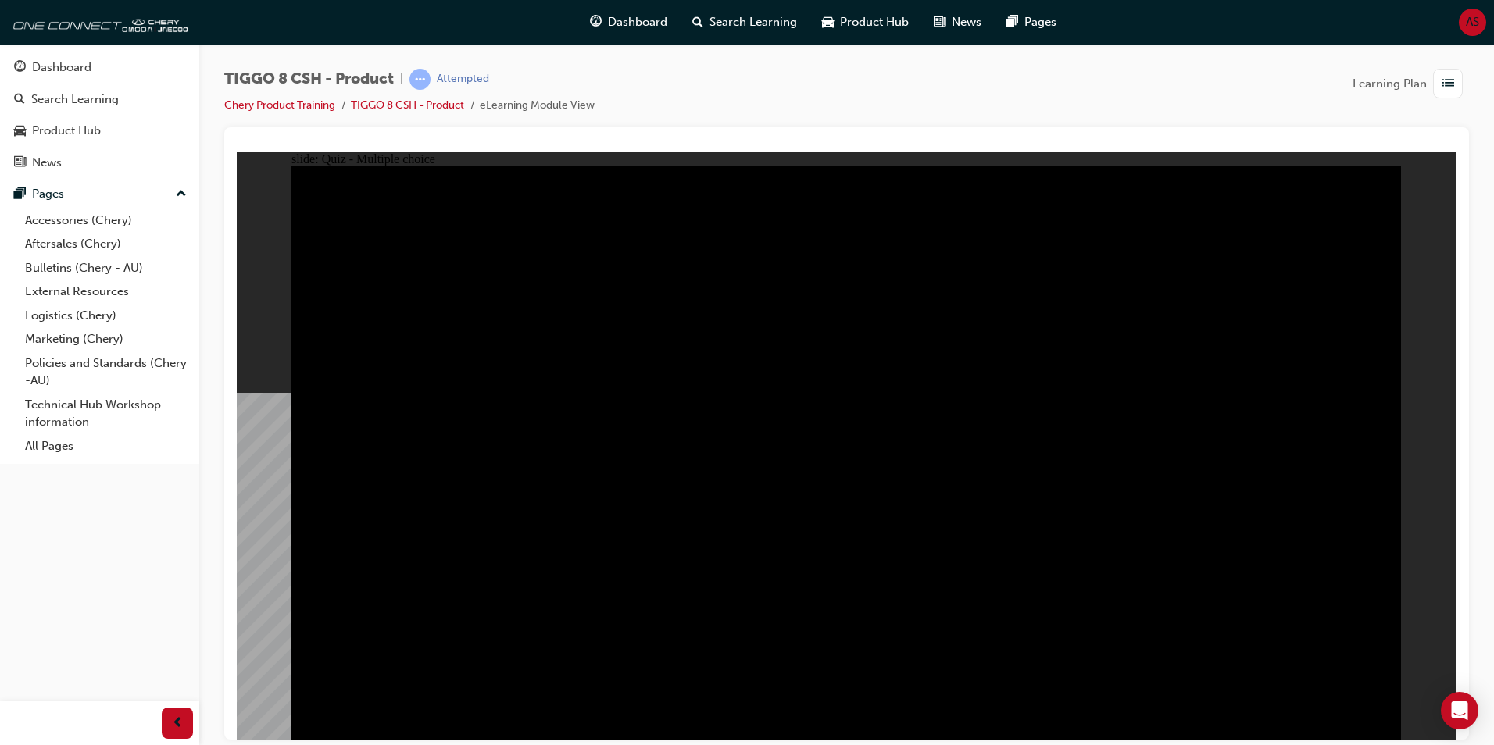
radio input "true"
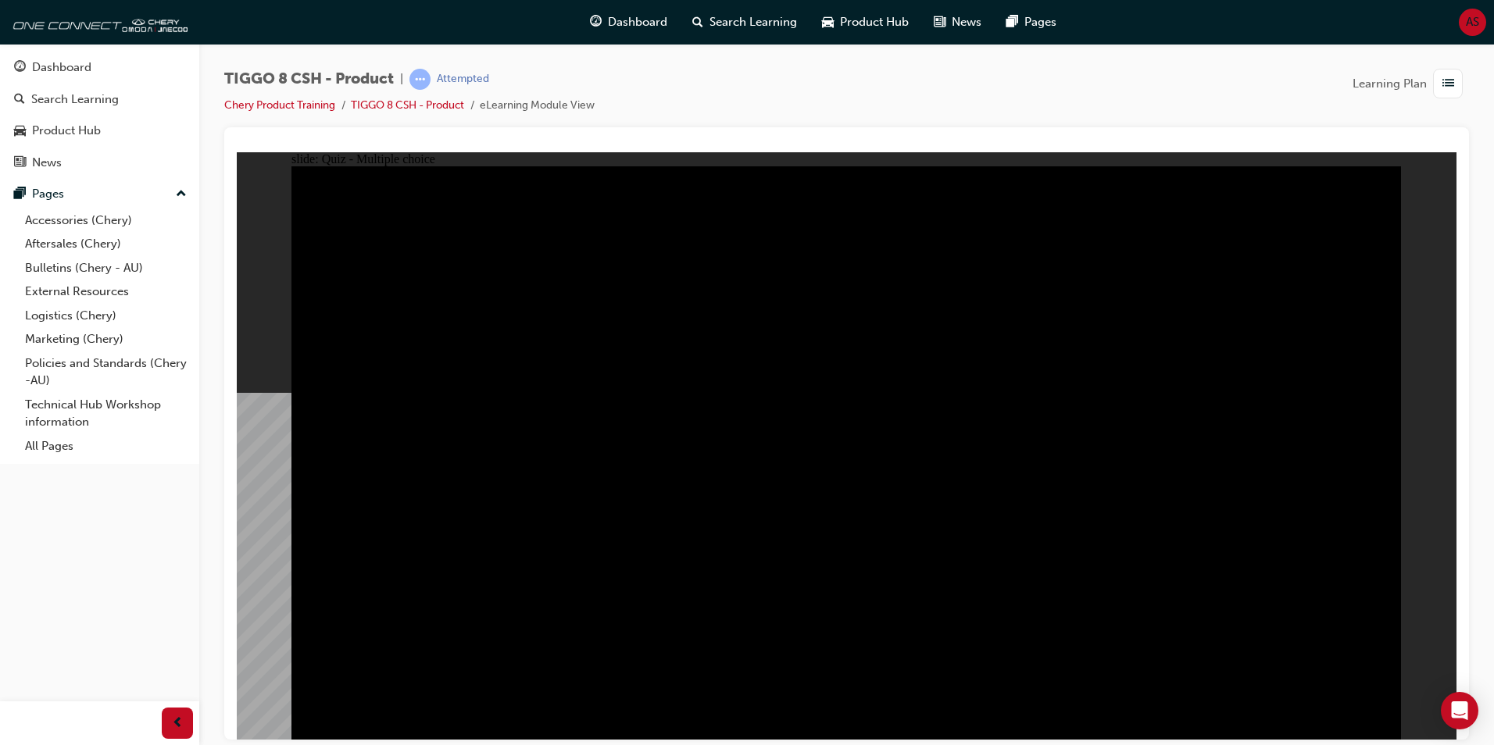
radio input "true"
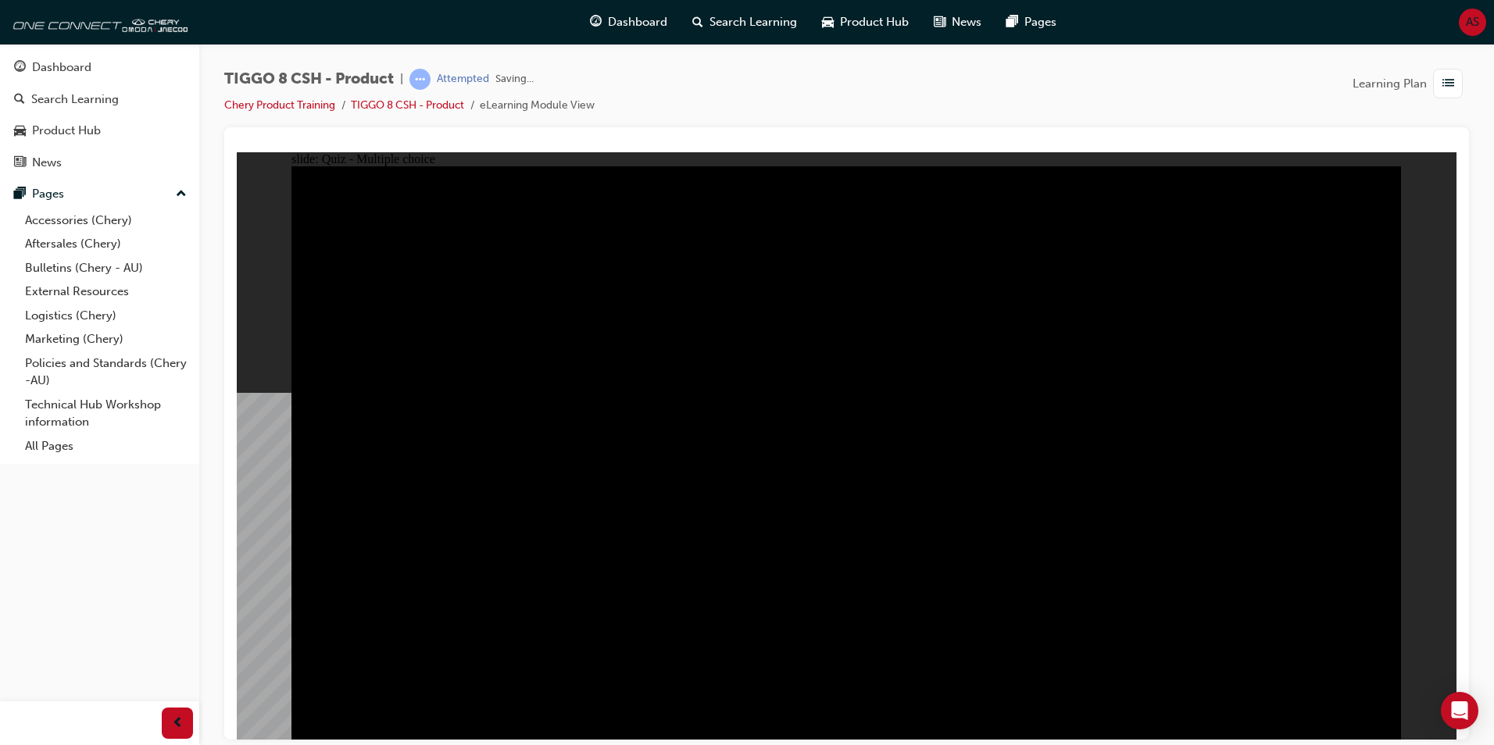
checkbox input "true"
drag, startPoint x: 999, startPoint y: 539, endPoint x: 1052, endPoint y: 537, distance: 53.1
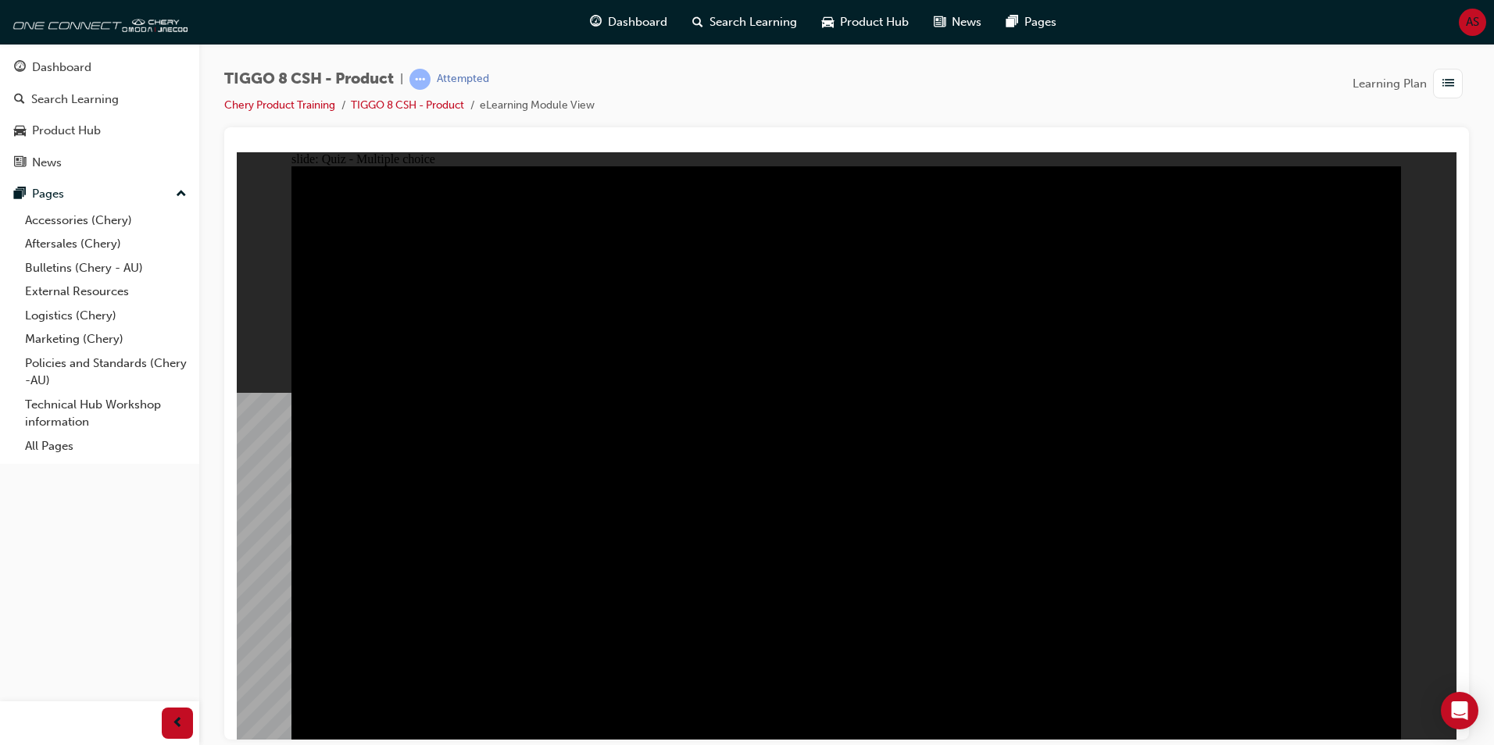
checkbox input "true"
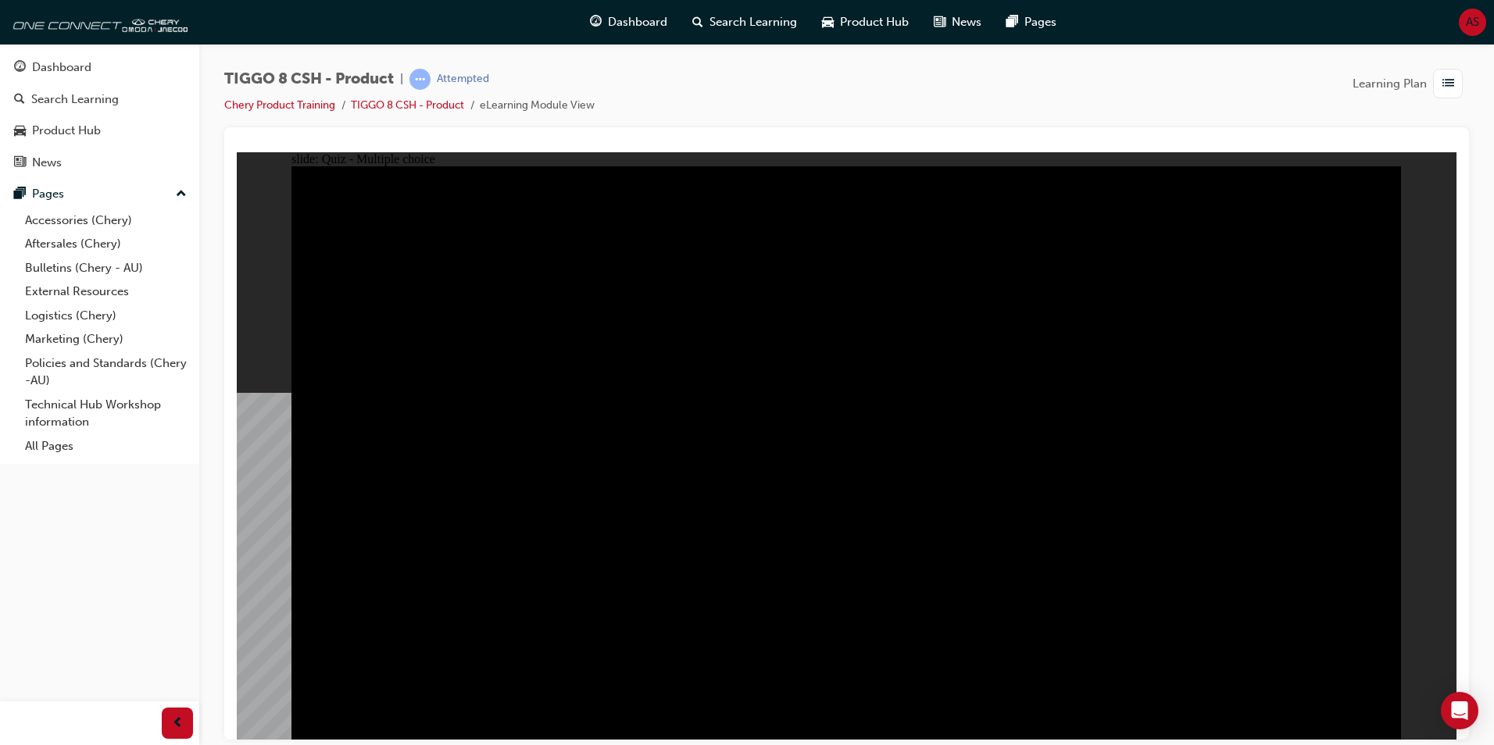
checkbox input "true"
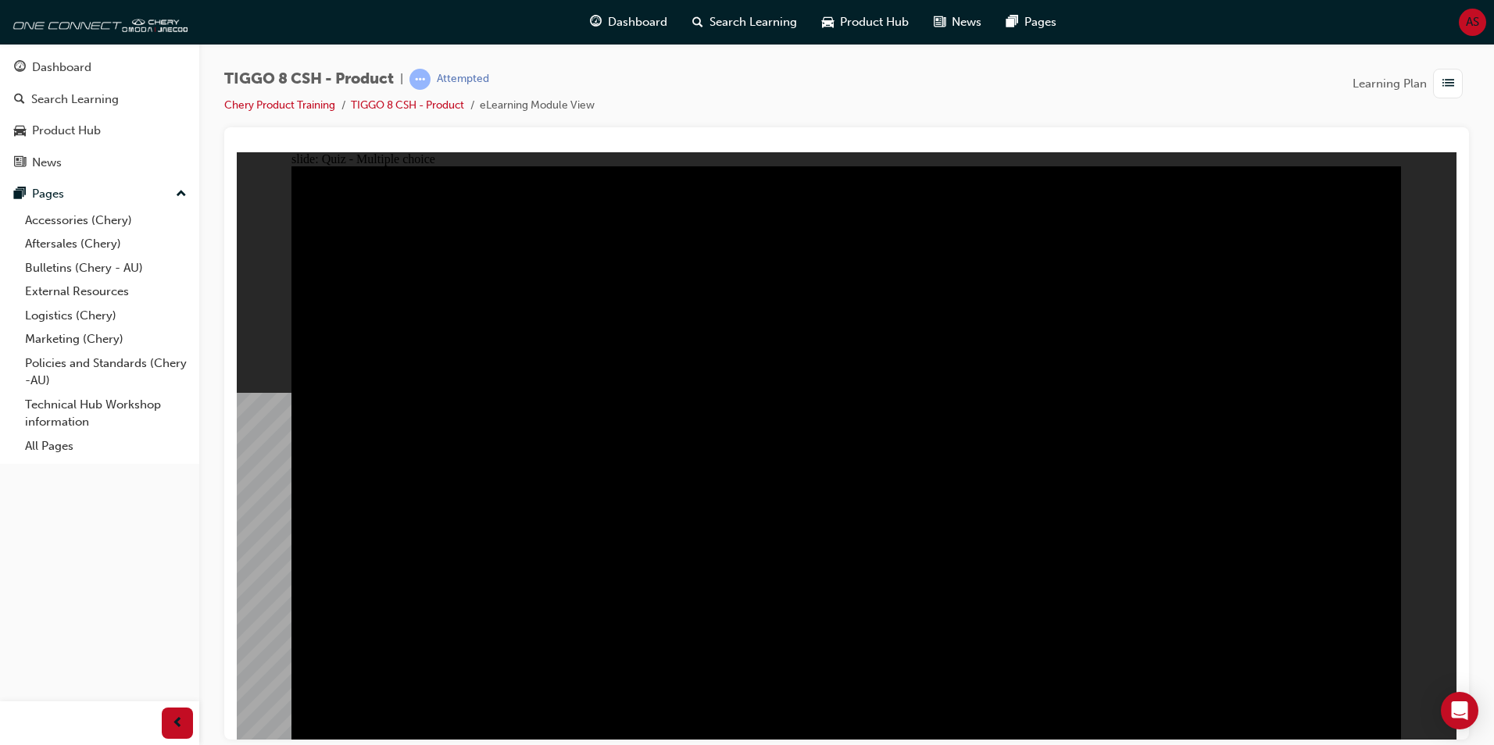
drag, startPoint x: 911, startPoint y: 514, endPoint x: 903, endPoint y: 523, distance: 12.2
checkbox input "true"
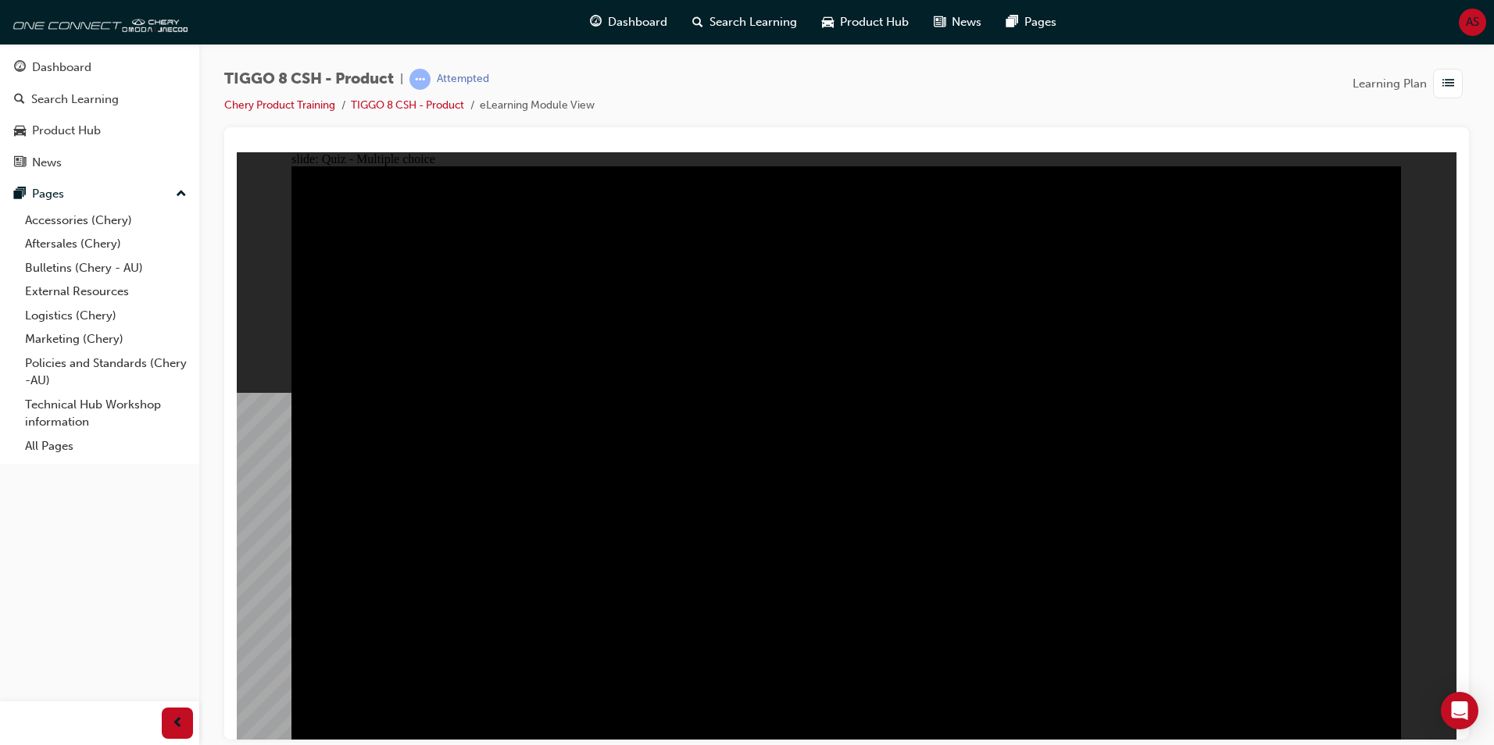
checkbox input "true"
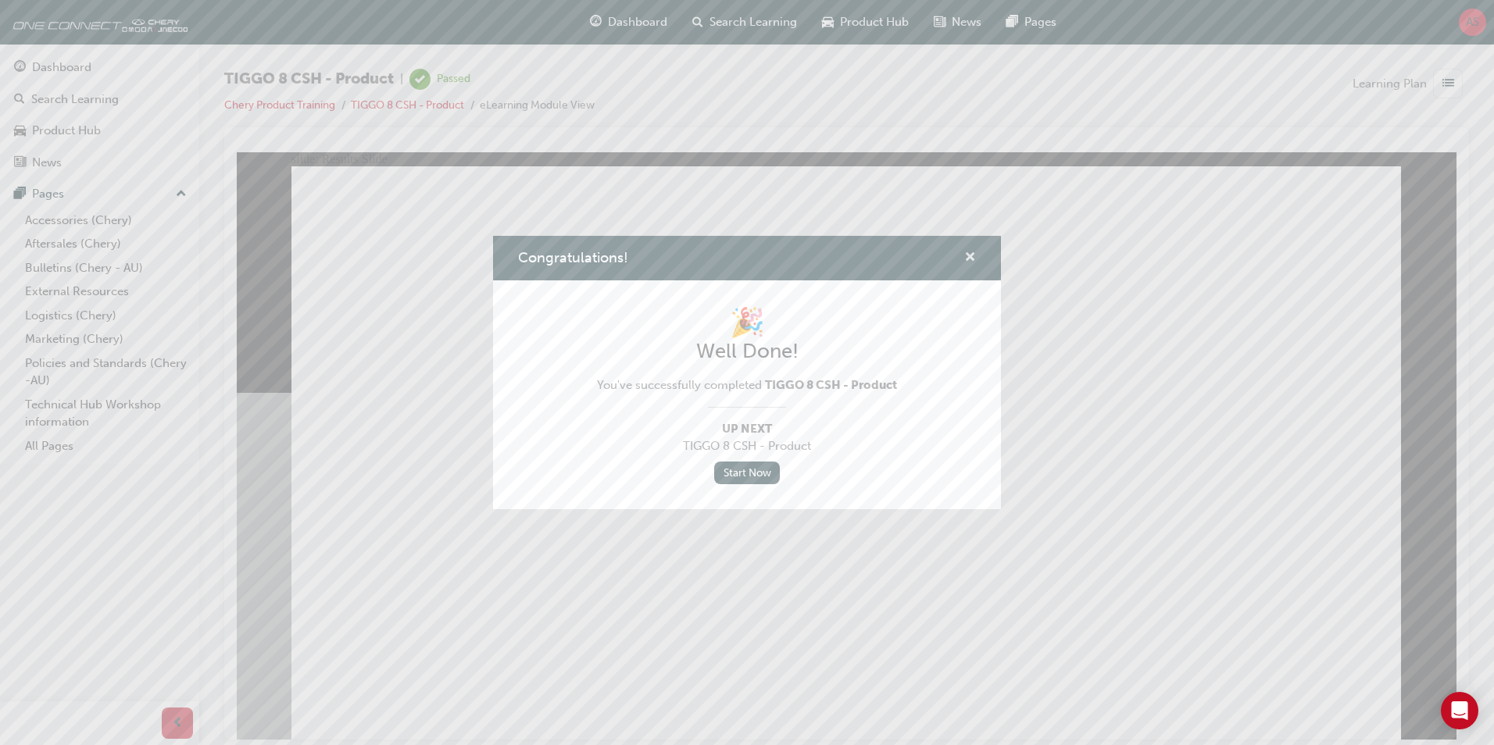
click at [966, 257] on span "cross-icon" at bounding box center [970, 259] width 12 height 14
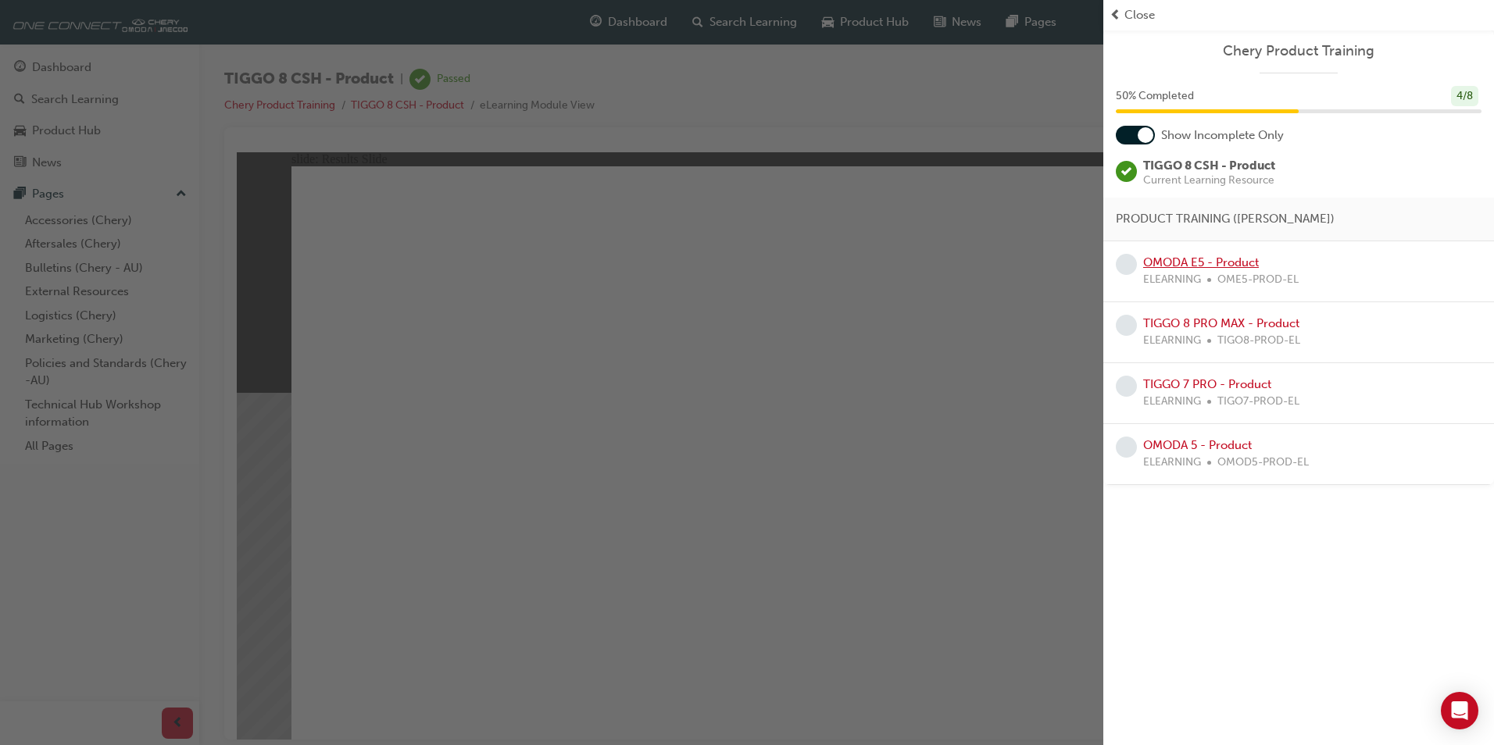
click at [1188, 267] on link "OMODA E5 - Product" at bounding box center [1201, 262] width 116 height 14
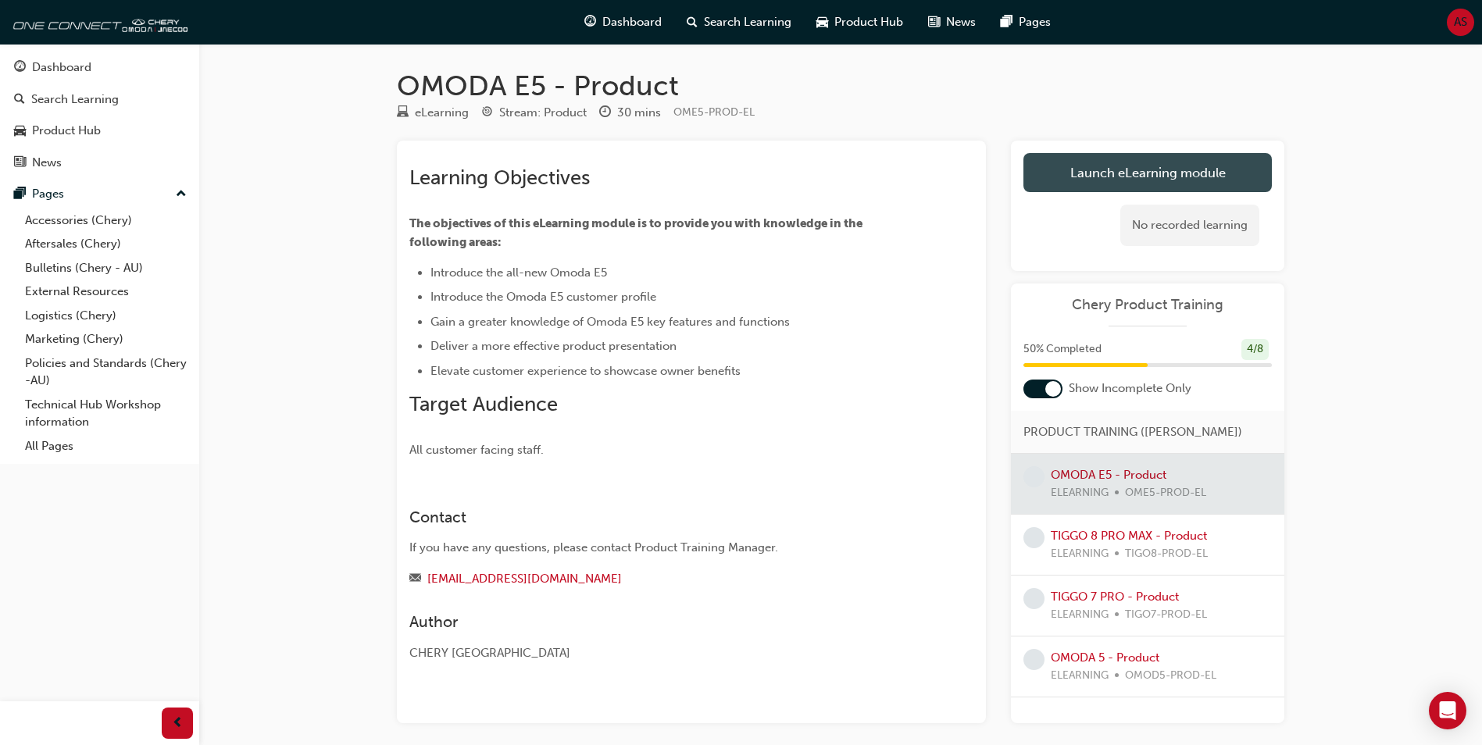
click at [1173, 180] on link "Launch eLearning module" at bounding box center [1147, 172] width 248 height 39
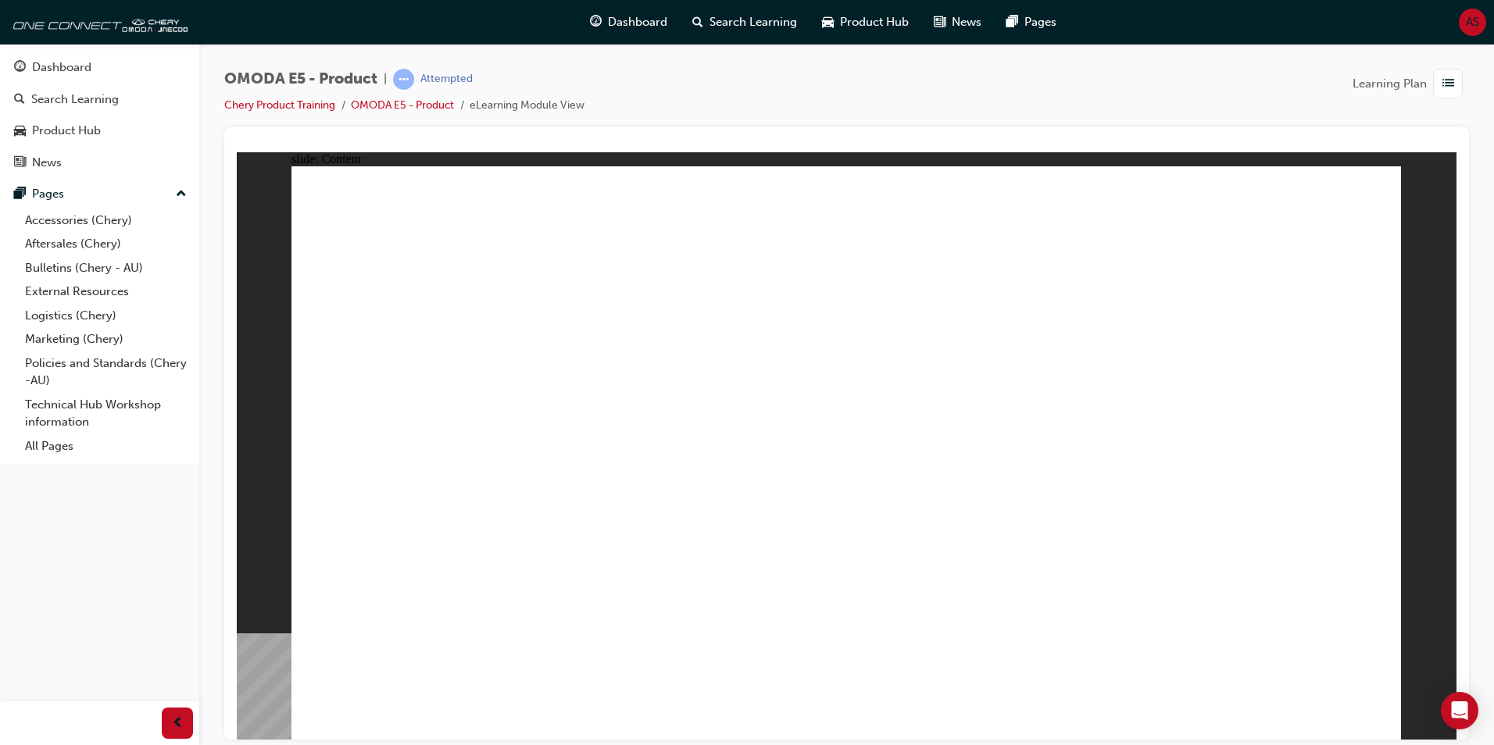
drag, startPoint x: 857, startPoint y: 379, endPoint x: 859, endPoint y: 388, distance: 9.5
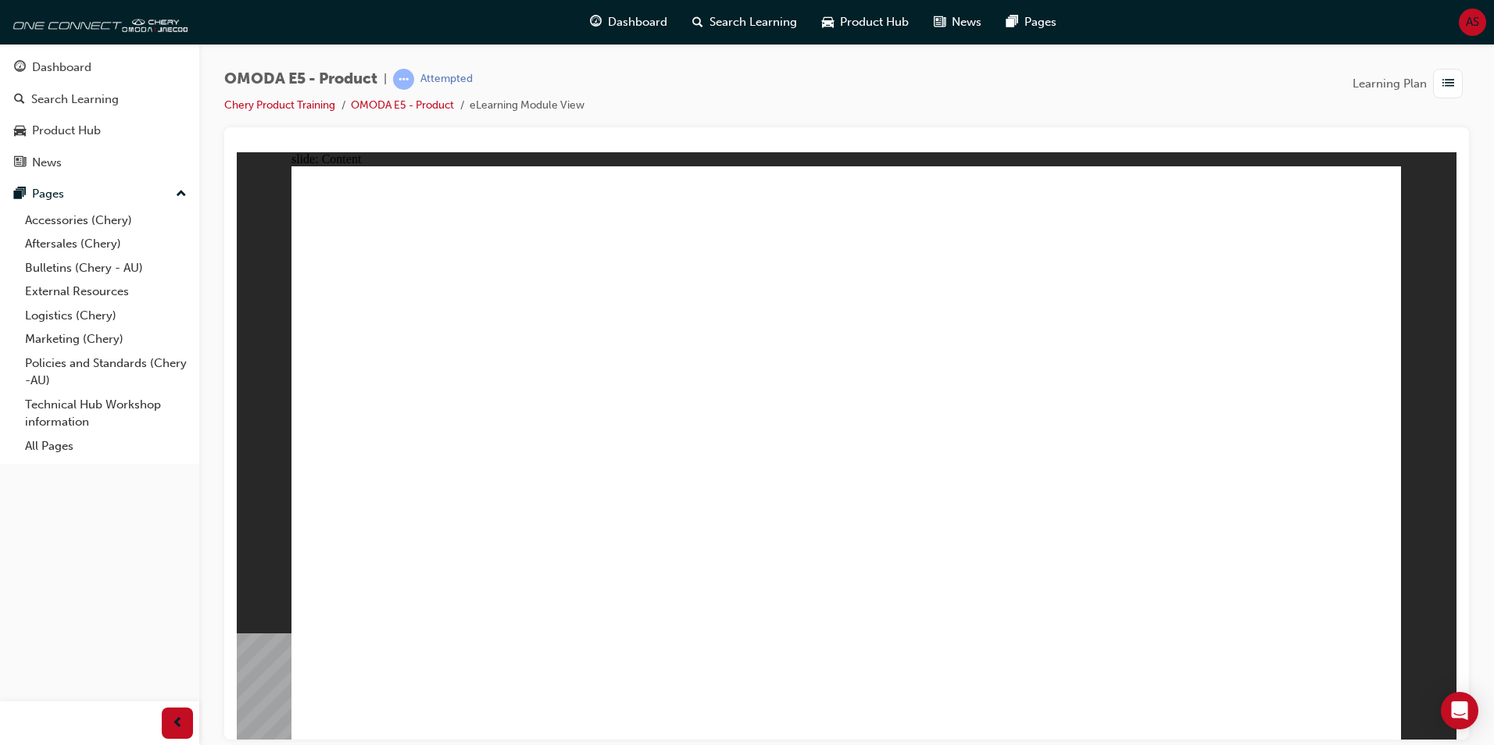
drag, startPoint x: 873, startPoint y: 478, endPoint x: 888, endPoint y: 492, distance: 21.0
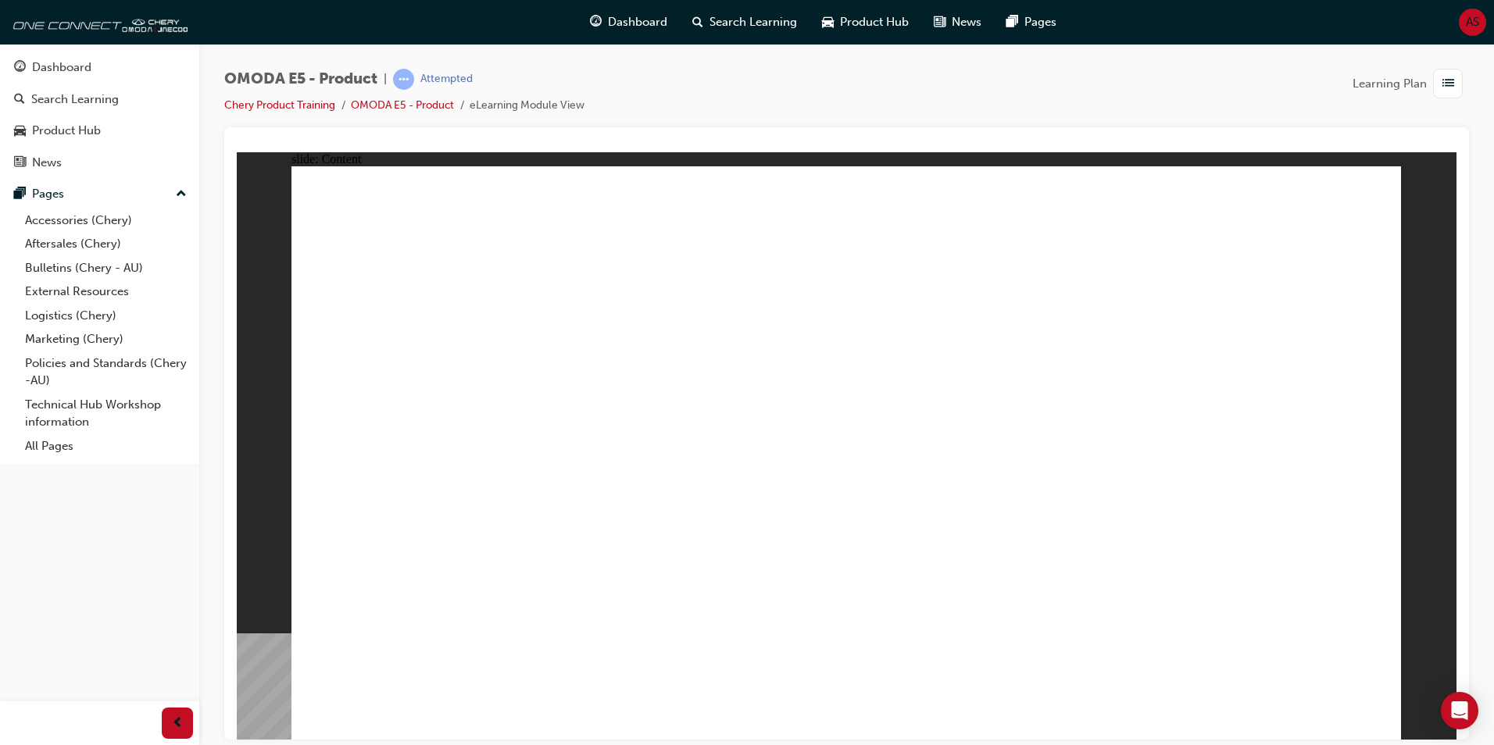
drag, startPoint x: 948, startPoint y: 634, endPoint x: 973, endPoint y: 634, distance: 25.8
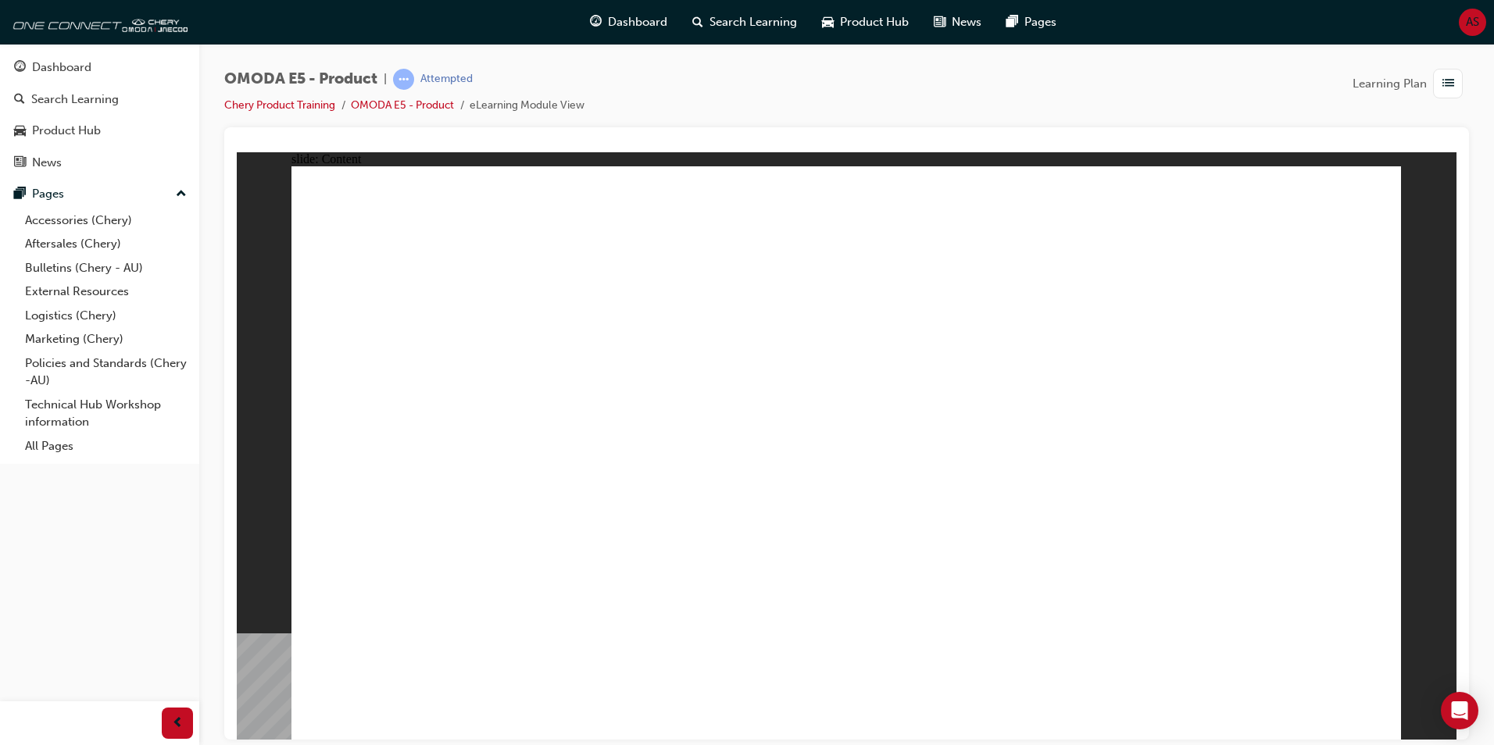
drag, startPoint x: 794, startPoint y: 571, endPoint x: 803, endPoint y: 571, distance: 9.4
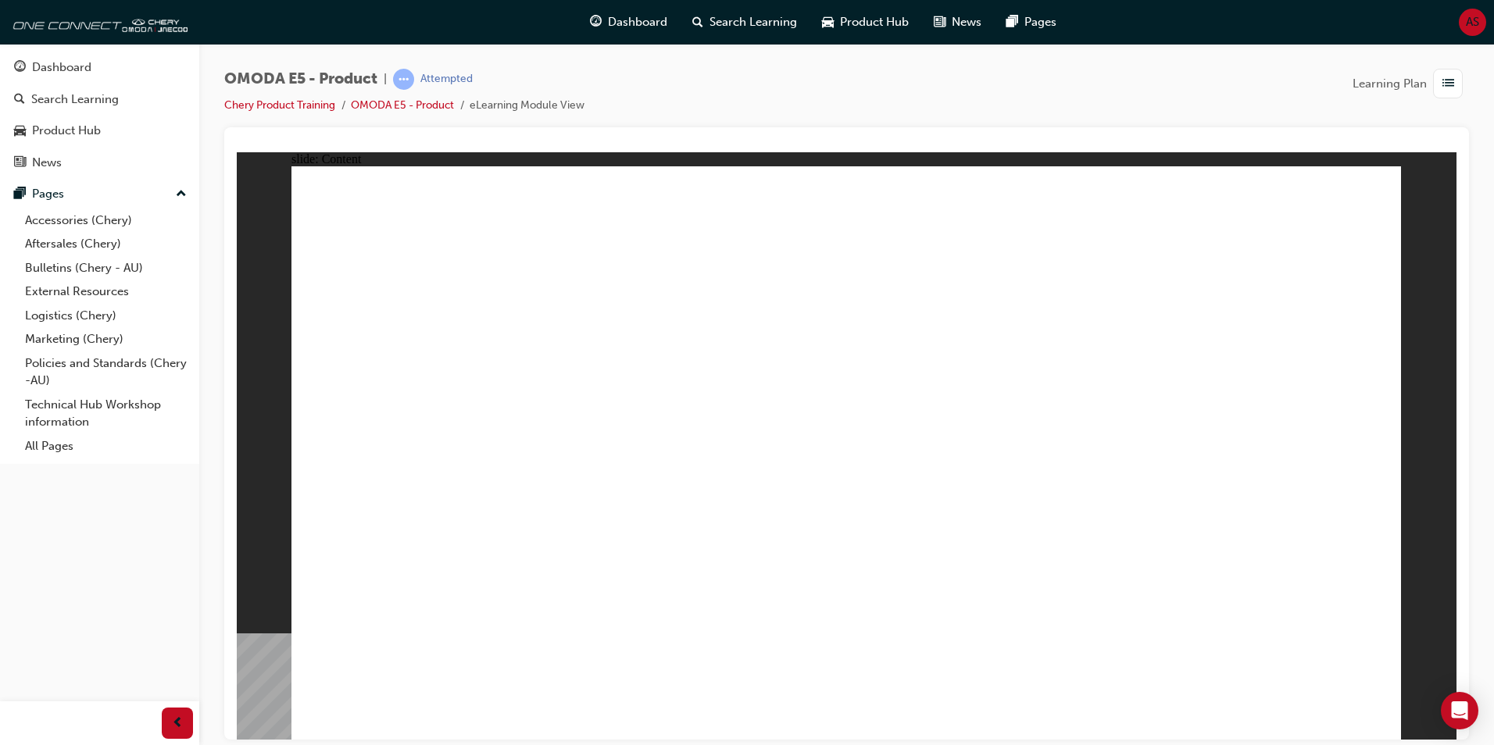
drag, startPoint x: 837, startPoint y: 596, endPoint x: 1361, endPoint y: 694, distance: 533.3
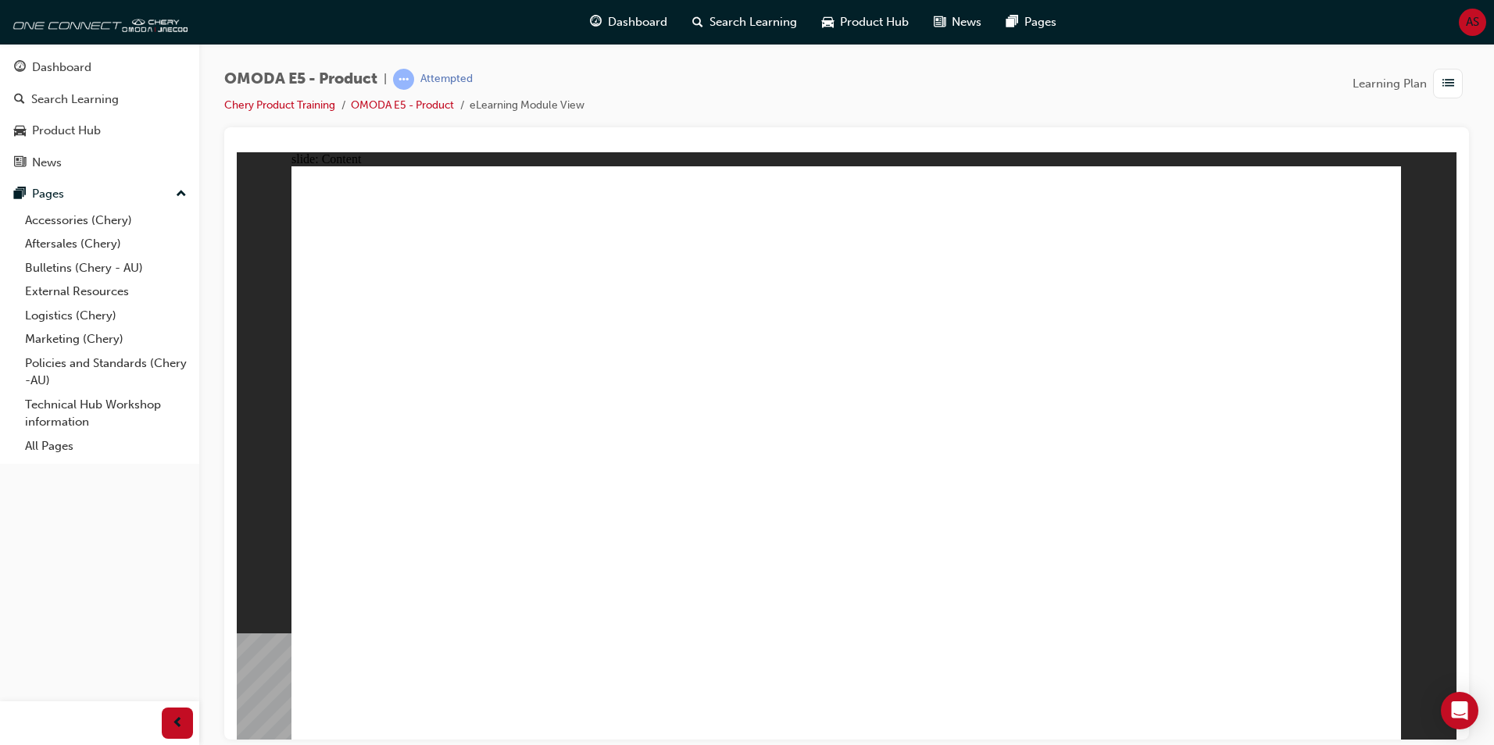
drag, startPoint x: 1044, startPoint y: 338, endPoint x: 1010, endPoint y: 375, distance: 50.3
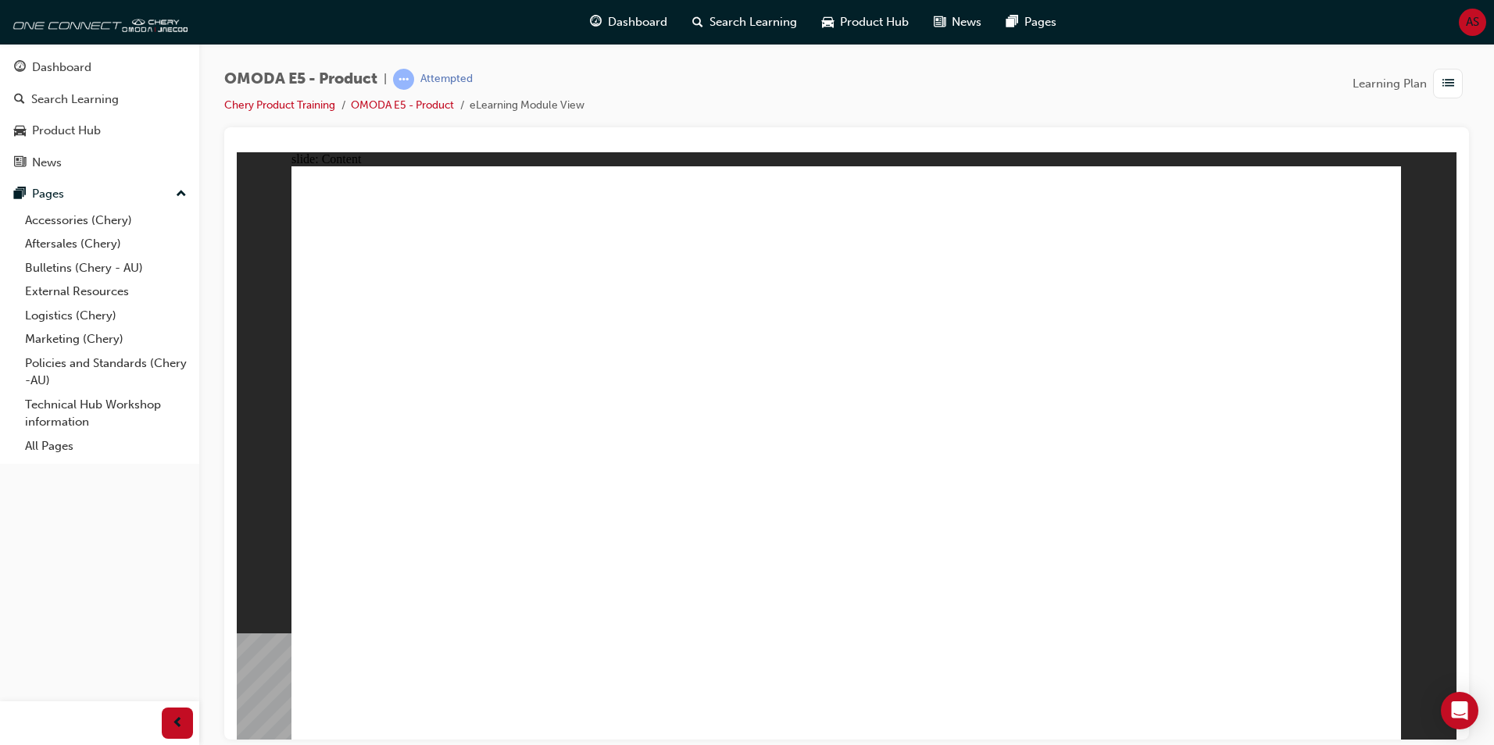
drag, startPoint x: 939, startPoint y: 555, endPoint x: 566, endPoint y: 514, distance: 375.6
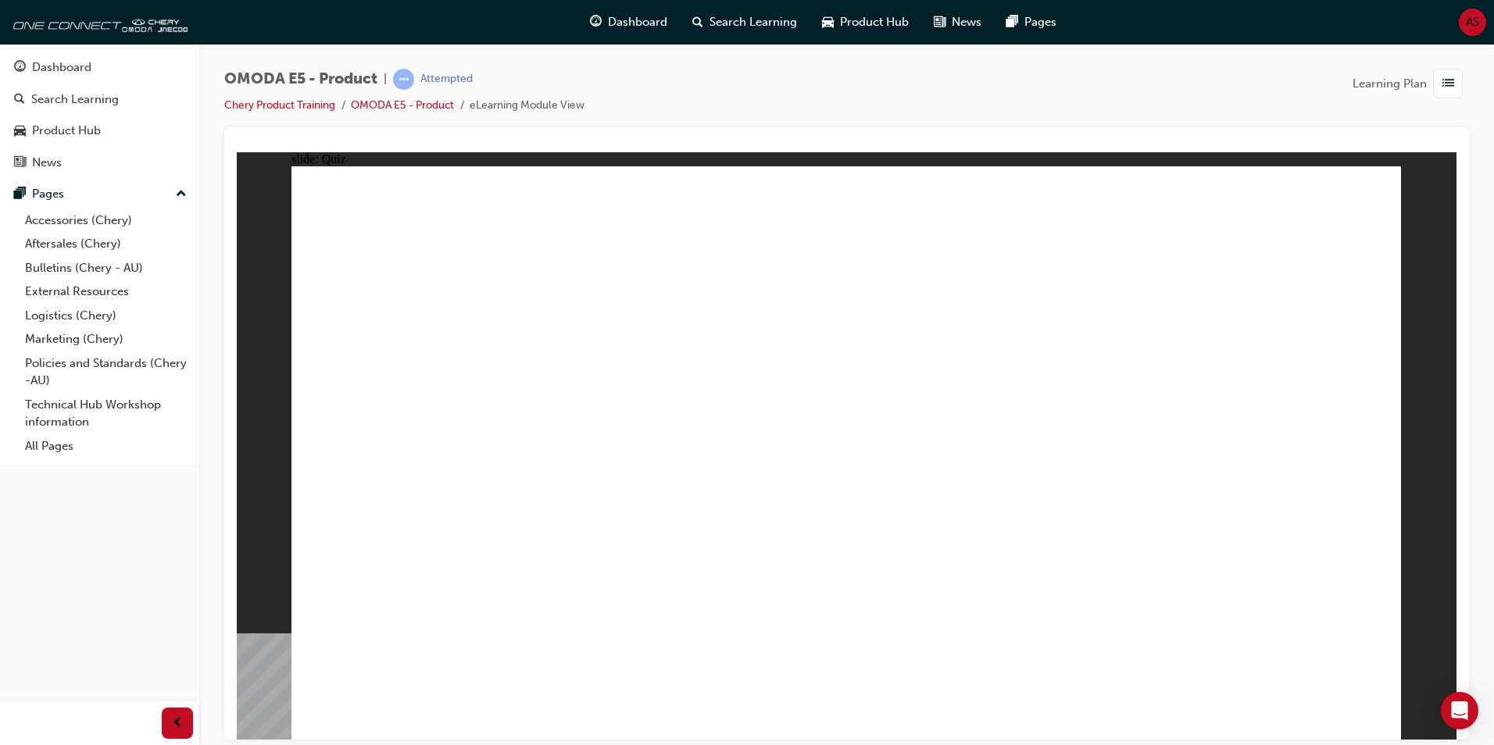
radio input "true"
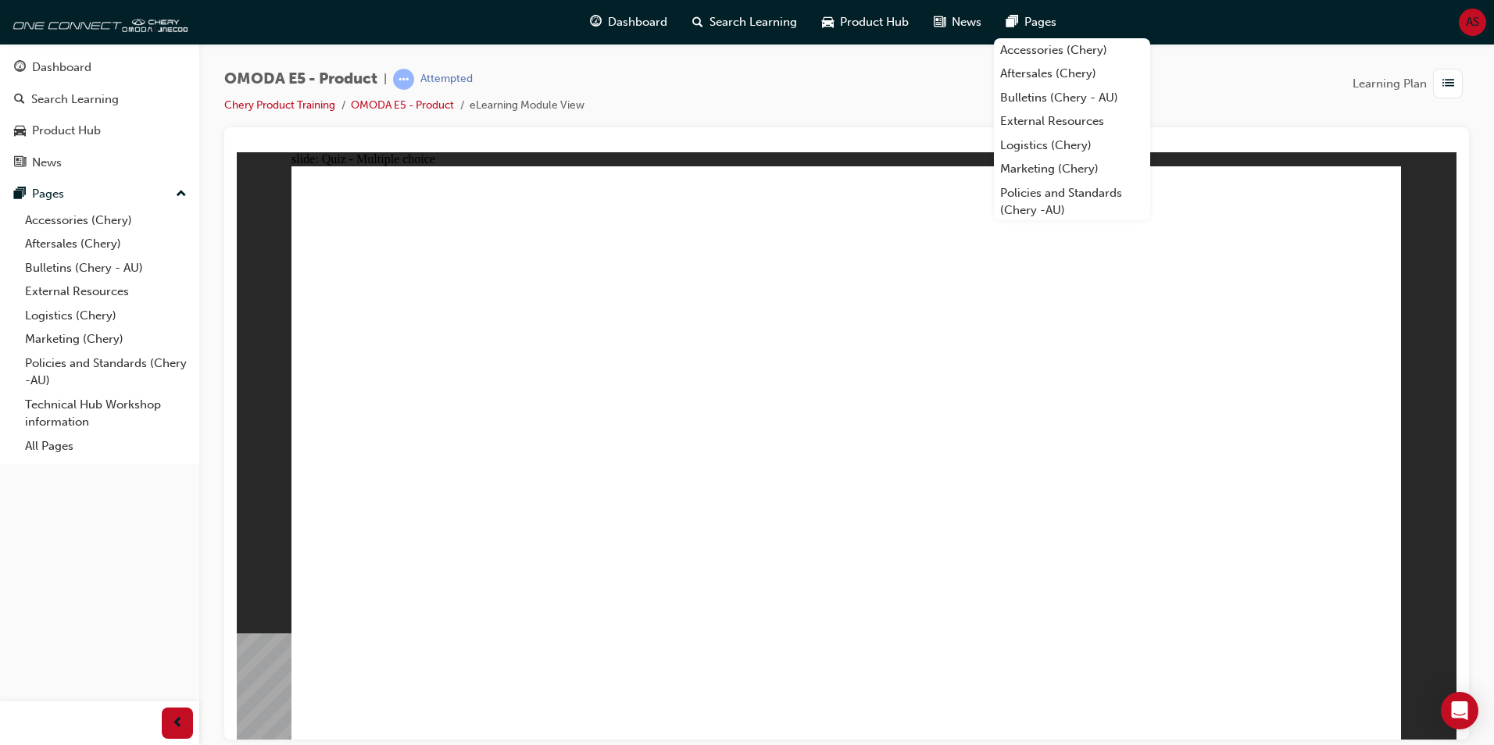
radio input "true"
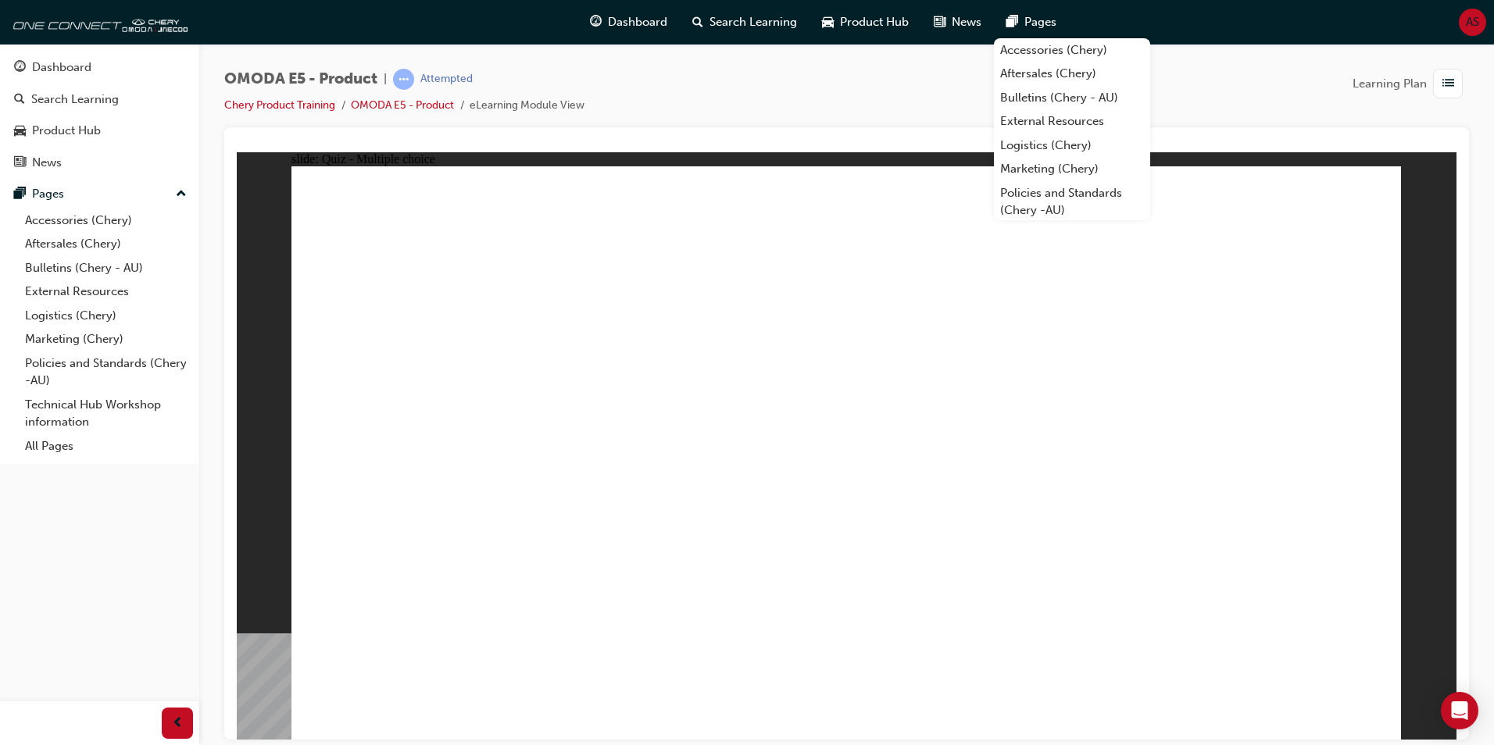
radio input "true"
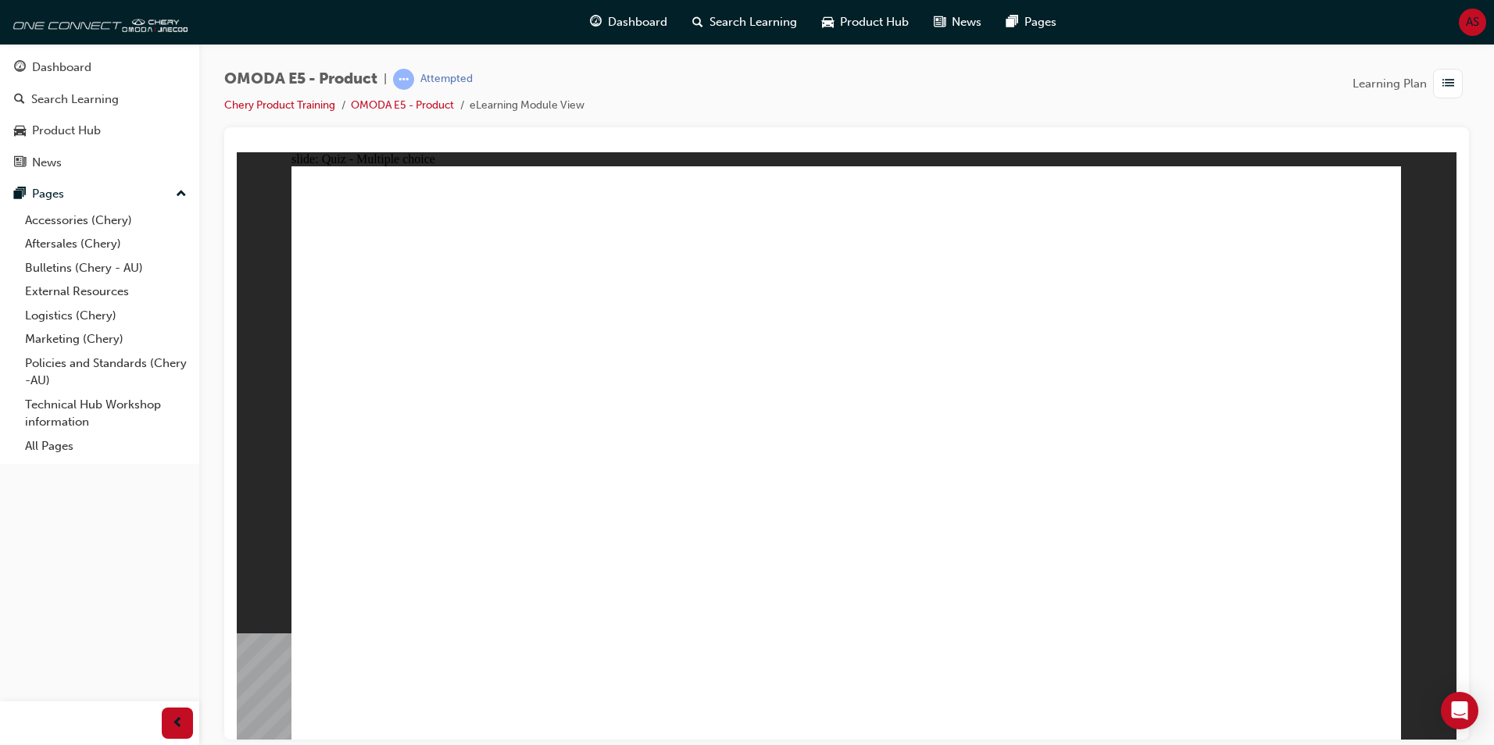
radio input "true"
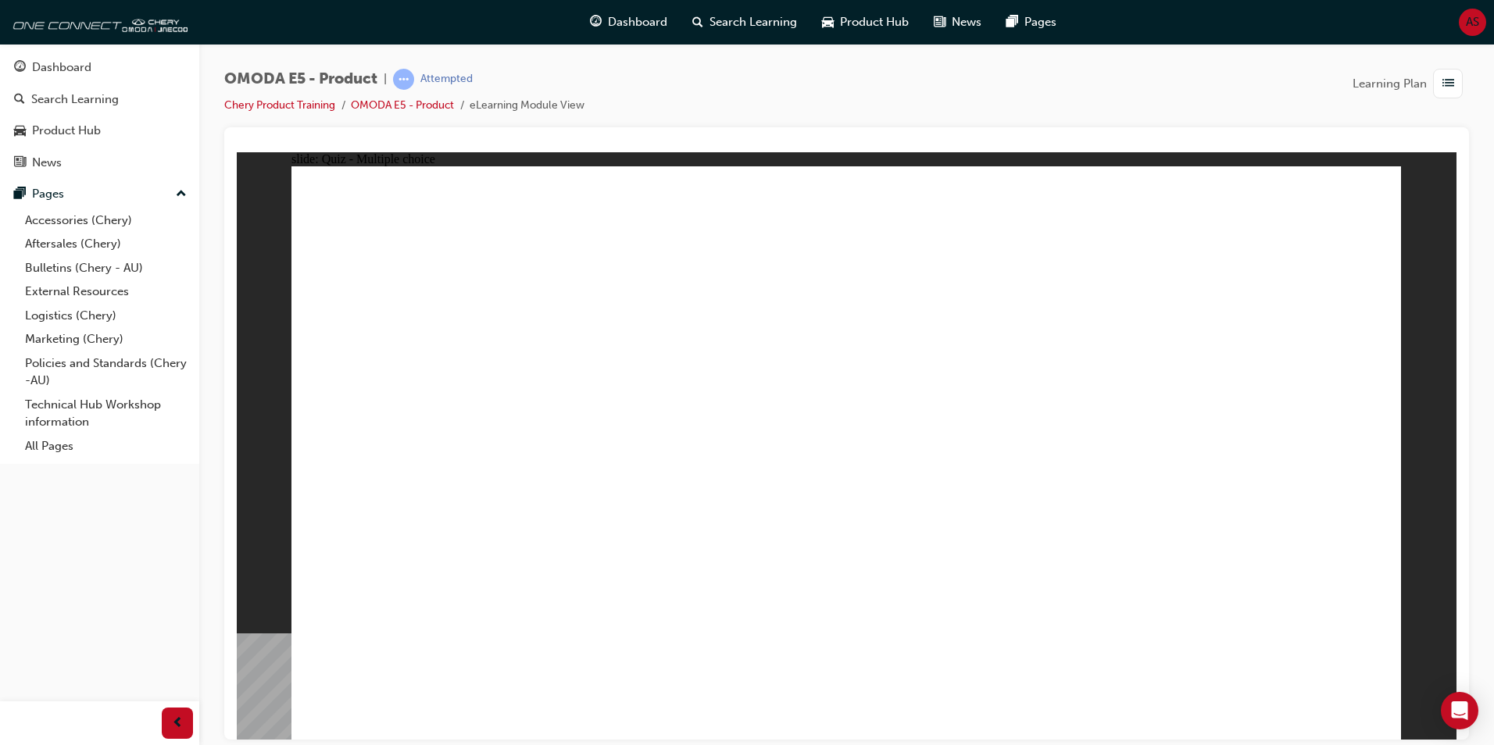
radio input "true"
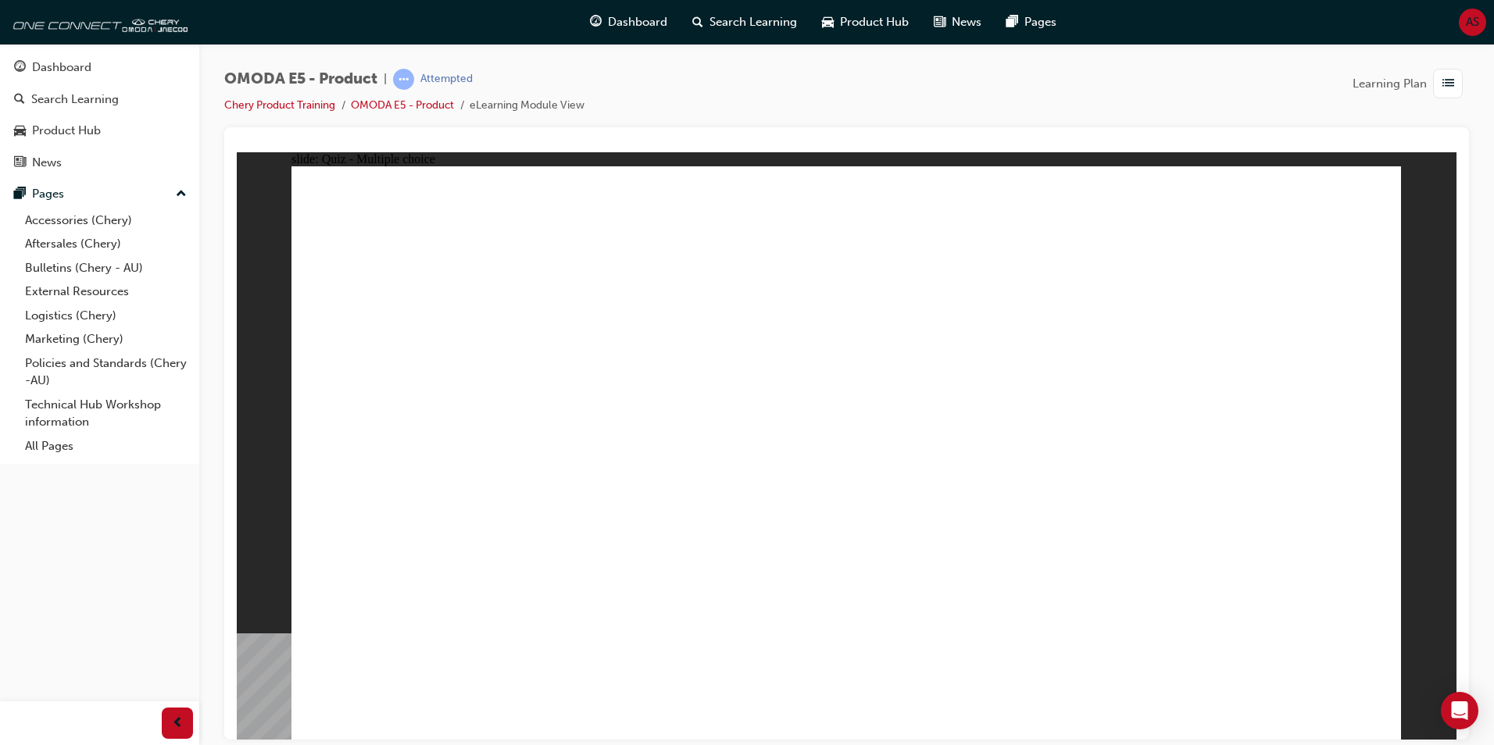
radio input "true"
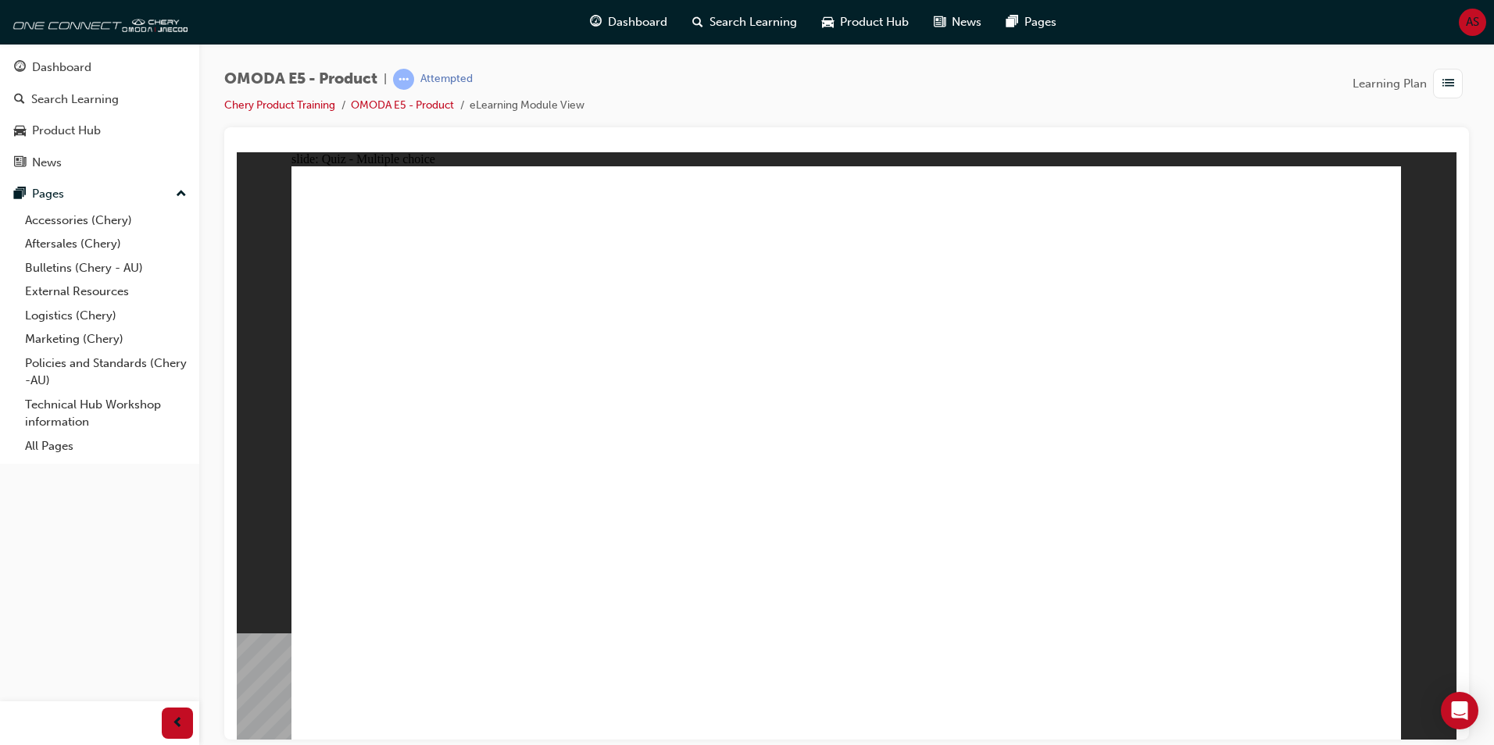
radio input "true"
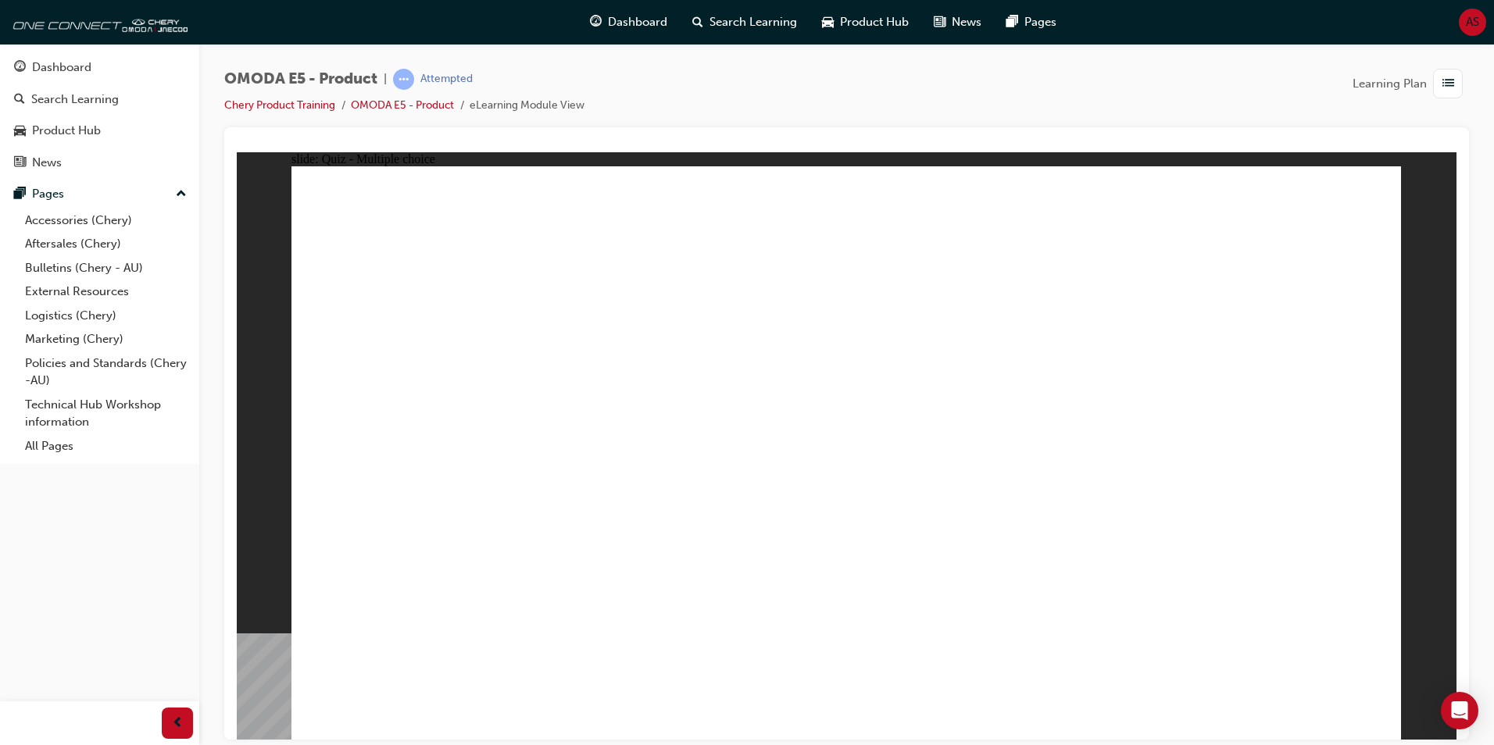
radio input "false"
radio input "true"
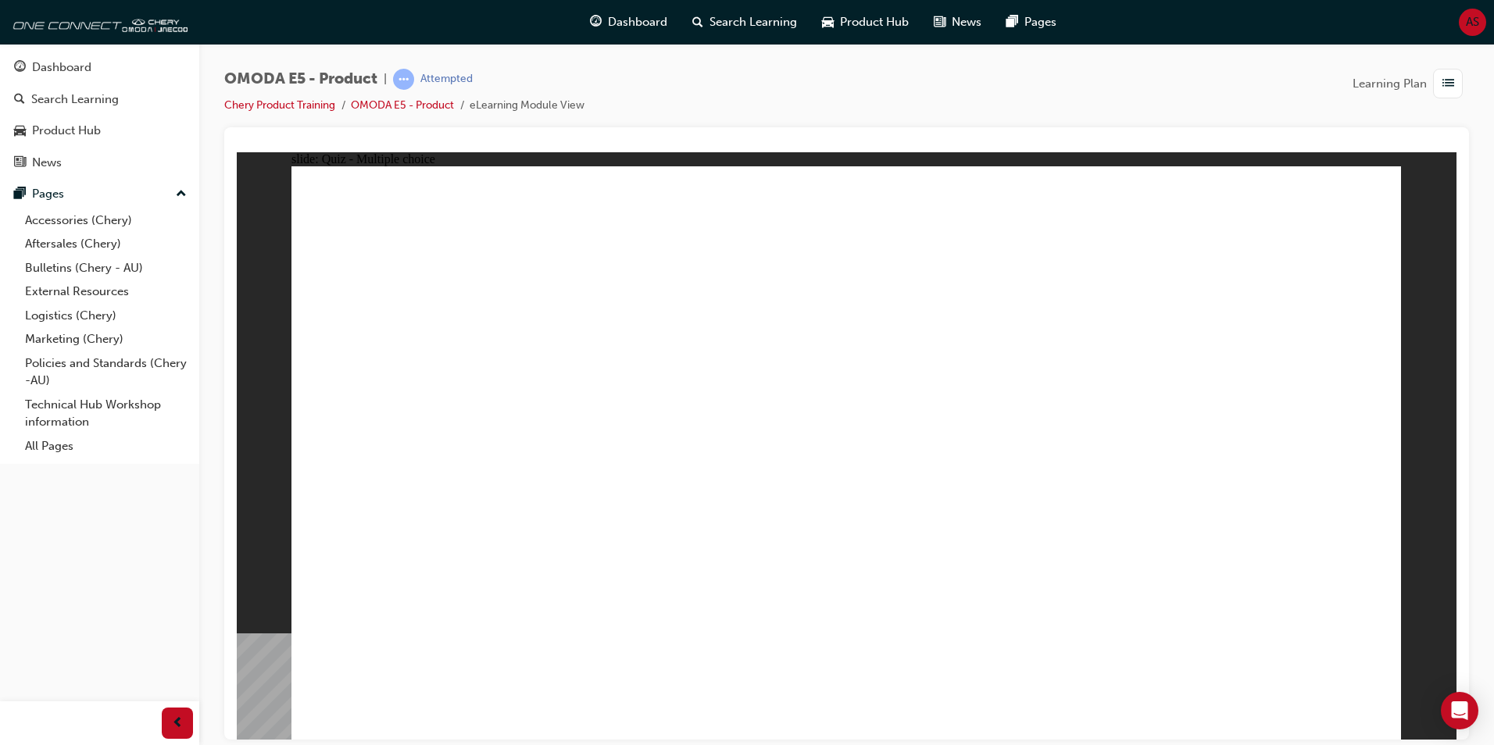
radio input "true"
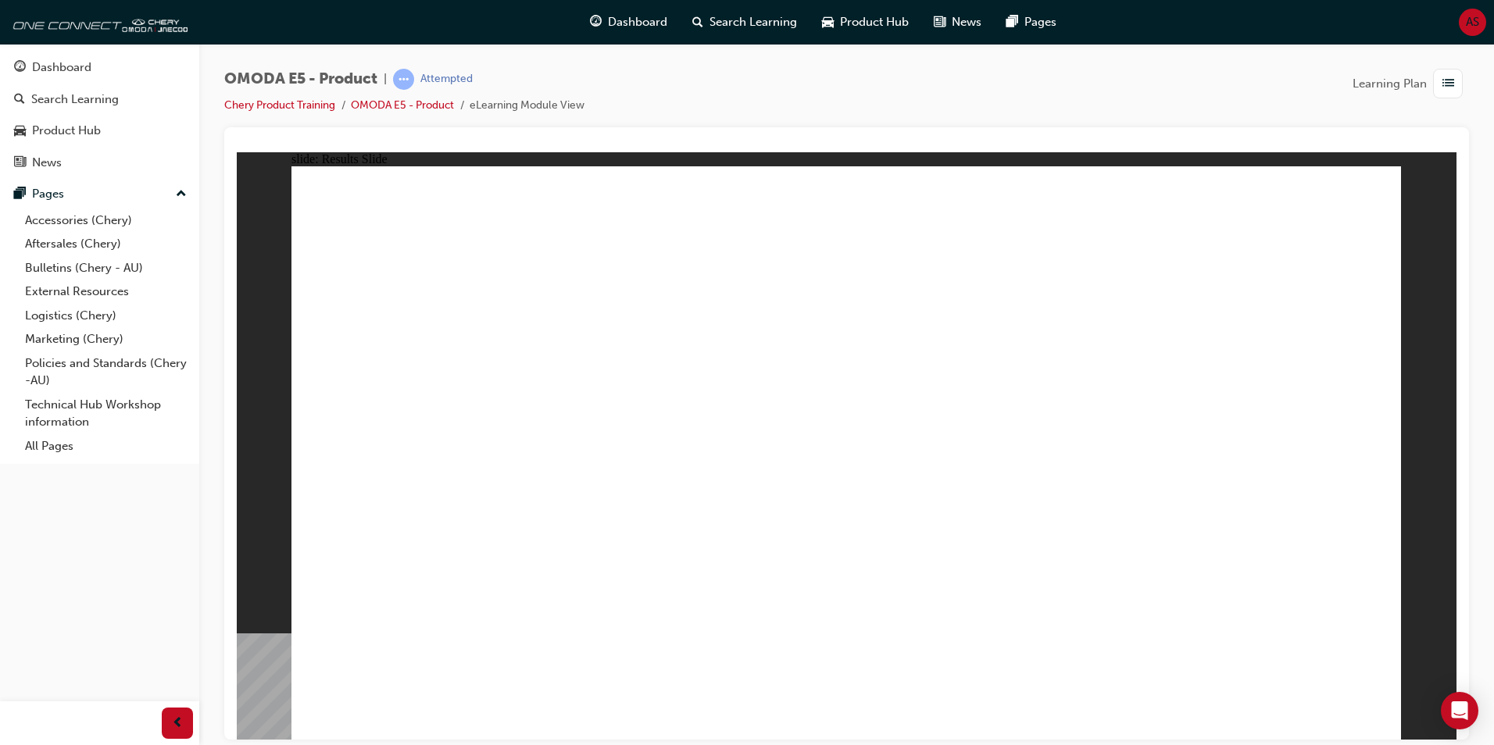
radio input "true"
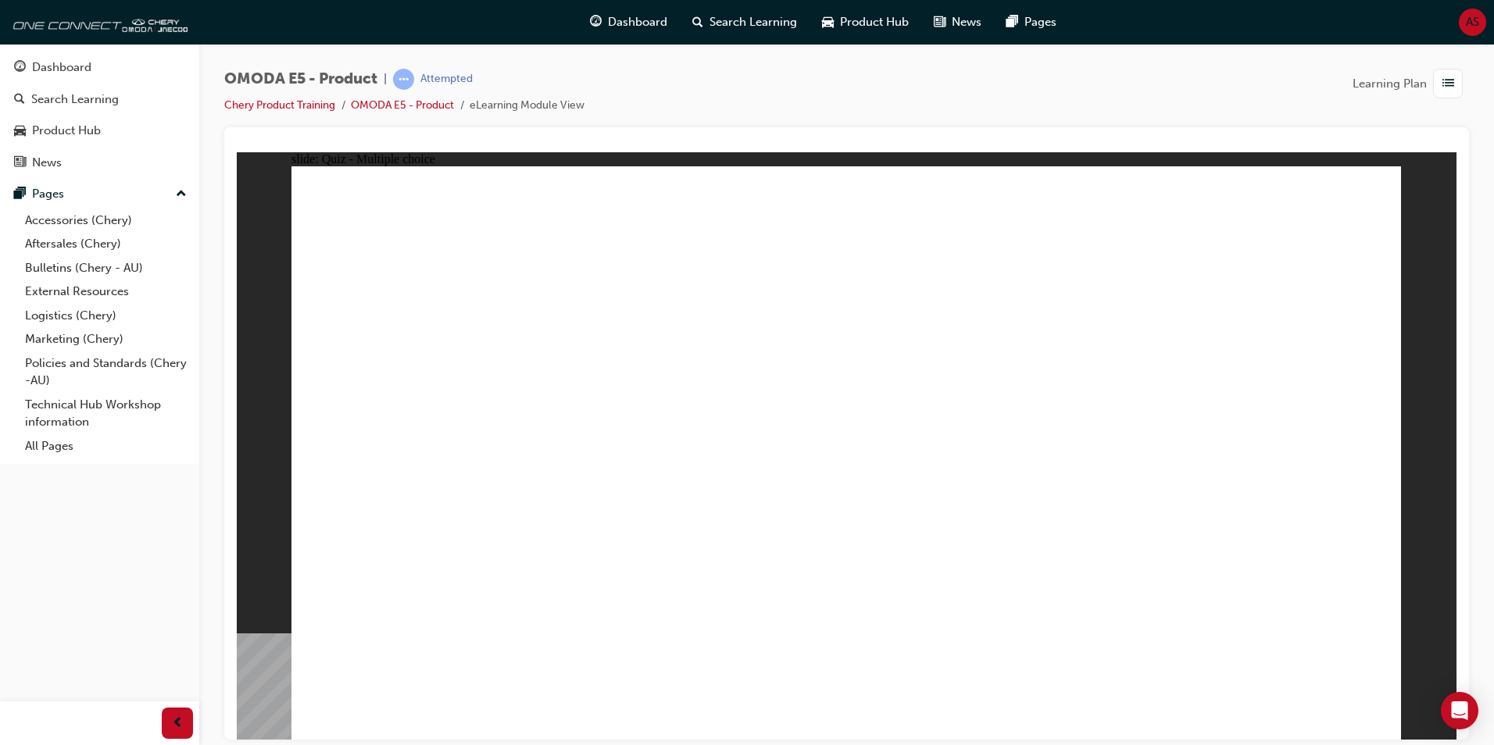
radio input "true"
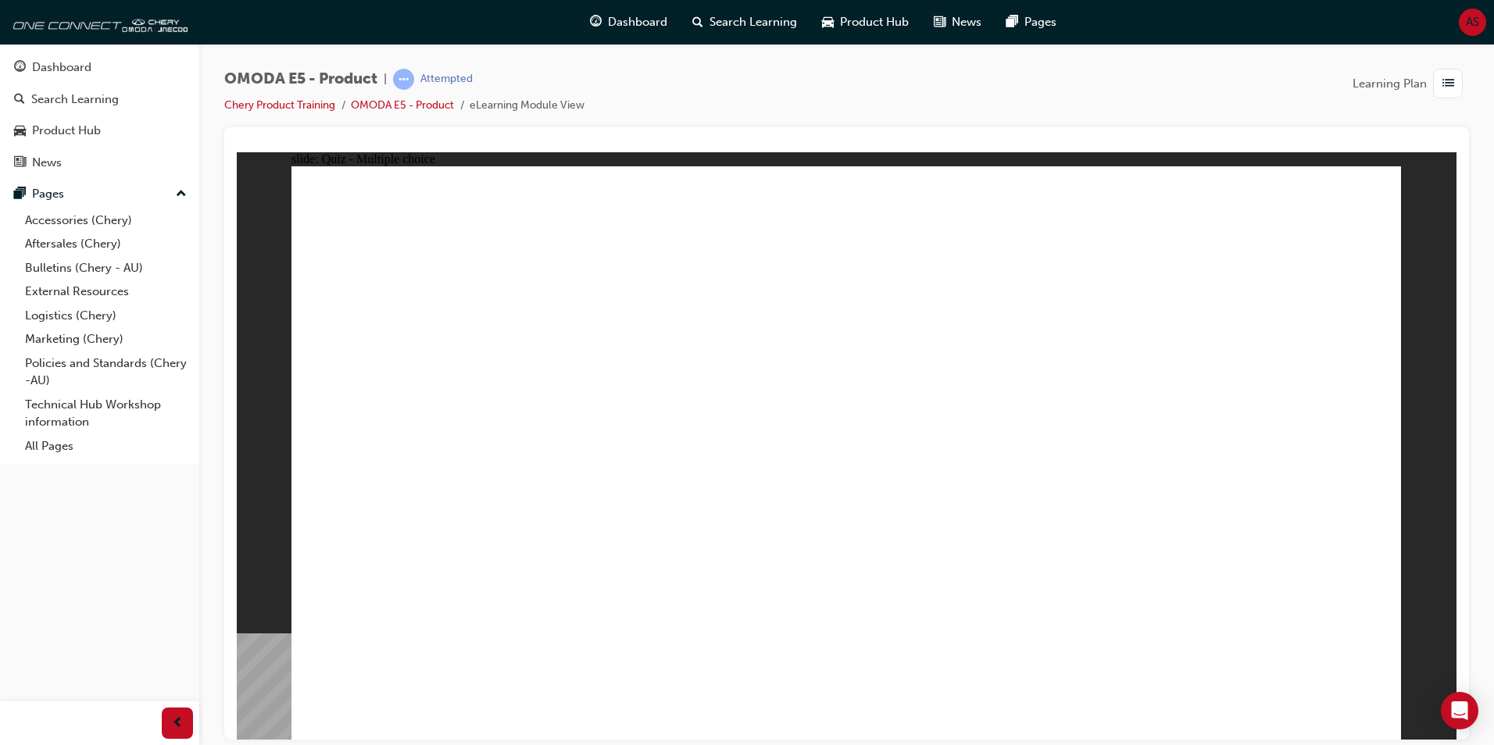
radio input "true"
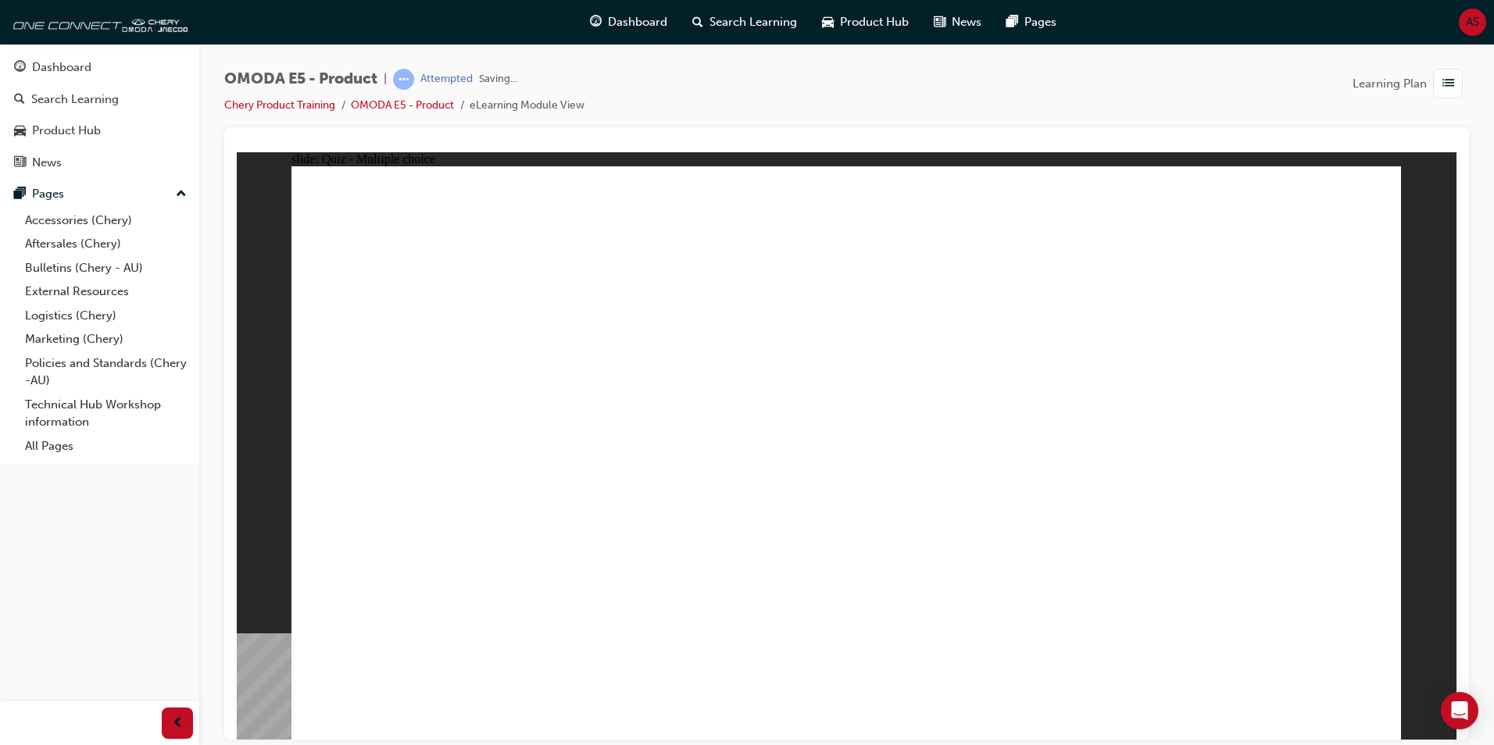
radio input "true"
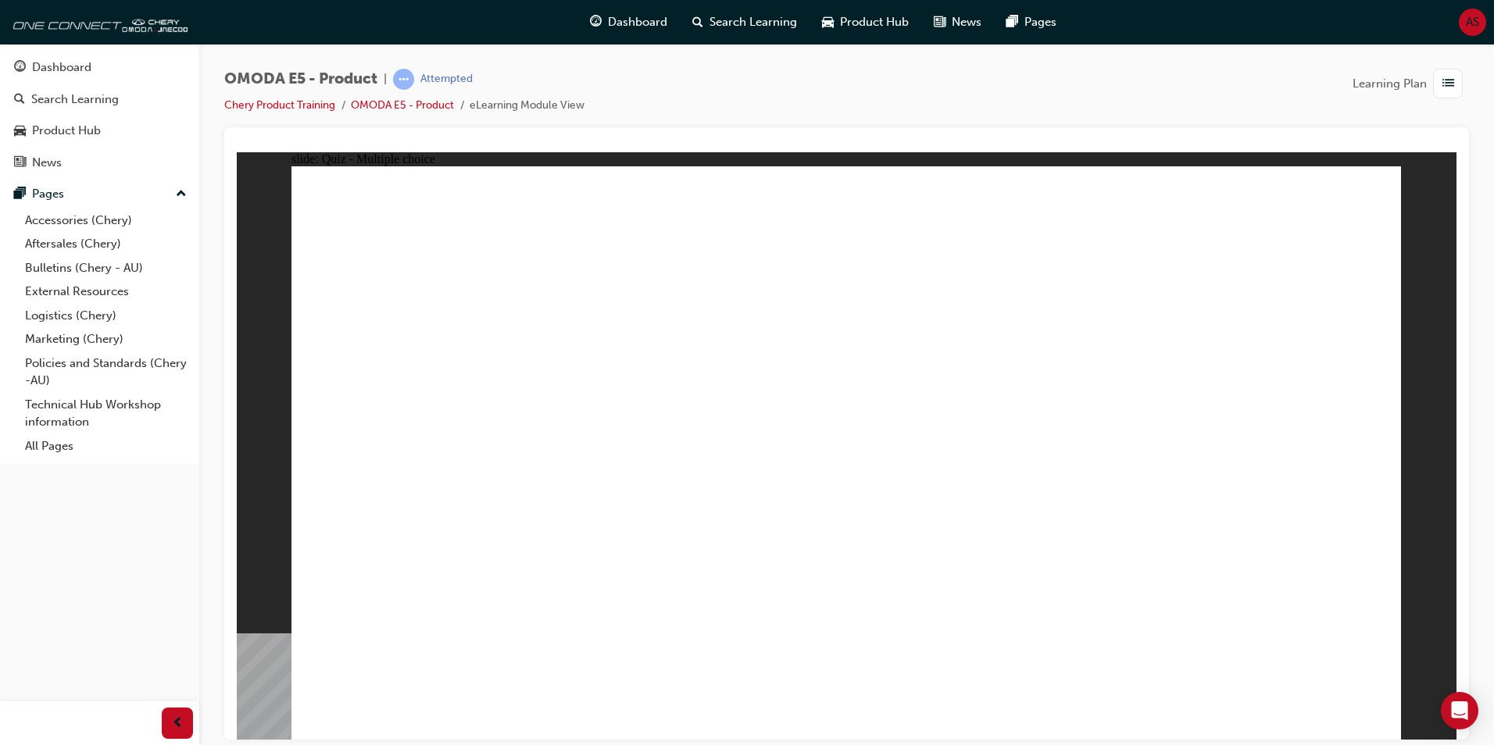
radio input "true"
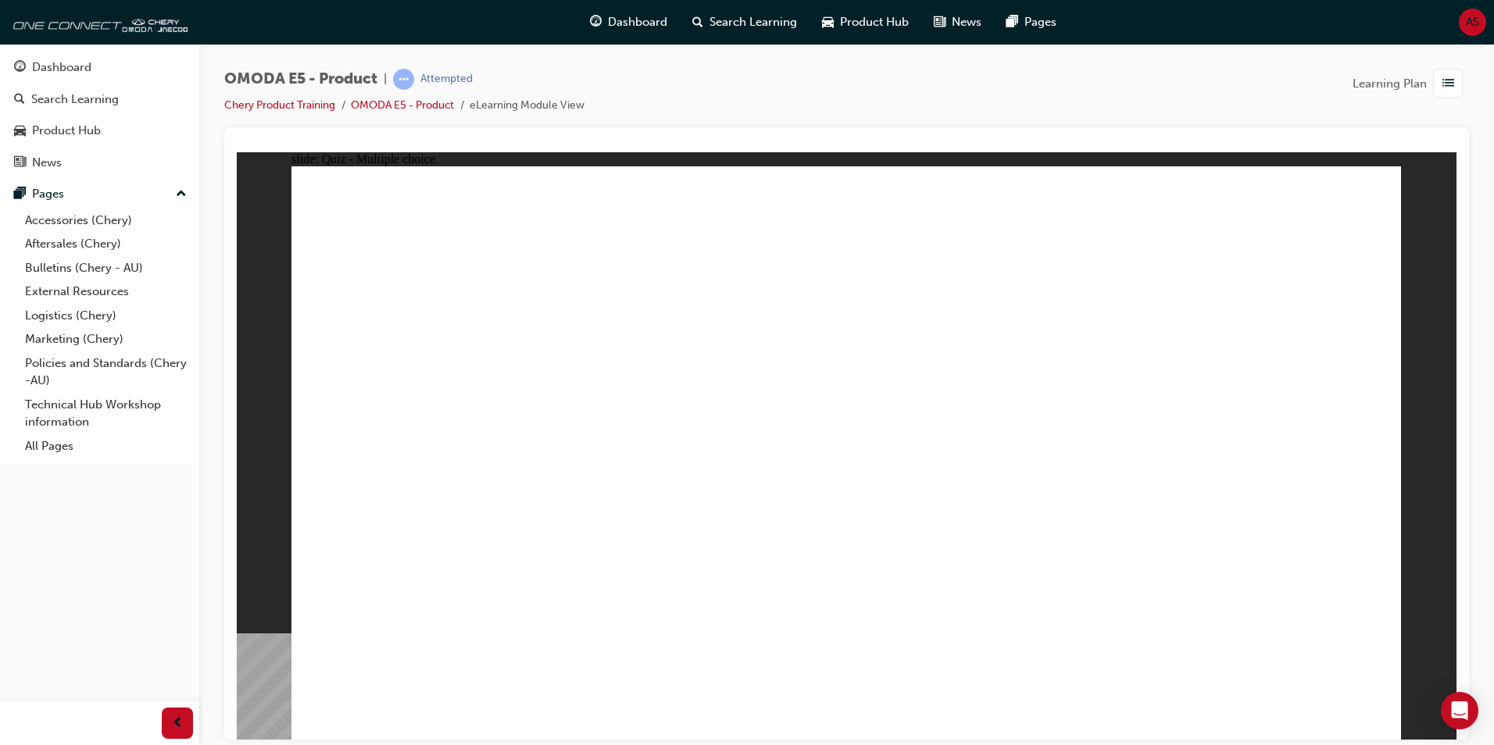
radio input "true"
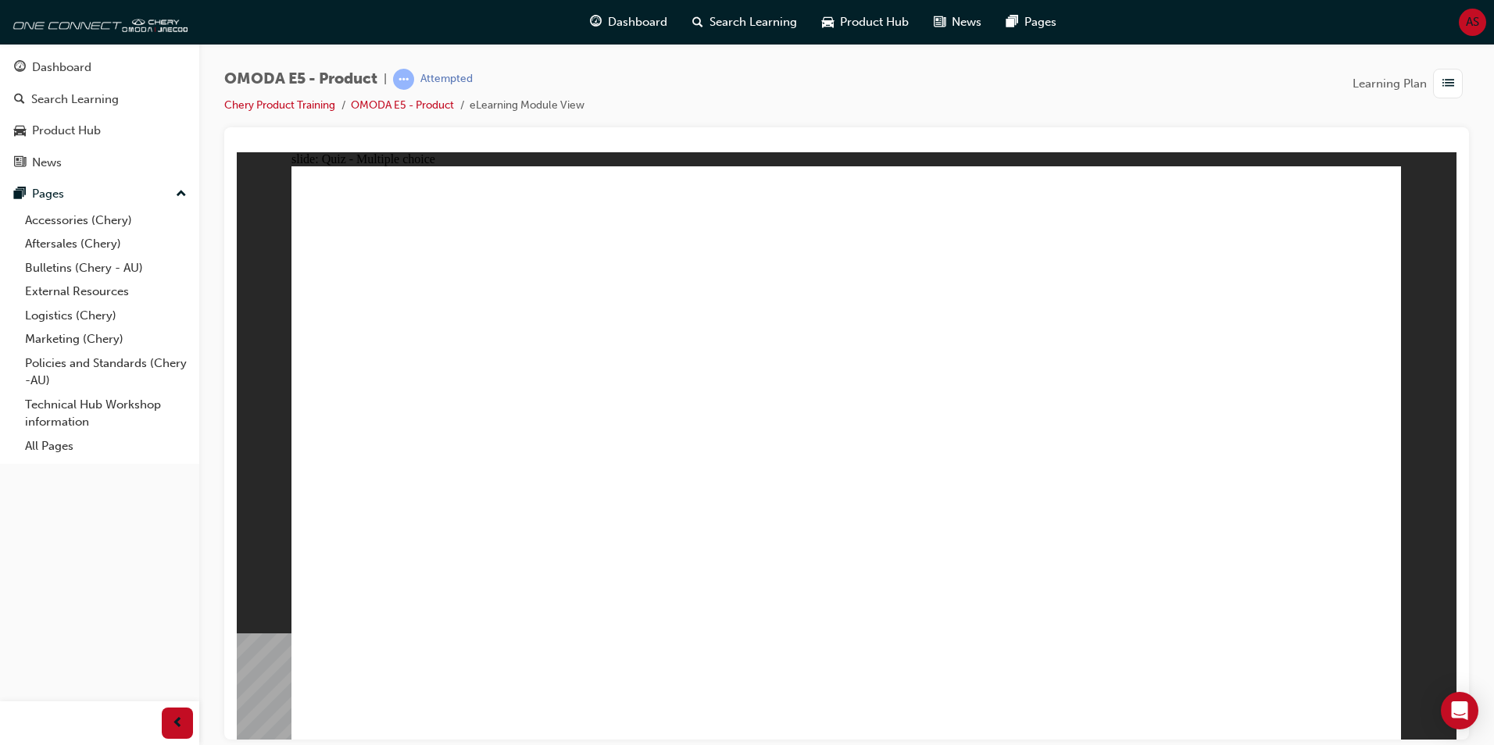
radio input "true"
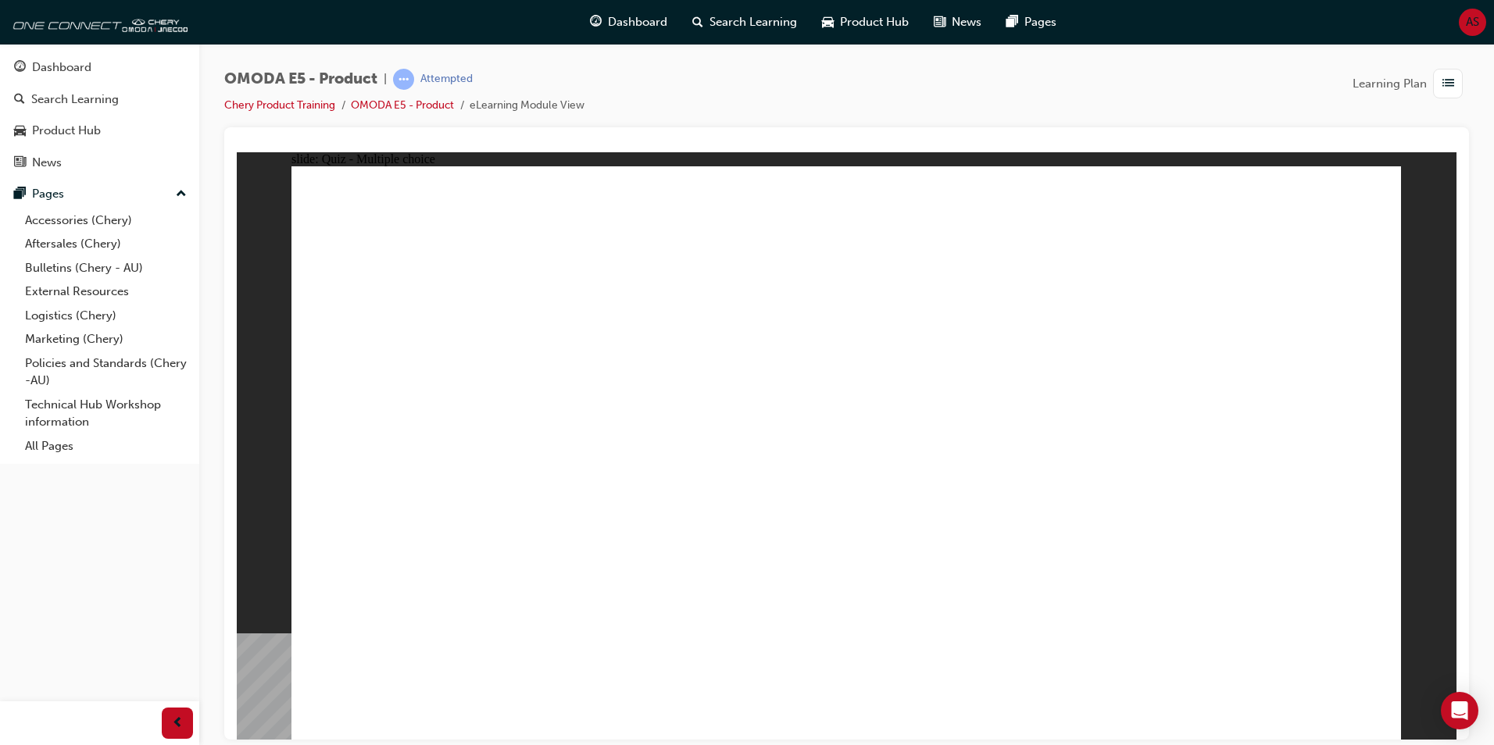
radio input "true"
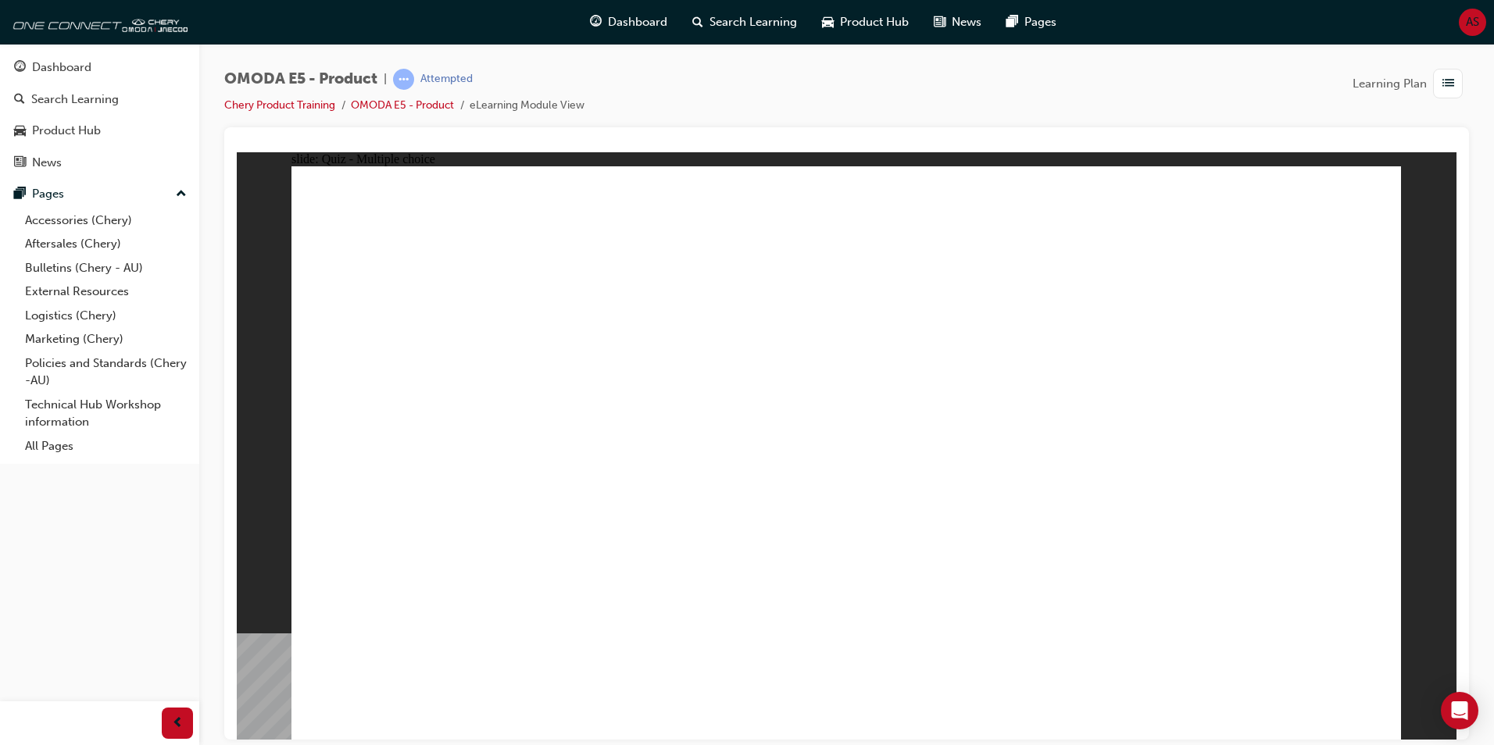
radio input "true"
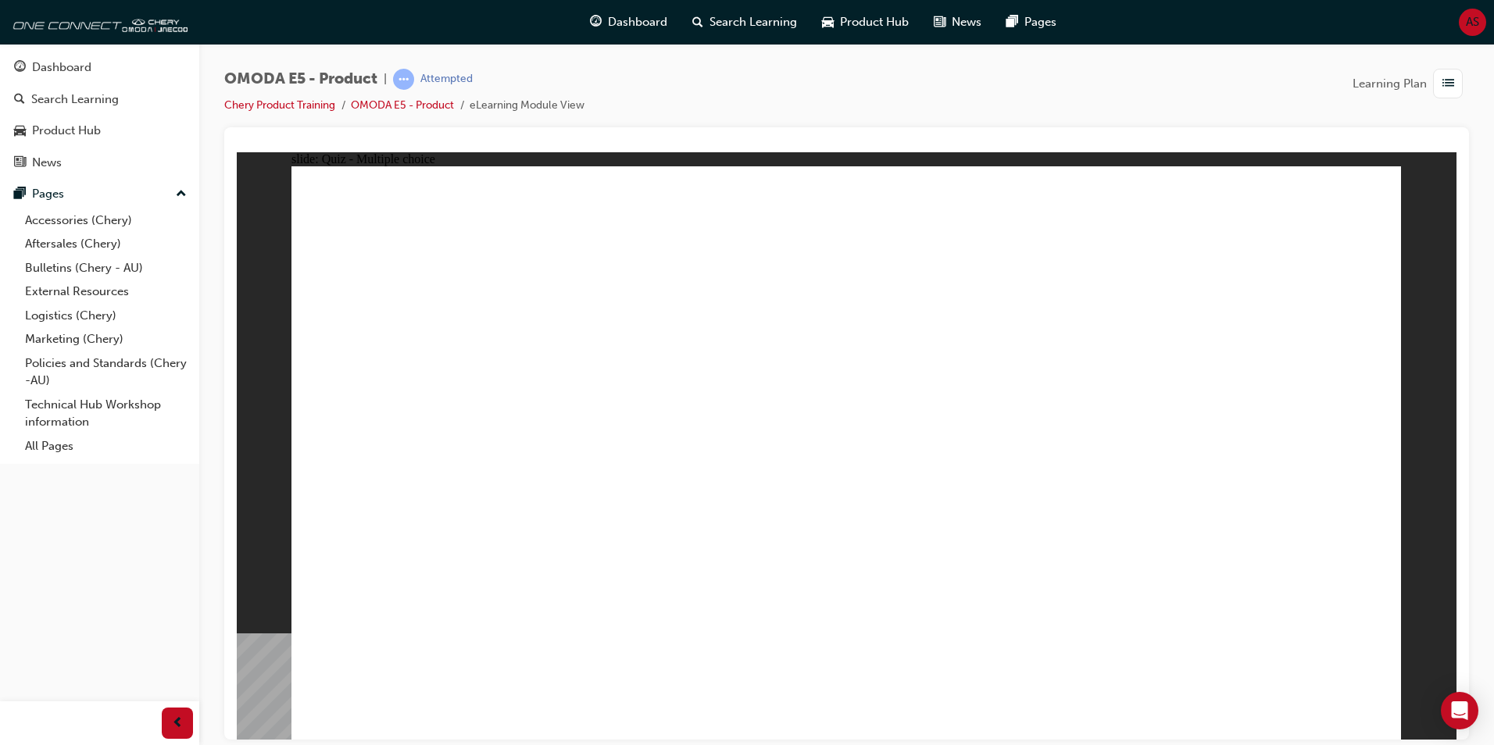
radio input "true"
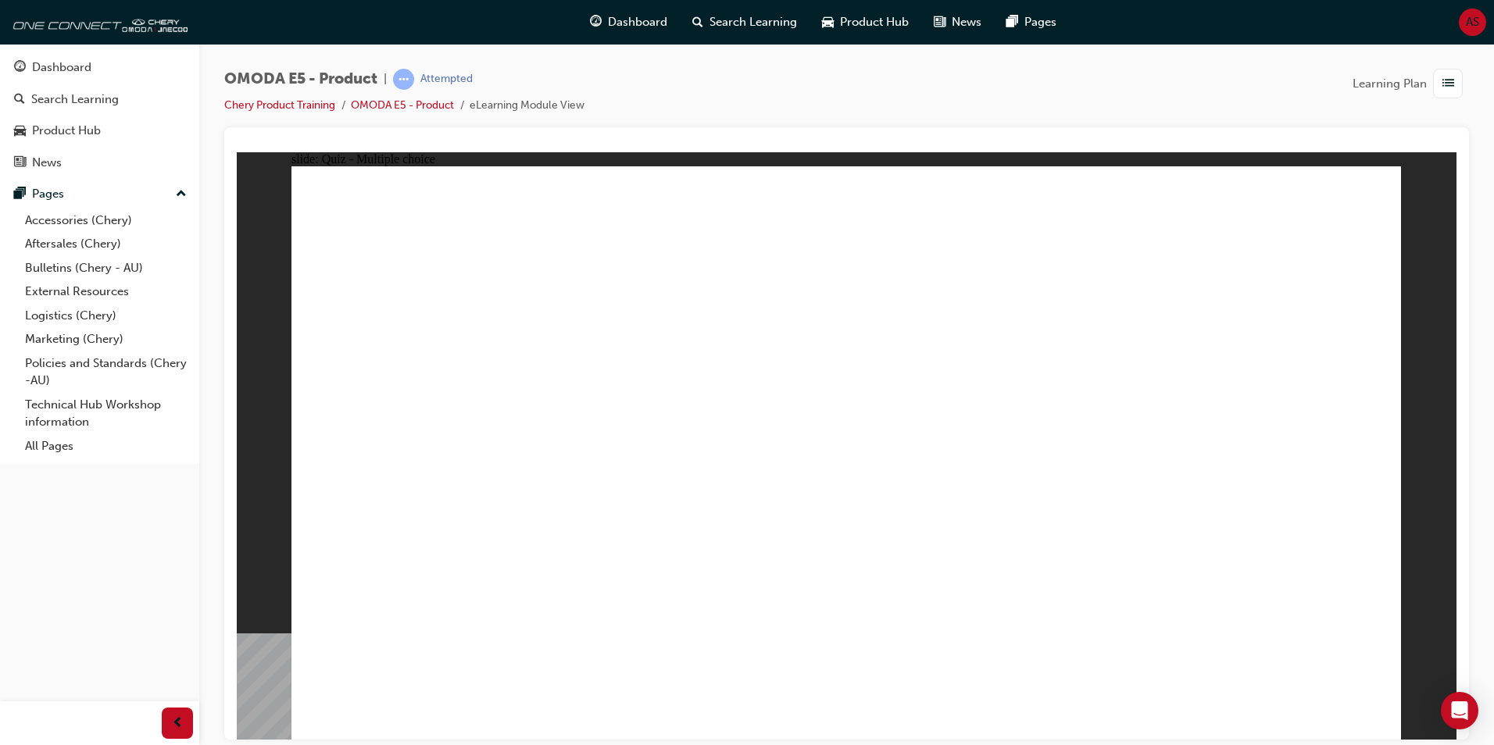
radio input "true"
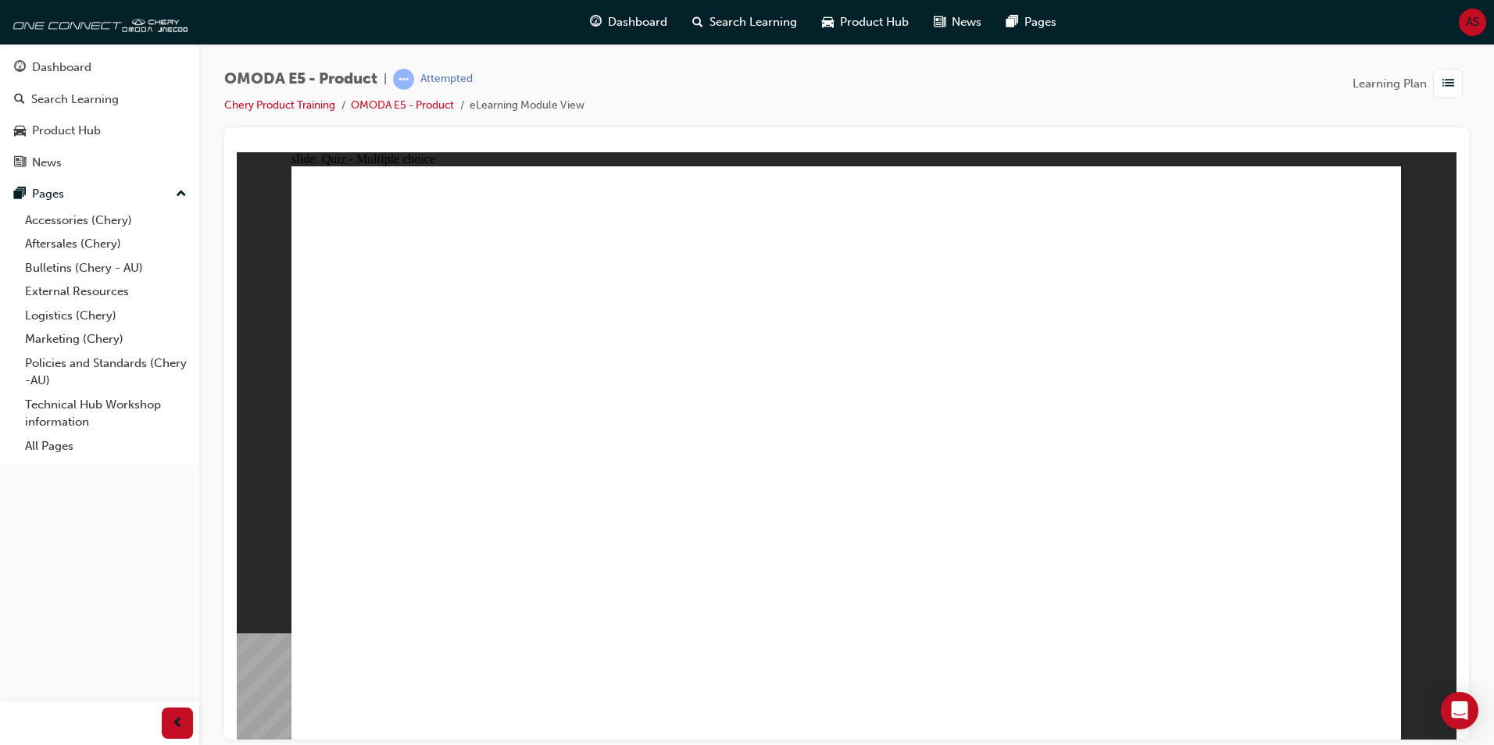
radio input "true"
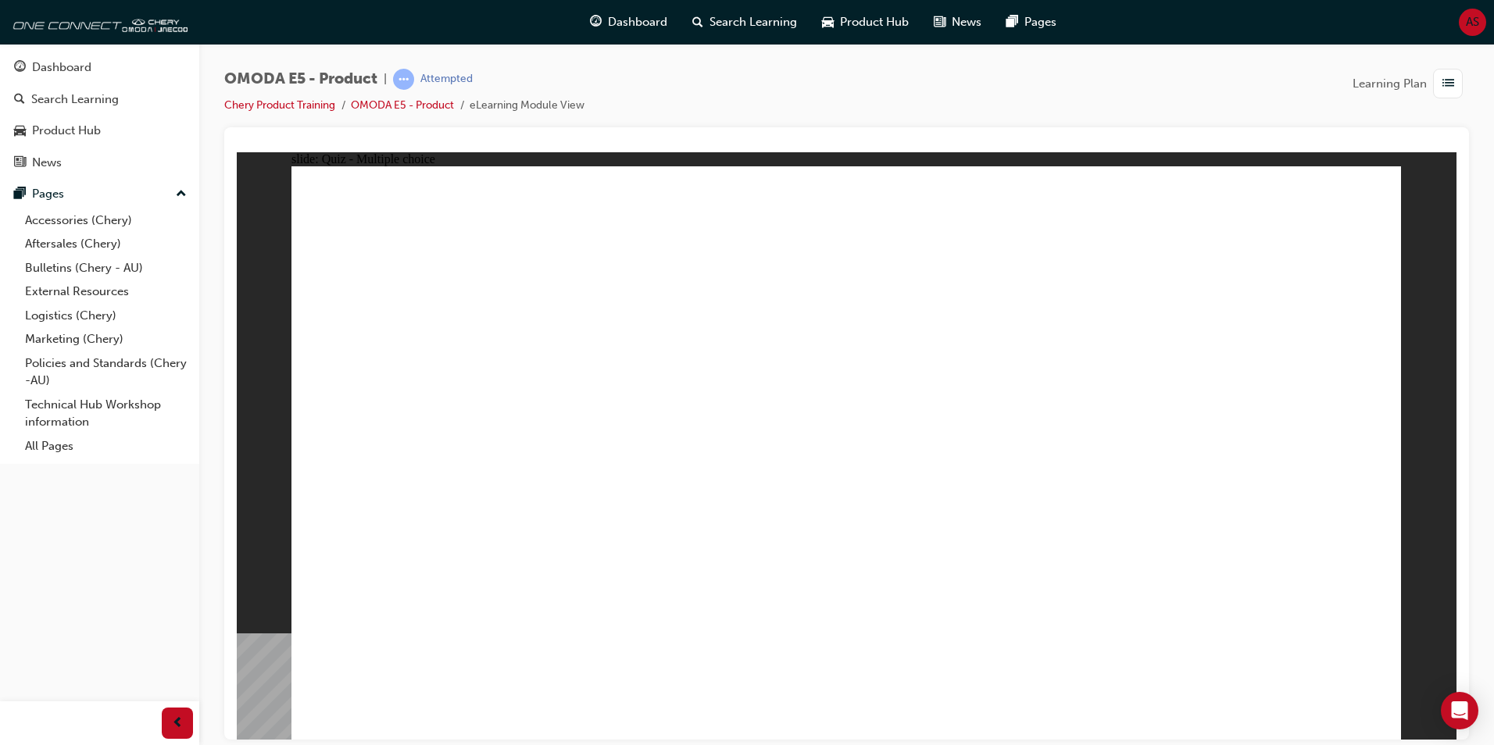
radio input "true"
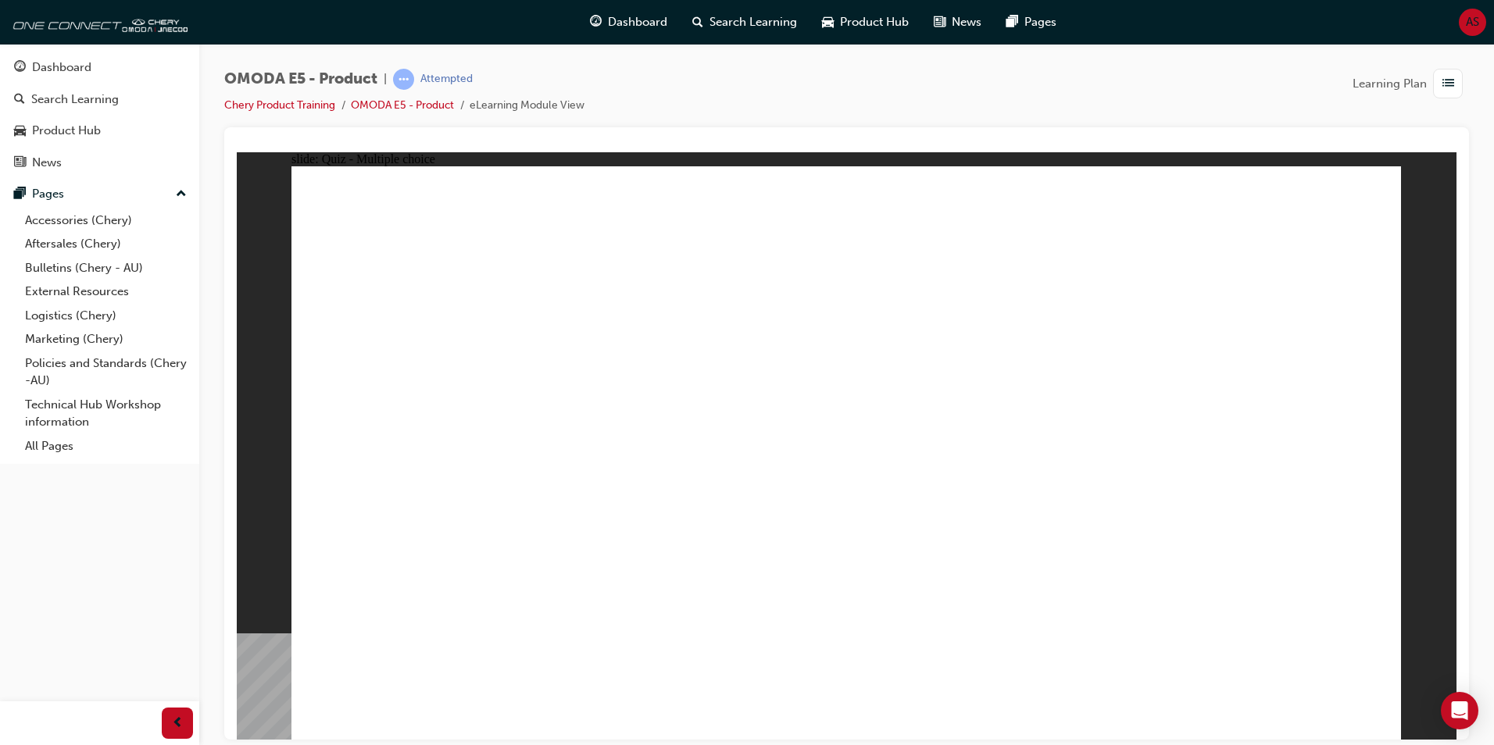
radio input "true"
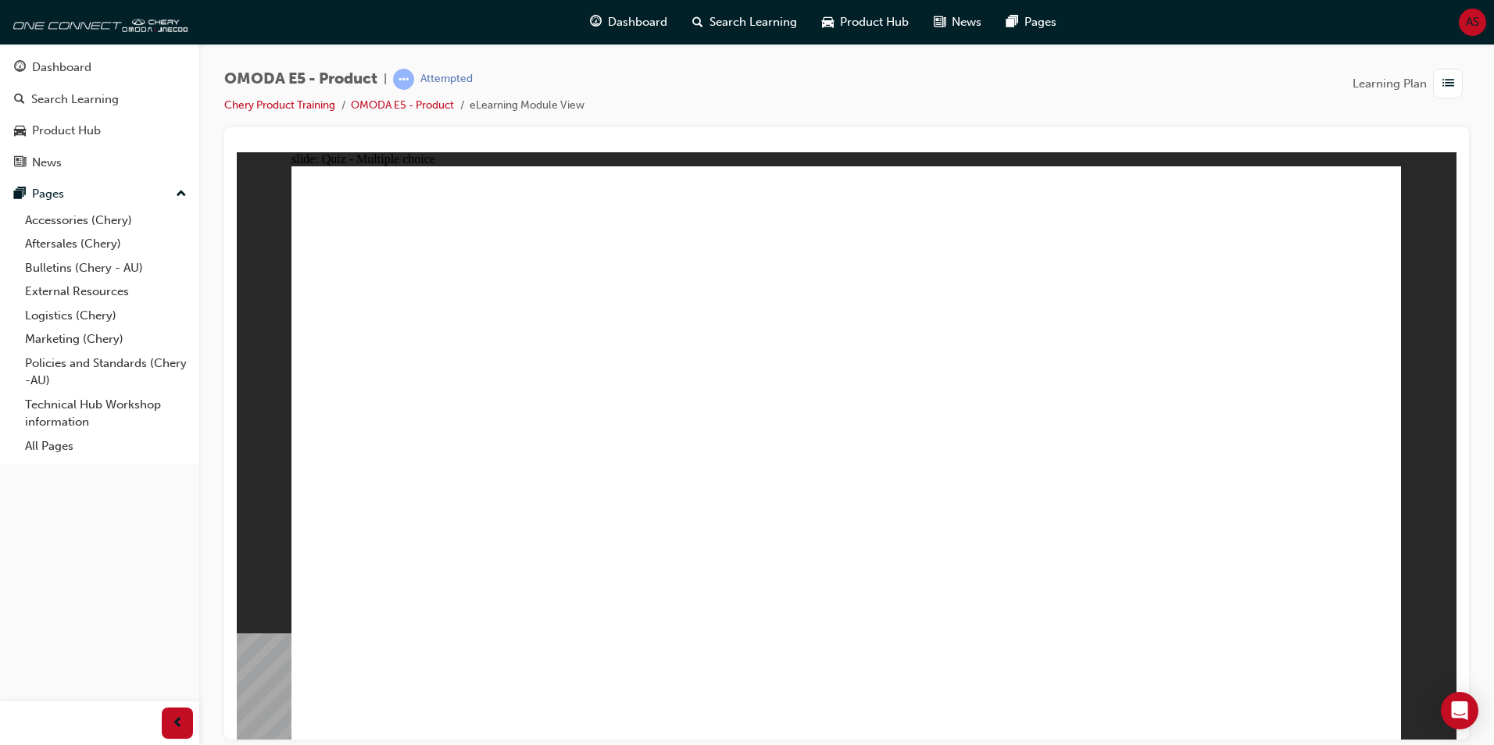
radio input "true"
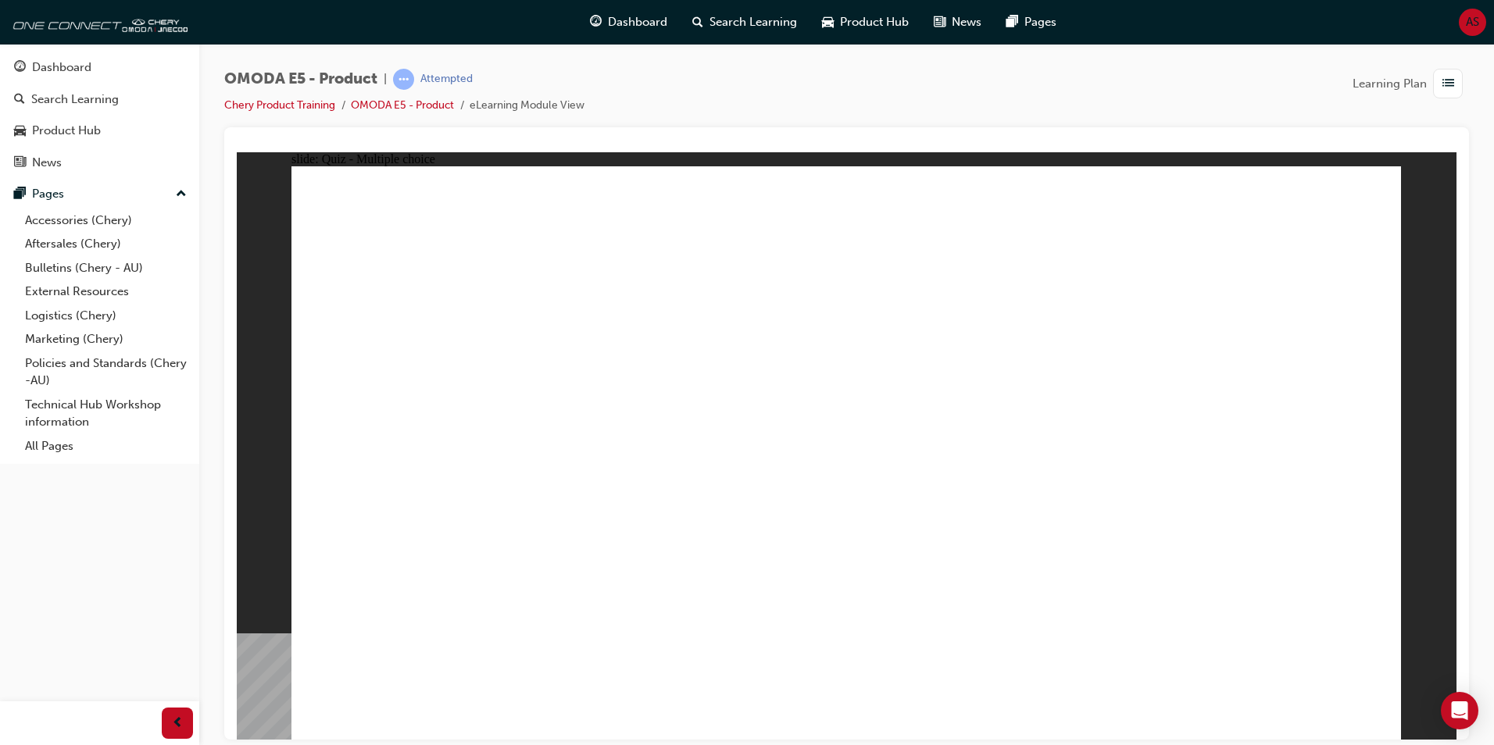
radio input "true"
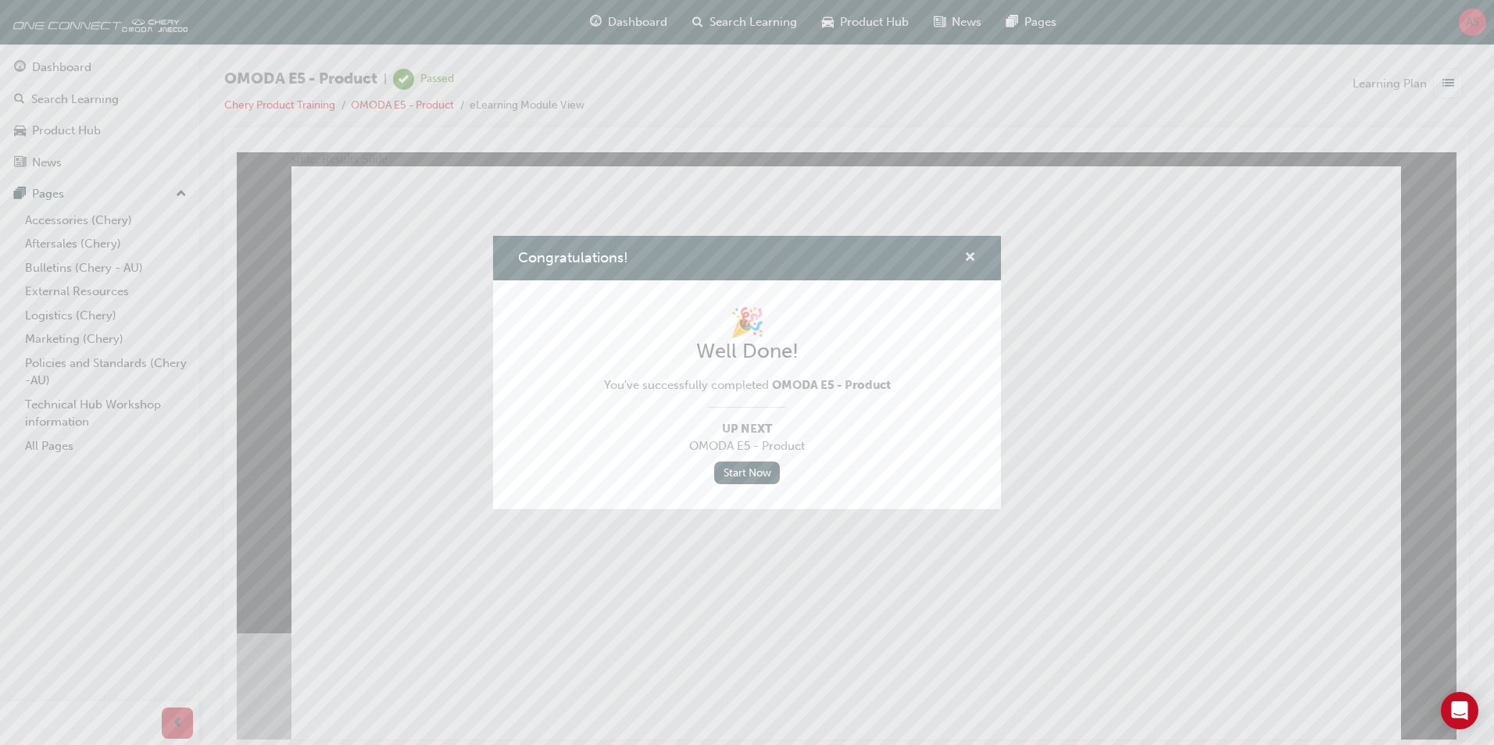
click at [964, 256] on span "cross-icon" at bounding box center [970, 259] width 12 height 14
